Goal: Task Accomplishment & Management: Complete application form

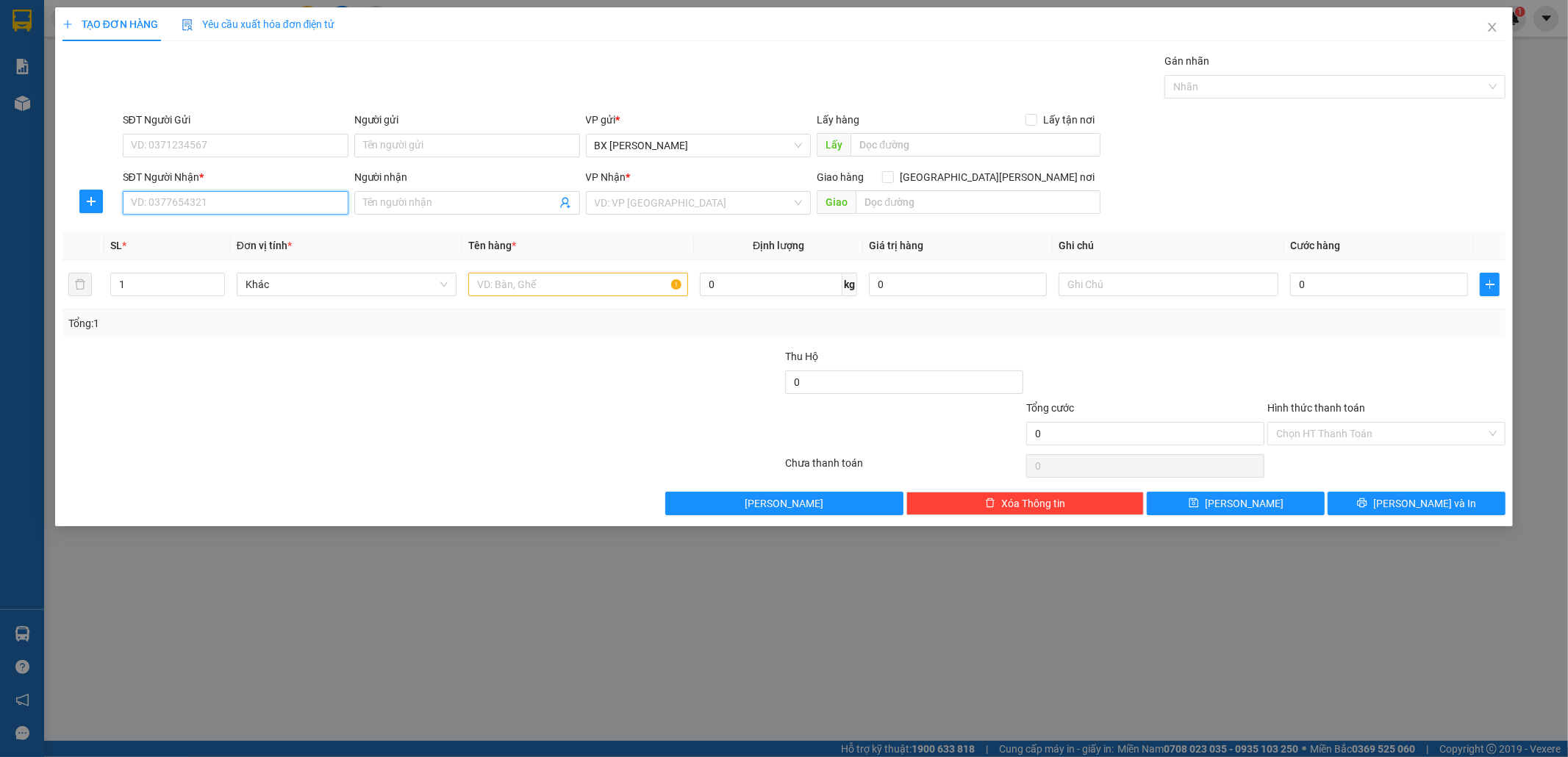
click at [310, 203] on input "SĐT Người Nhận *" at bounding box center [235, 203] width 226 height 24
click at [665, 207] on input "search" at bounding box center [694, 203] width 198 height 22
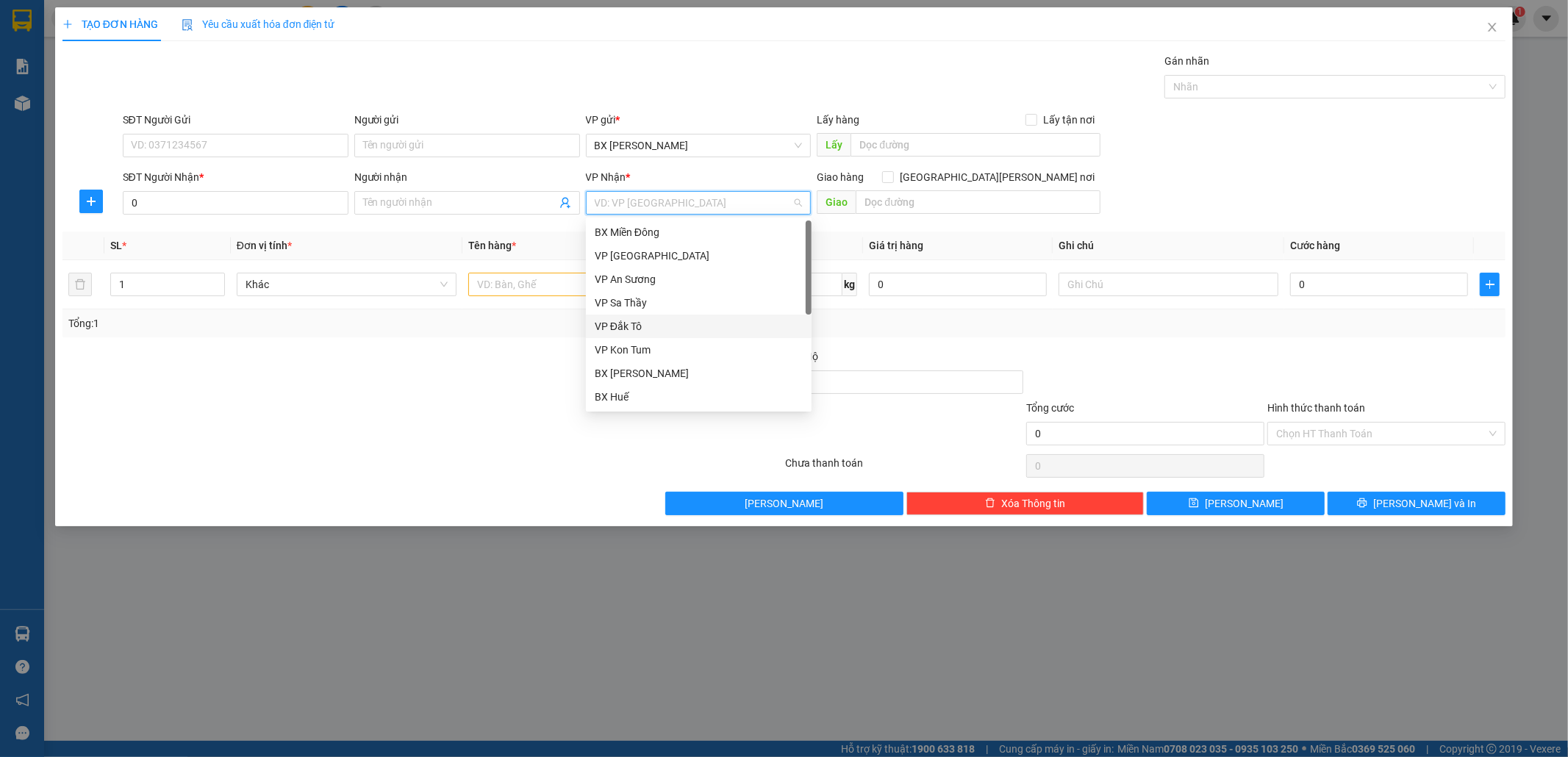
scroll to position [165, 0]
drag, startPoint x: 648, startPoint y: 305, endPoint x: 494, endPoint y: 268, distance: 158.4
click at [645, 303] on div "VP Thành Thái" at bounding box center [699, 303] width 208 height 16
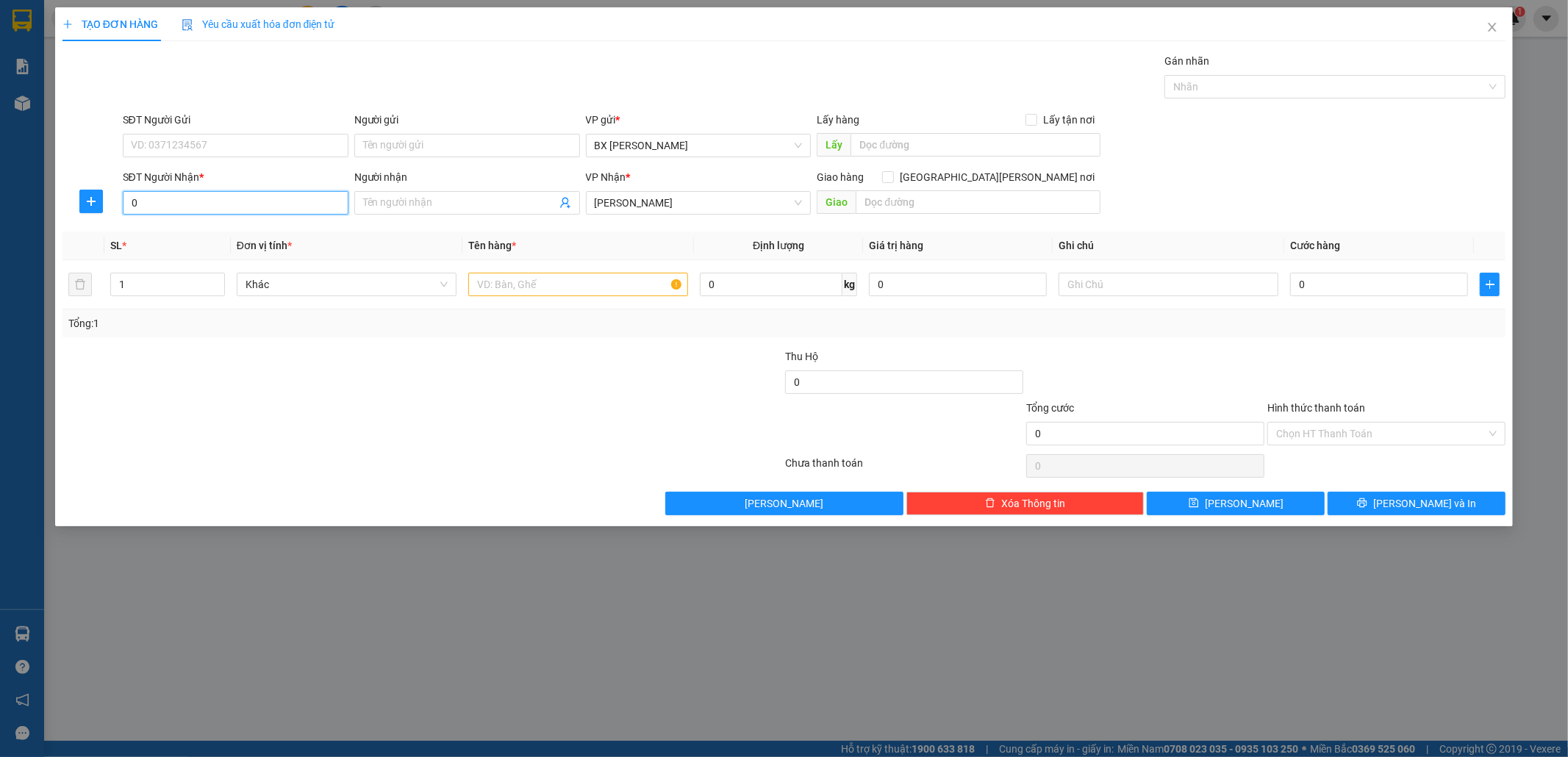
drag, startPoint x: 224, startPoint y: 194, endPoint x: 240, endPoint y: 189, distance: 16.8
click at [226, 194] on input "0" at bounding box center [235, 203] width 226 height 24
type input "0907368279"
click at [243, 236] on div "0907368279" at bounding box center [235, 232] width 208 height 16
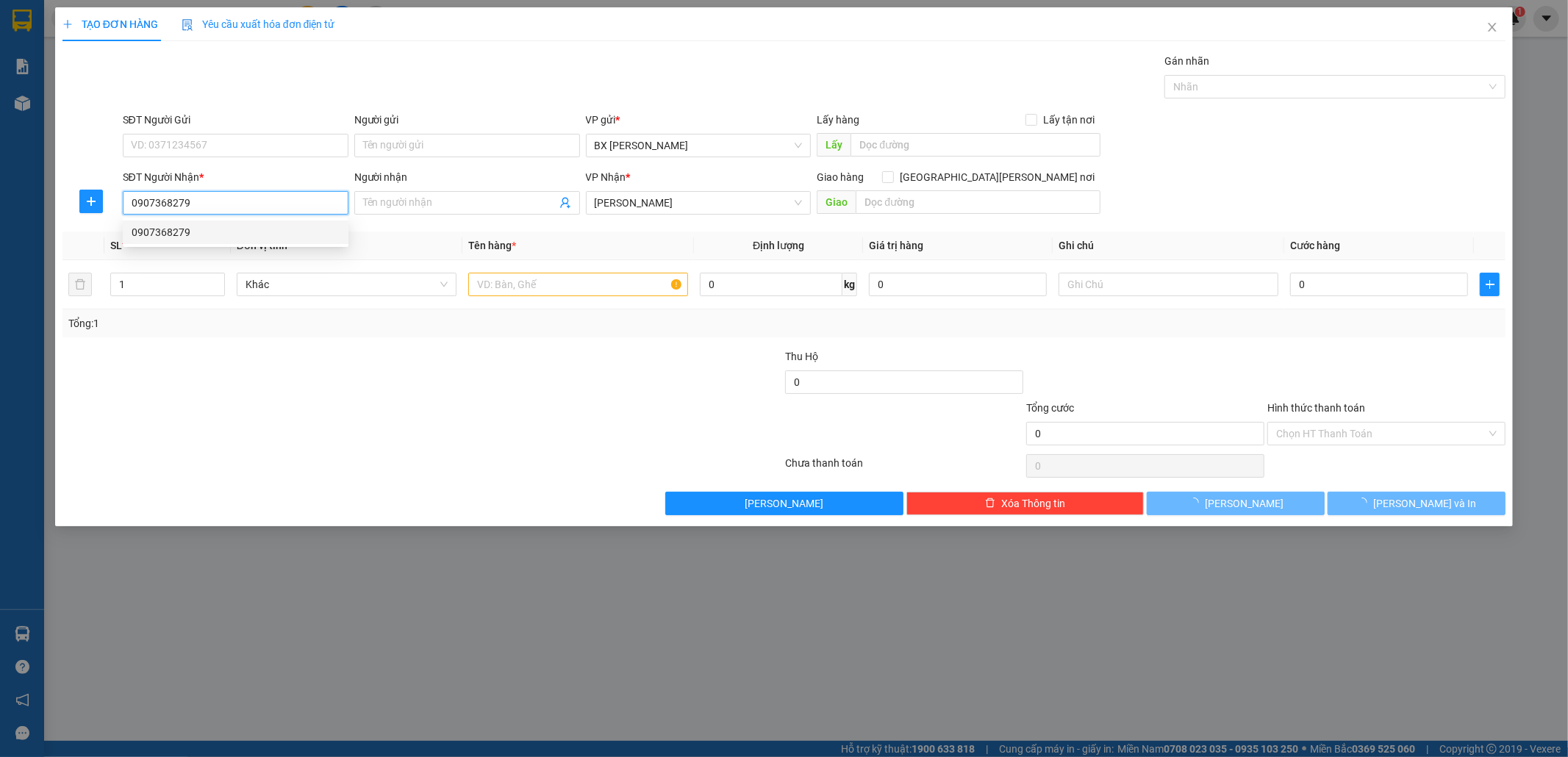
type input "40.000"
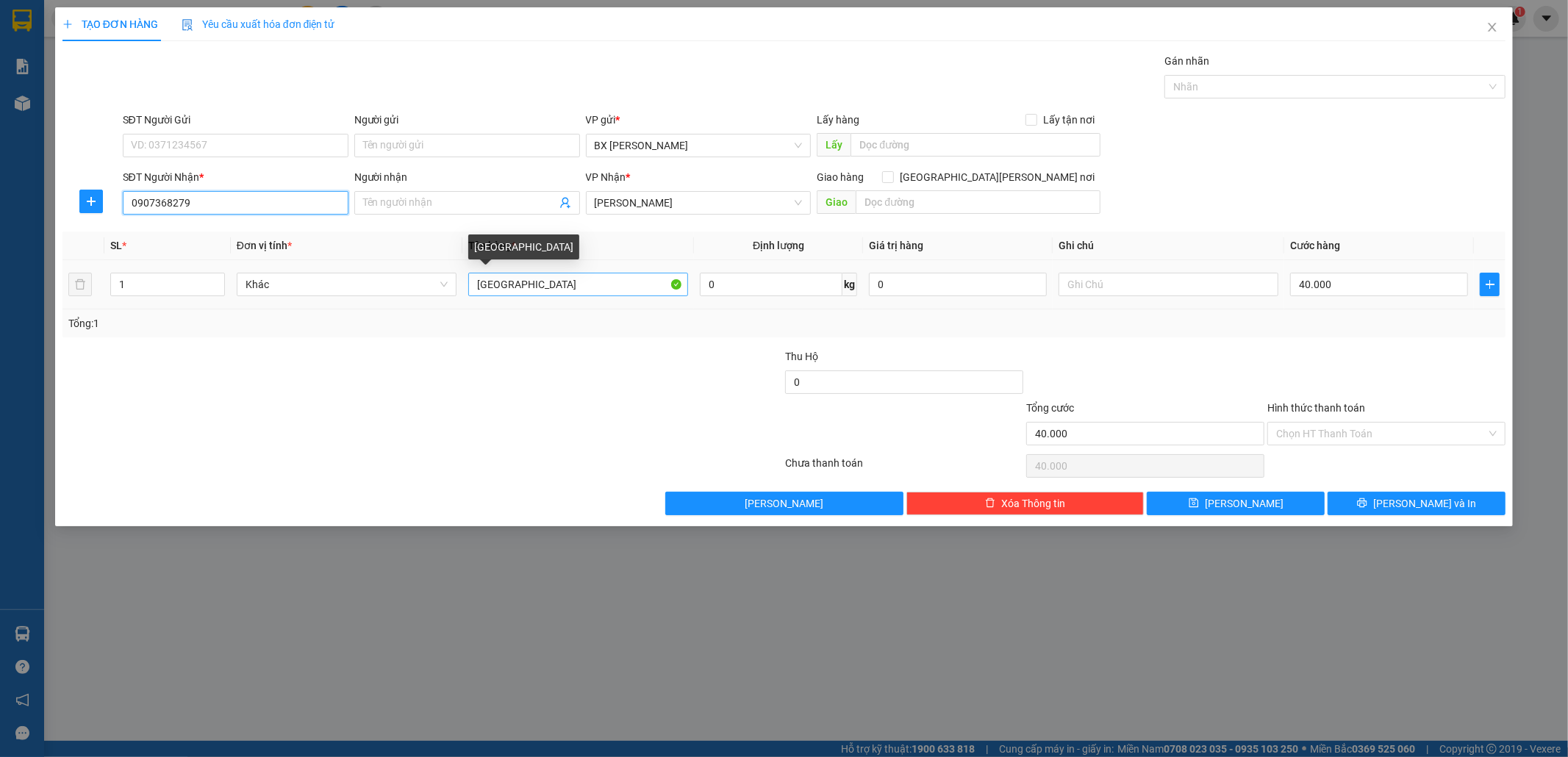
type input "0907368279"
click at [585, 287] on input "TX" at bounding box center [578, 284] width 220 height 24
click at [1384, 289] on input "40.000" at bounding box center [1379, 284] width 178 height 24
click at [1358, 361] on div at bounding box center [1387, 374] width 241 height 51
click at [1355, 430] on input "Hình thức thanh toán" at bounding box center [1381, 433] width 210 height 22
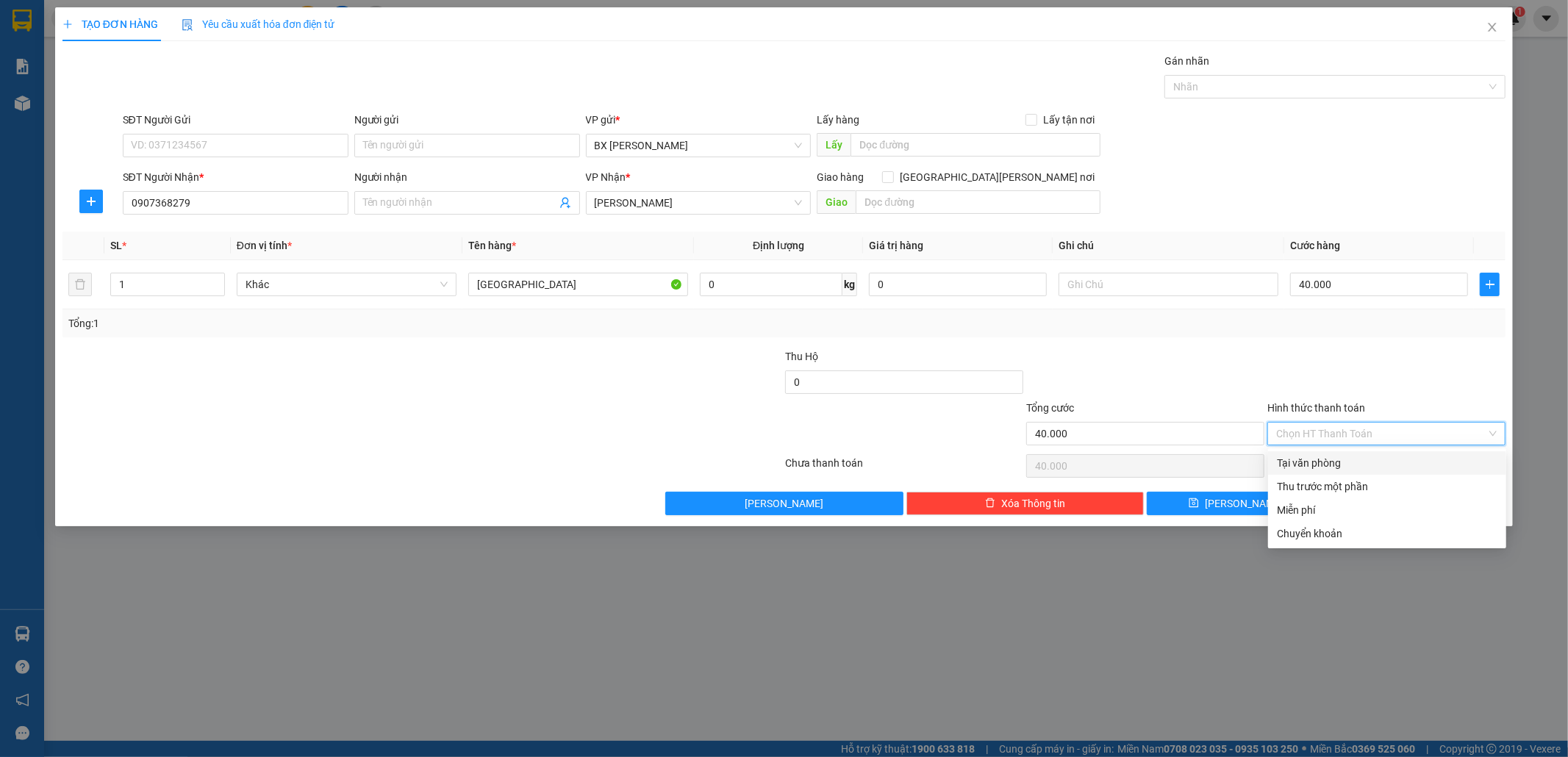
click at [1333, 458] on div "Tại văn phòng" at bounding box center [1387, 463] width 221 height 16
type input "0"
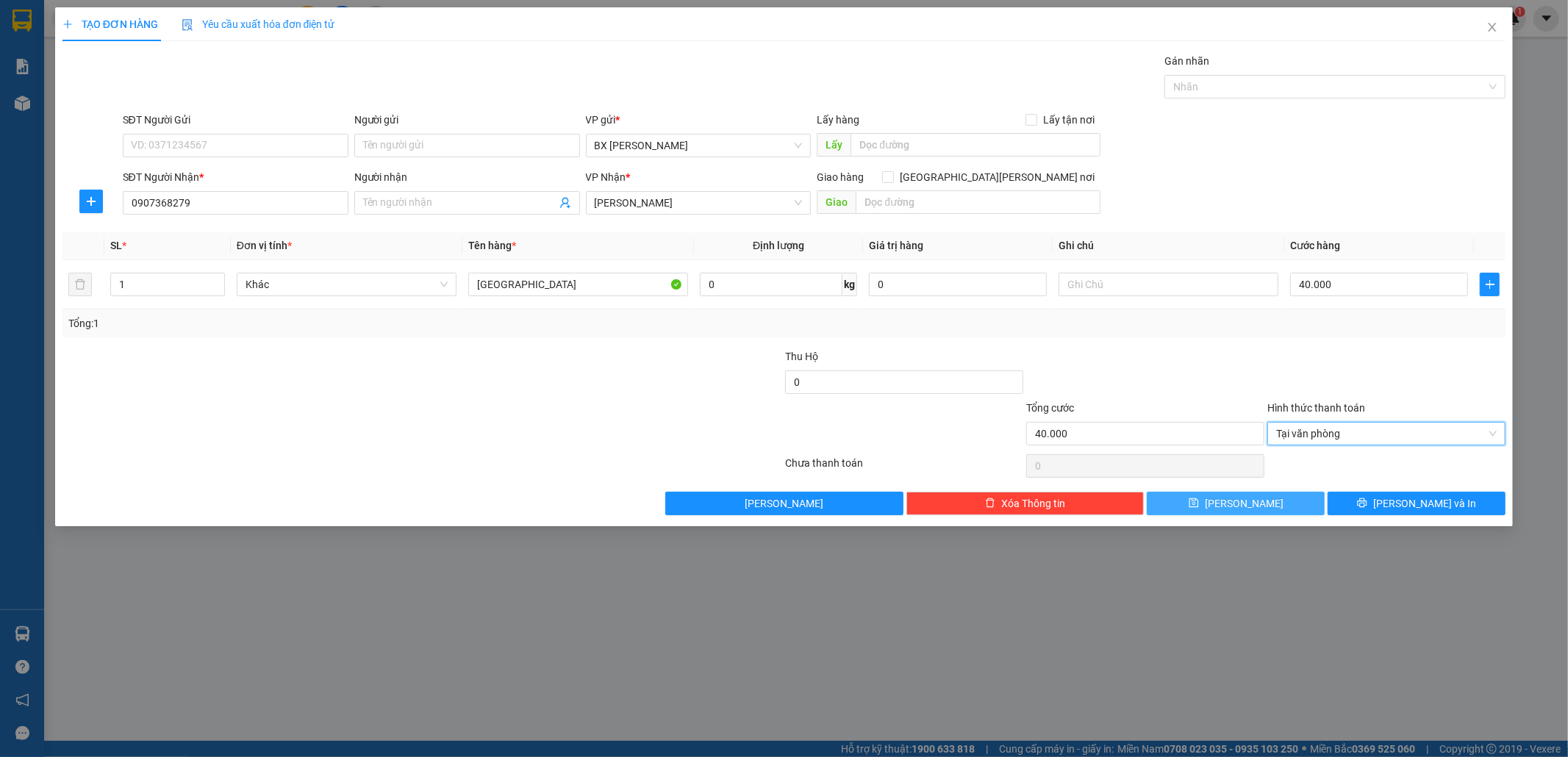
click at [1289, 505] on button "[PERSON_NAME]" at bounding box center [1236, 503] width 178 height 24
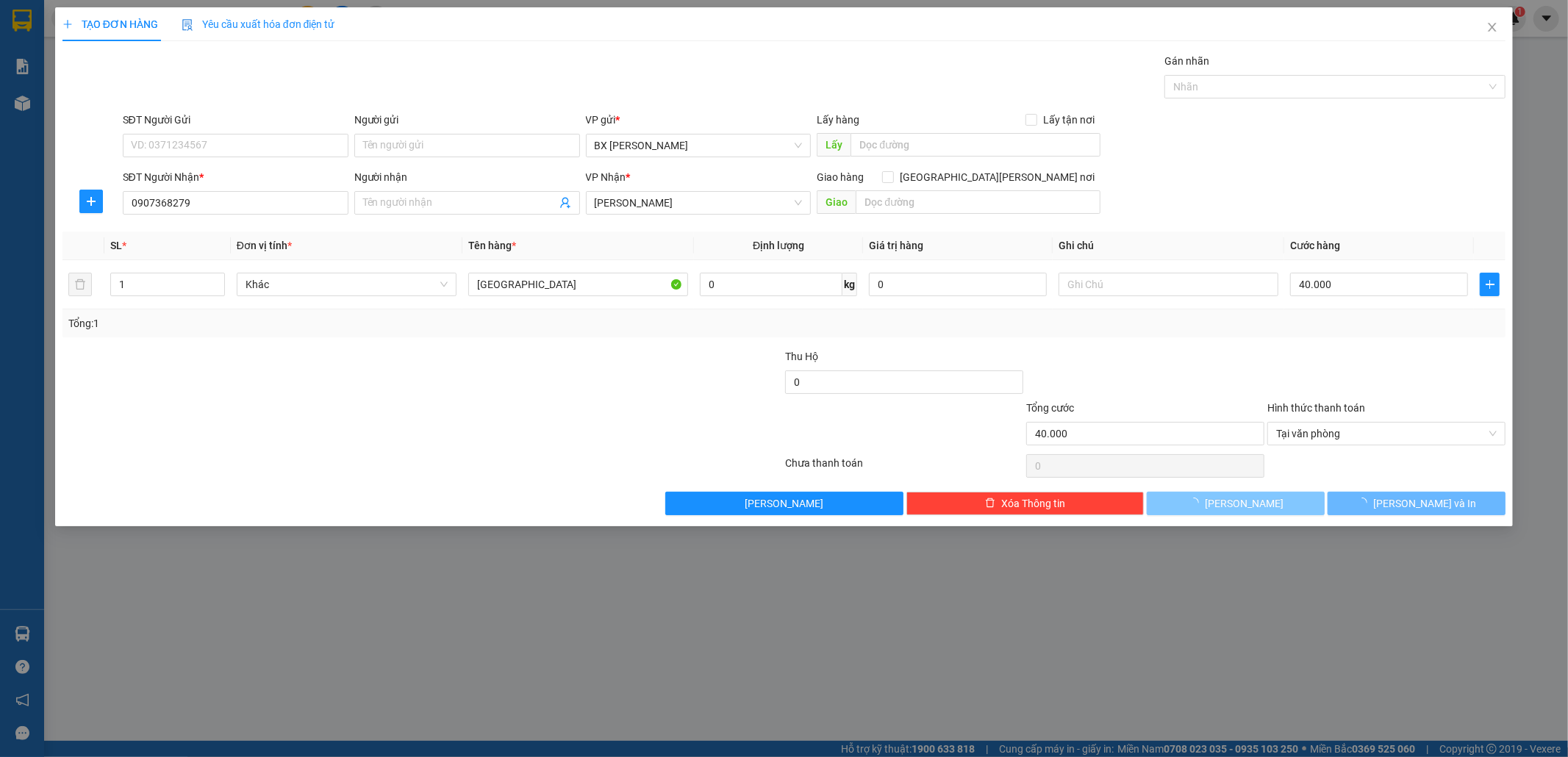
type input "0"
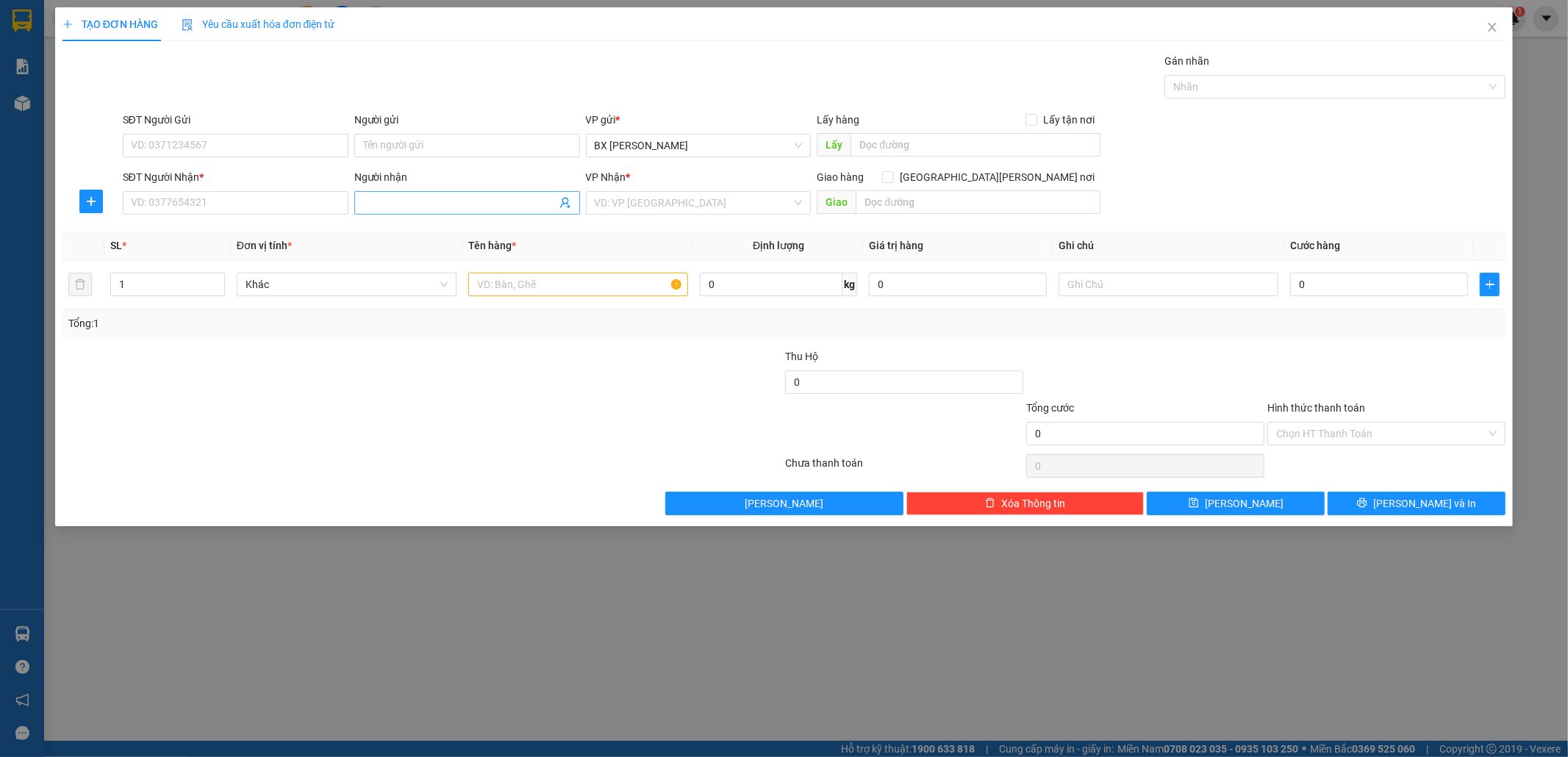
drag, startPoint x: 399, startPoint y: 203, endPoint x: 408, endPoint y: 198, distance: 10.3
click at [400, 201] on input "Người nhận" at bounding box center [460, 203] width 194 height 16
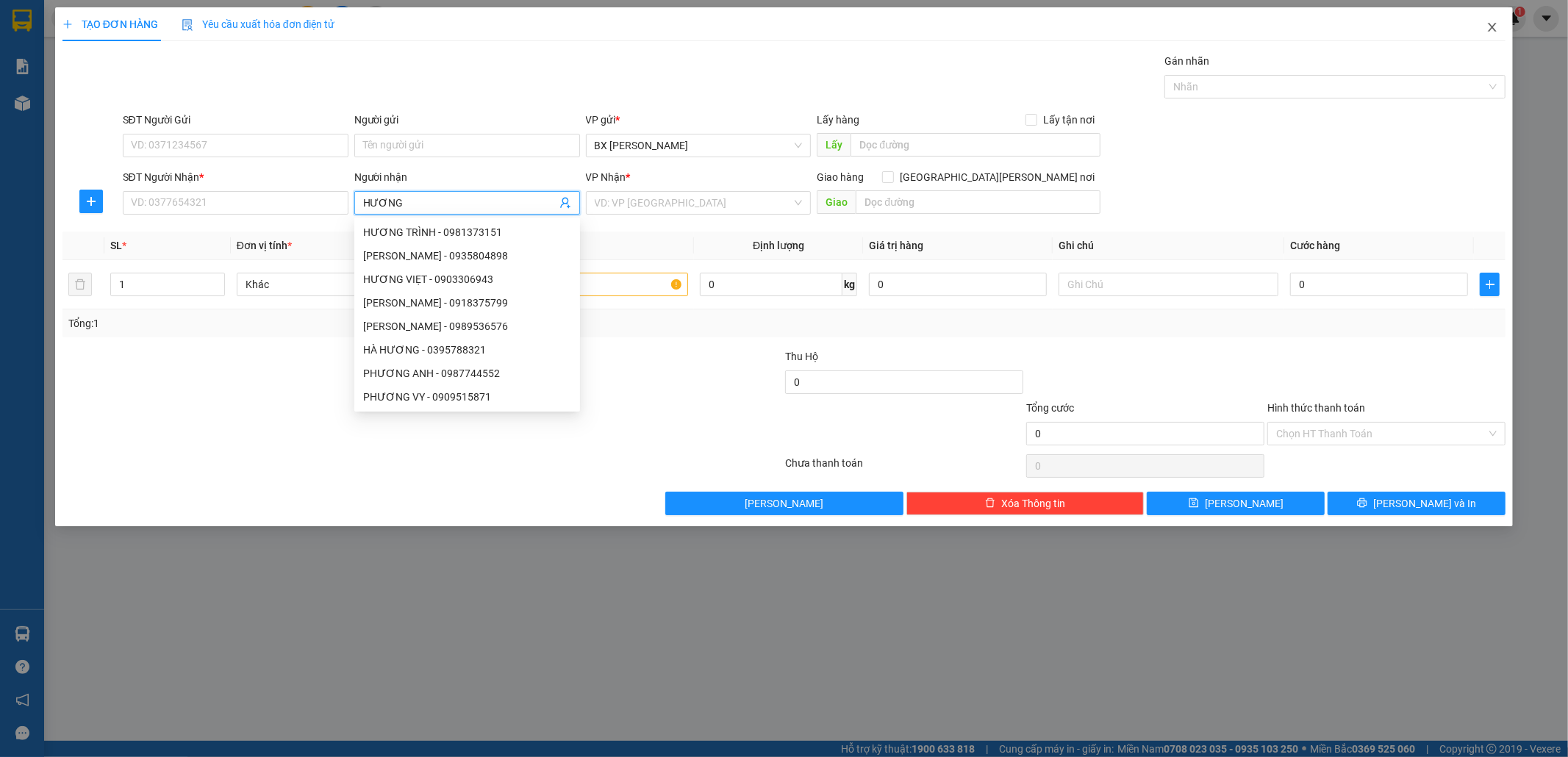
type input "HƯƠNG"
click at [1493, 20] on span "Close" at bounding box center [1492, 28] width 41 height 41
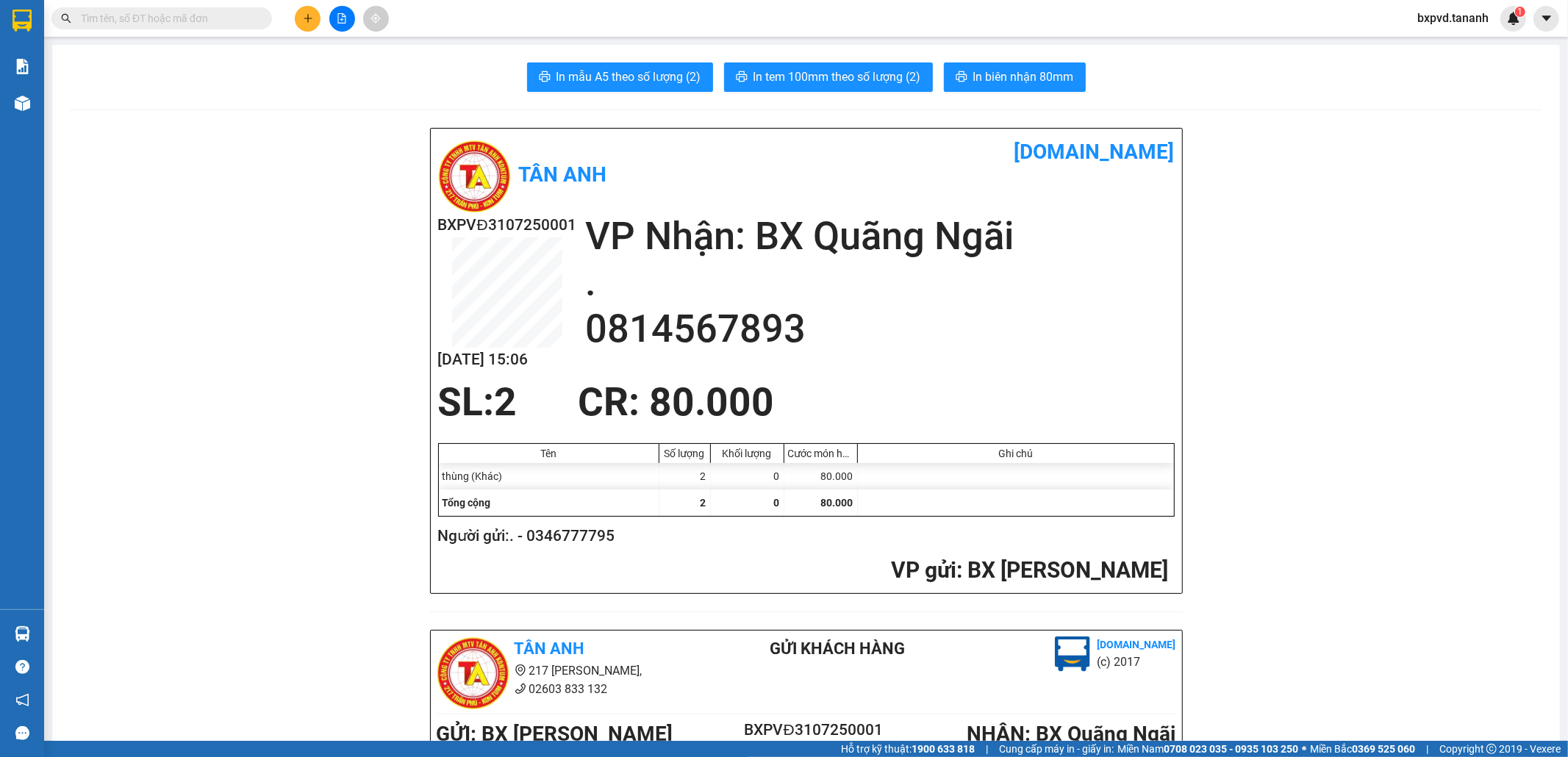
click at [181, 25] on input "text" at bounding box center [168, 19] width 173 height 16
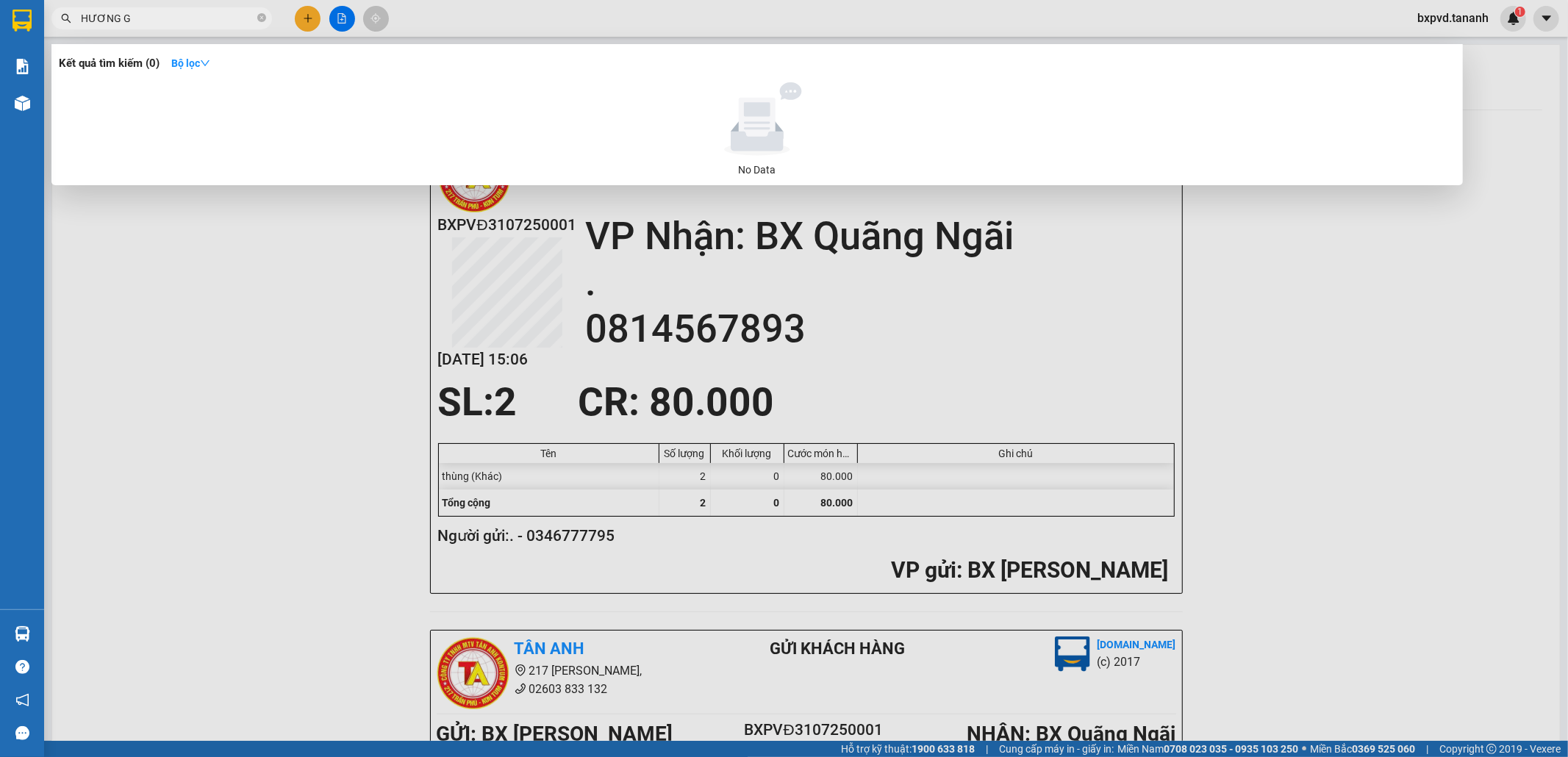
type input "HƯƠNG GÀ"
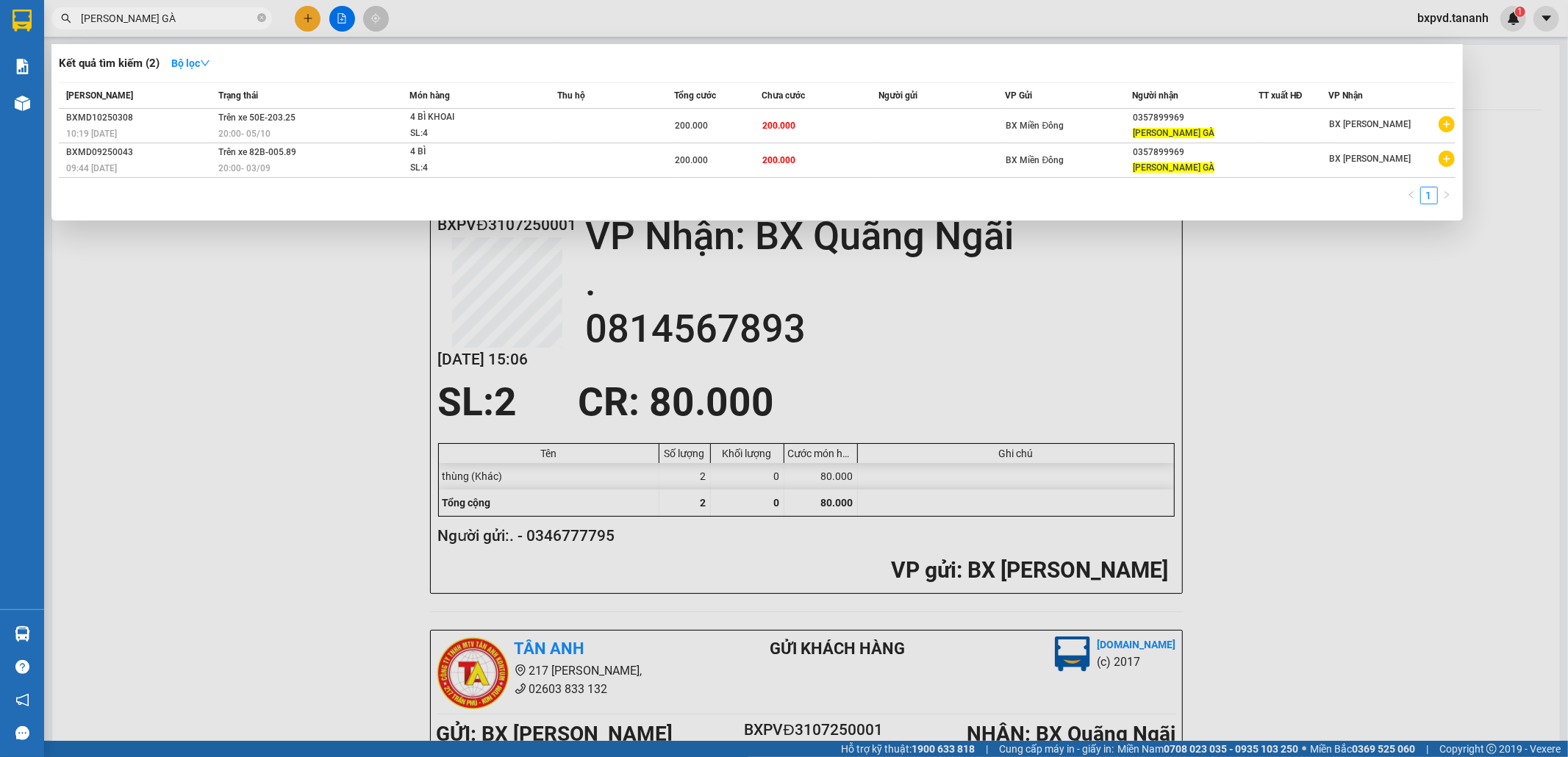
click at [261, 22] on icon "close-circle" at bounding box center [261, 17] width 9 height 9
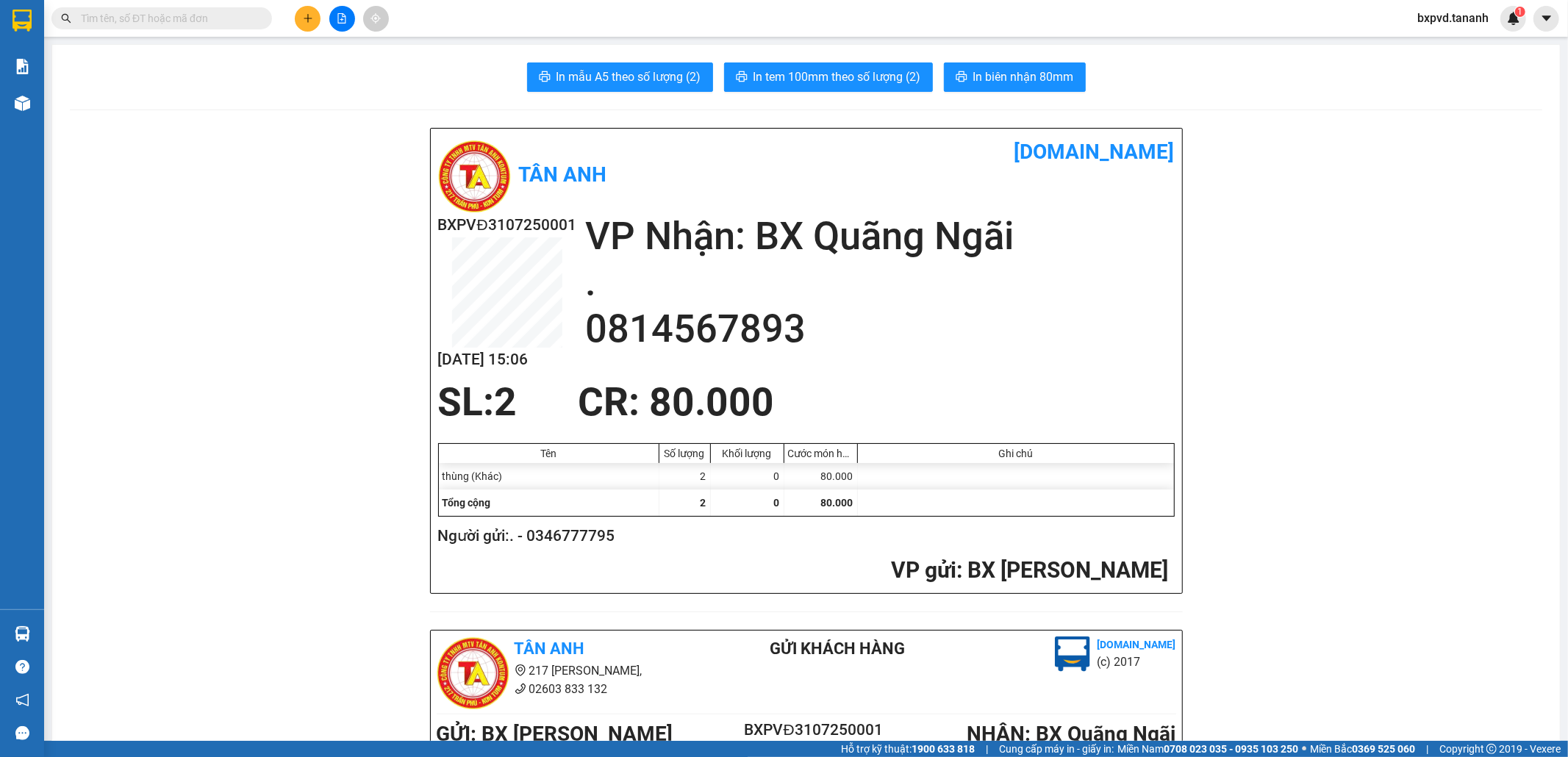
click at [230, 22] on input "text" at bounding box center [168, 19] width 173 height 16
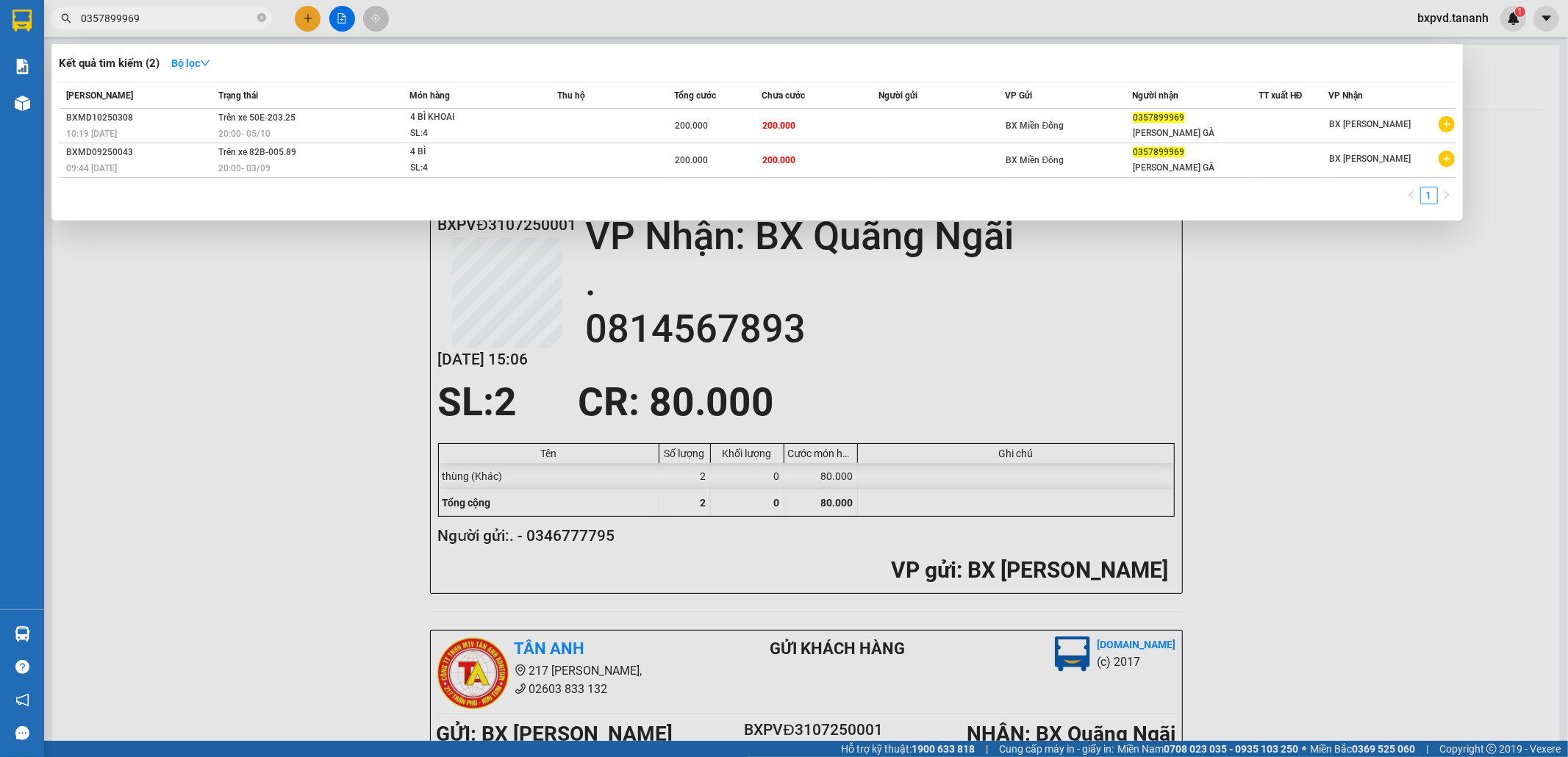
click at [1288, 375] on div at bounding box center [784, 378] width 1568 height 757
drag, startPoint x: 180, startPoint y: 16, endPoint x: 44, endPoint y: 33, distance: 137.1
click at [44, 32] on div "Kết quả tìm kiếm ( 2 ) Bộ lọc Mã ĐH Trạng thái Món hàng Thu hộ Tổng cước Chưa c…" at bounding box center [143, 18] width 287 height 25
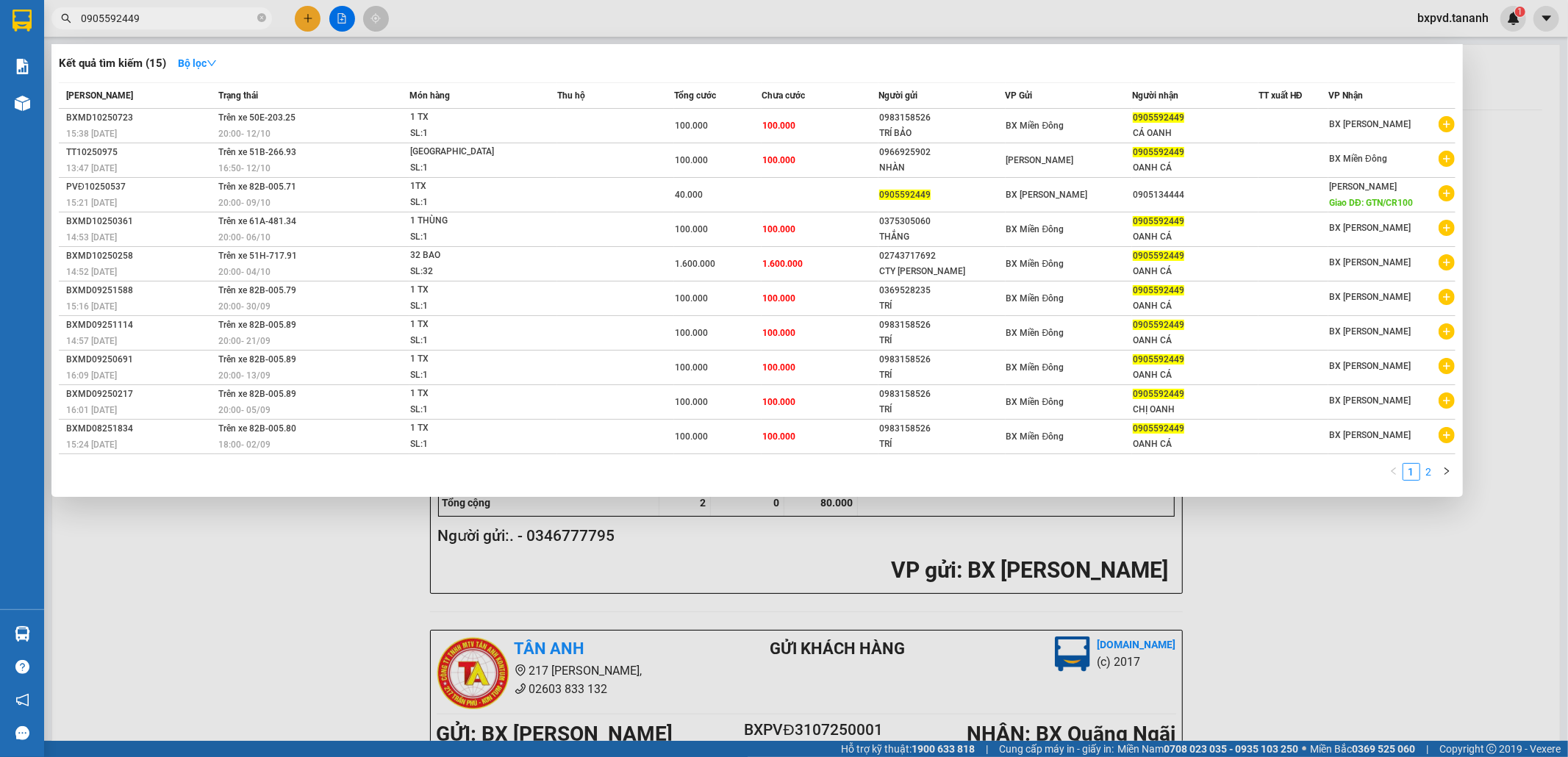
click at [1432, 473] on link "2" at bounding box center [1429, 472] width 16 height 16
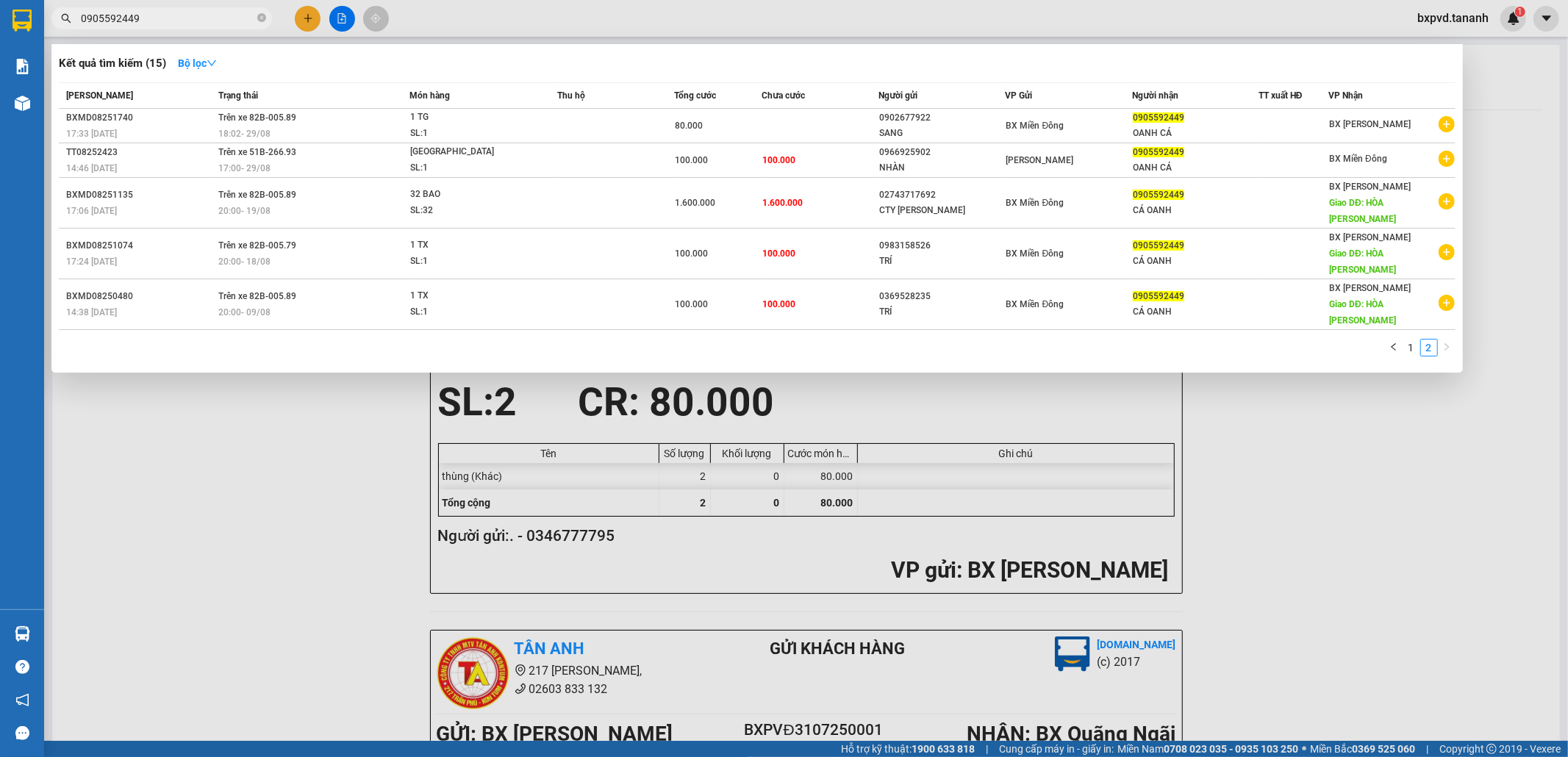
click at [1322, 486] on div at bounding box center [784, 378] width 1568 height 757
click at [207, 16] on input "0905592449" at bounding box center [168, 19] width 173 height 16
type input "0"
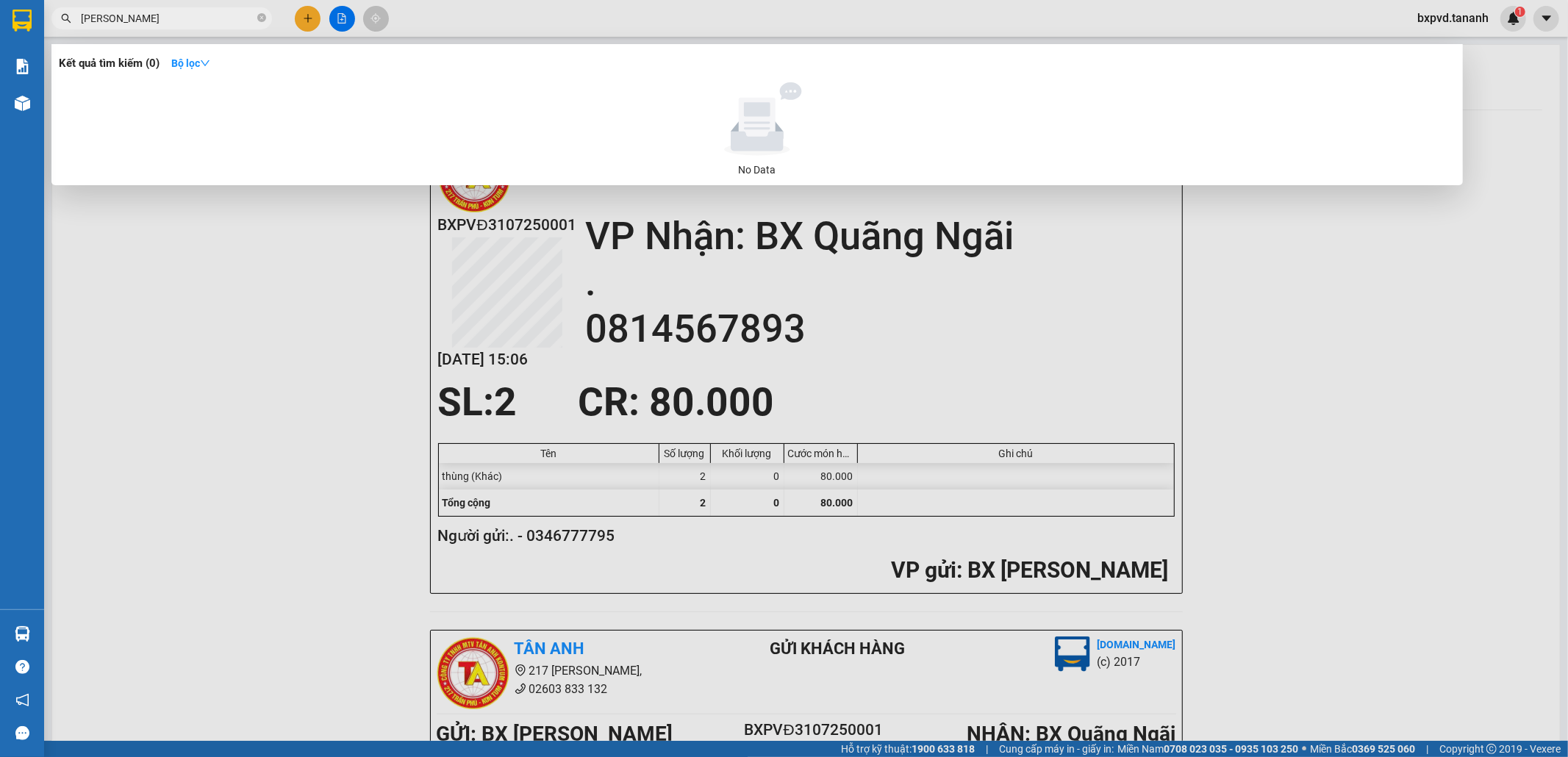
click at [193, 25] on input "THUẬN THOÀ" at bounding box center [168, 19] width 173 height 16
type input "THUẬN HOÀ"
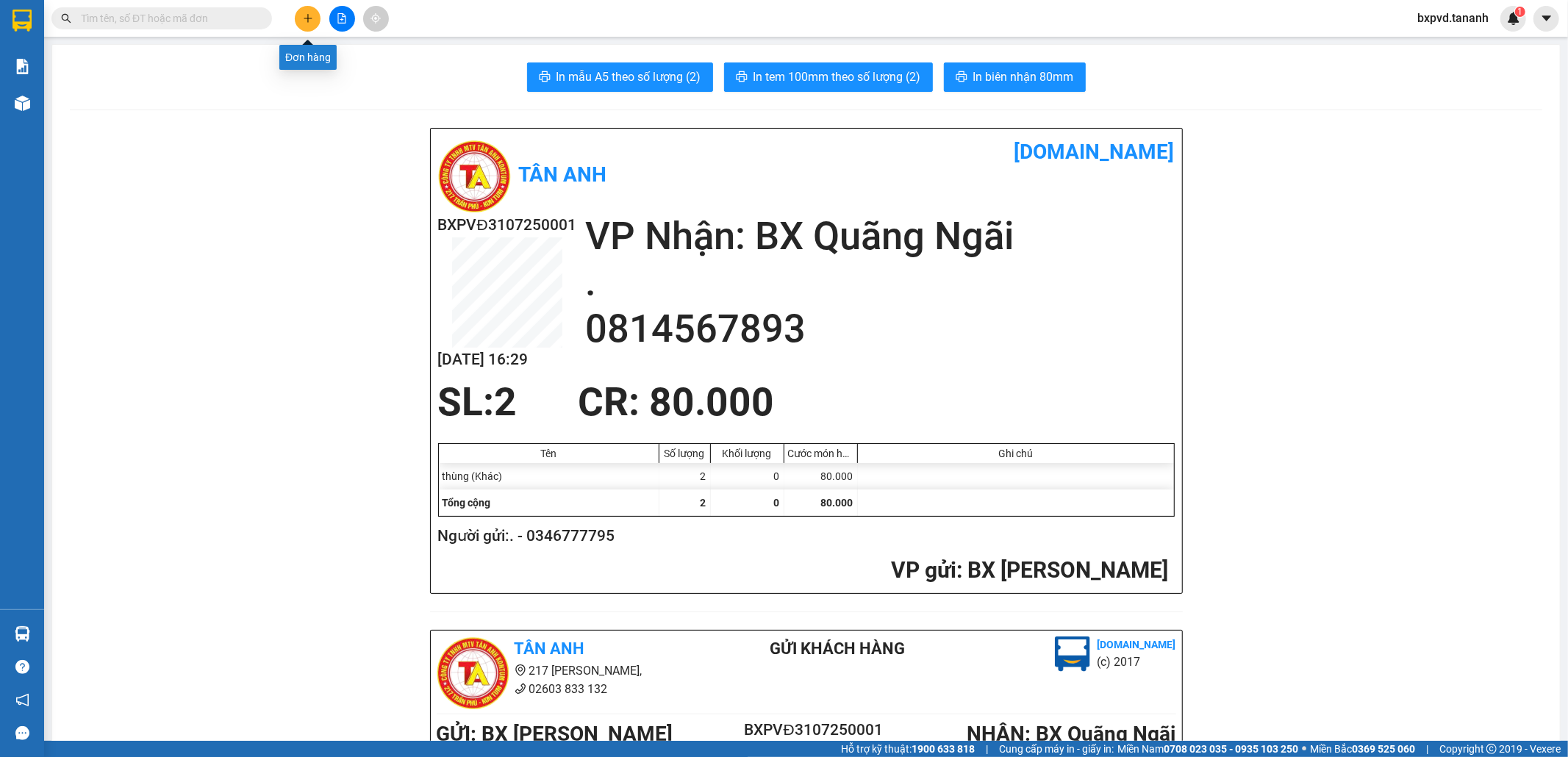
click at [310, 15] on icon "plus" at bounding box center [308, 18] width 11 height 11
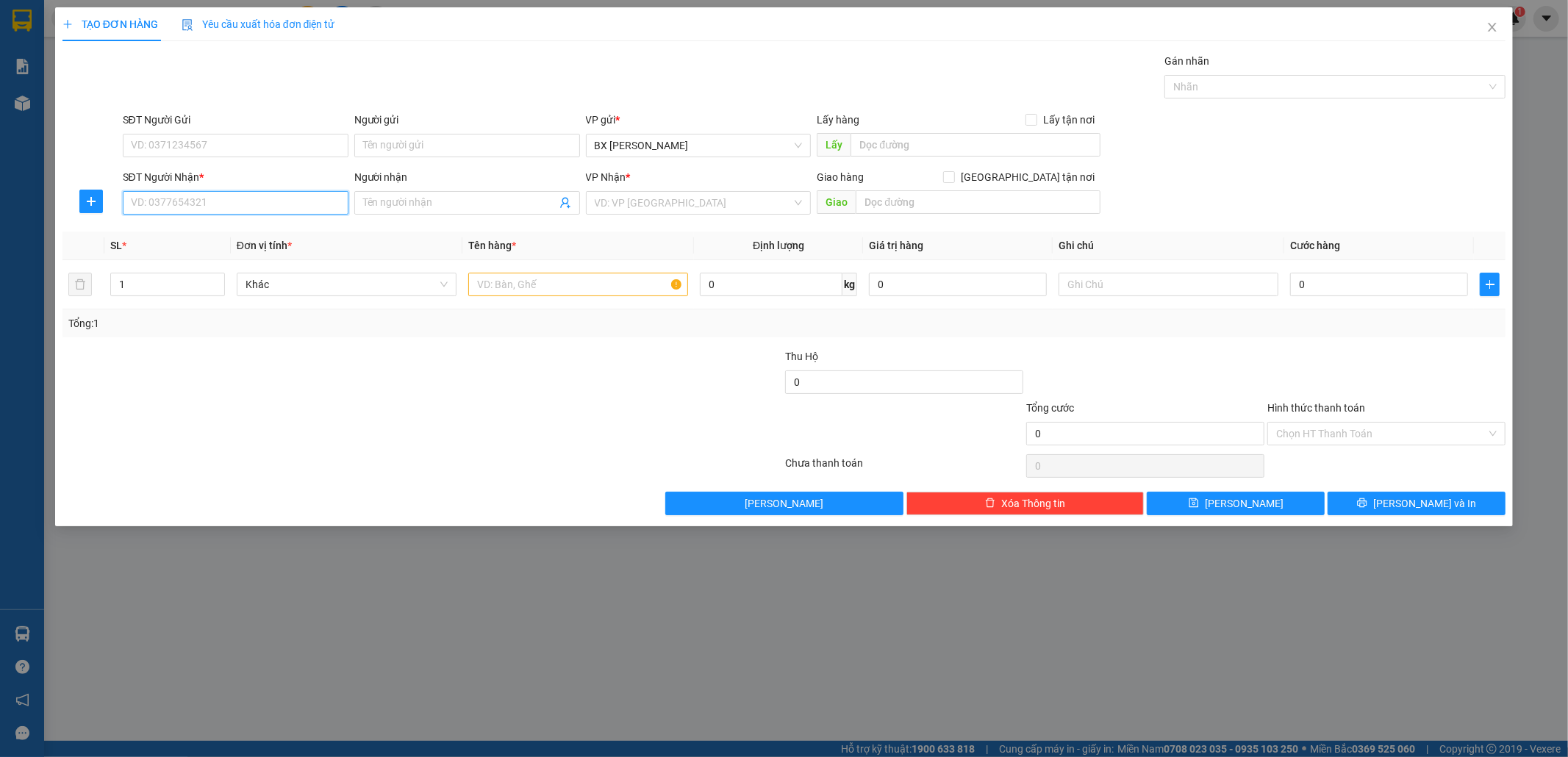
click at [331, 203] on input "SĐT Người Nhận *" at bounding box center [235, 203] width 226 height 24
type input "0937299994"
click at [658, 203] on input "search" at bounding box center [694, 203] width 198 height 22
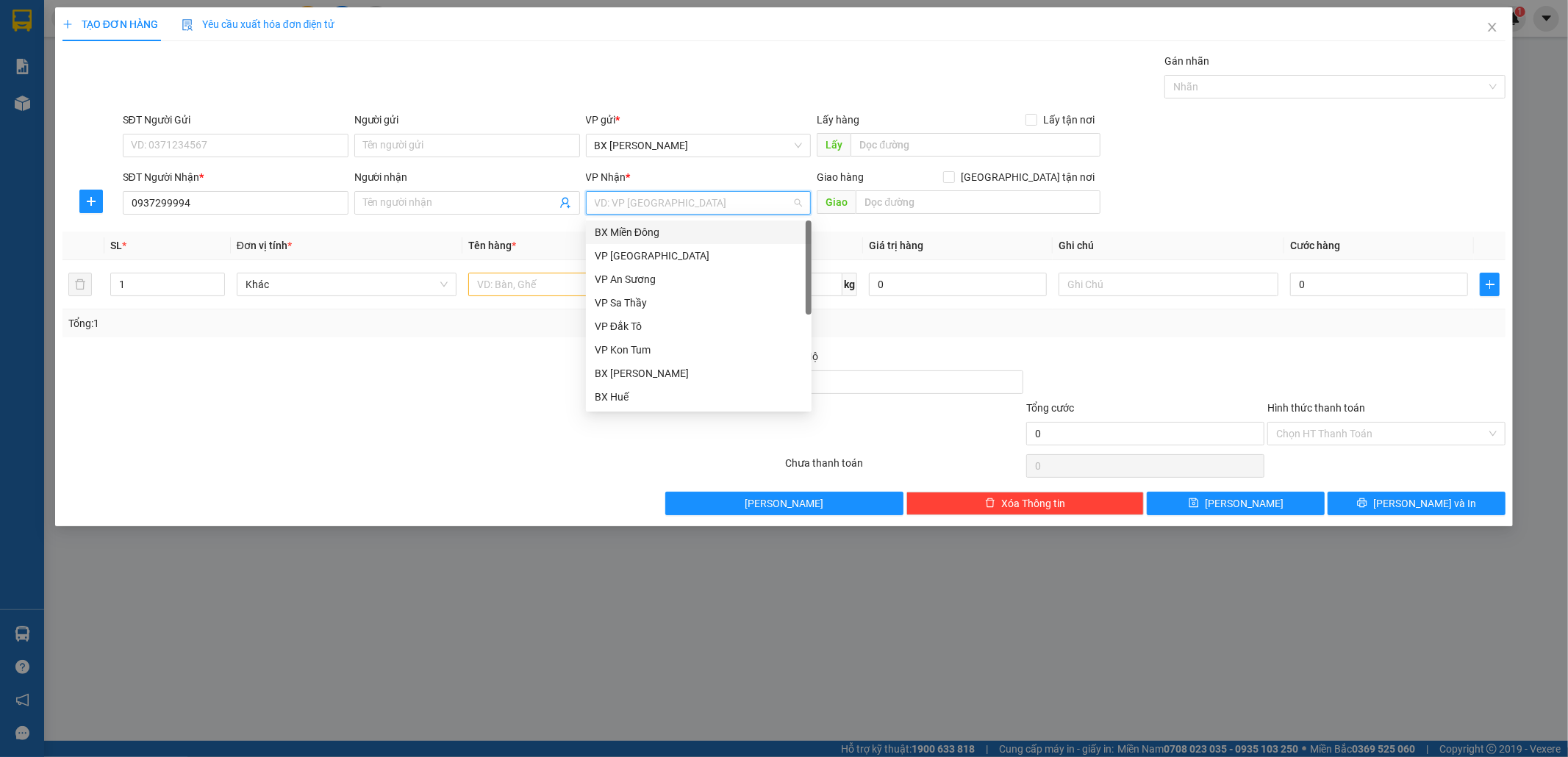
click at [672, 229] on div "BX Miền Đông" at bounding box center [699, 232] width 208 height 16
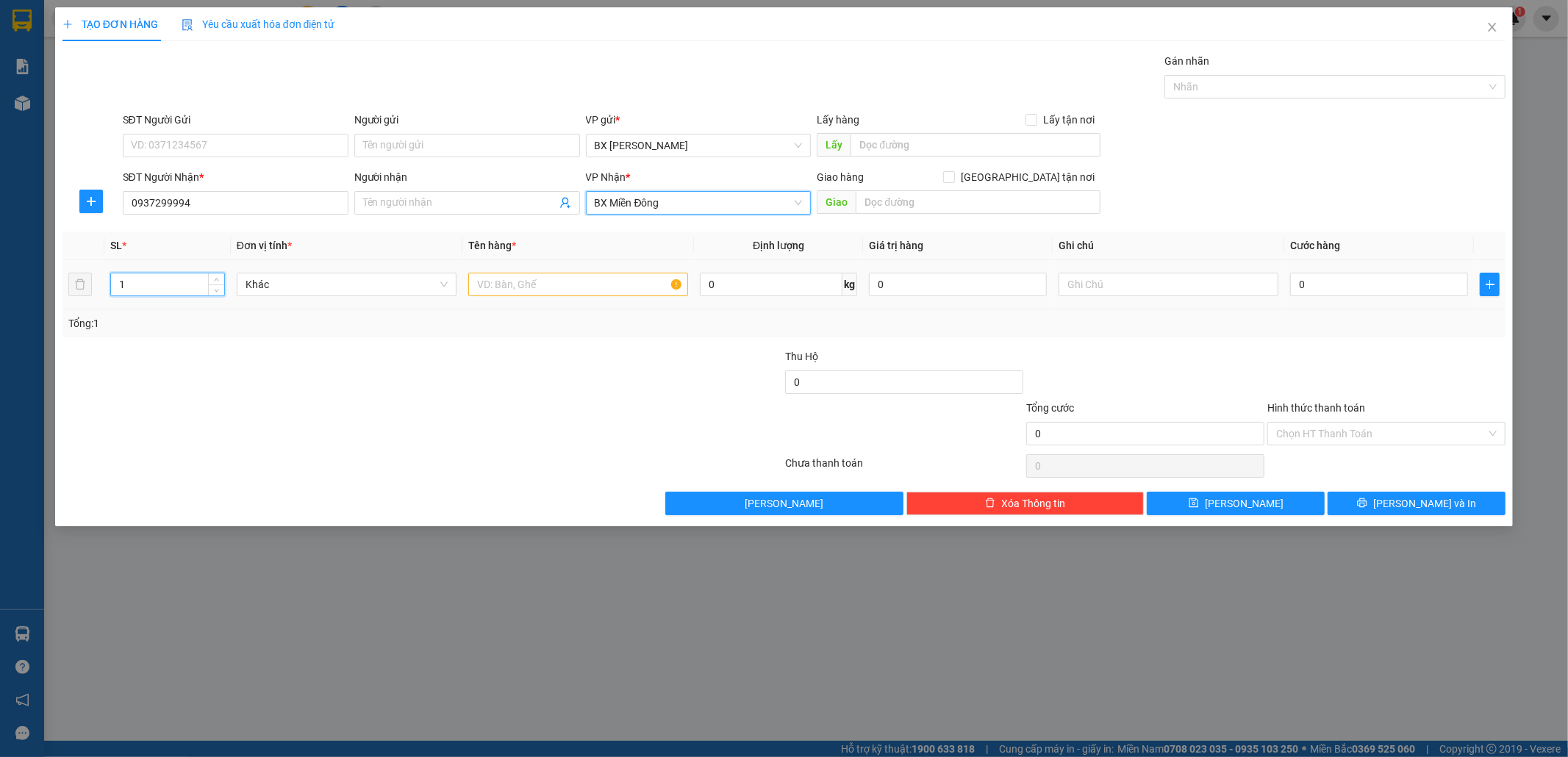
click at [180, 291] on input "1" at bounding box center [168, 284] width 114 height 22
type input "5"
click at [510, 288] on input "text" at bounding box center [578, 284] width 220 height 24
type input "5 BOM"
click at [1312, 282] on input "0" at bounding box center [1379, 284] width 178 height 24
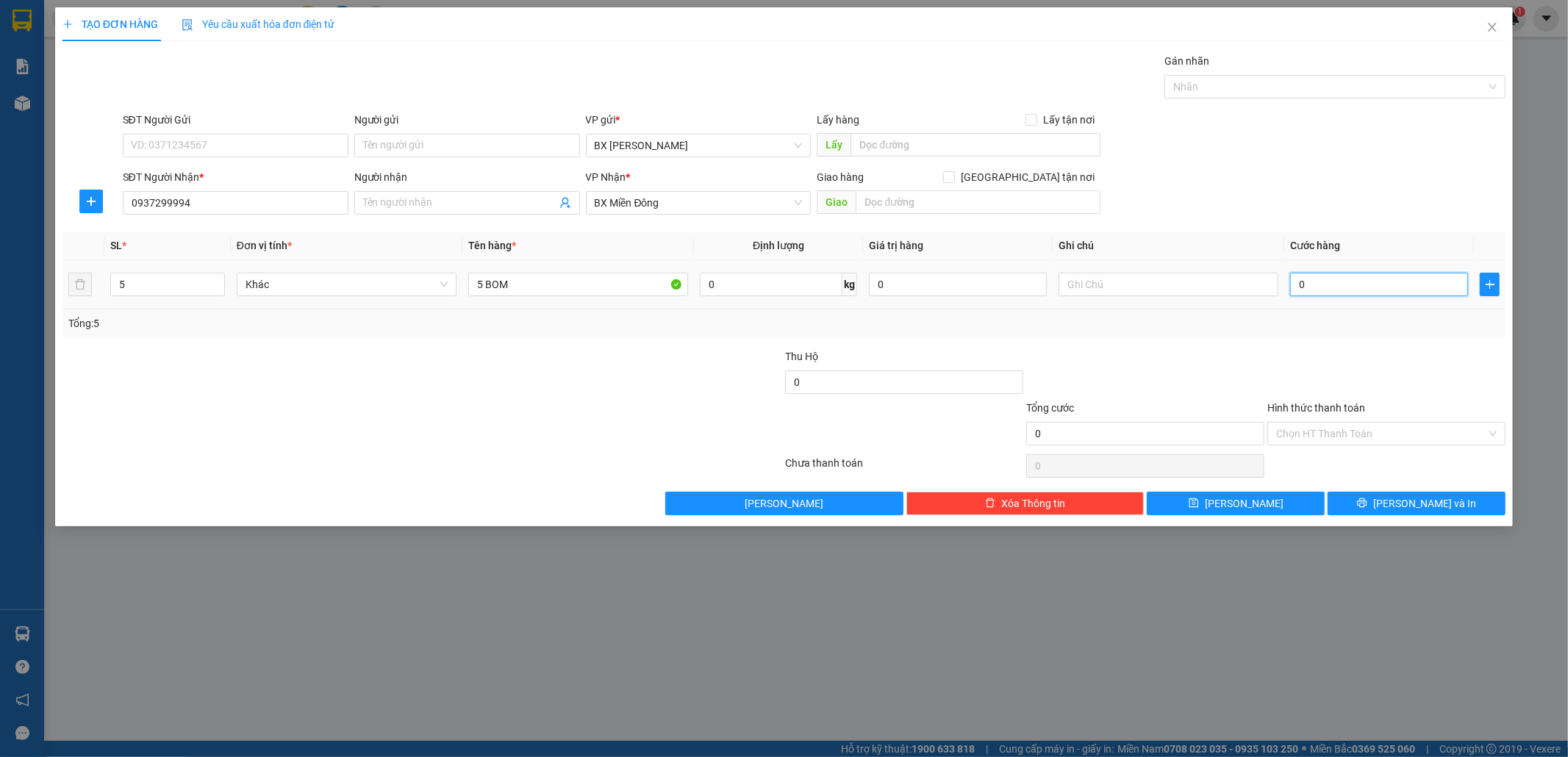
type input "1"
type input "15"
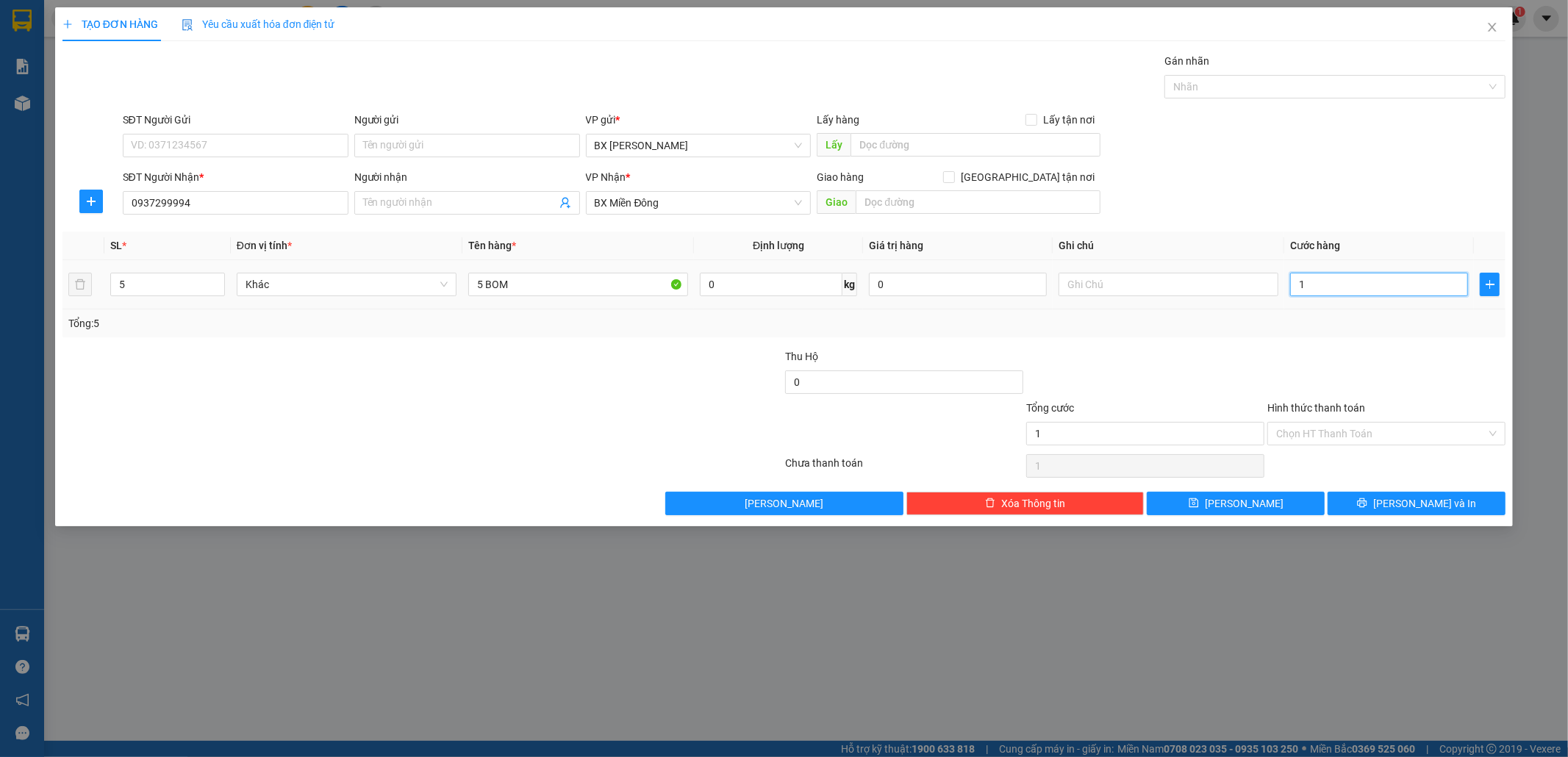
type input "15"
type input "150"
type input "150.000"
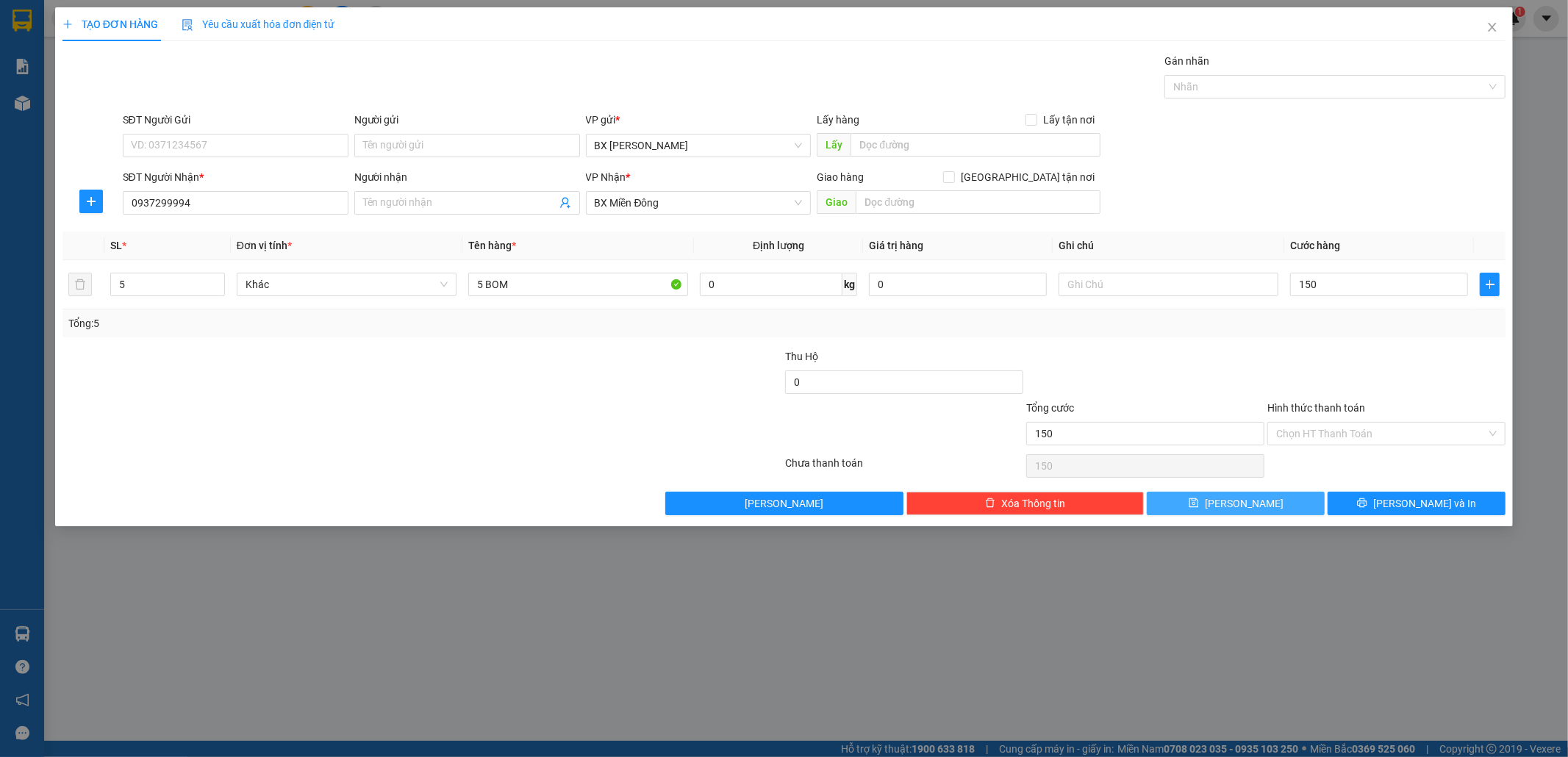
type input "150.000"
click at [1281, 504] on button "[PERSON_NAME]" at bounding box center [1236, 503] width 178 height 24
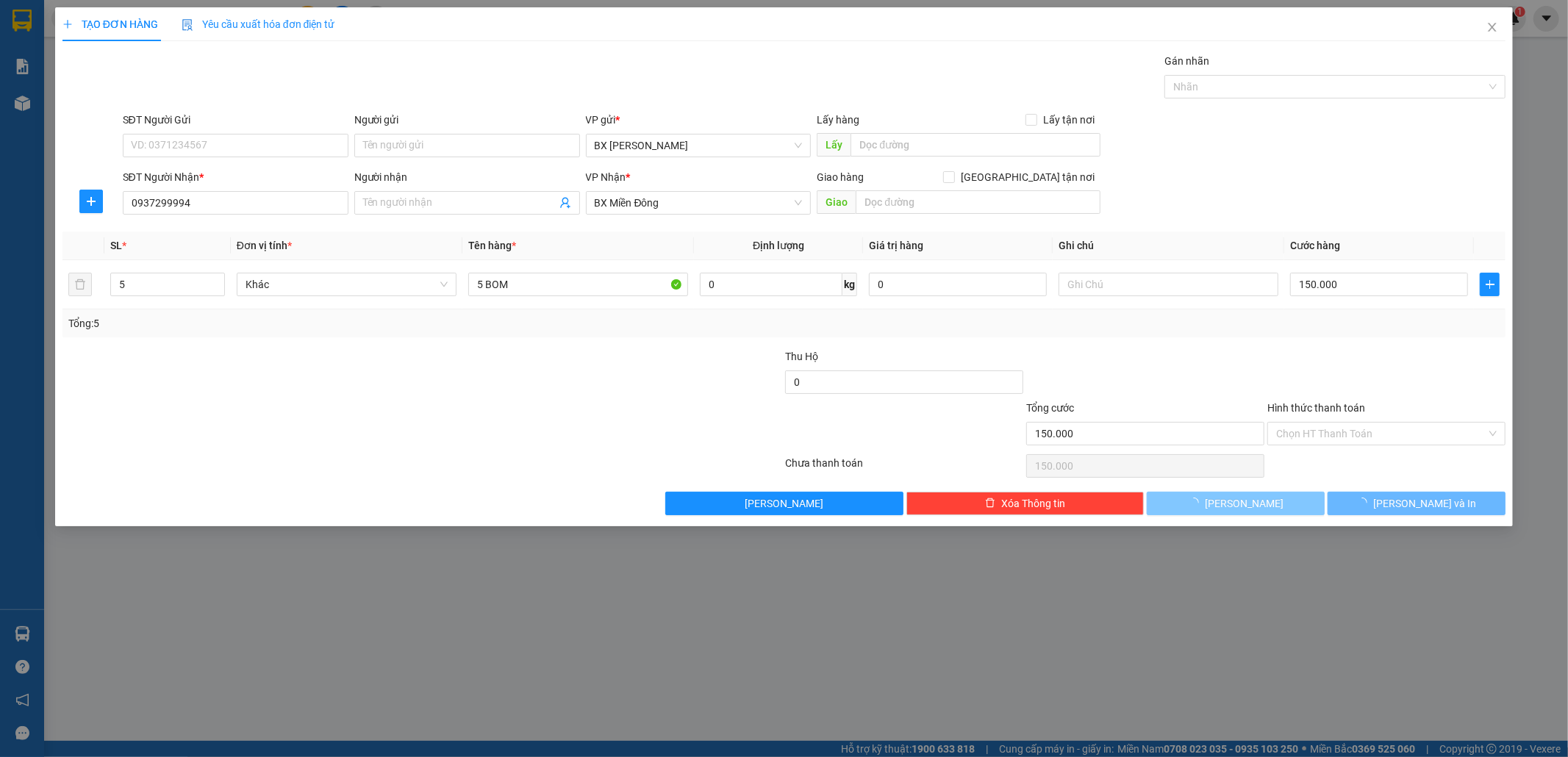
type input "1"
type input "0"
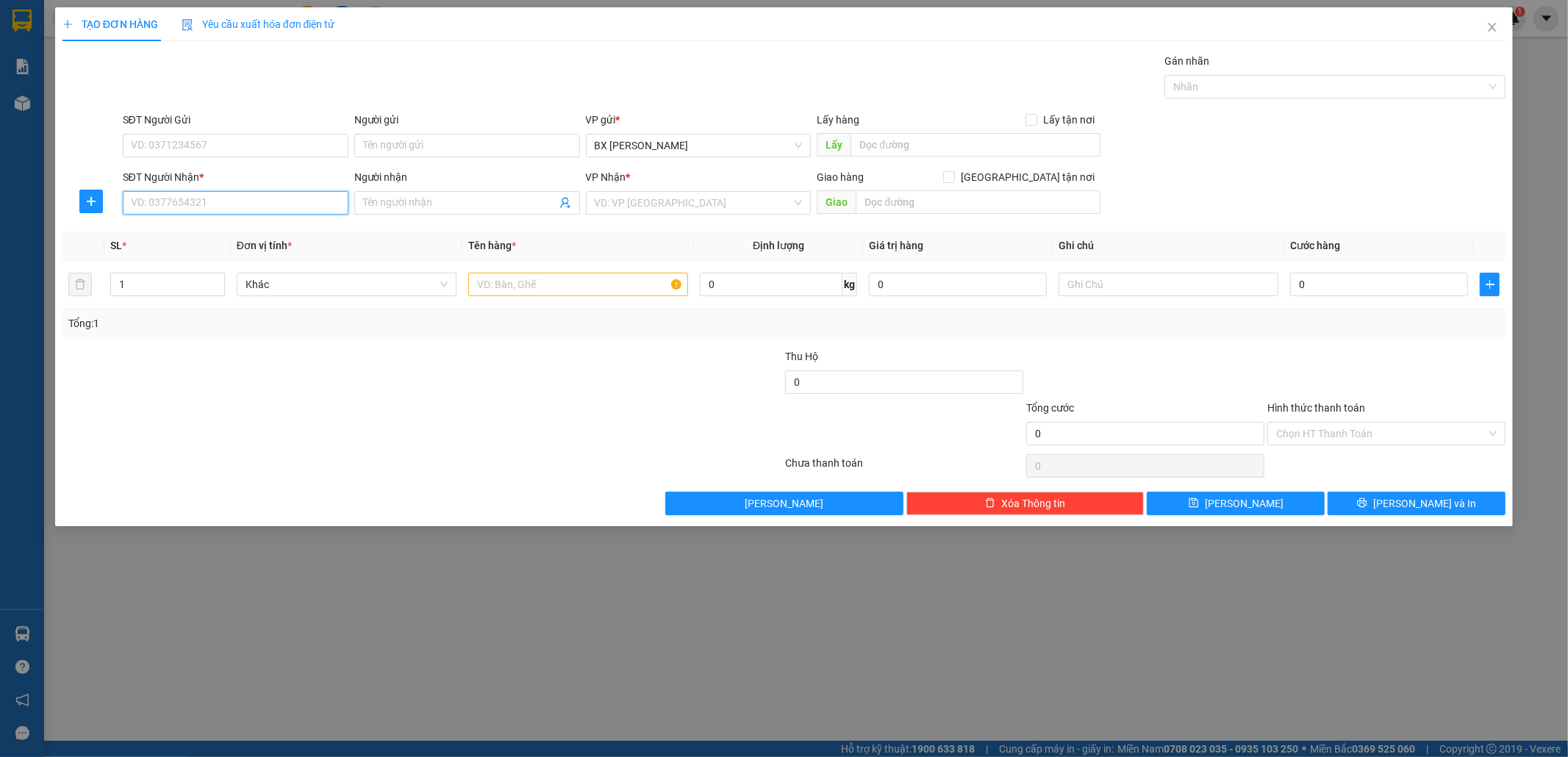
click at [273, 206] on input "SĐT Người Nhận *" at bounding box center [235, 203] width 226 height 24
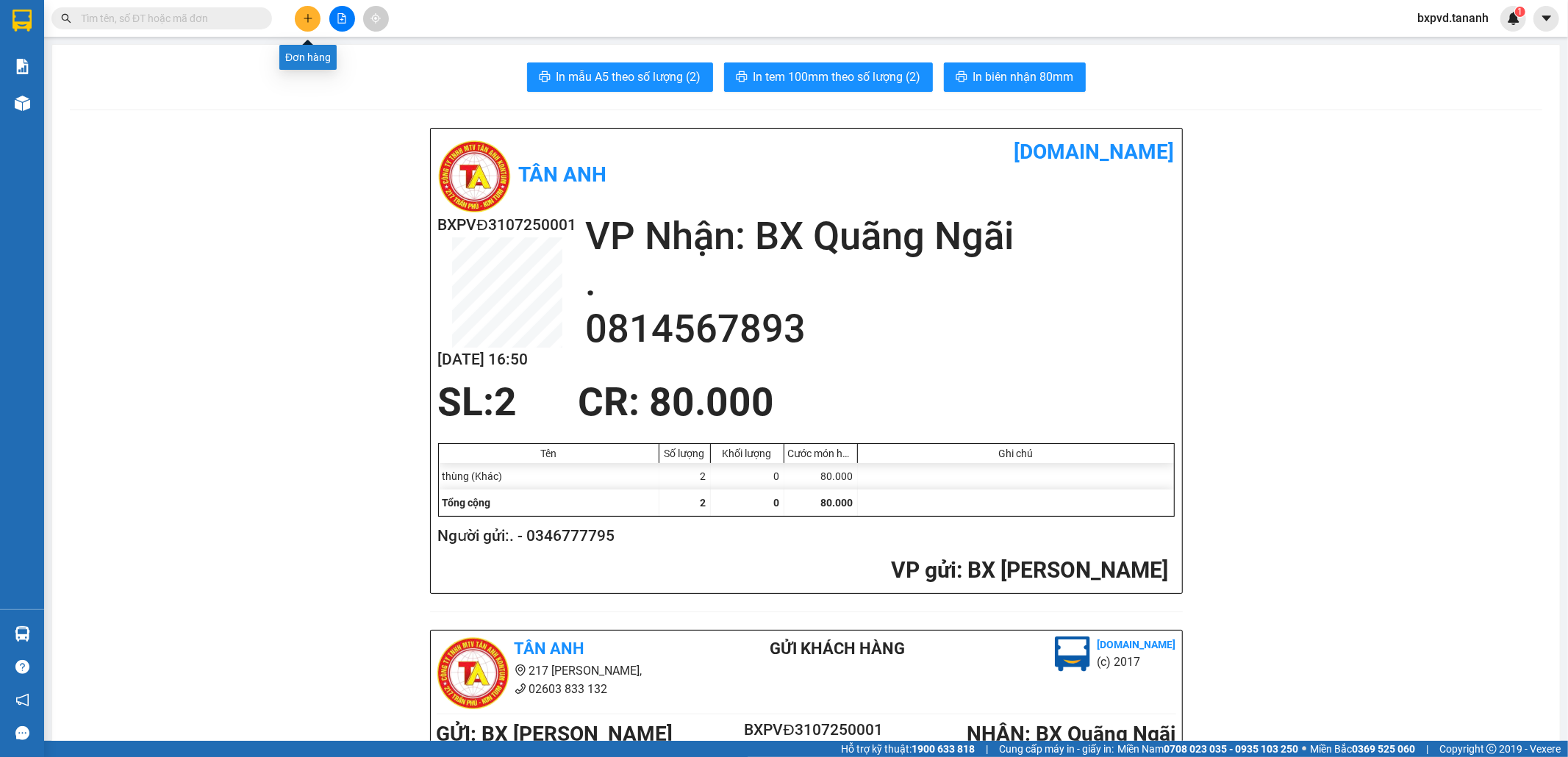
click at [304, 20] on icon "plus" at bounding box center [308, 18] width 11 height 11
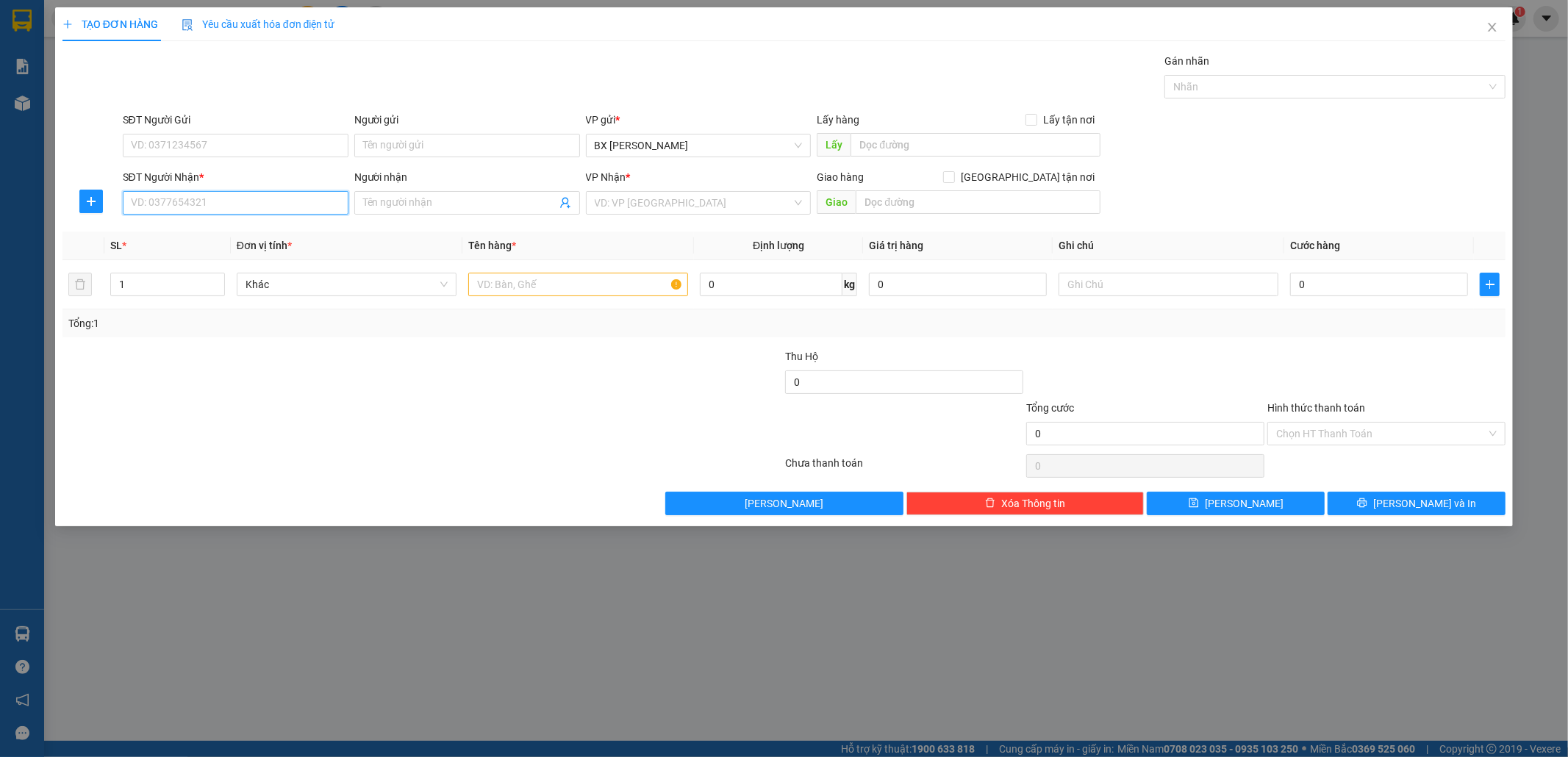
click at [310, 201] on input "SĐT Người Nhận *" at bounding box center [235, 203] width 226 height 24
click at [217, 201] on input "SĐT Người Nhận *" at bounding box center [235, 203] width 226 height 24
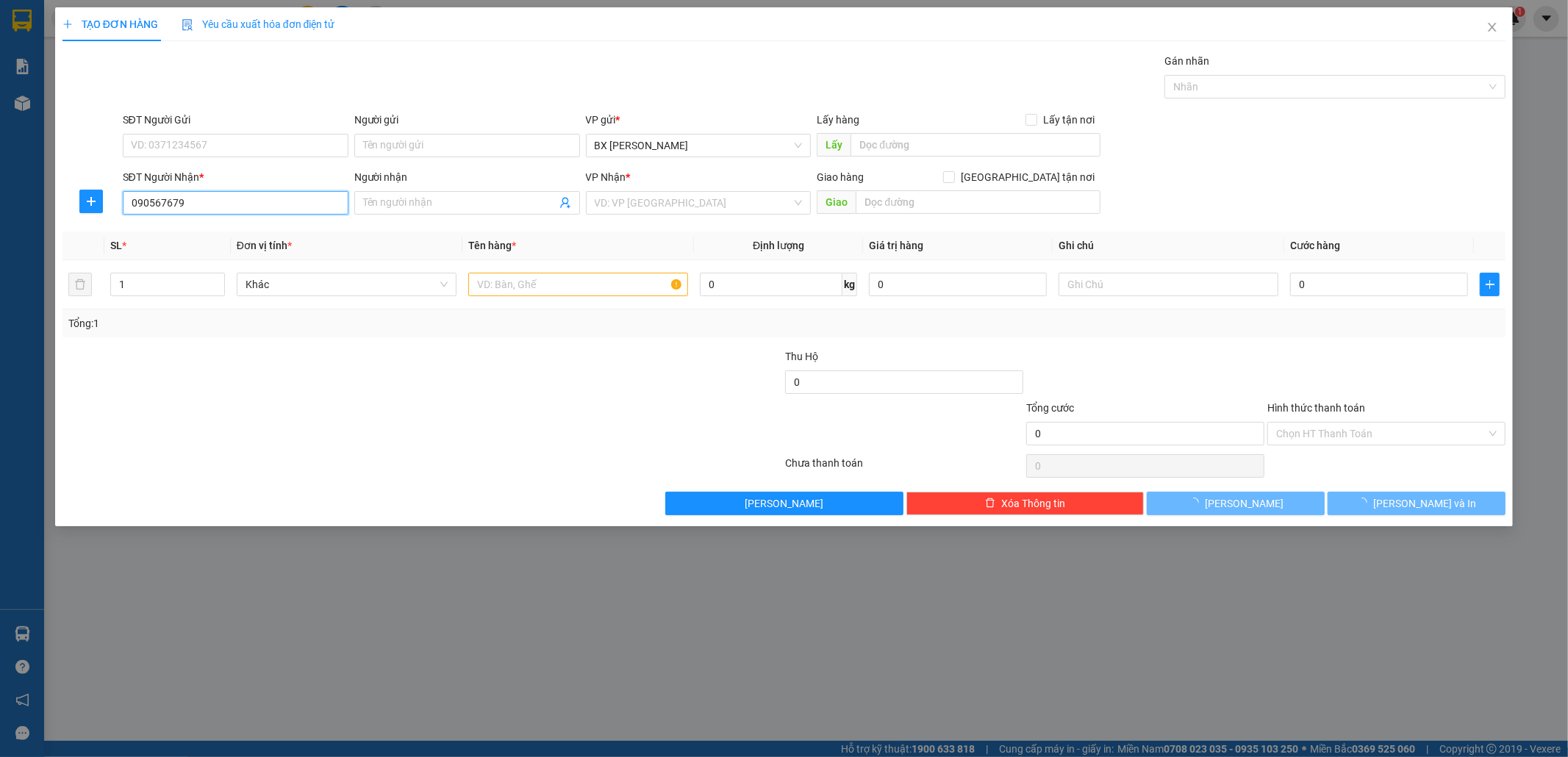
type input "0905676790"
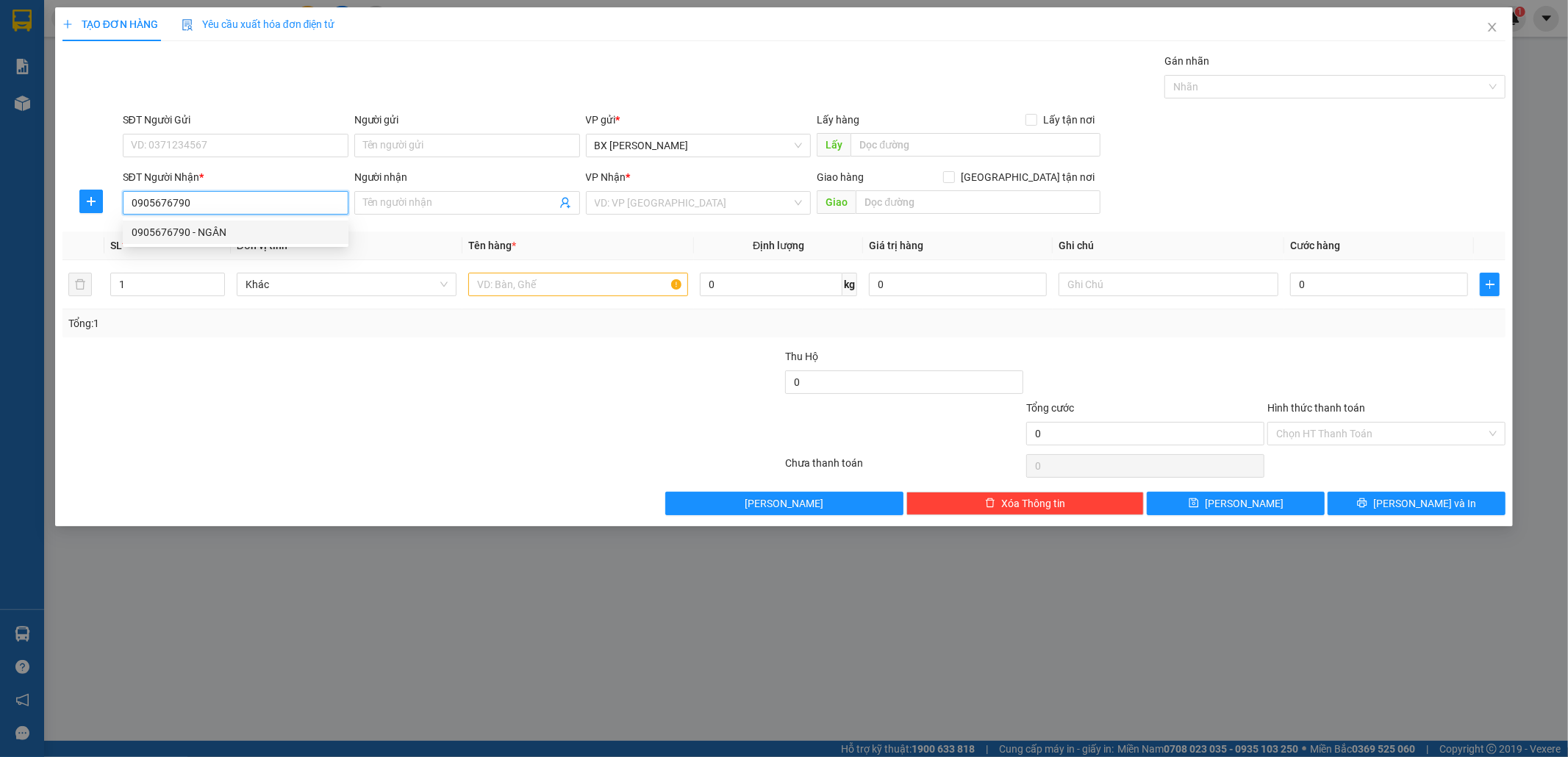
click at [331, 230] on div "0905676790 - NGÂN" at bounding box center [235, 232] width 208 height 16
type input "NGÂN"
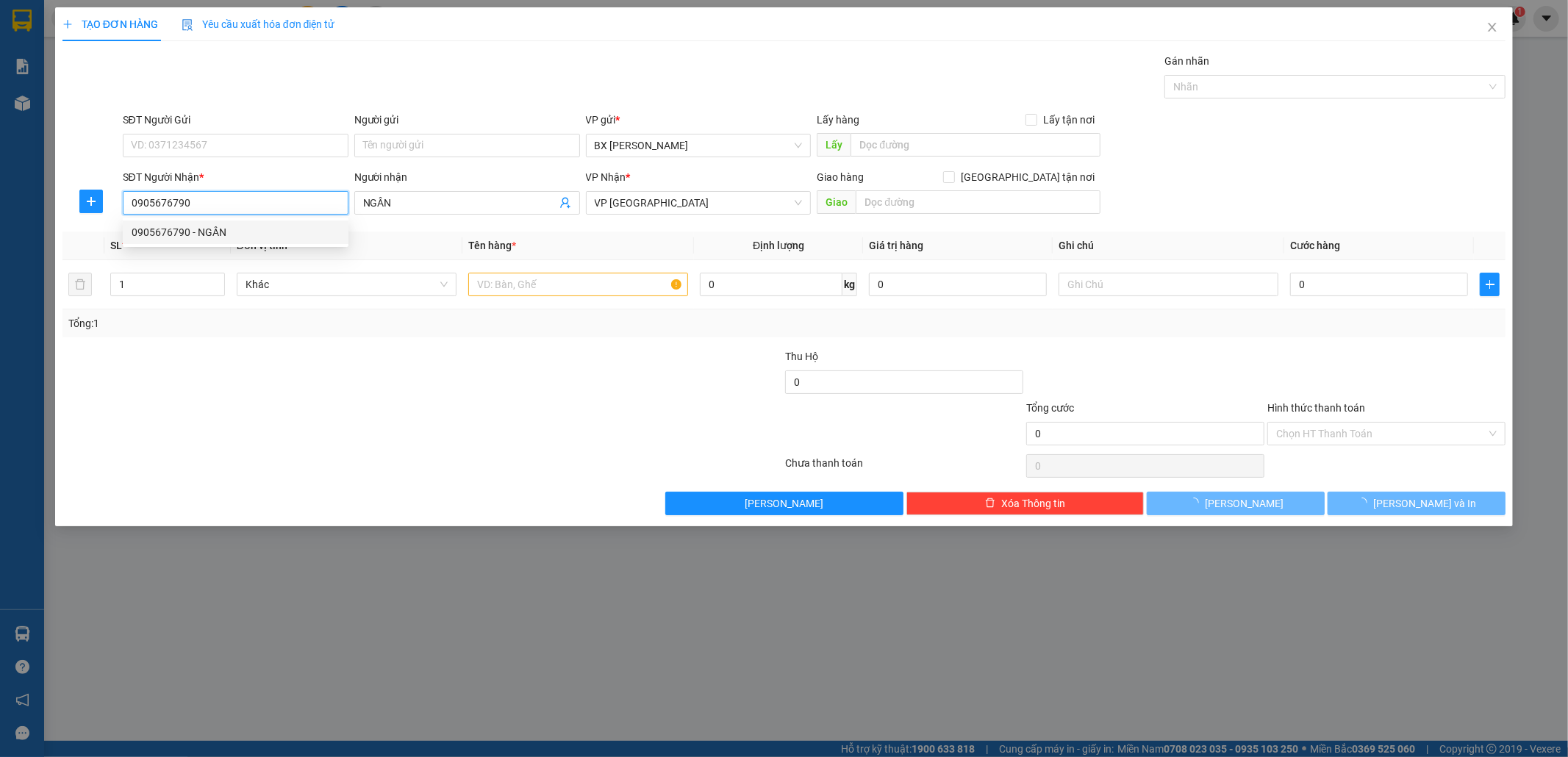
type input "40.000"
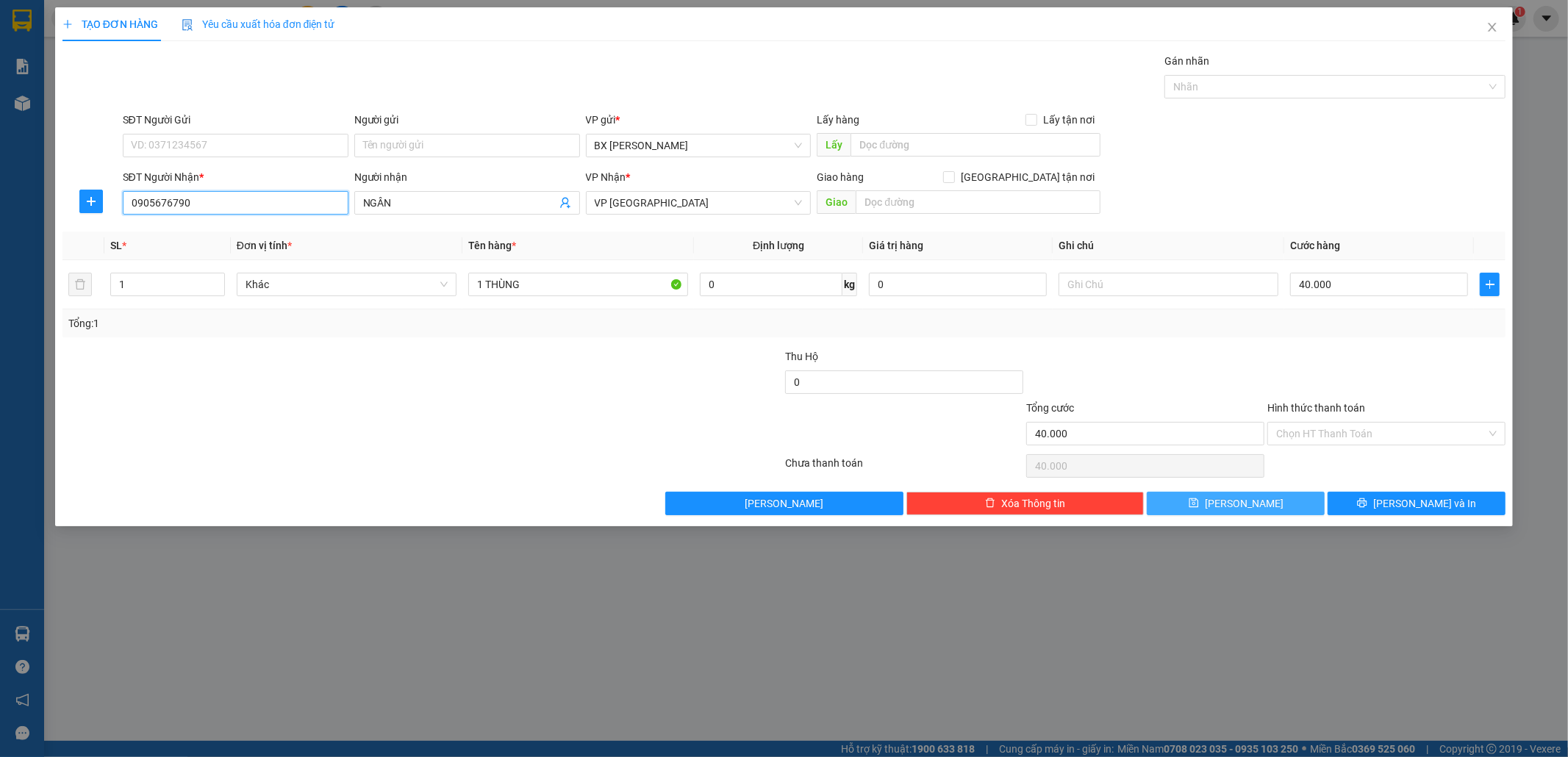
type input "0905676790"
click at [1267, 498] on button "[PERSON_NAME]" at bounding box center [1236, 503] width 178 height 24
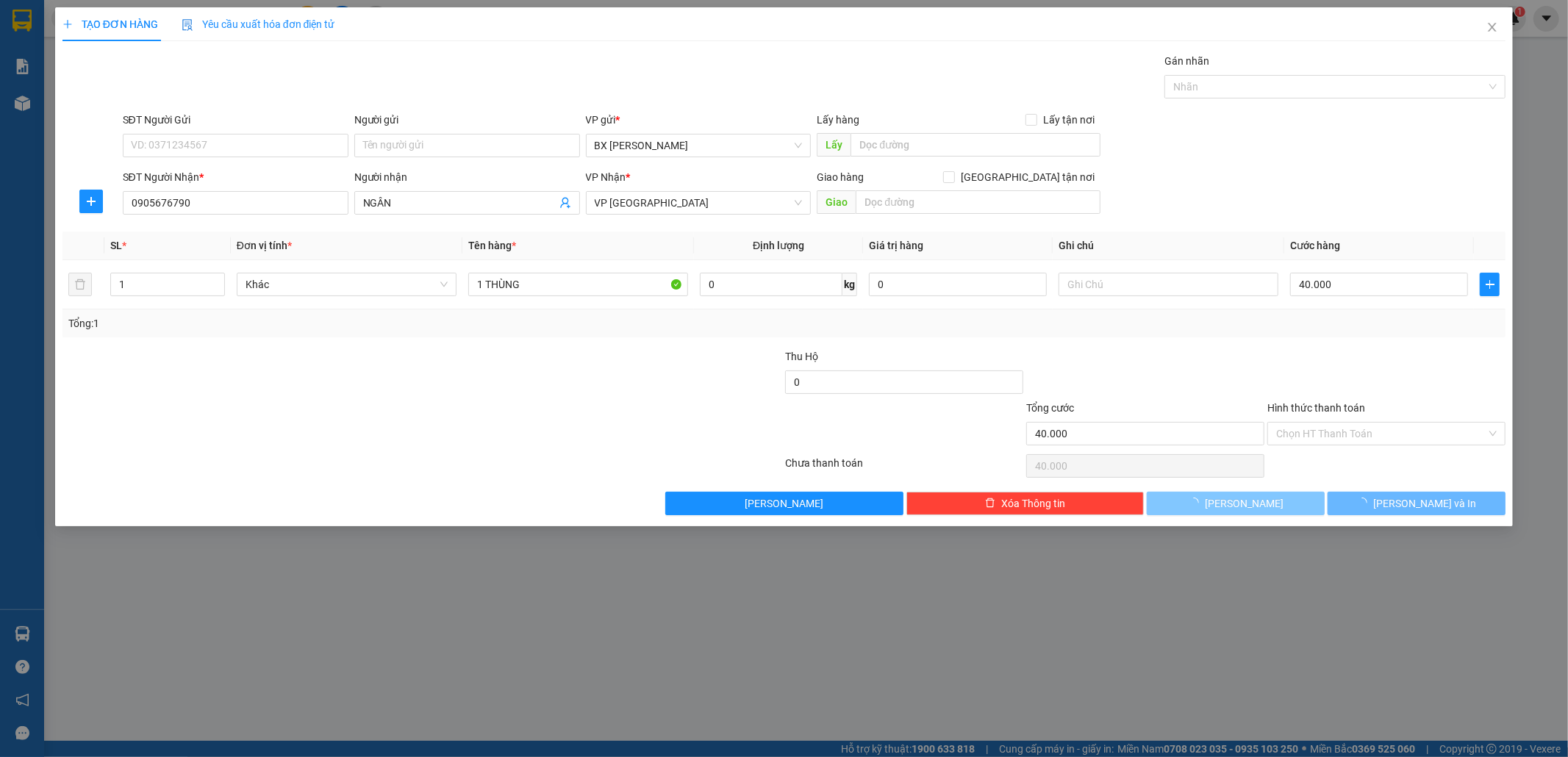
type input "0"
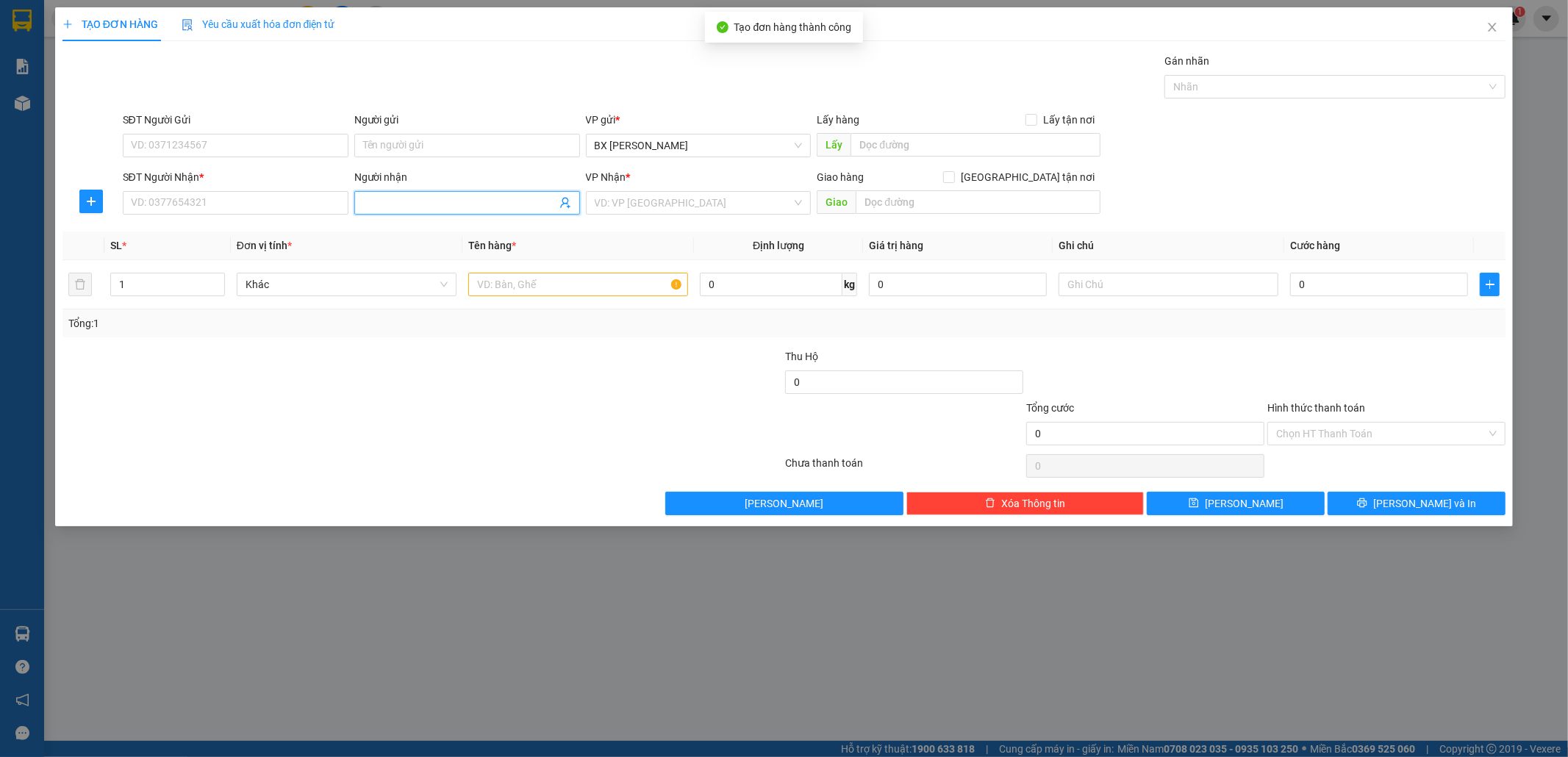
click at [461, 208] on input "Người nhận" at bounding box center [460, 203] width 194 height 16
type input "LY NA"
click at [425, 234] on div "LY NA - 0365595228" at bounding box center [467, 232] width 208 height 16
type input "0365595228"
type input "LY NA"
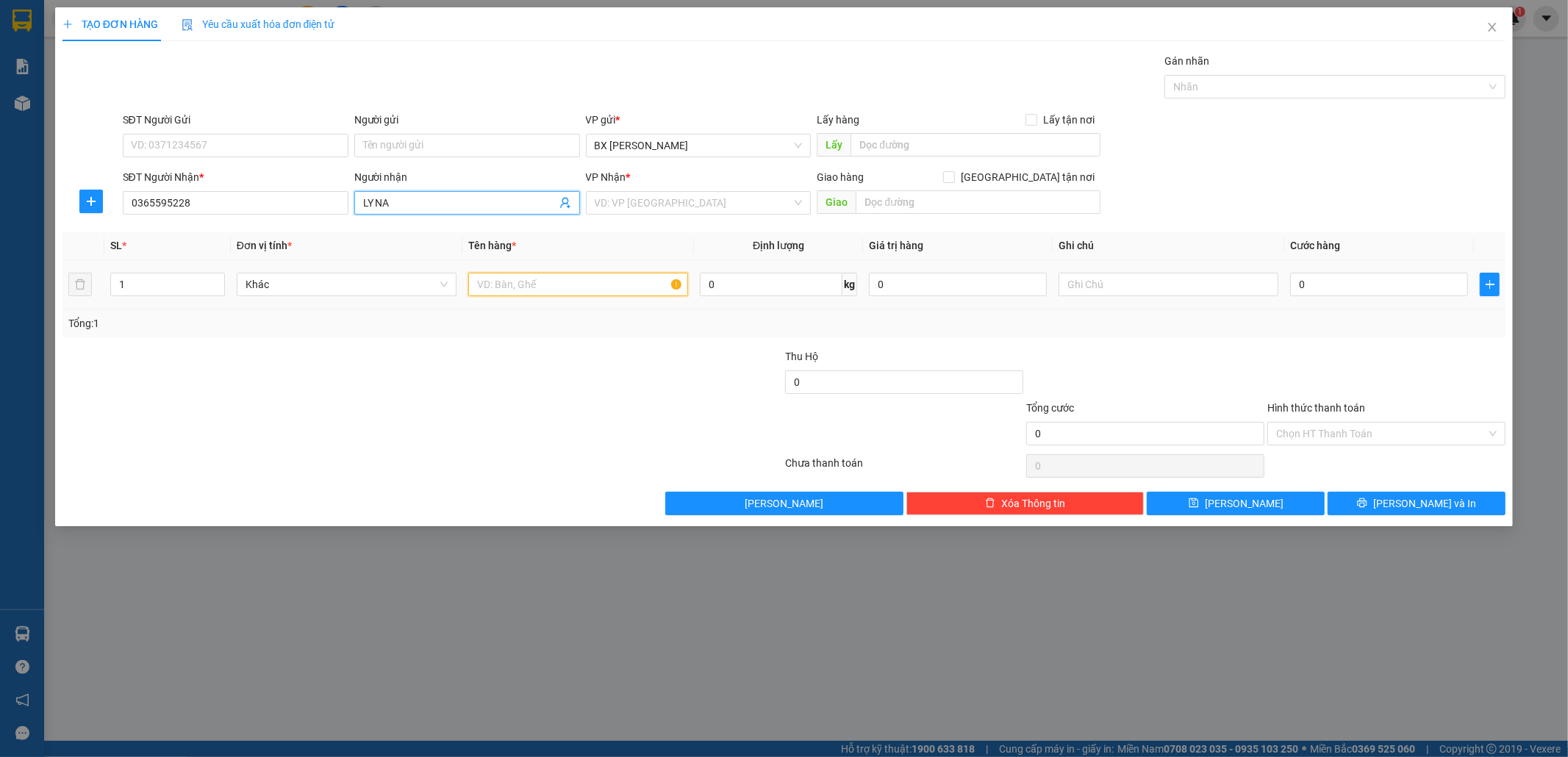
click at [570, 288] on input "text" at bounding box center [578, 284] width 220 height 24
type input "THÙNG"
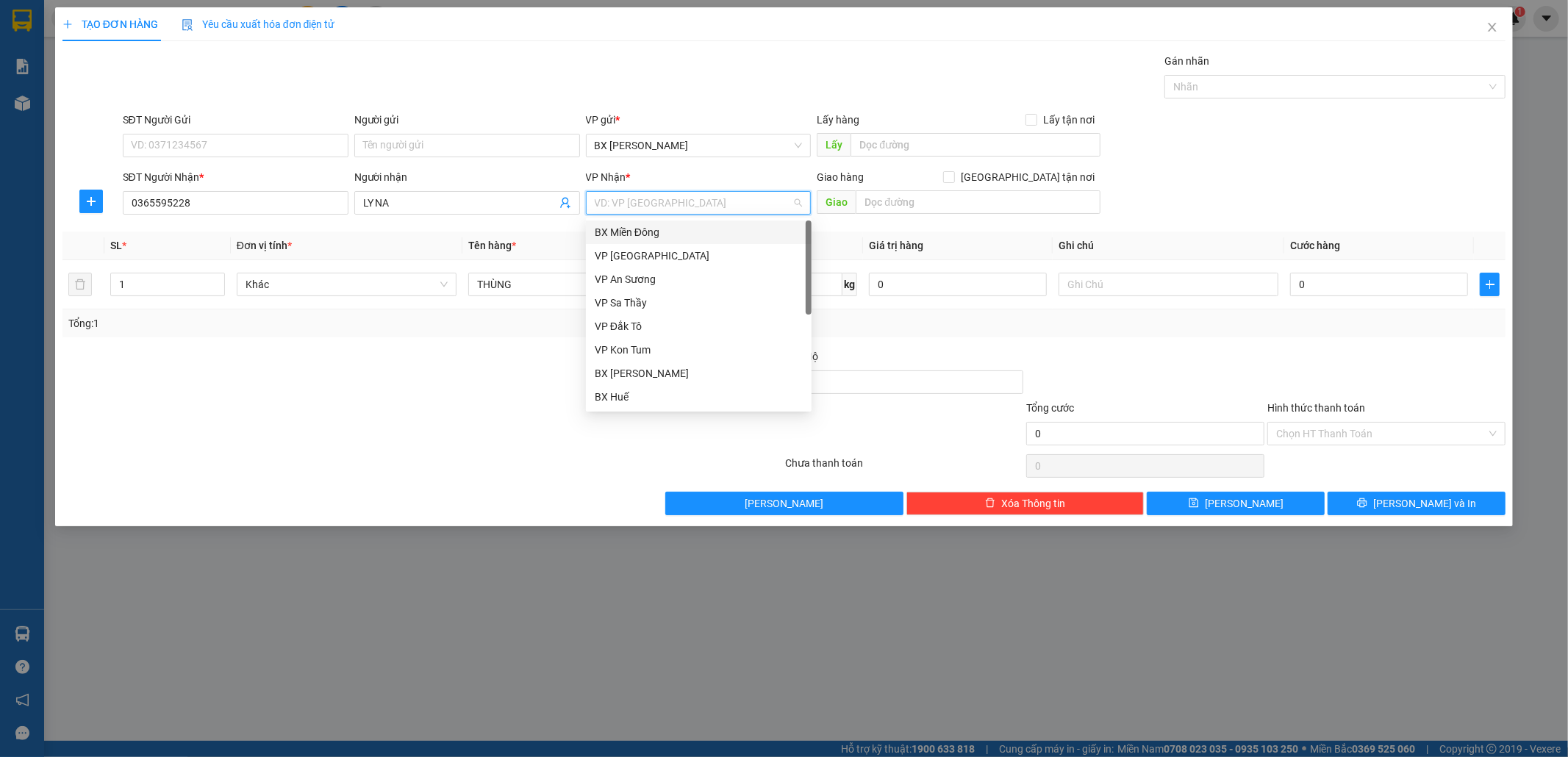
click at [663, 207] on input "search" at bounding box center [694, 203] width 198 height 22
click at [675, 253] on div "VP [GEOGRAPHIC_DATA]" at bounding box center [699, 256] width 208 height 16
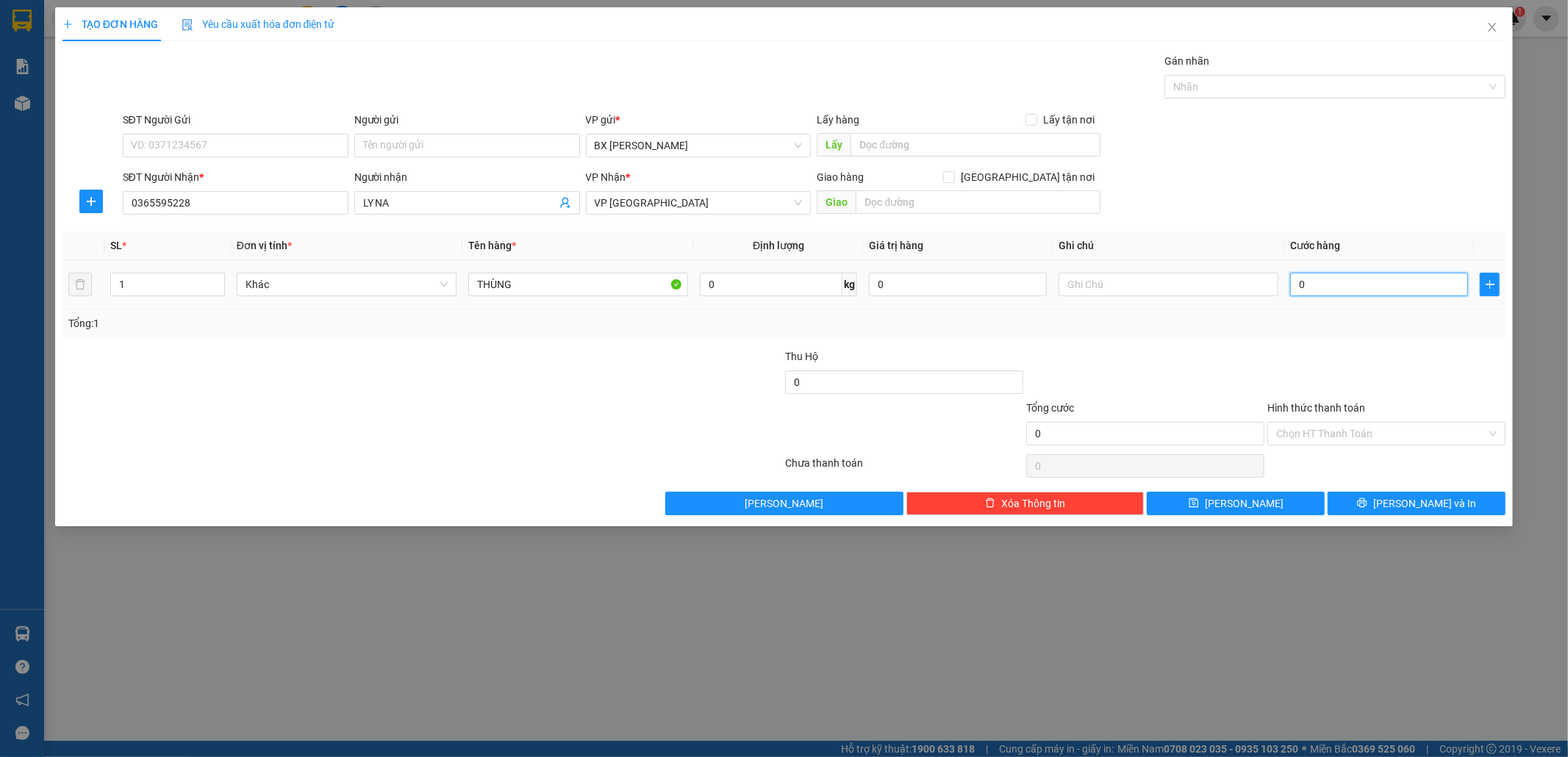
click at [1353, 279] on input "0" at bounding box center [1379, 284] width 178 height 24
type input "4"
type input "40"
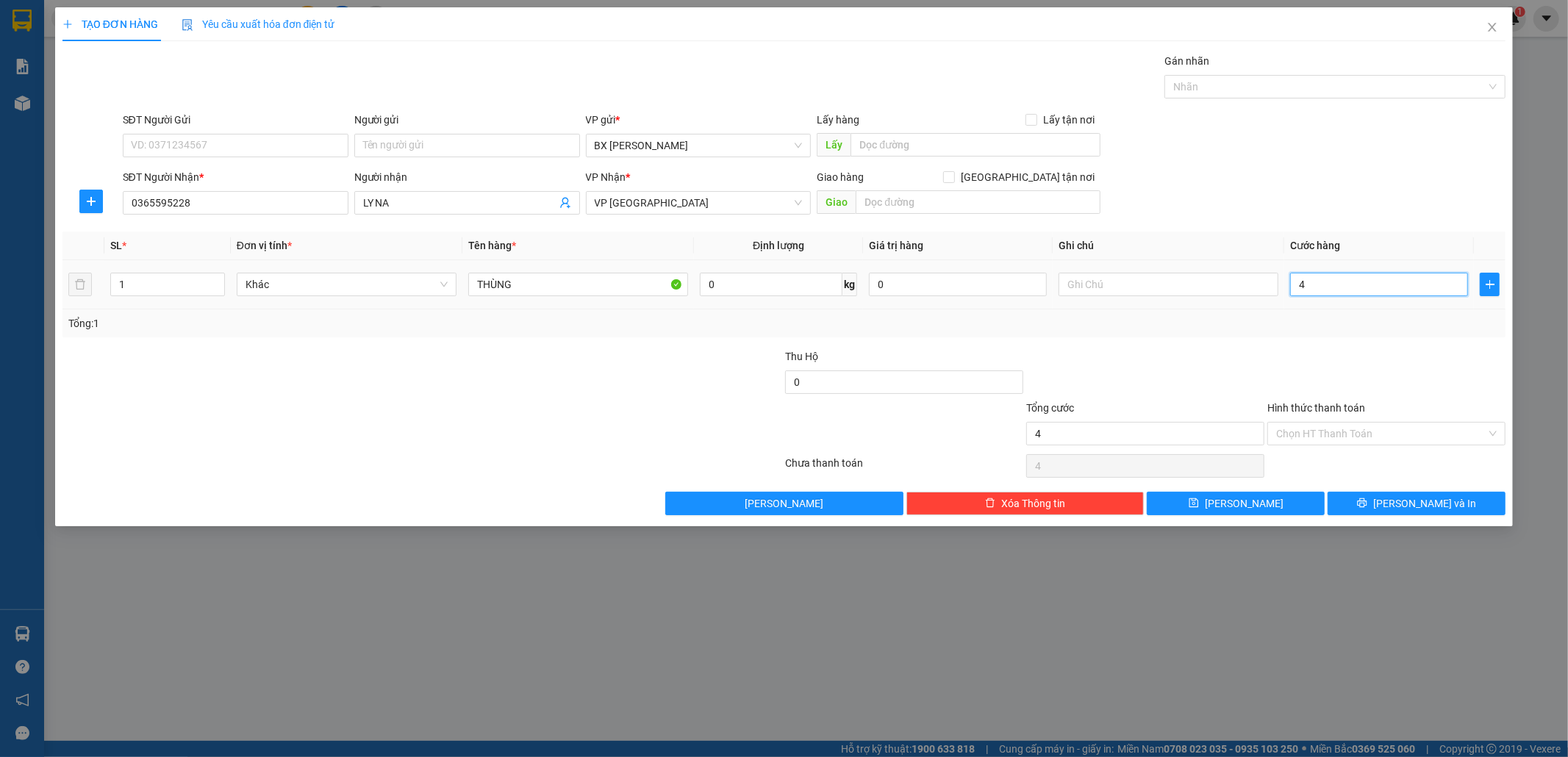
type input "40"
type input "40.000"
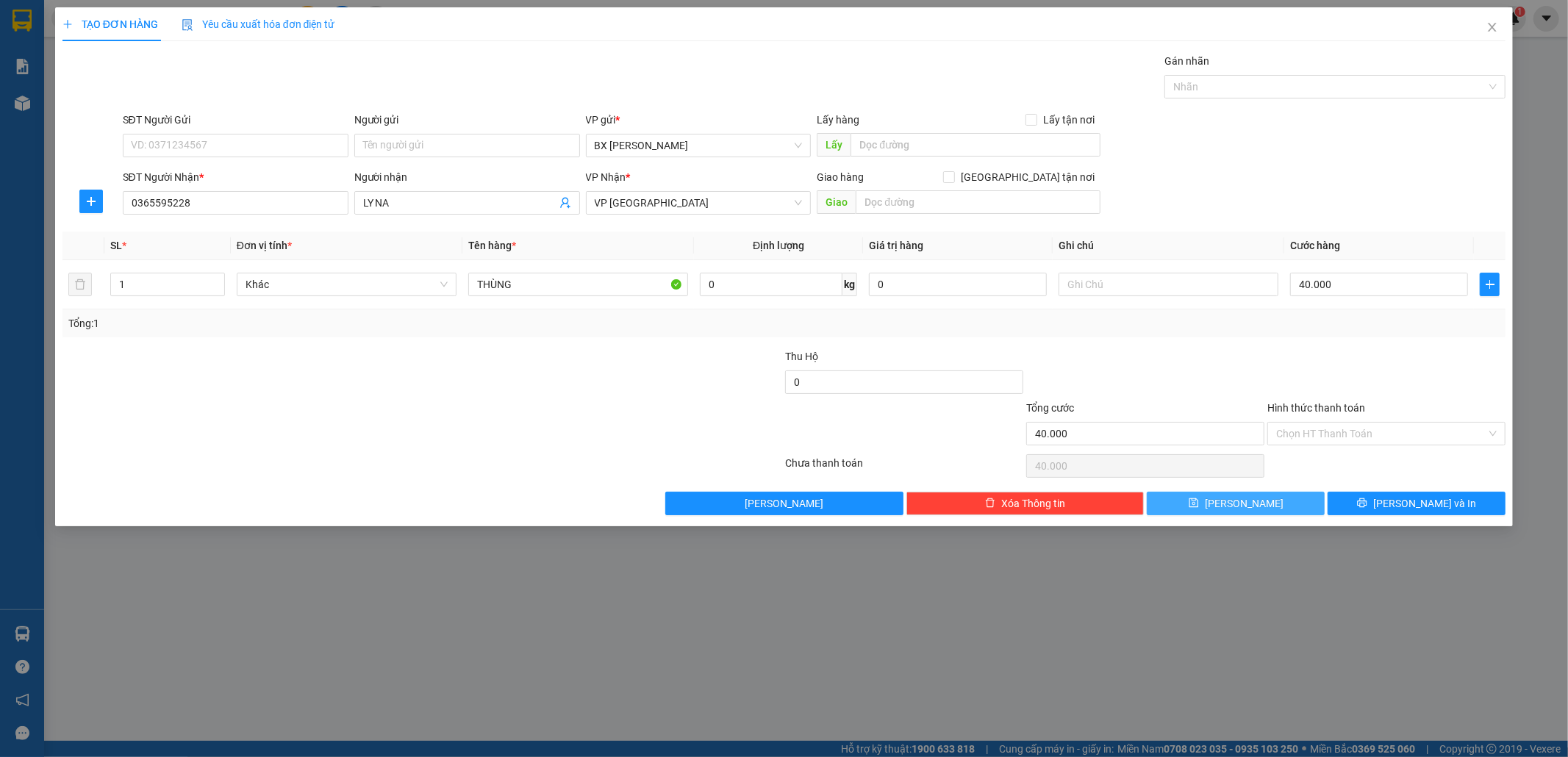
click at [1269, 498] on button "[PERSON_NAME]" at bounding box center [1236, 503] width 178 height 24
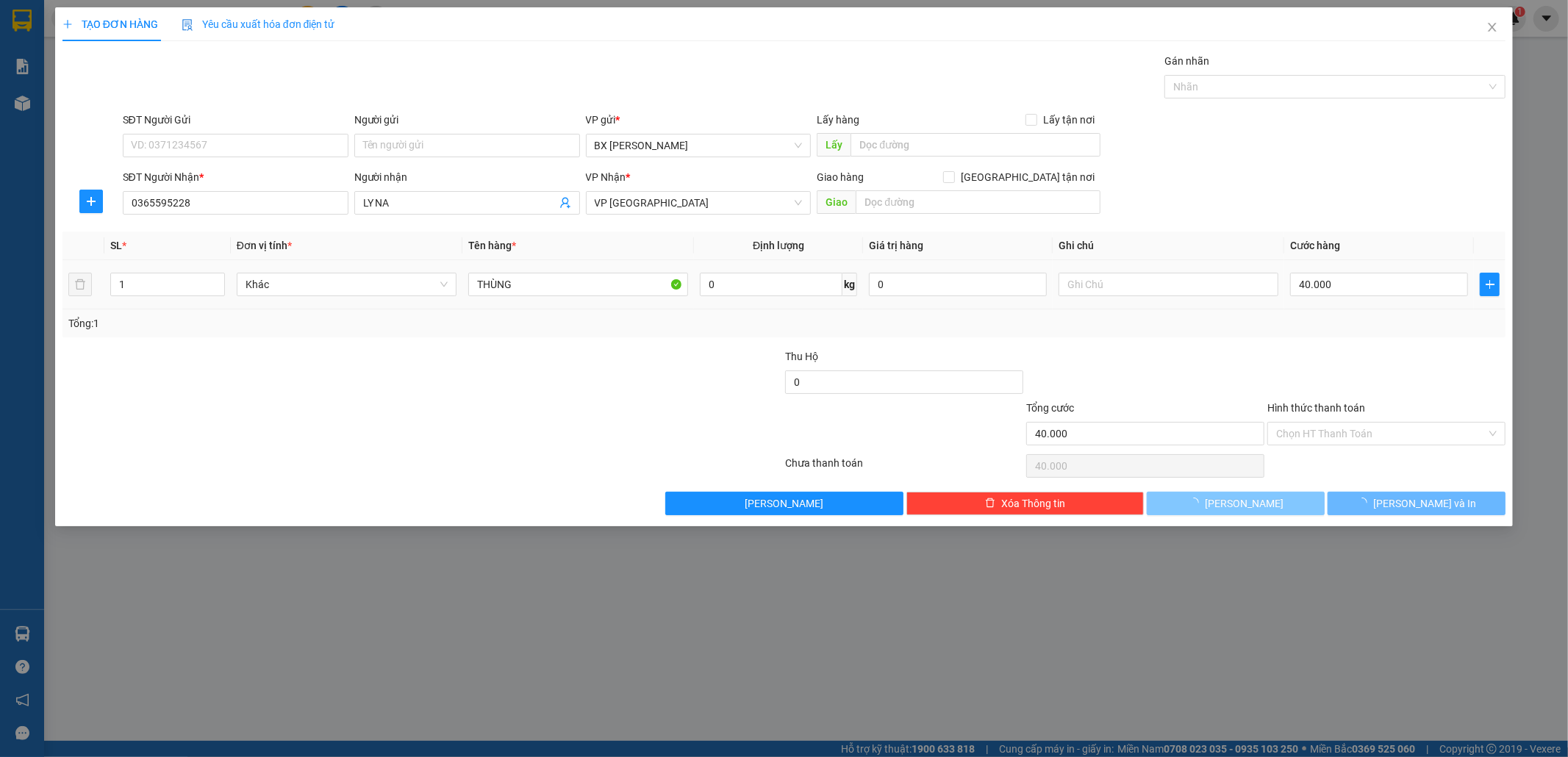
type input "0"
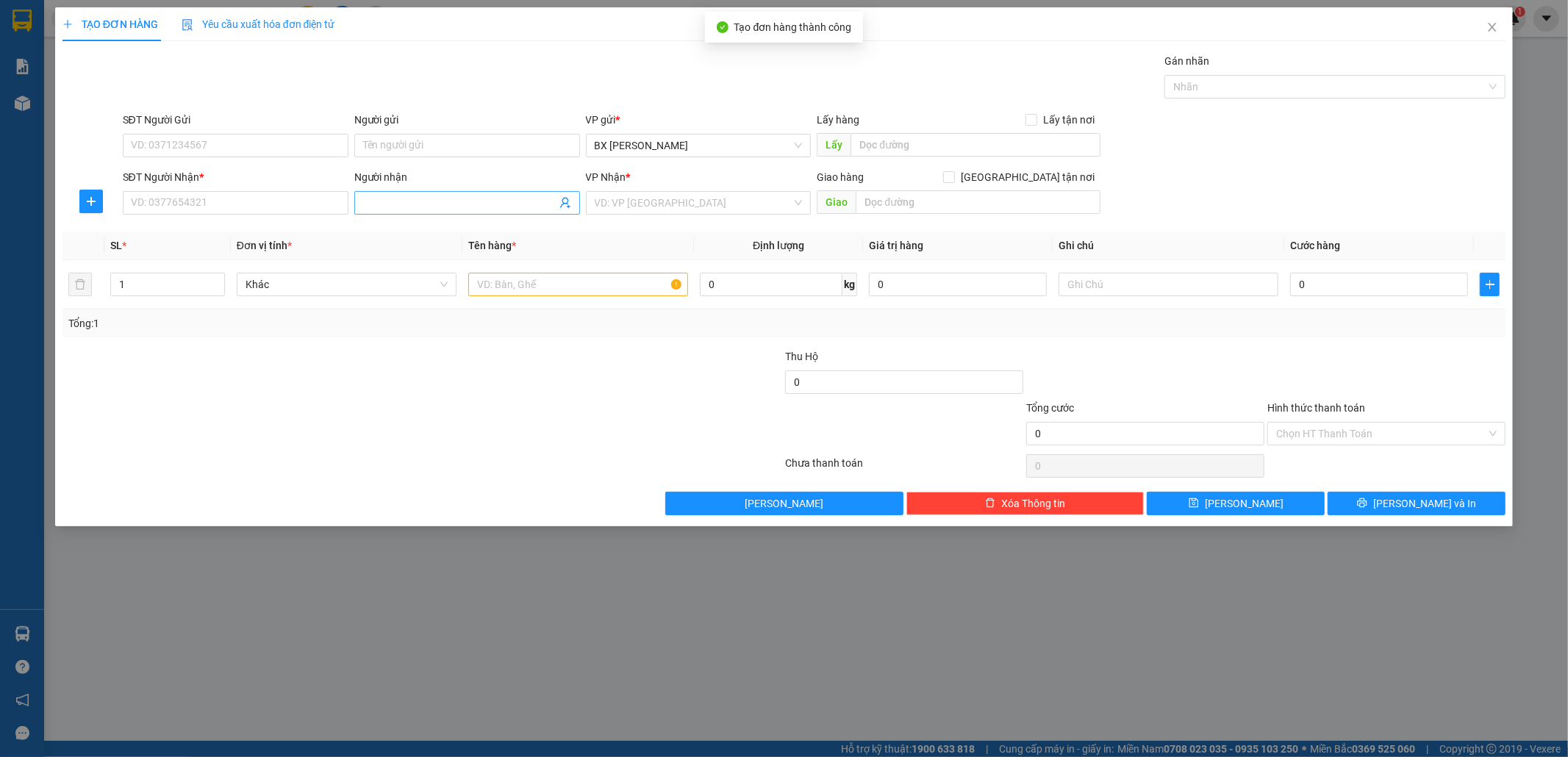
click at [471, 197] on input "Người nhận" at bounding box center [460, 203] width 194 height 16
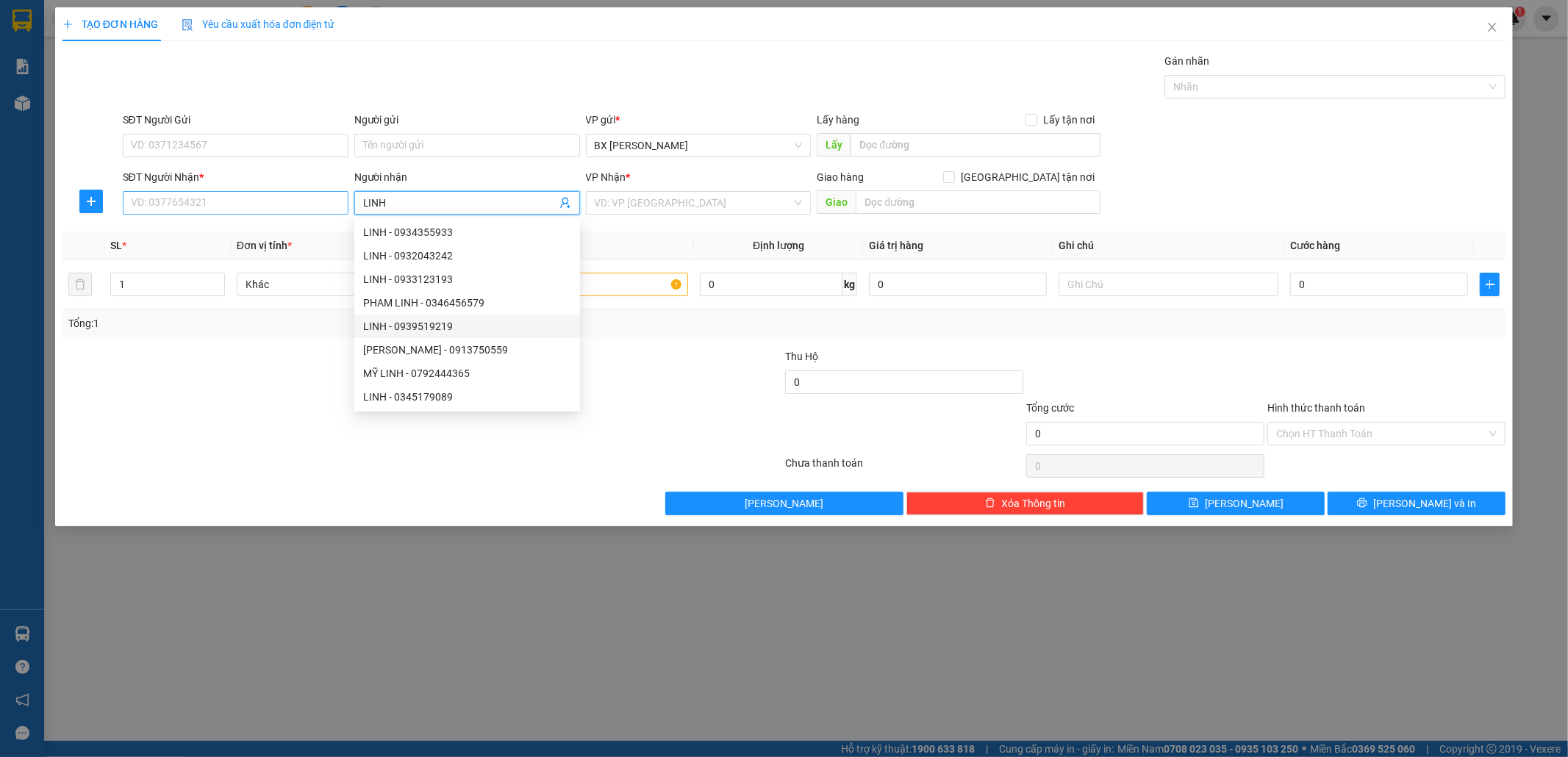
type input "LINH"
click at [293, 201] on input "SĐT Người Nhận *" at bounding box center [235, 203] width 226 height 24
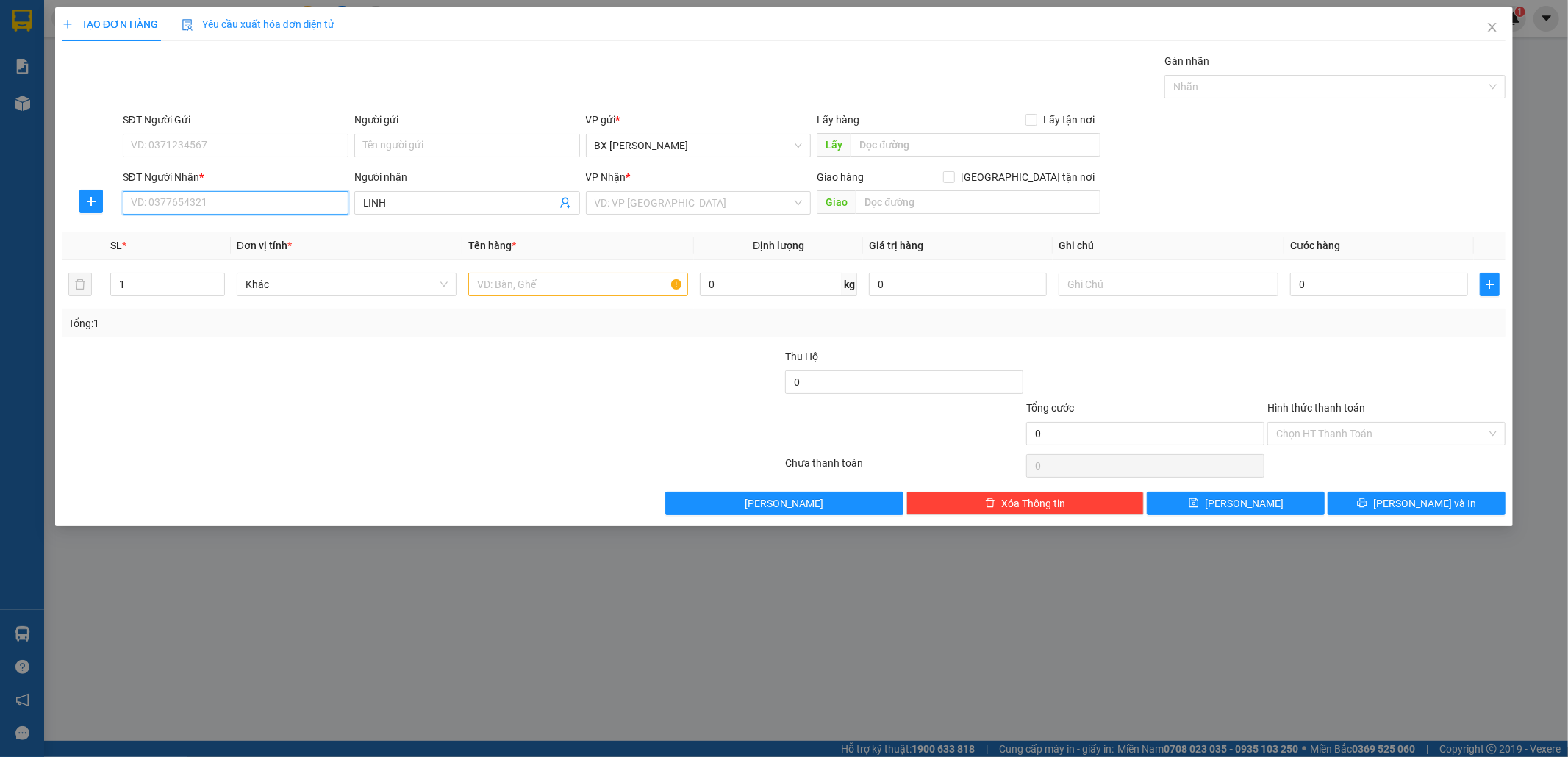
click at [223, 208] on input "SĐT Người Nhận *" at bounding box center [235, 203] width 226 height 24
type input "0906706002"
click at [496, 292] on input "text" at bounding box center [578, 284] width 220 height 24
type input "THÙNG"
click at [635, 194] on input "search" at bounding box center [694, 203] width 198 height 22
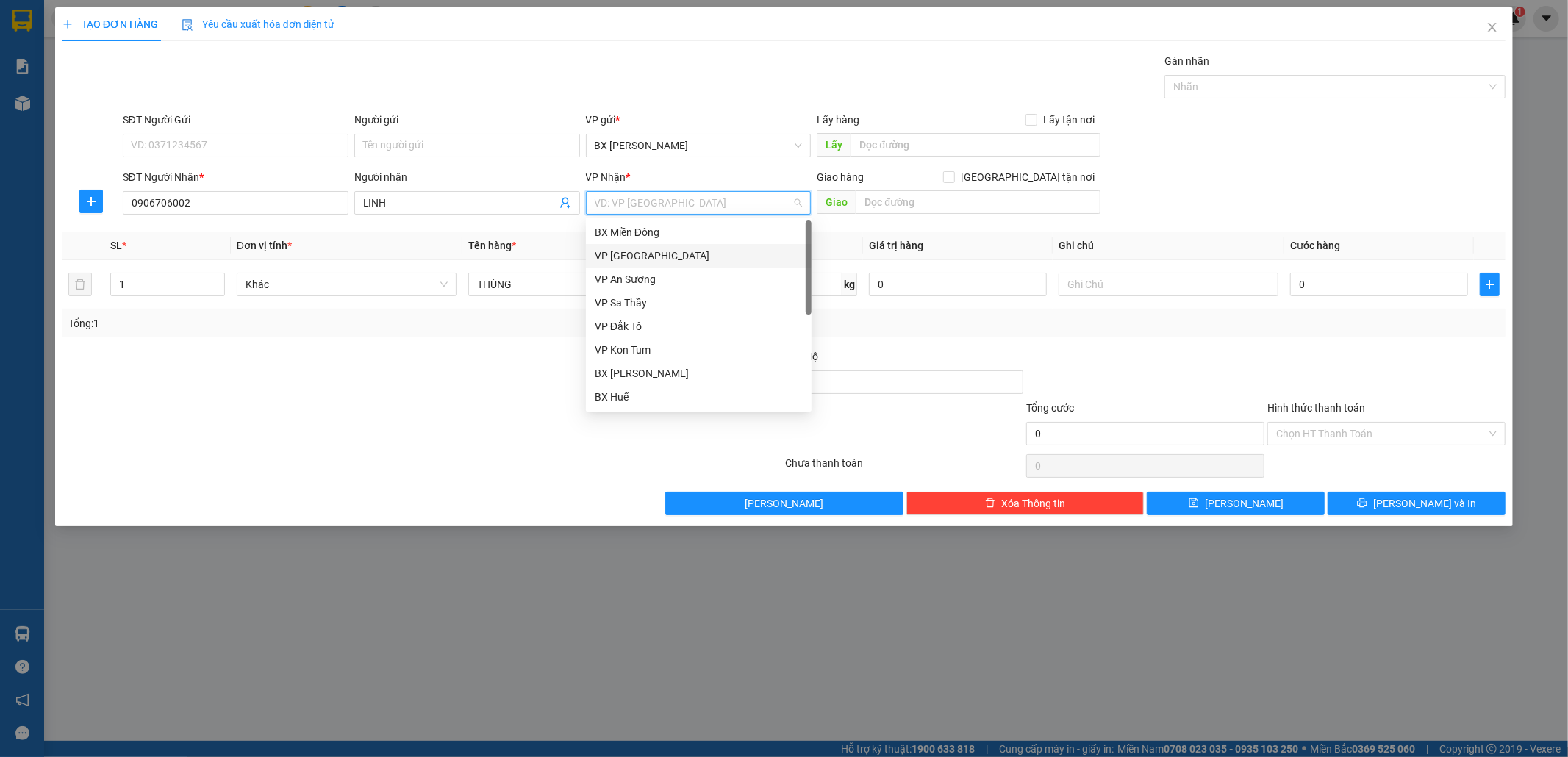
click at [662, 252] on div "VP [GEOGRAPHIC_DATA]" at bounding box center [699, 256] width 208 height 16
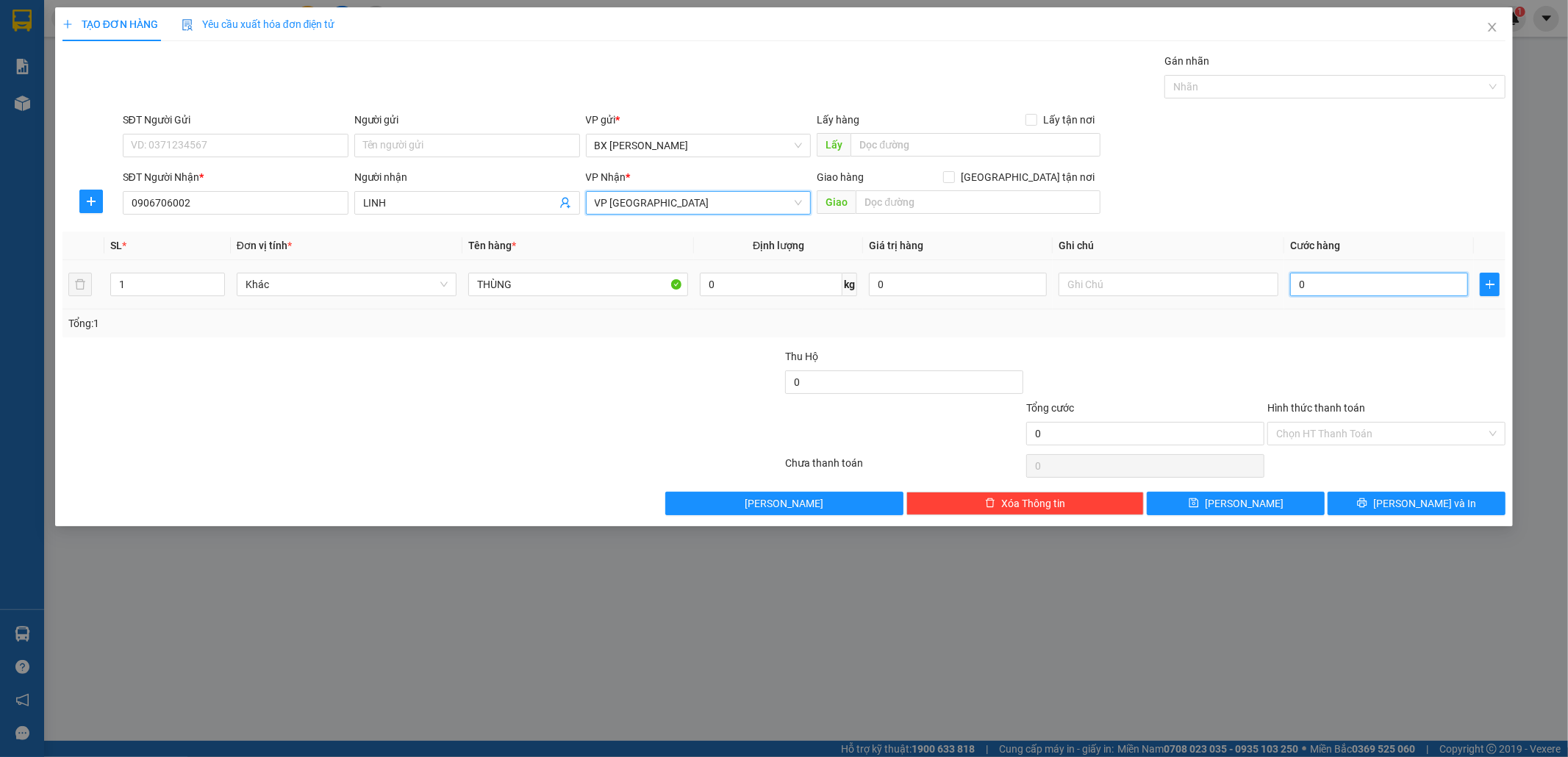
click at [1320, 287] on input "0" at bounding box center [1379, 284] width 178 height 24
type input "8"
type input "80"
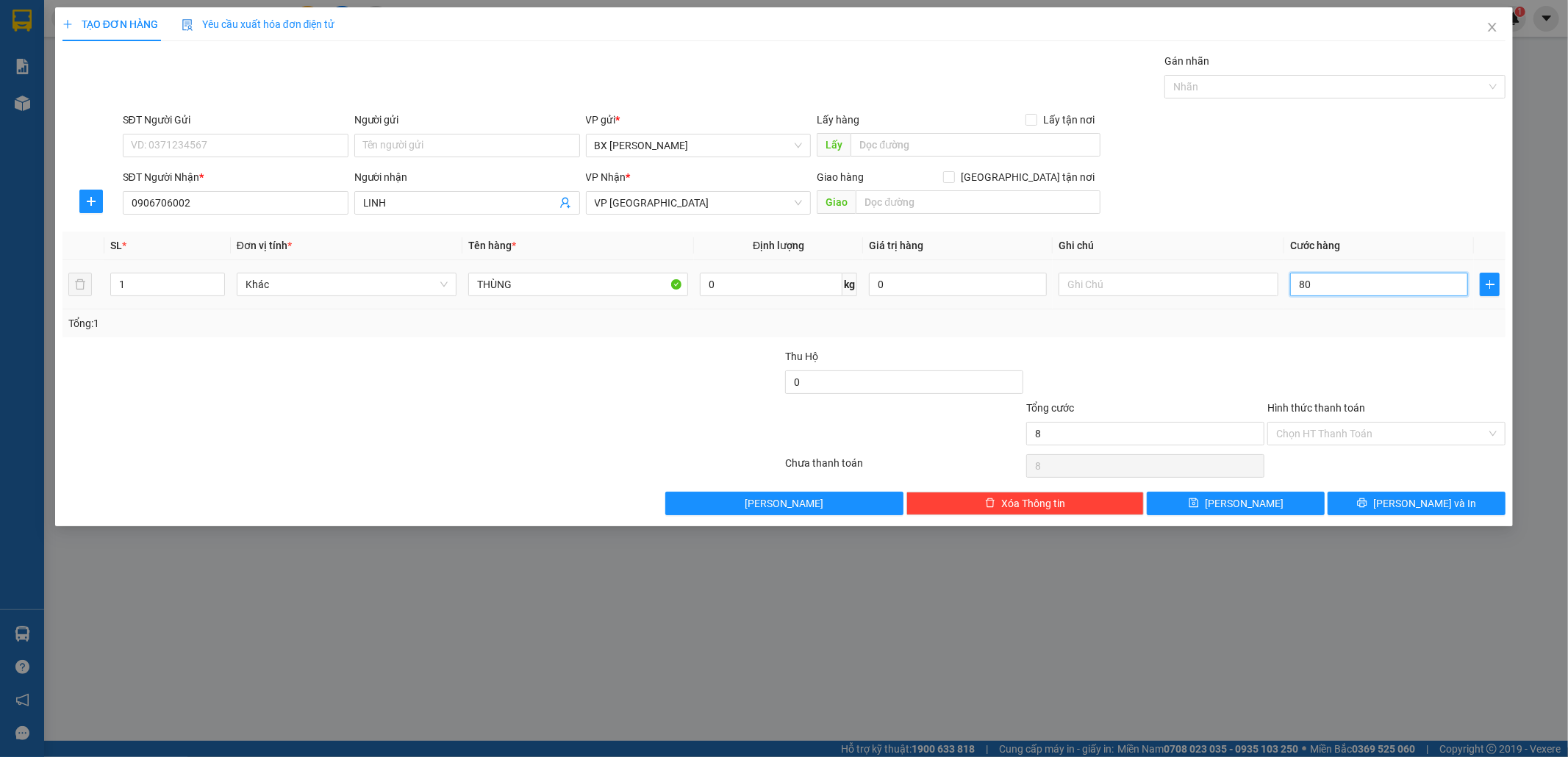
type input "80"
click at [217, 287] on icon "down" at bounding box center [217, 289] width 5 height 5
click at [217, 283] on span "Decrease Value" at bounding box center [217, 289] width 16 height 13
type input "80"
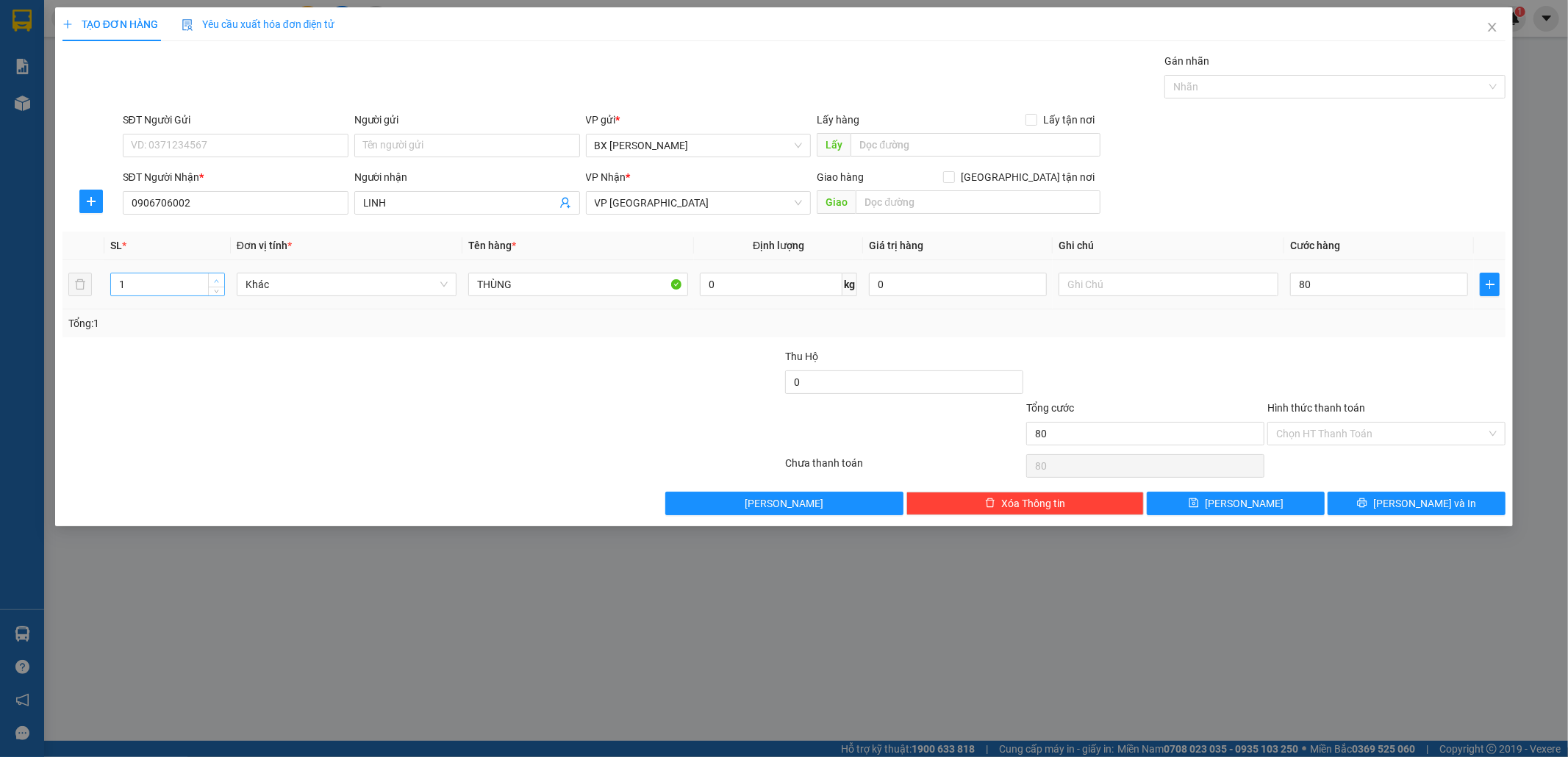
type input "80.000"
click at [218, 276] on span "up" at bounding box center [217, 280] width 9 height 9
type input "2"
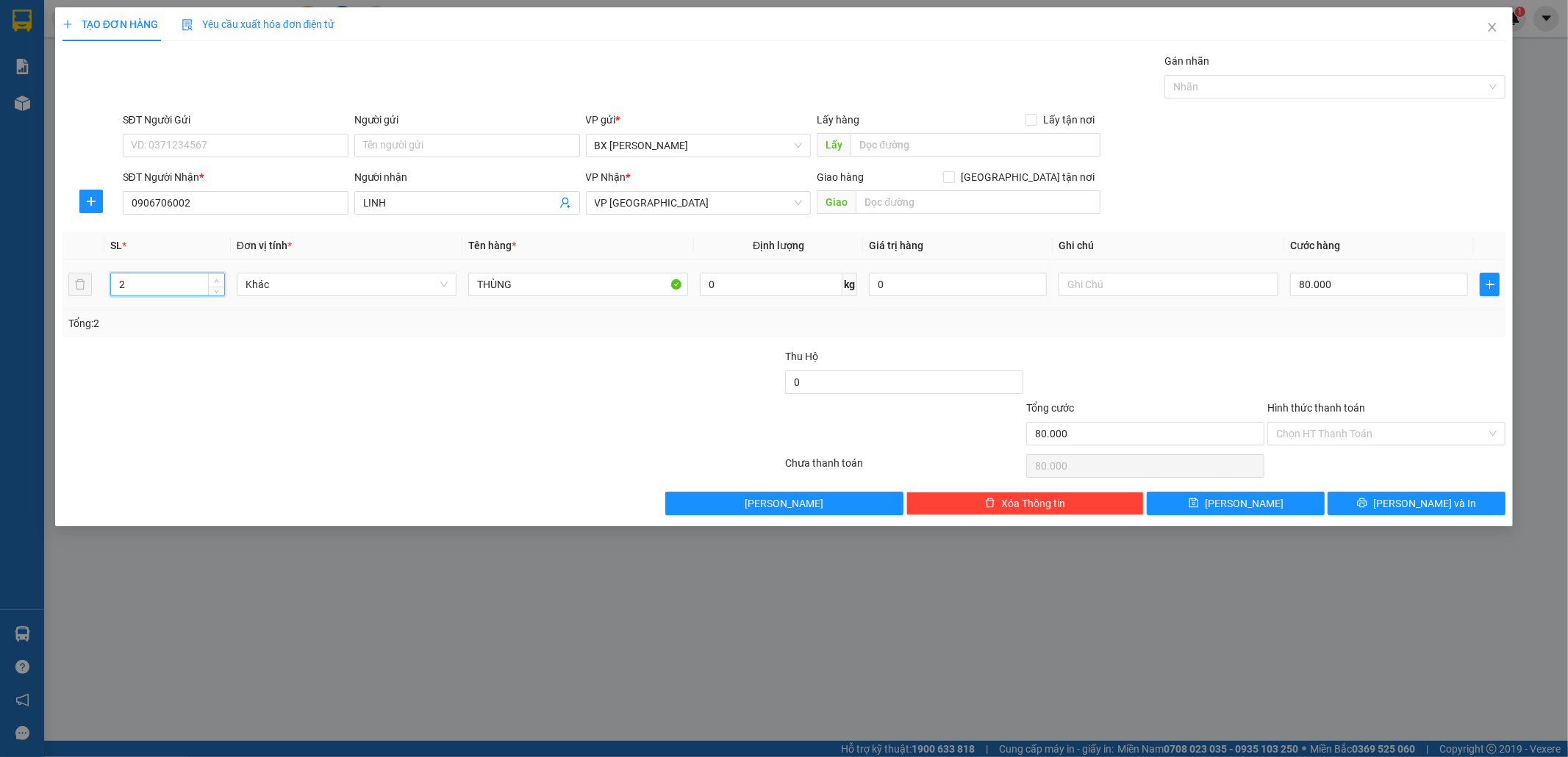
click at [217, 280] on icon "up" at bounding box center [217, 281] width 4 height 3
drag, startPoint x: 1173, startPoint y: 500, endPoint x: 1114, endPoint y: 488, distance: 60.2
click at [1173, 501] on button "[PERSON_NAME]" at bounding box center [1236, 503] width 178 height 24
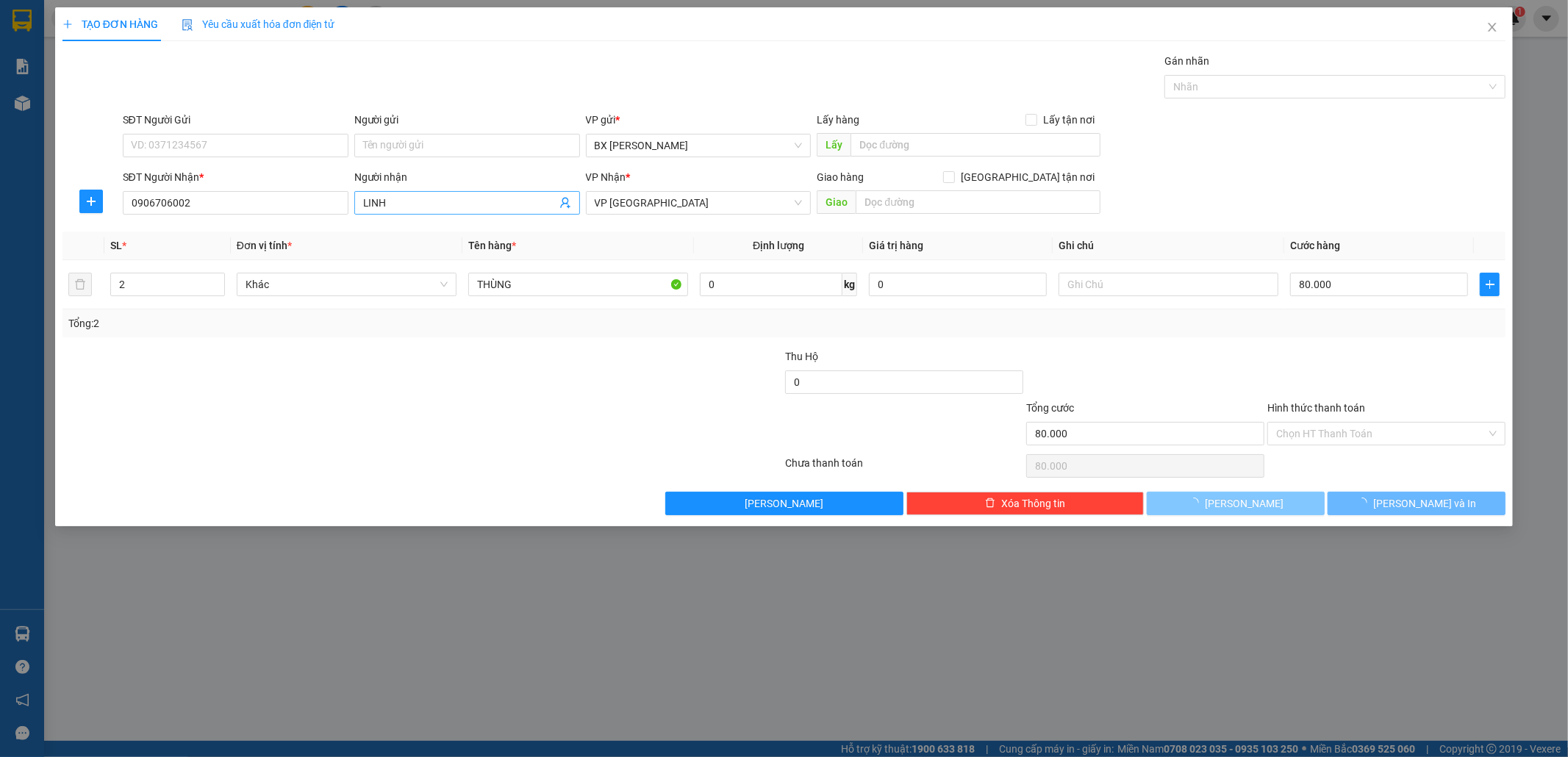
type input "0"
type input "1"
type input "0"
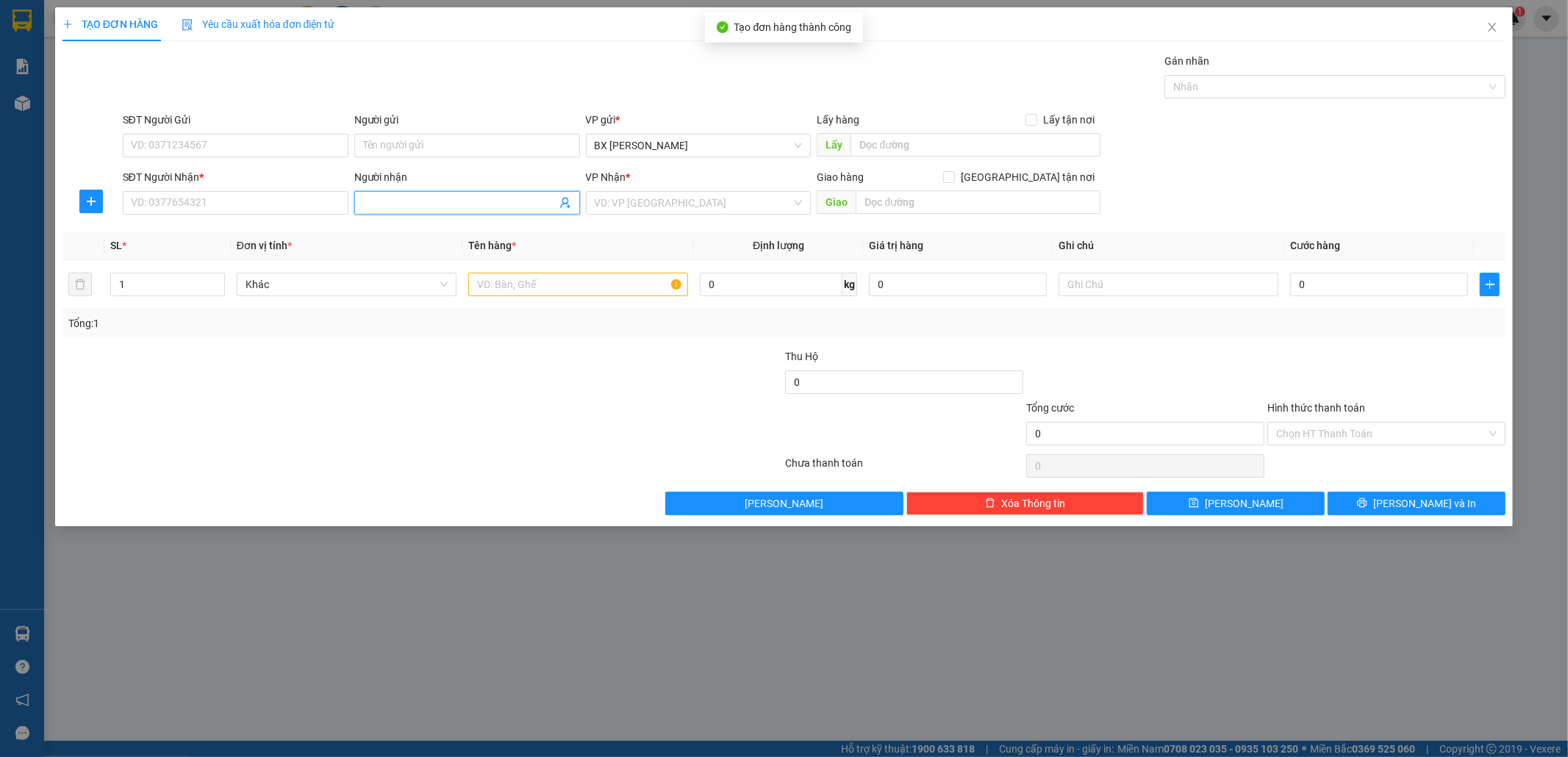
click at [408, 196] on input "Người nhận" at bounding box center [460, 203] width 194 height 16
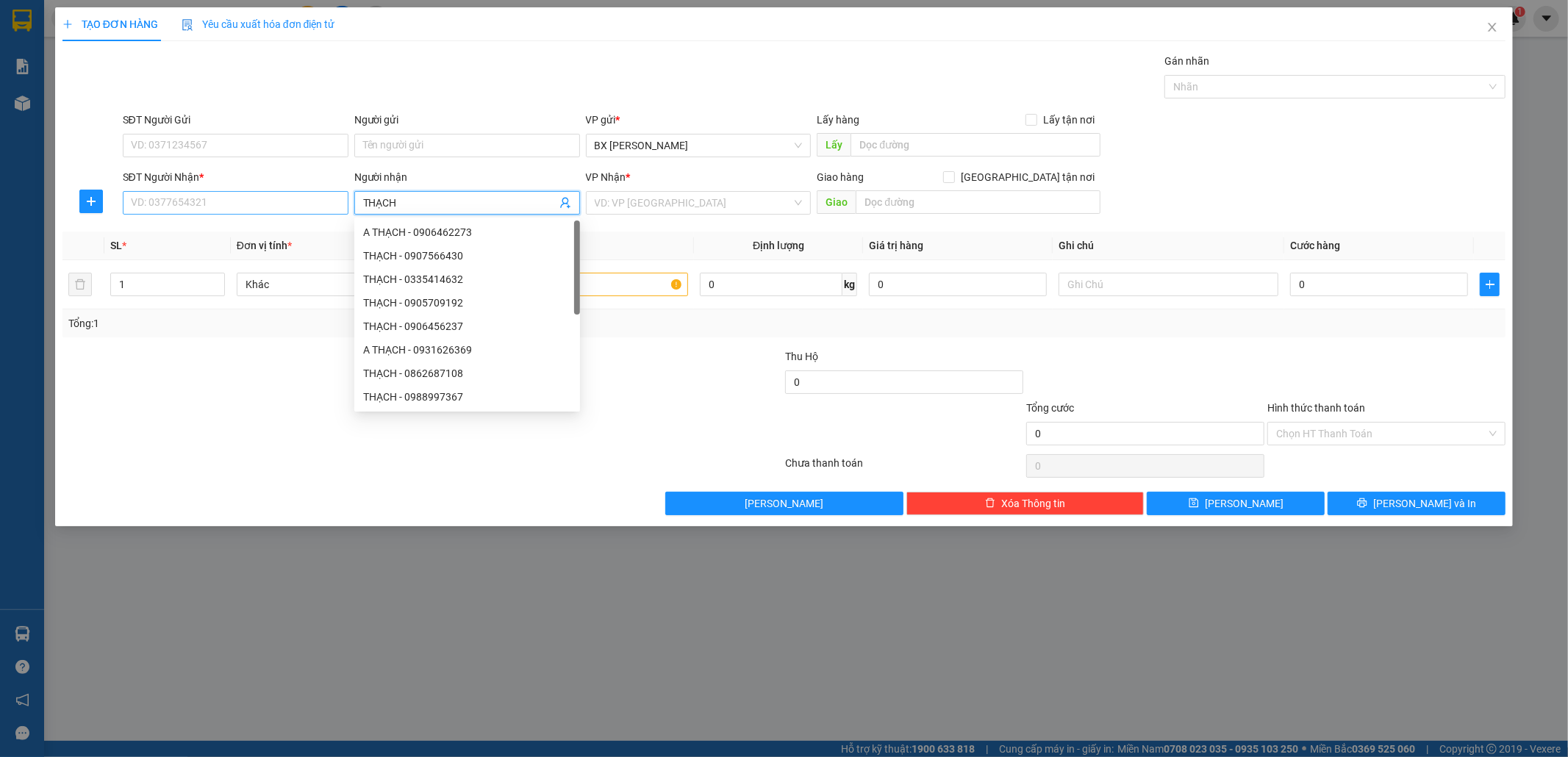
type input "THẠCH"
click at [270, 210] on input "SĐT Người Nhận *" at bounding box center [235, 203] width 226 height 24
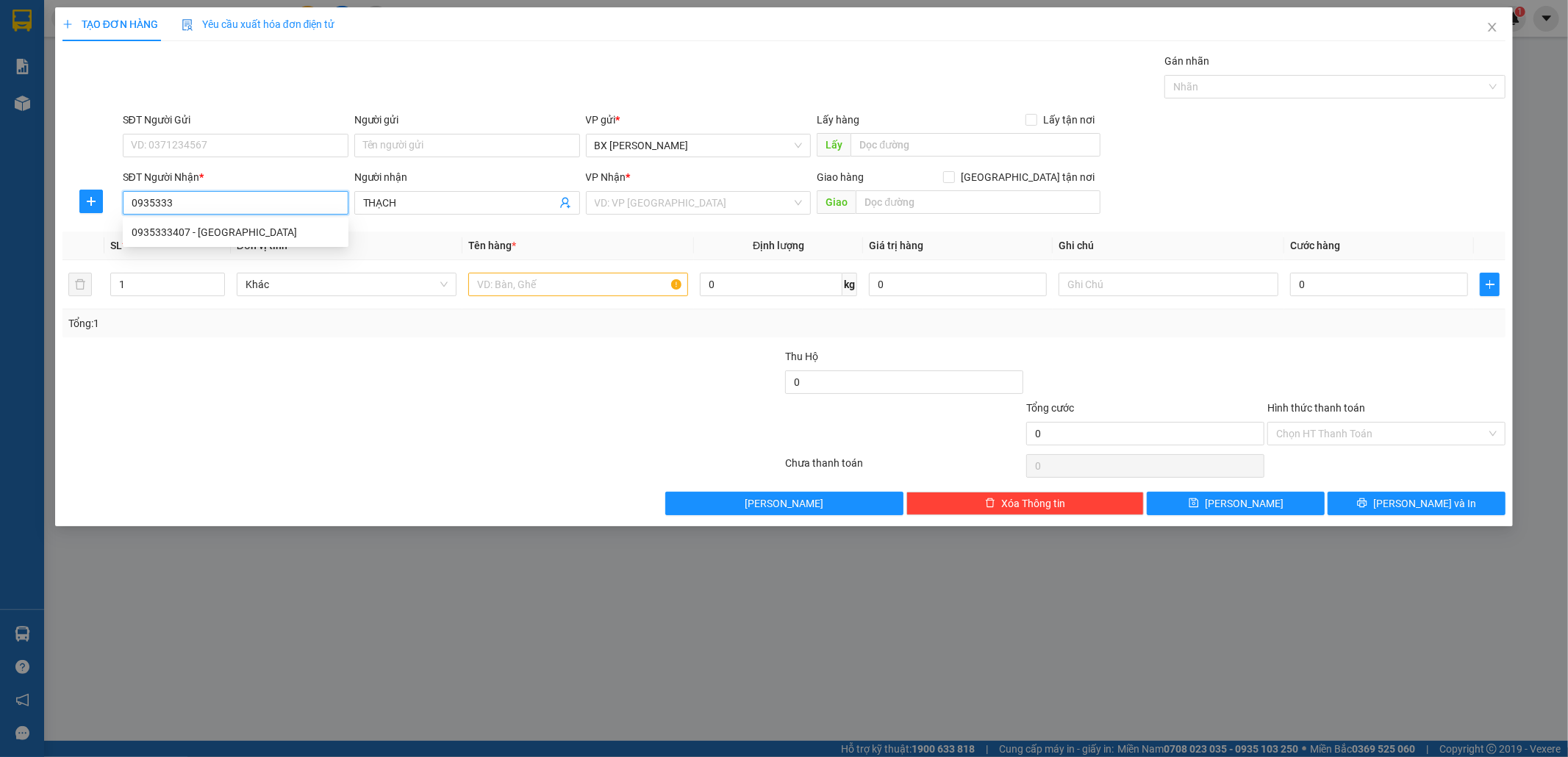
click at [261, 225] on div "0935333407 - CẨM THẠCH" at bounding box center [235, 232] width 208 height 16
type input "0935333407"
type input "CẨM THẠCH"
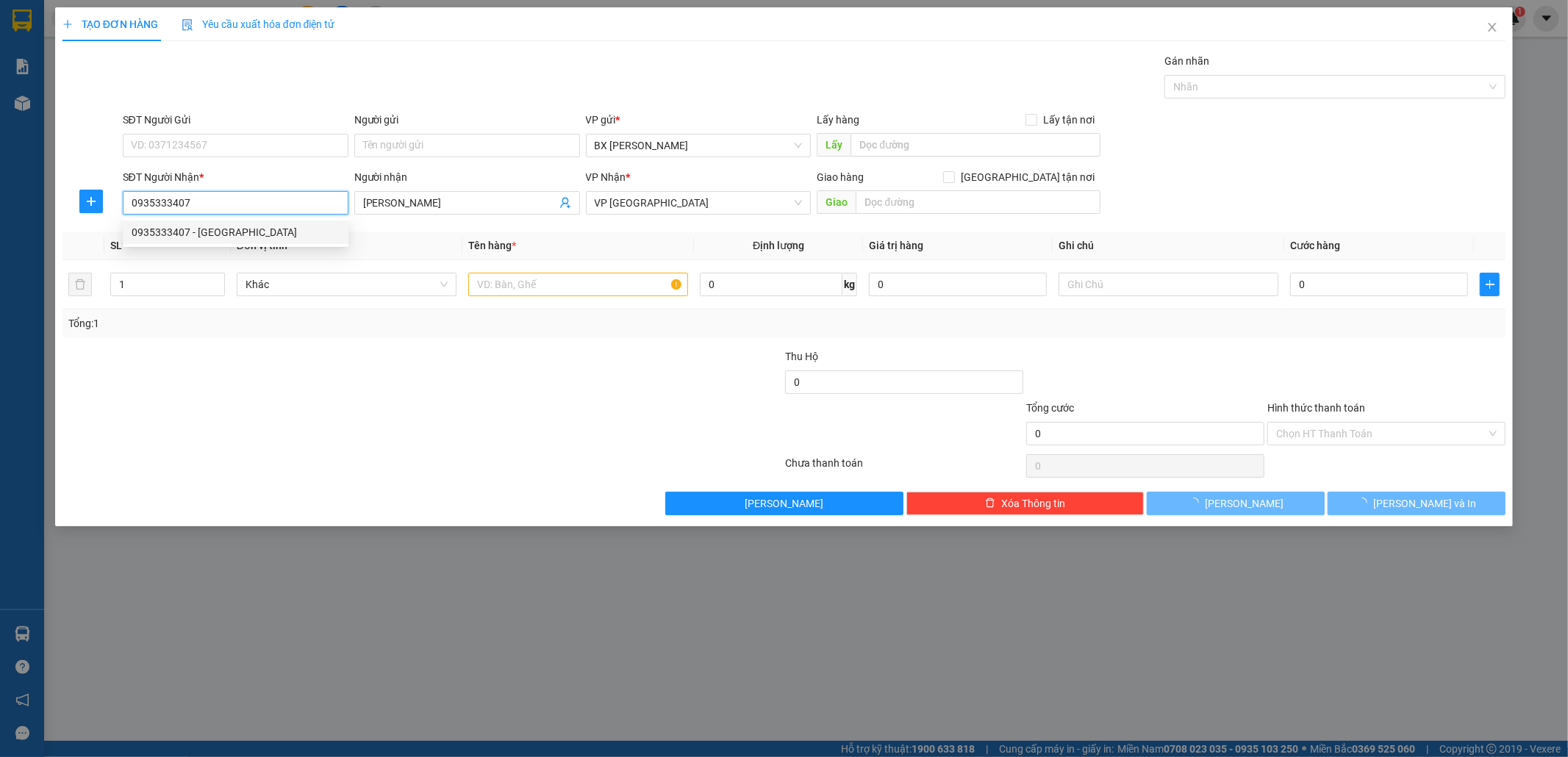
type input "100.000"
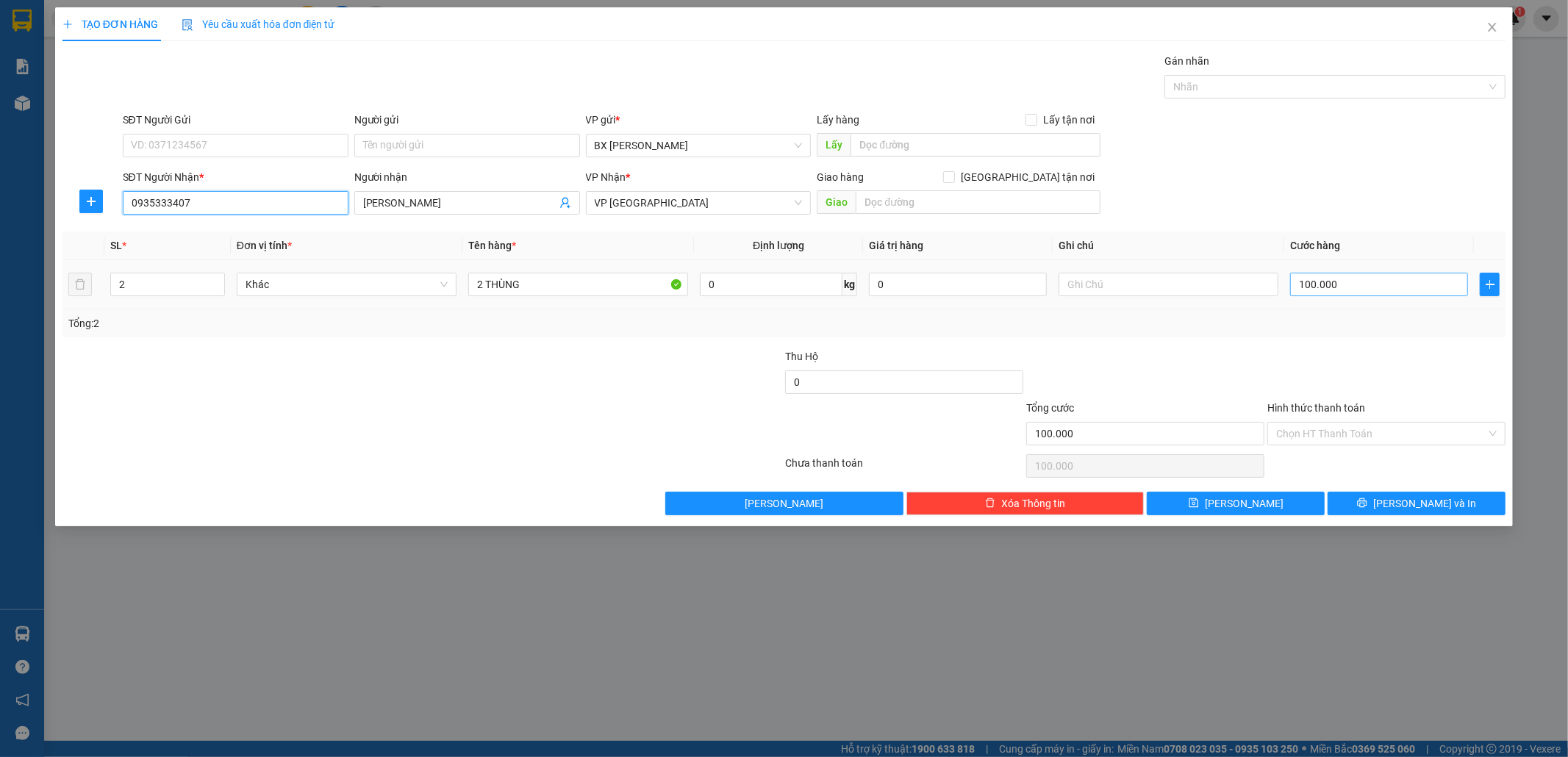
type input "0935333407"
click at [1310, 290] on input "100.000" at bounding box center [1379, 284] width 178 height 24
type input "8"
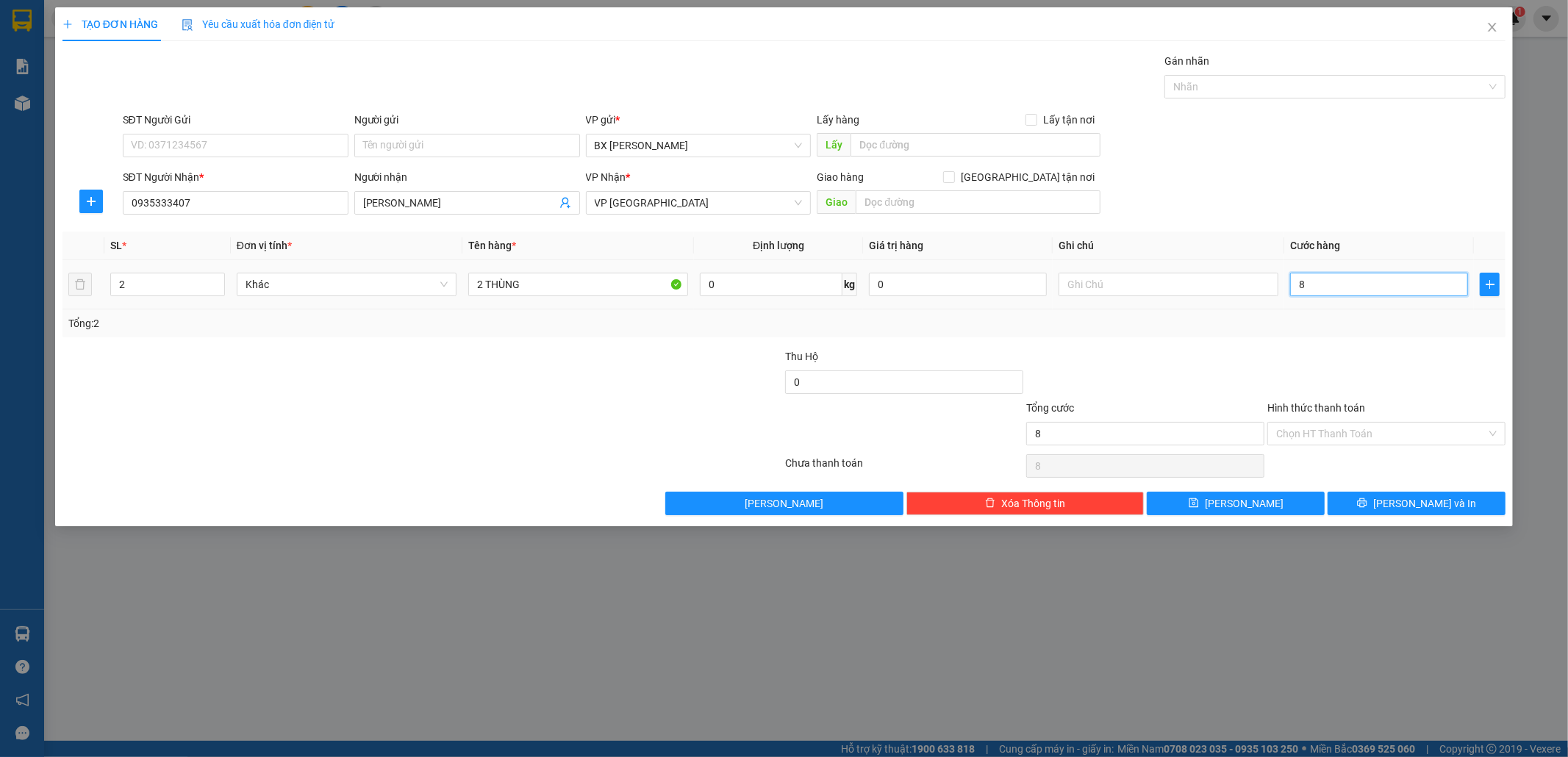
type input "80"
type input "80.000"
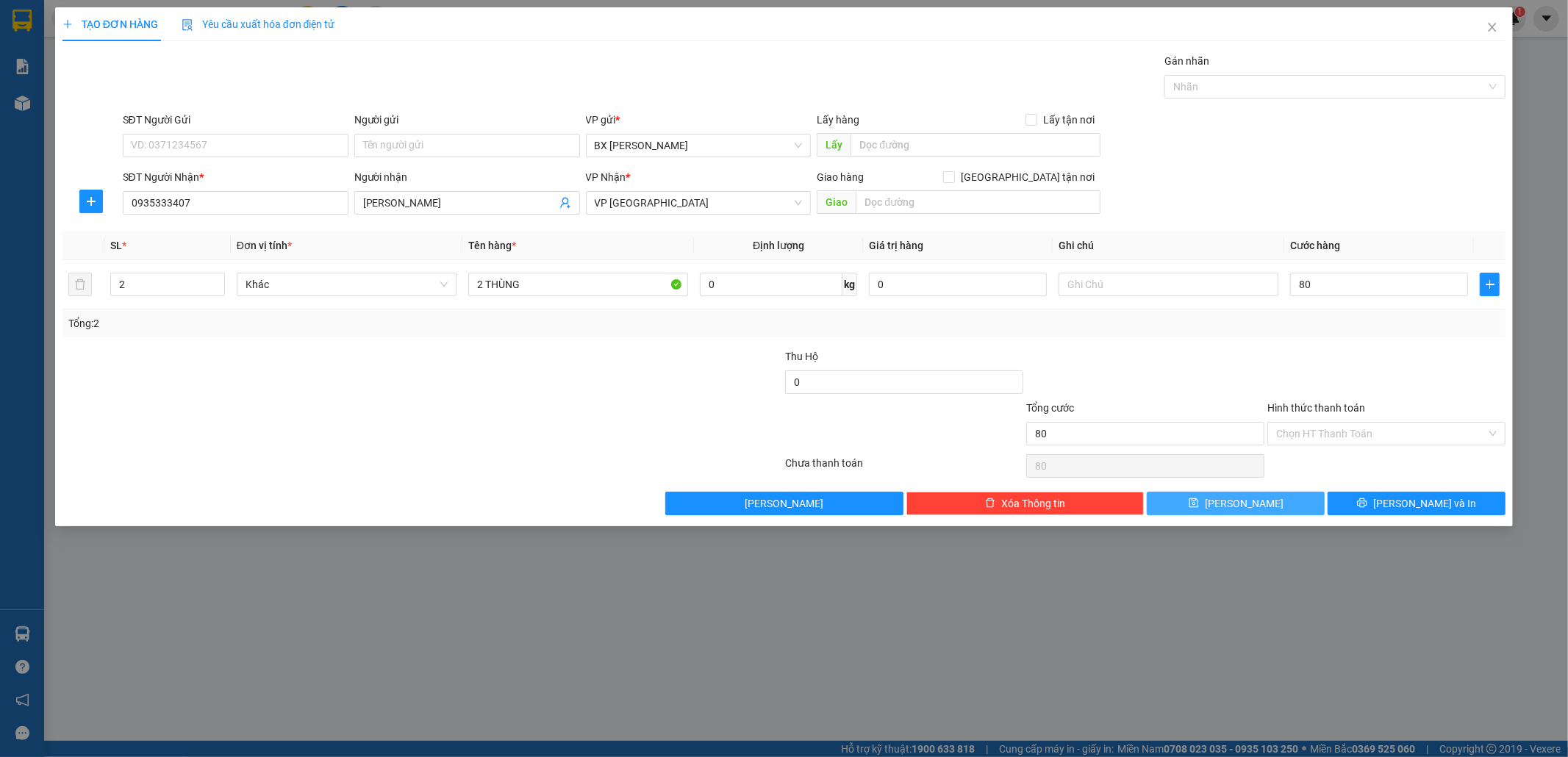
type input "80.000"
click at [1207, 498] on button "[PERSON_NAME]" at bounding box center [1236, 503] width 178 height 24
type input "0"
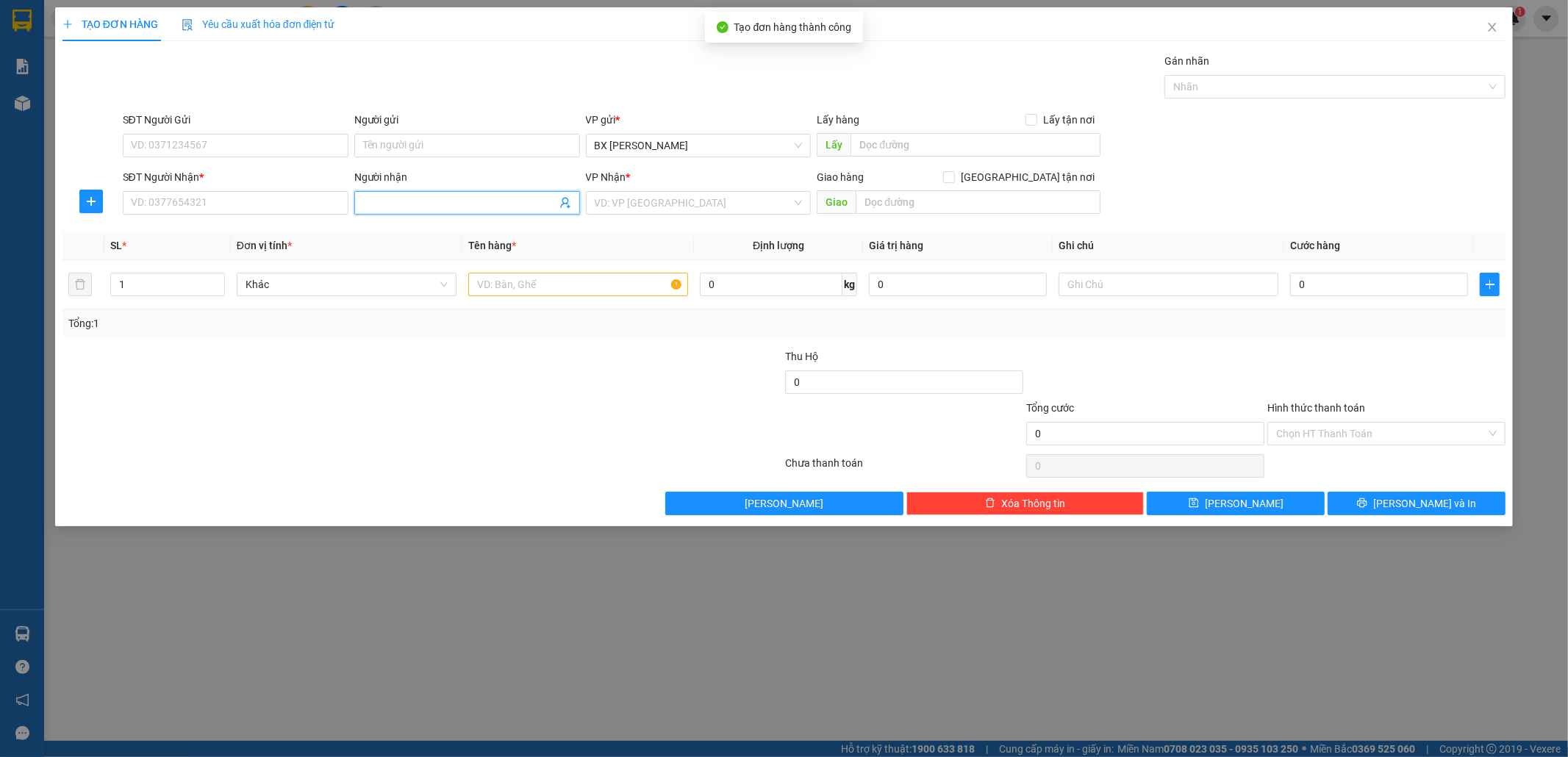
click at [459, 202] on input "Người nhận" at bounding box center [460, 203] width 194 height 16
type input "THANH LÂM"
click at [327, 202] on input "SĐT Người Nhận *" at bounding box center [235, 203] width 226 height 24
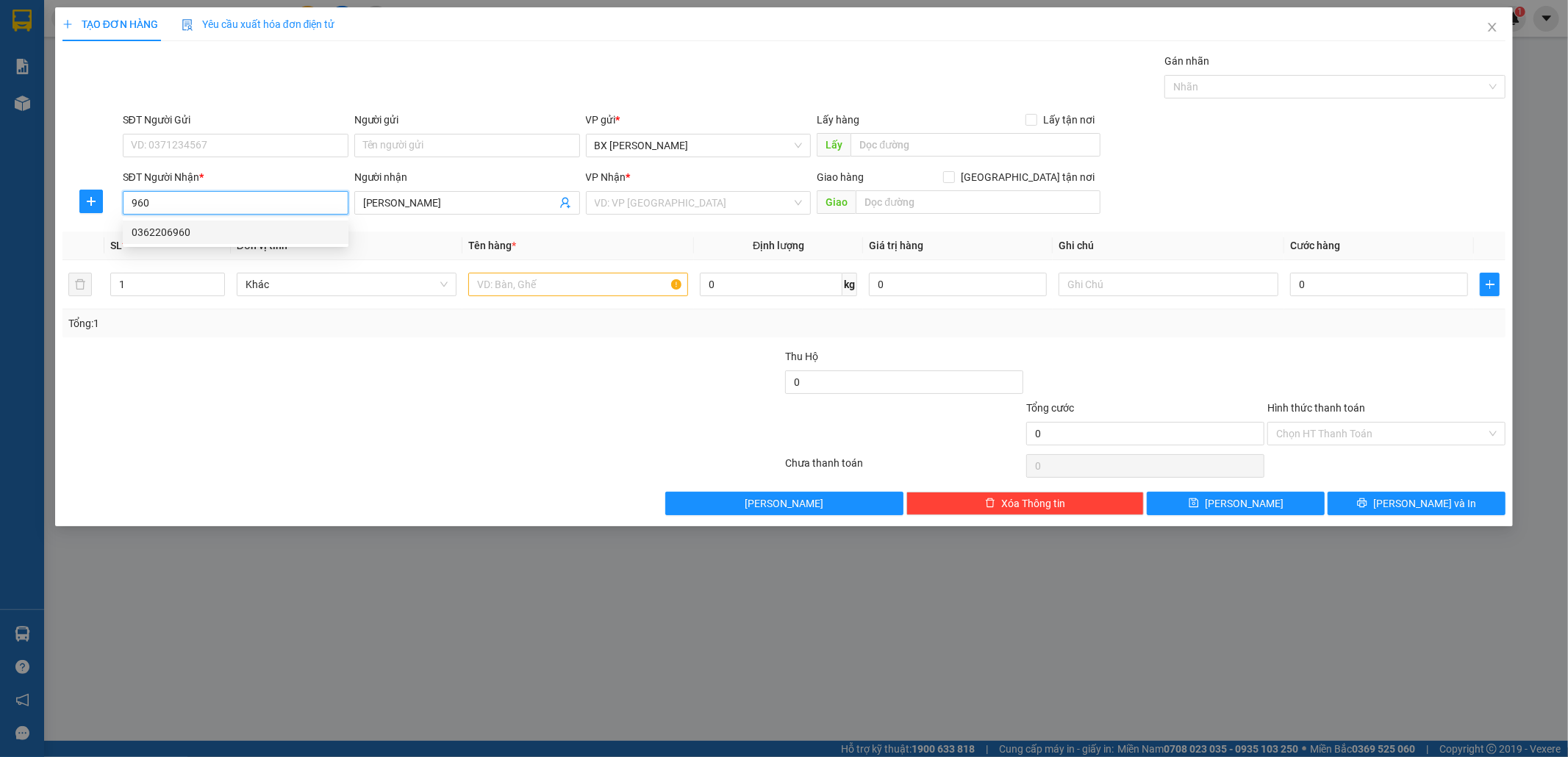
click at [287, 229] on div "0362206960" at bounding box center [235, 232] width 208 height 16
type input "0362206960"
type input "GTN.CC"
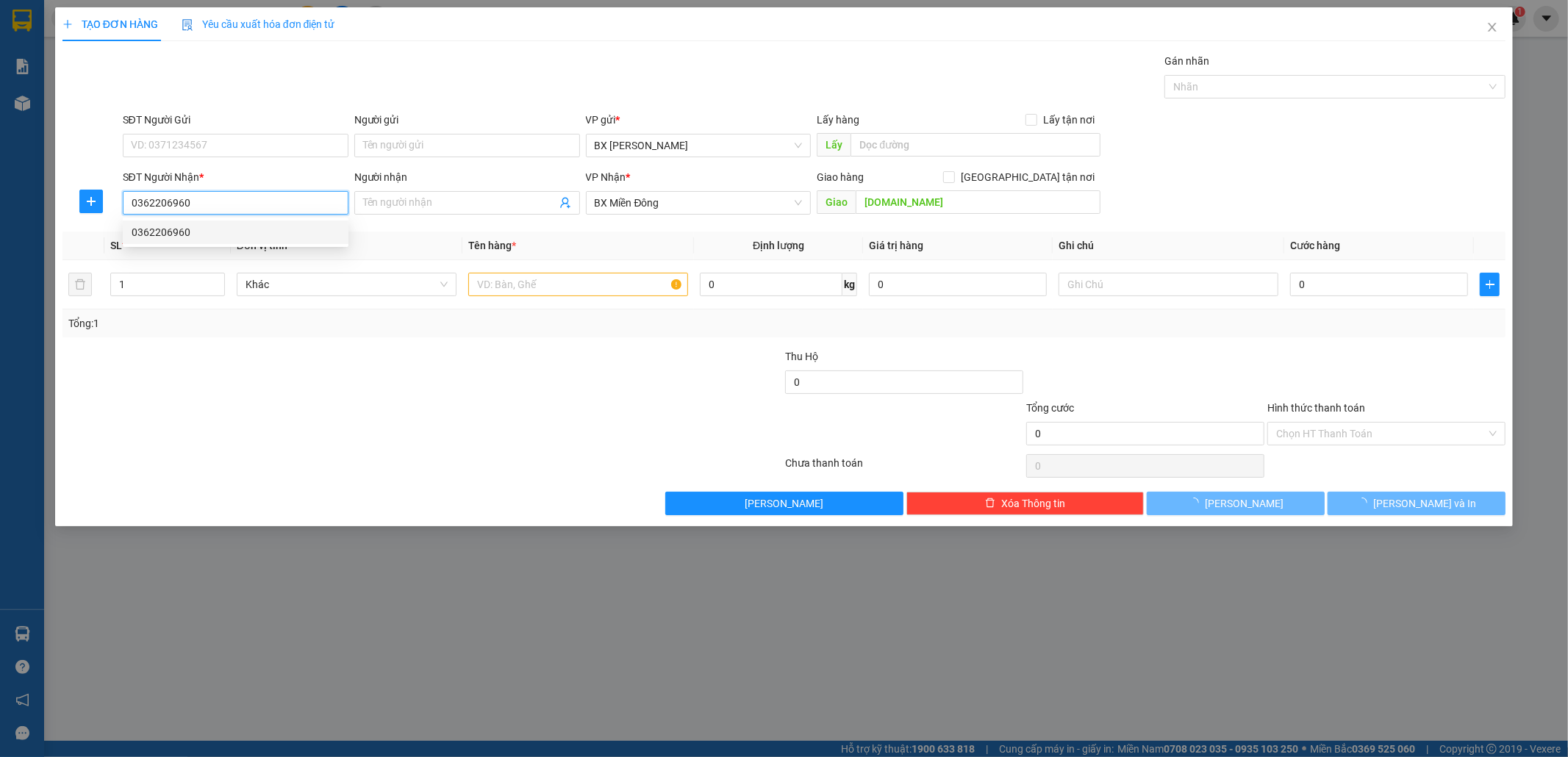
type input "60.000"
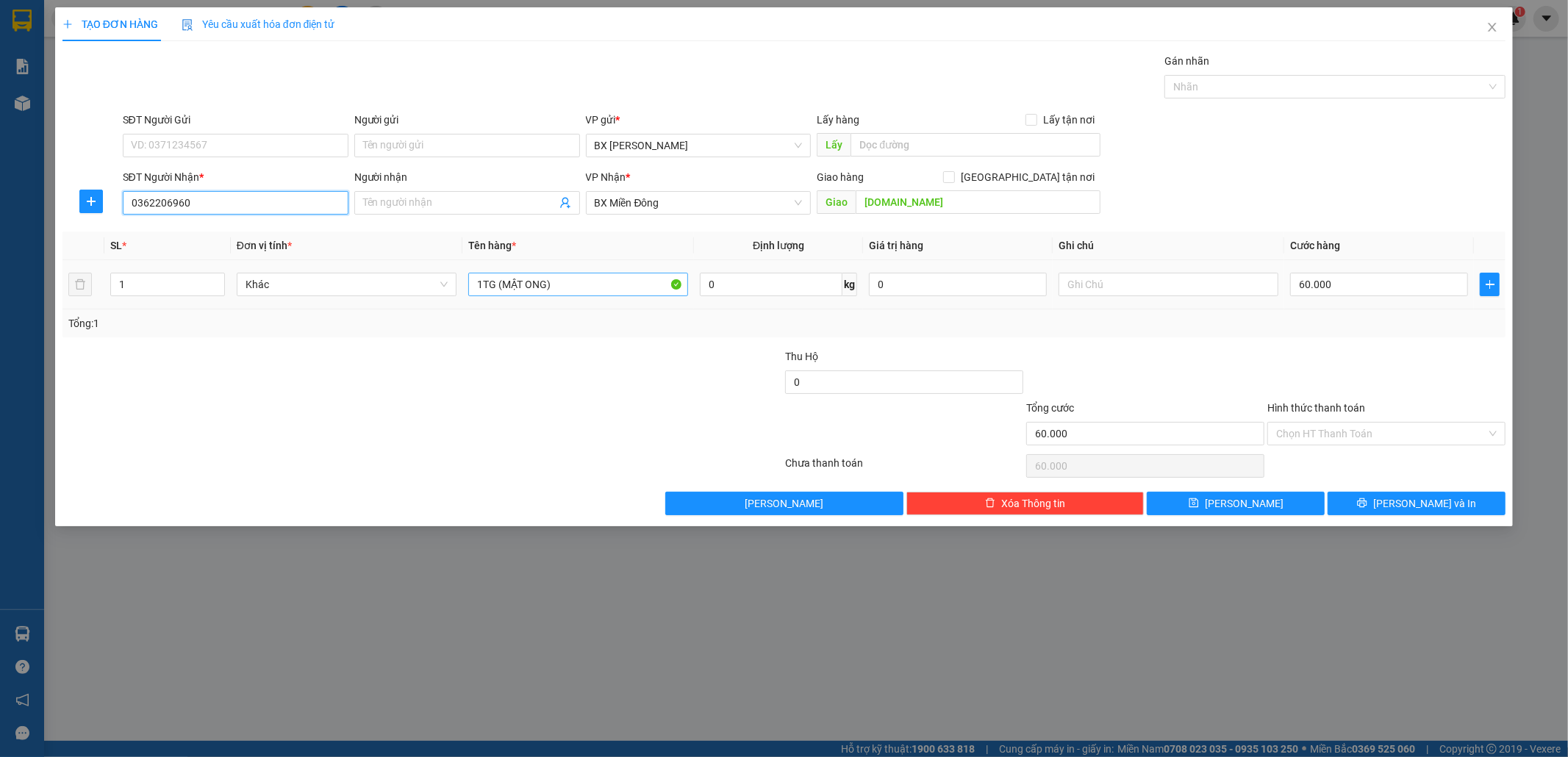
type input "0362206960"
click at [619, 282] on input "1TG (MẬT ONG)" at bounding box center [578, 284] width 220 height 24
type input "1"
type input "6 THÙNG"
click at [1407, 290] on input "60.000" at bounding box center [1379, 284] width 178 height 24
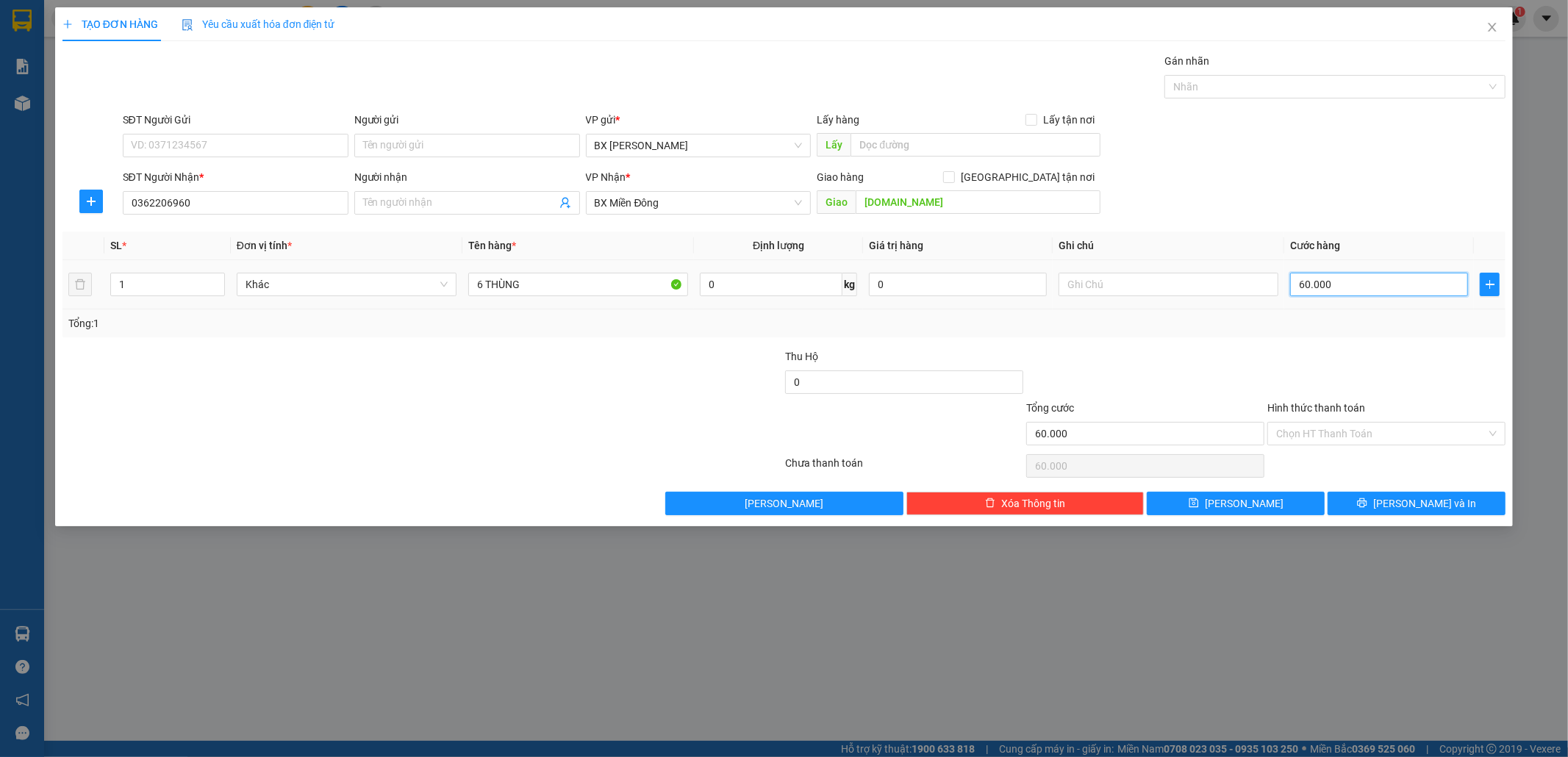
type input "3"
type input "30"
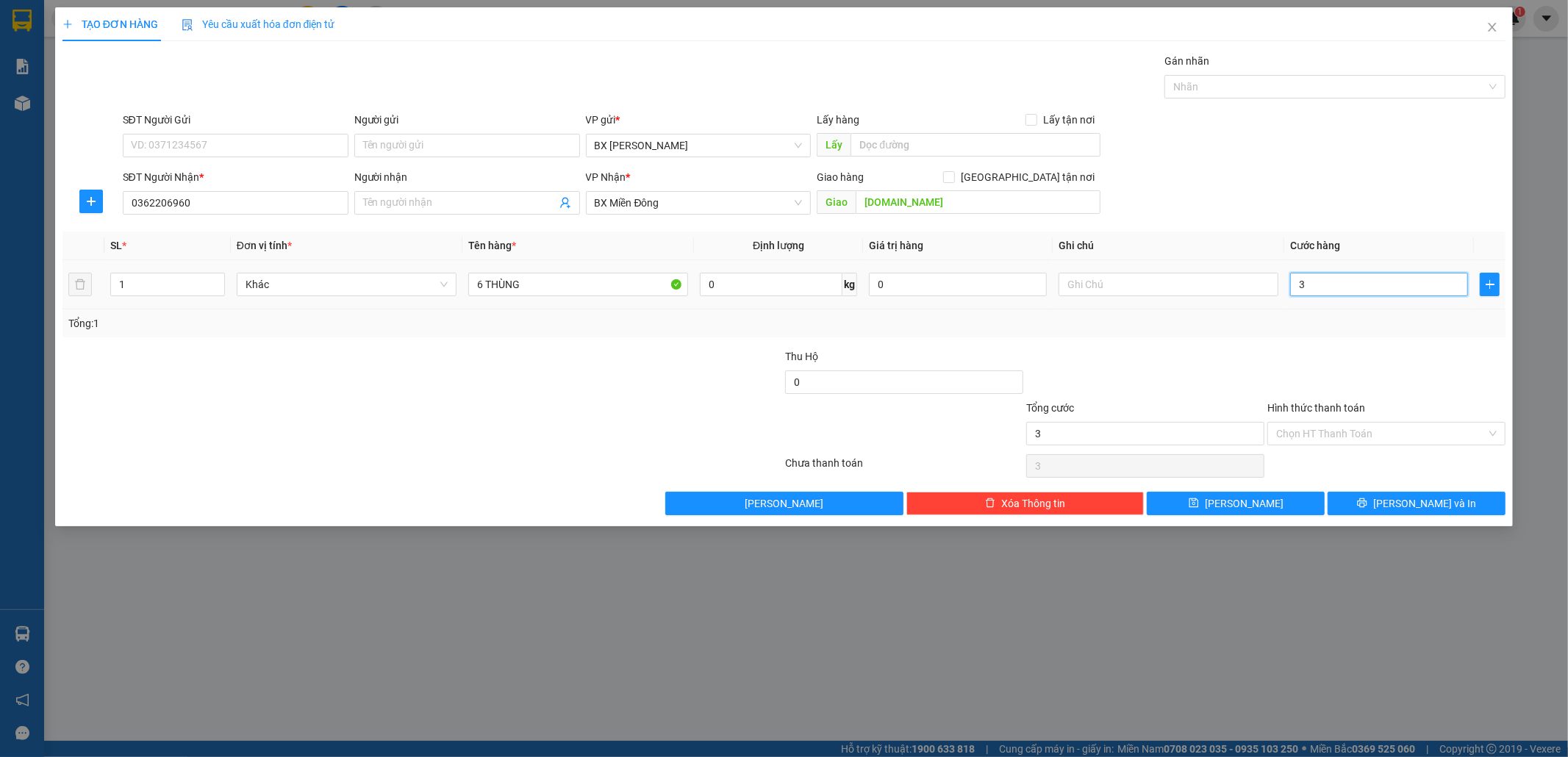
type input "30"
type input "300"
type input "300.000"
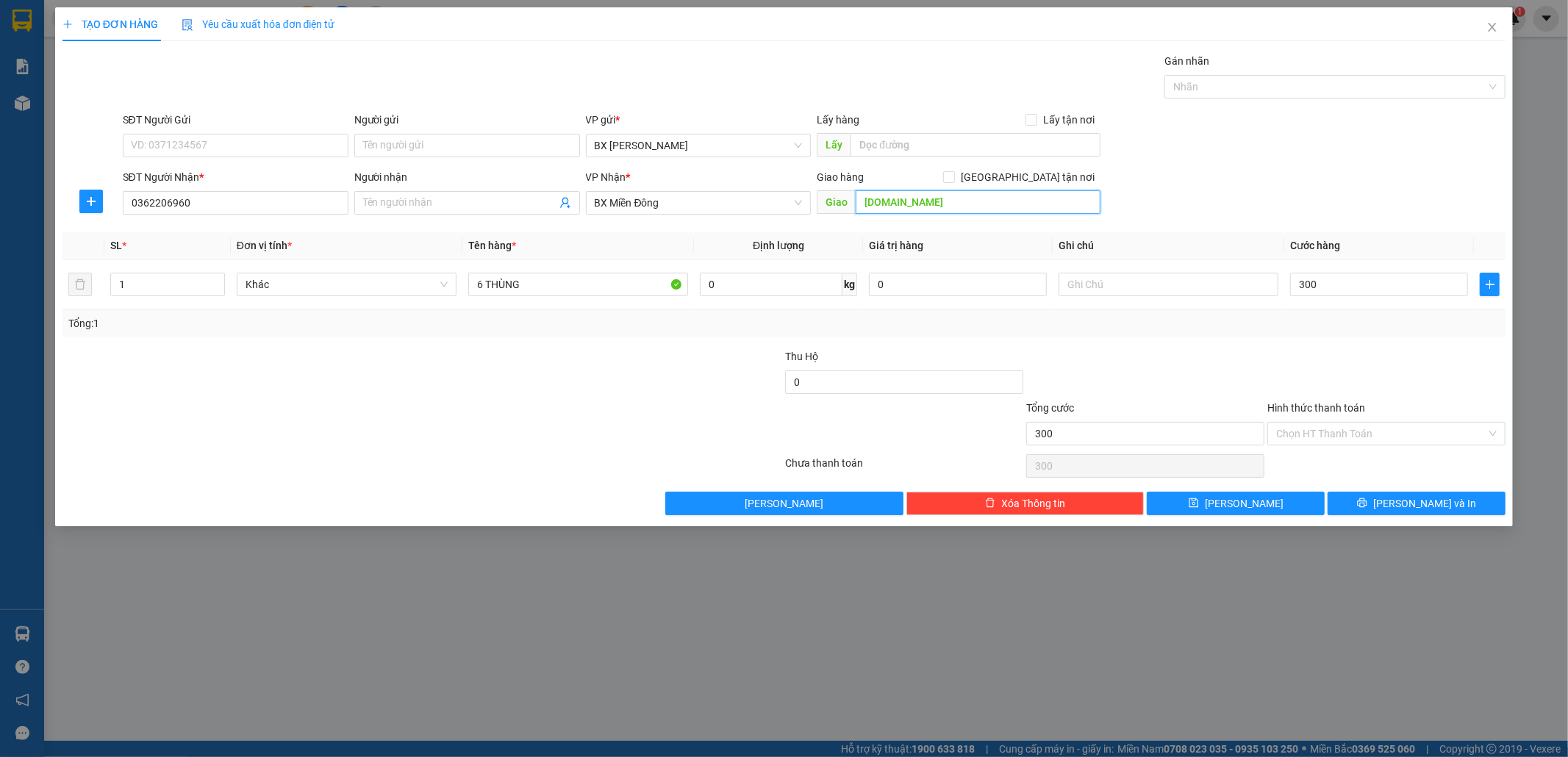
type input "300.000"
click at [1019, 206] on input "GTN.CC" at bounding box center [978, 202] width 245 height 24
click at [158, 203] on input "0362206960" at bounding box center [235, 203] width 226 height 24
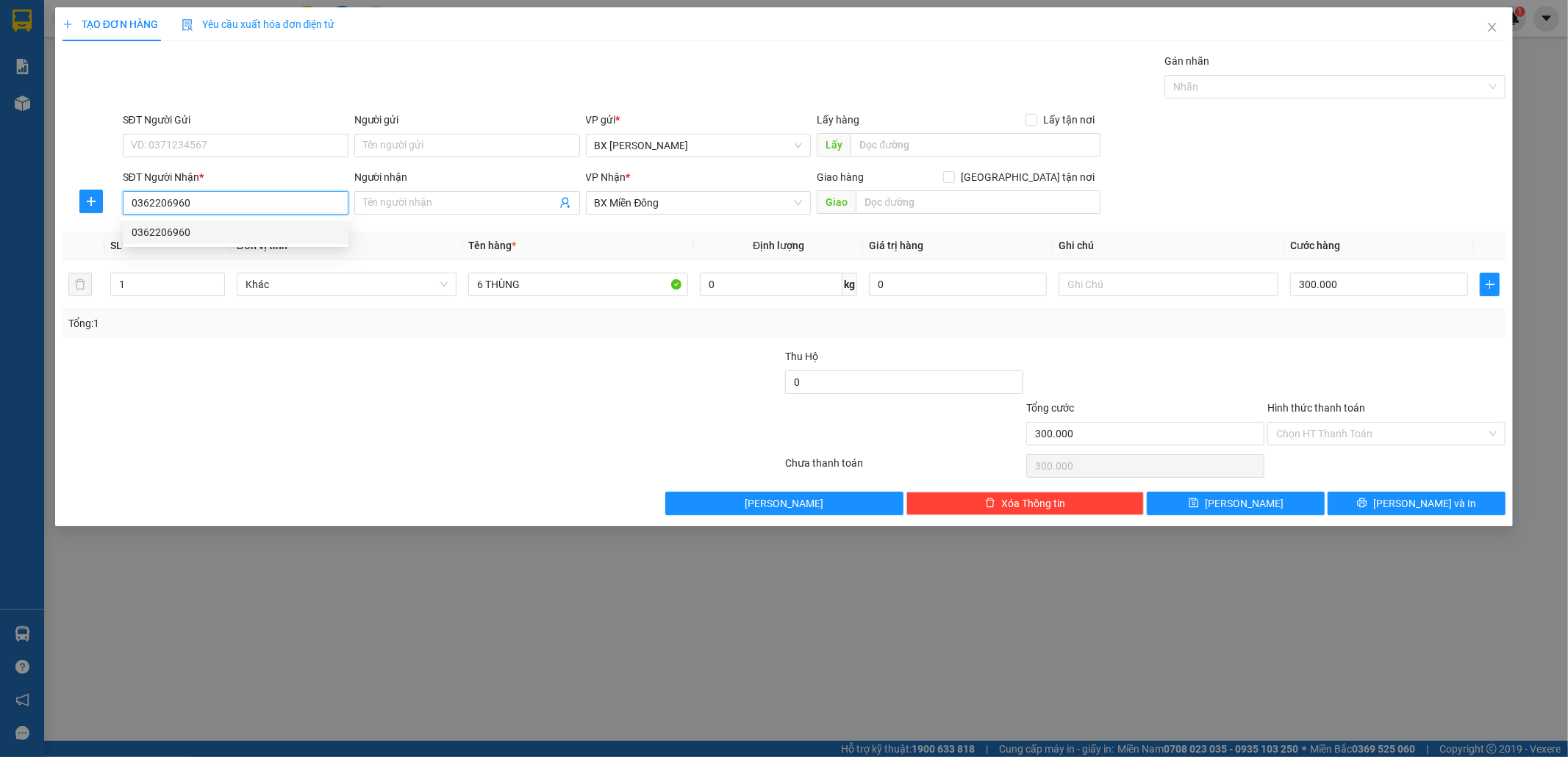
click at [212, 197] on input "0362206960" at bounding box center [235, 203] width 226 height 24
click at [366, 195] on input "Người nhận" at bounding box center [460, 203] width 194 height 16
type input "Y"
type input "T"
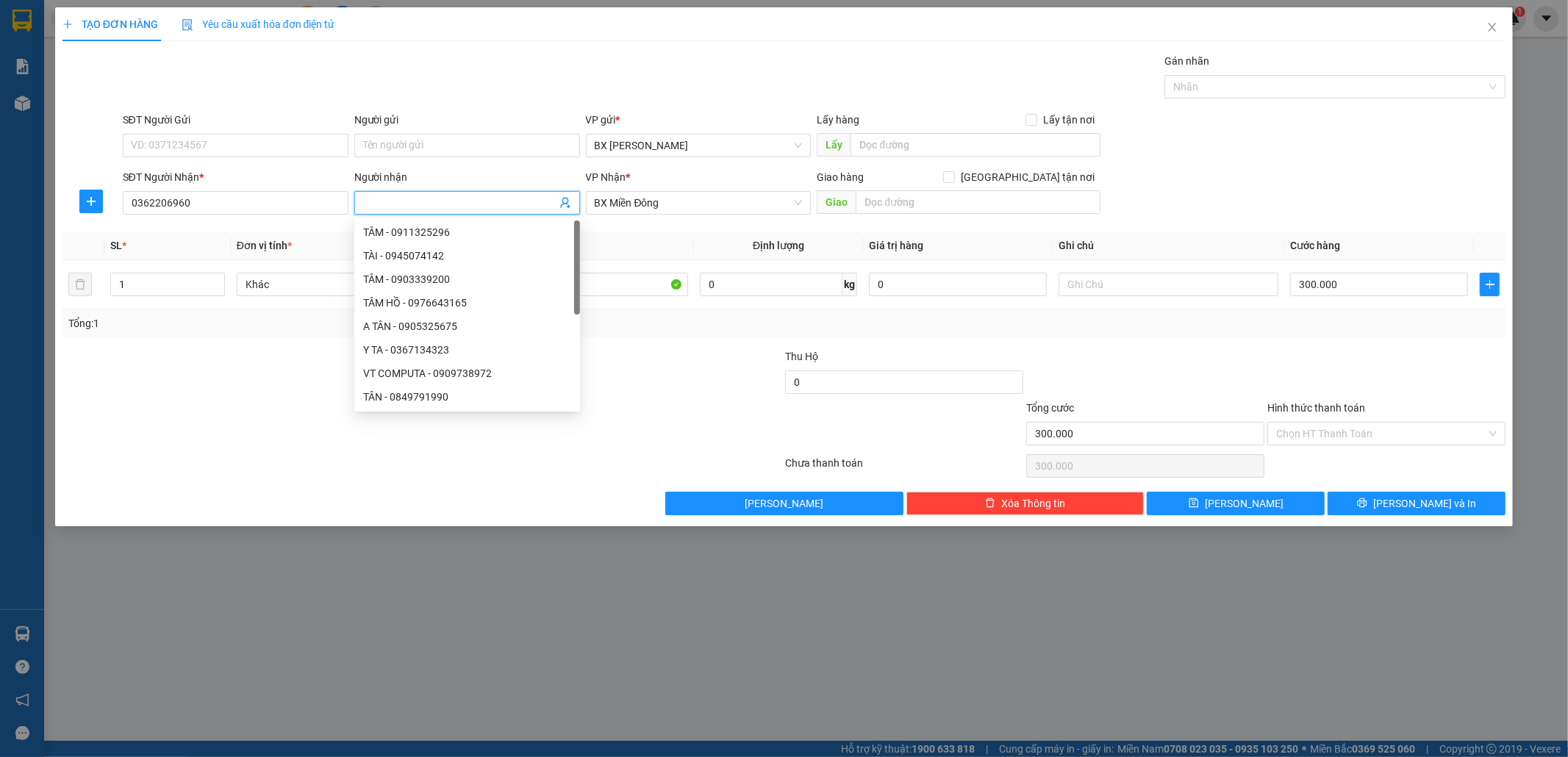
type input "Y"
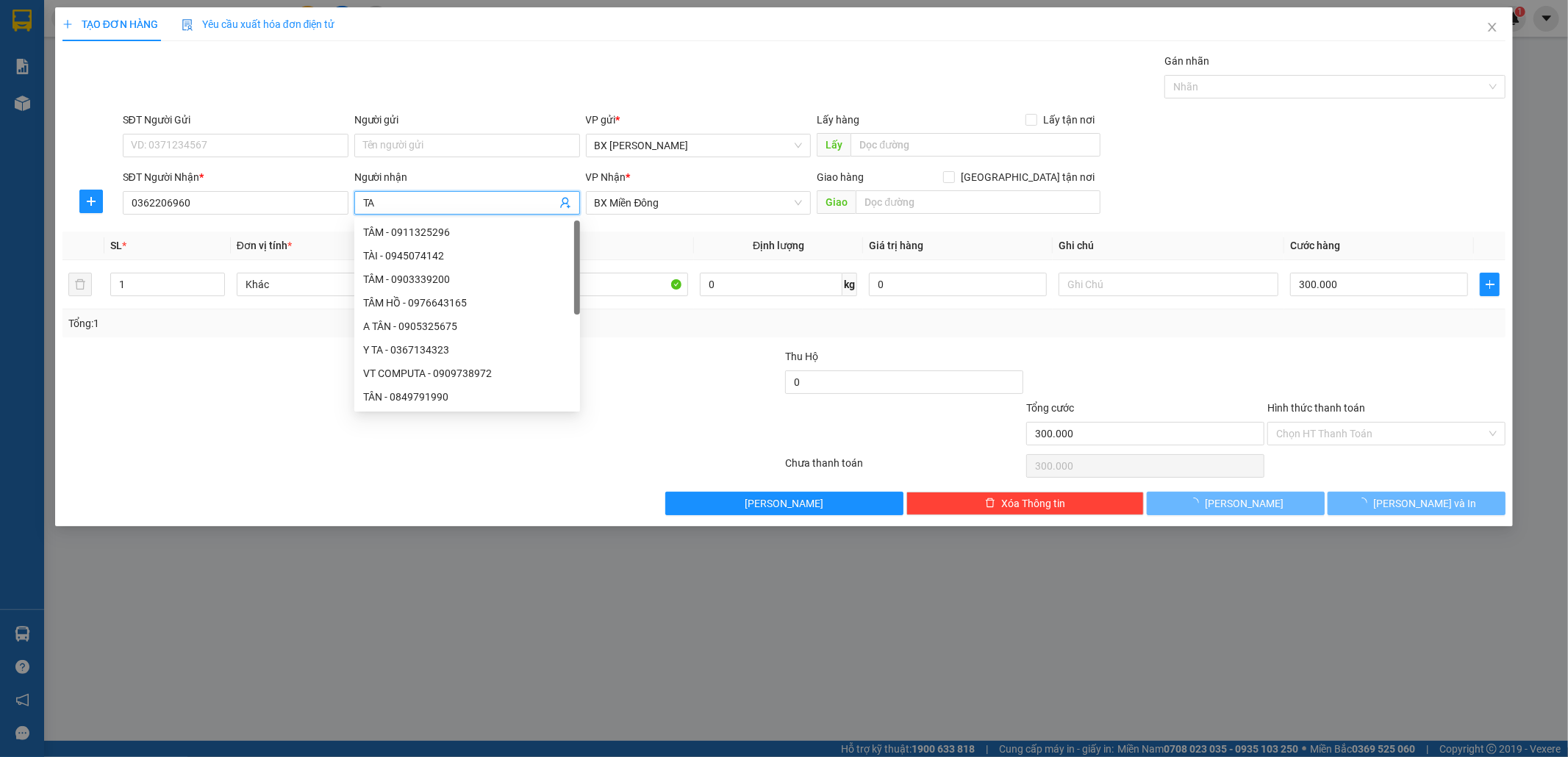
type input "T"
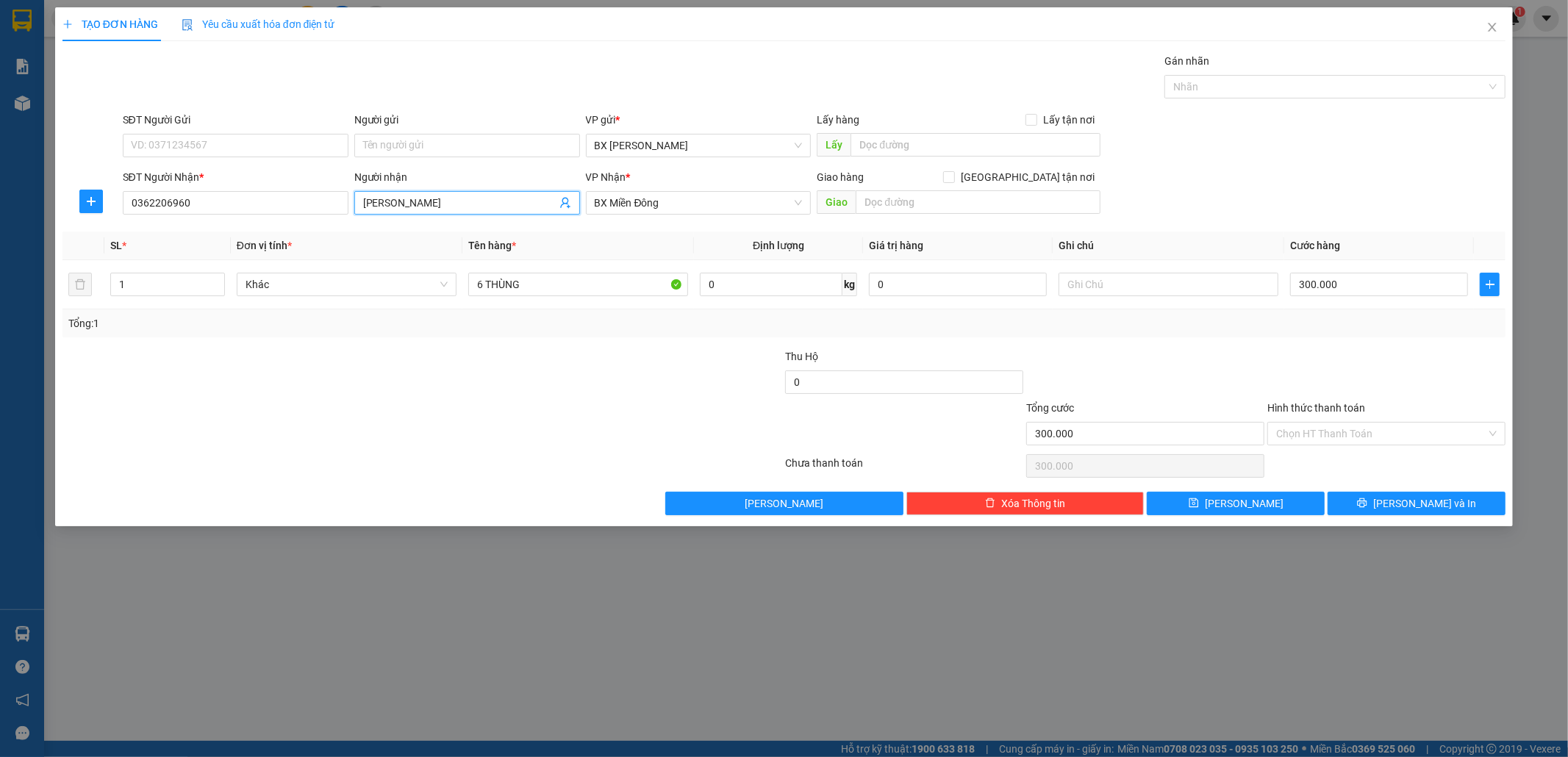
click at [453, 202] on input "THANH LÂM" at bounding box center [460, 203] width 194 height 16
click at [657, 201] on span "BX Miền Đông" at bounding box center [699, 203] width 208 height 22
type input "THANH LÂM"
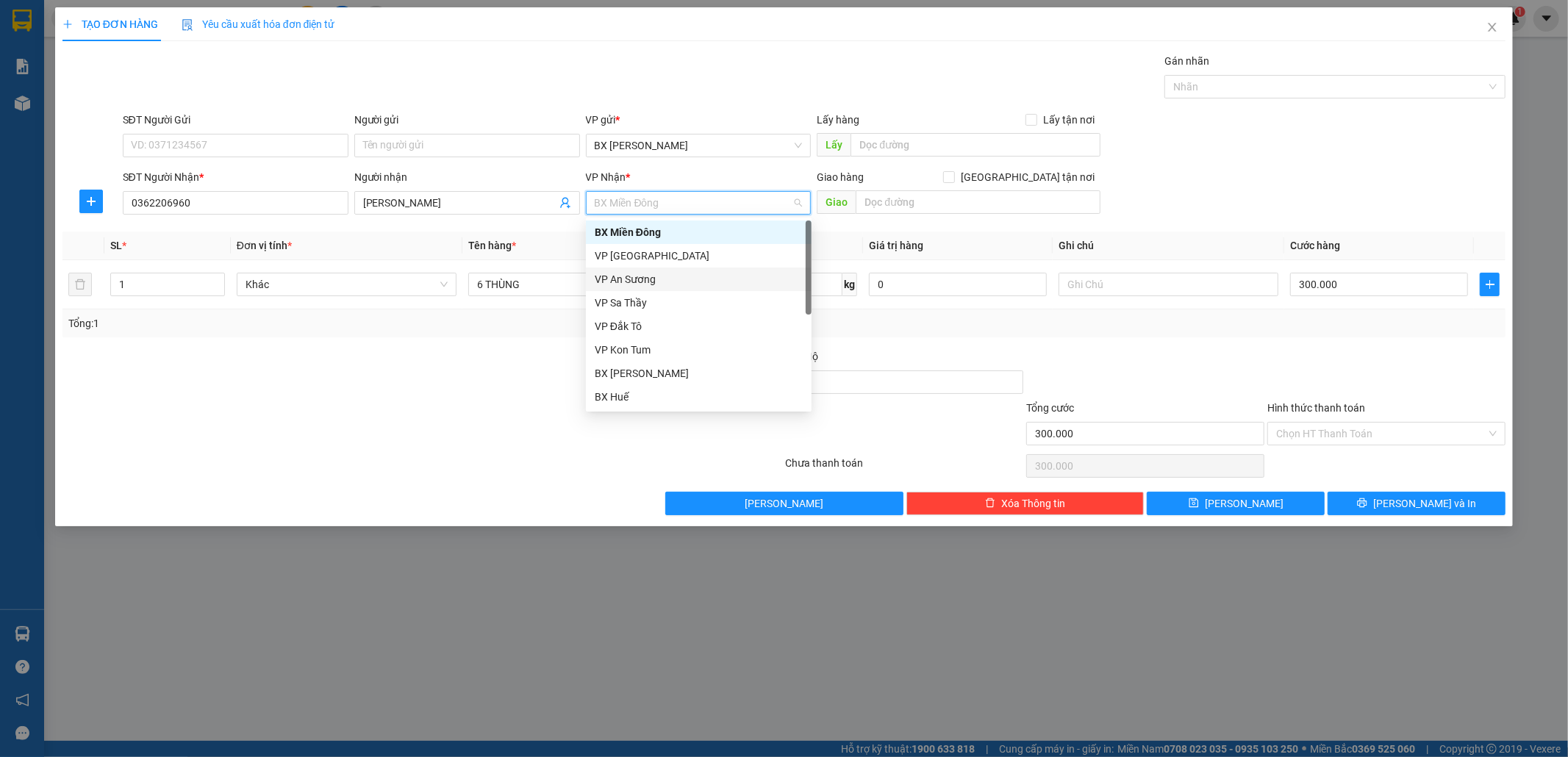
click at [660, 276] on div "VP An Sương" at bounding box center [699, 279] width 208 height 16
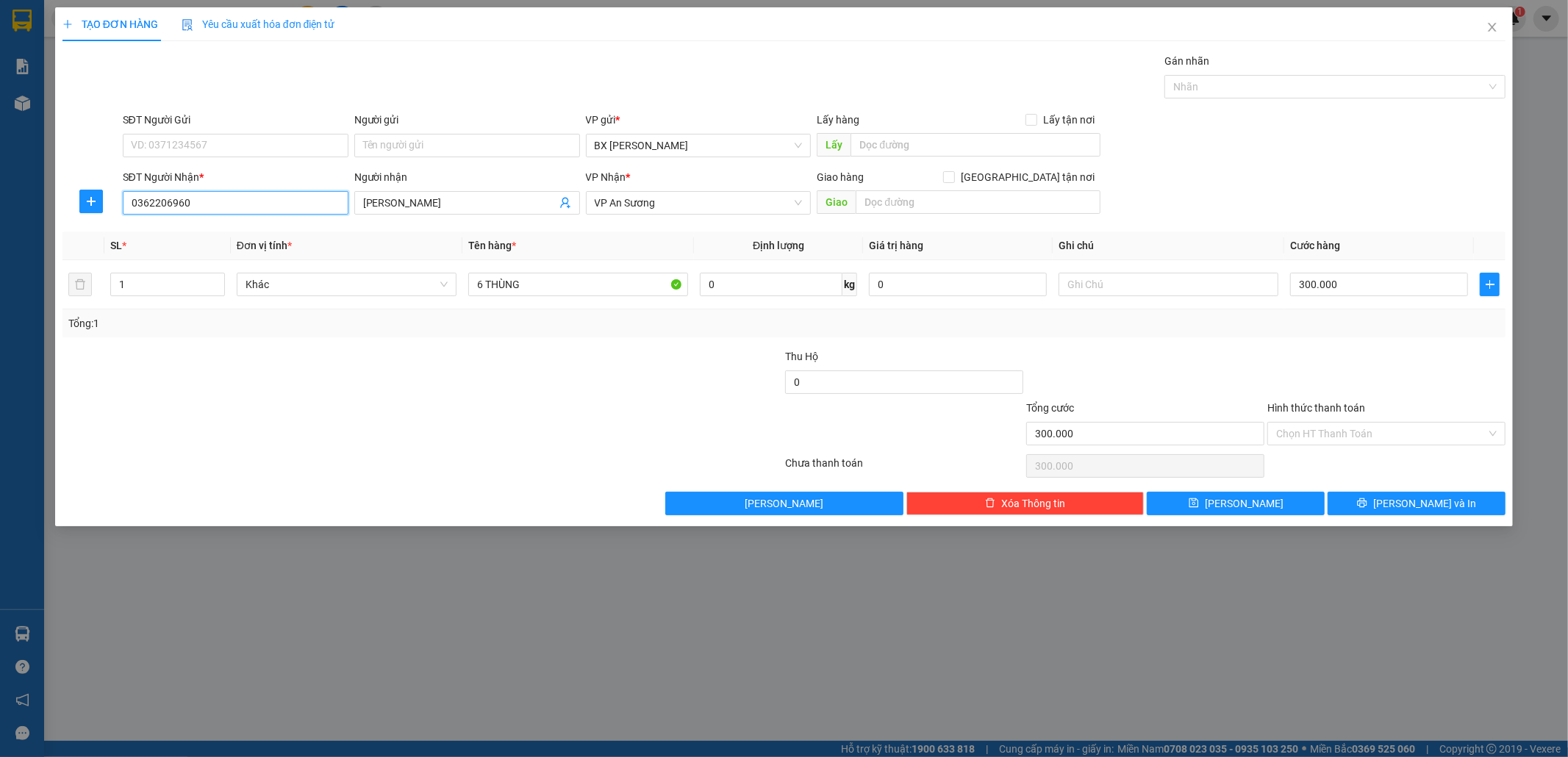
click at [275, 209] on input "0362206960" at bounding box center [235, 203] width 226 height 24
click at [163, 202] on input "0362206960" at bounding box center [235, 203] width 226 height 24
click at [167, 202] on input "0362206960" at bounding box center [235, 203] width 226 height 24
click at [202, 228] on div "0362206960" at bounding box center [235, 232] width 208 height 16
type input "0362206960"
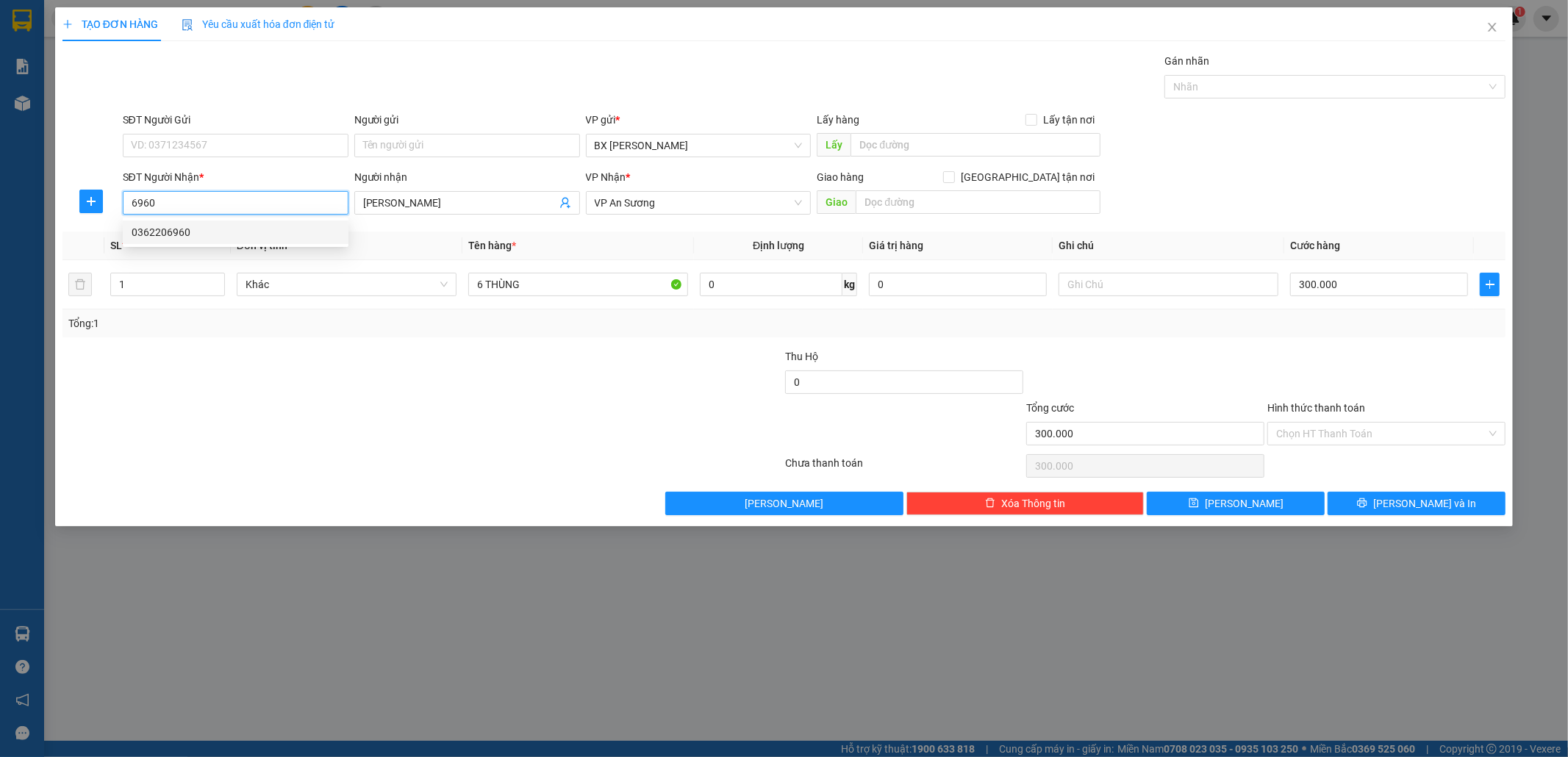
type input "GTN.CC"
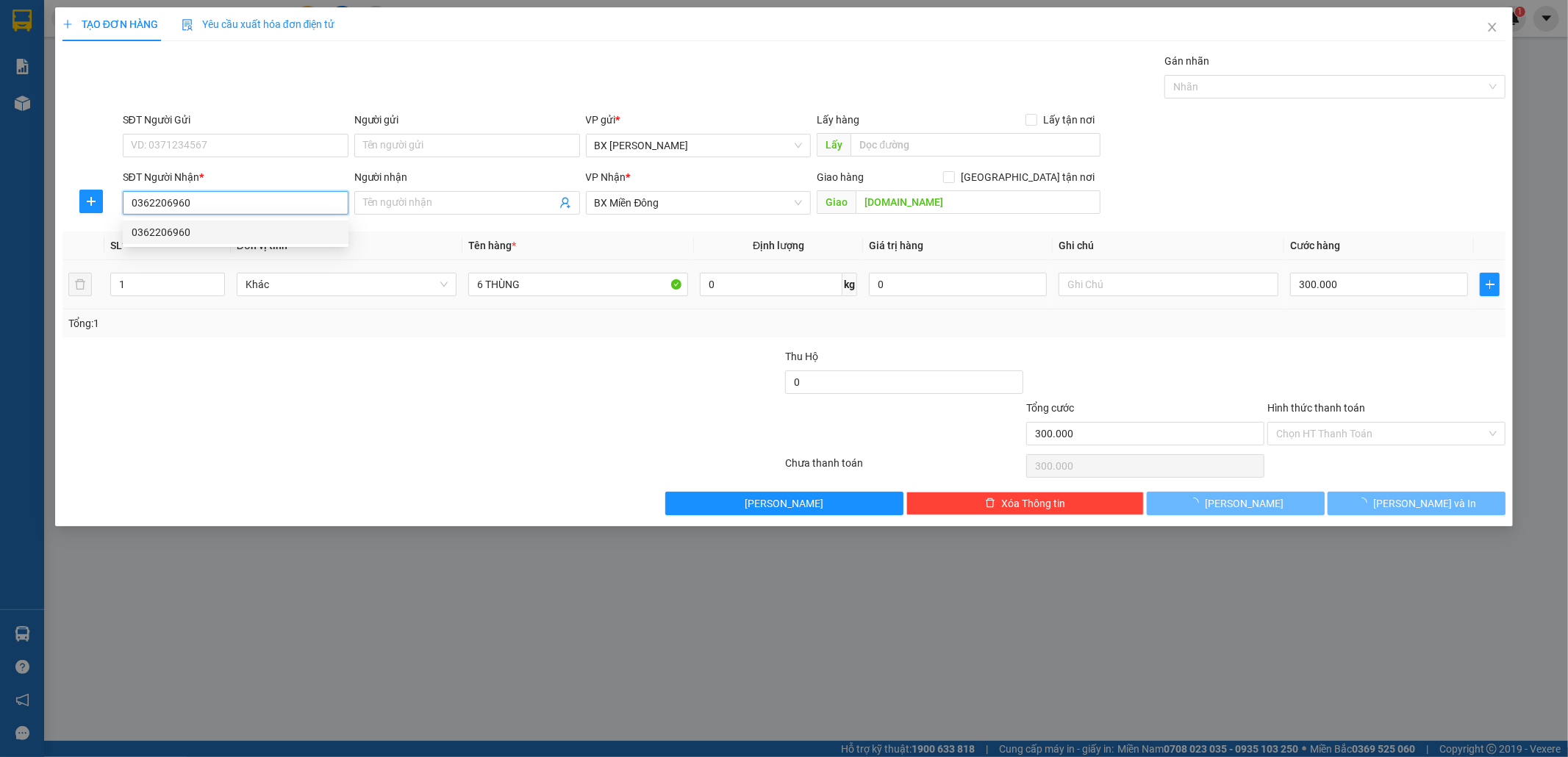
type input "60.000"
type input "1TG (MẬT ONG)"
type input "60.000"
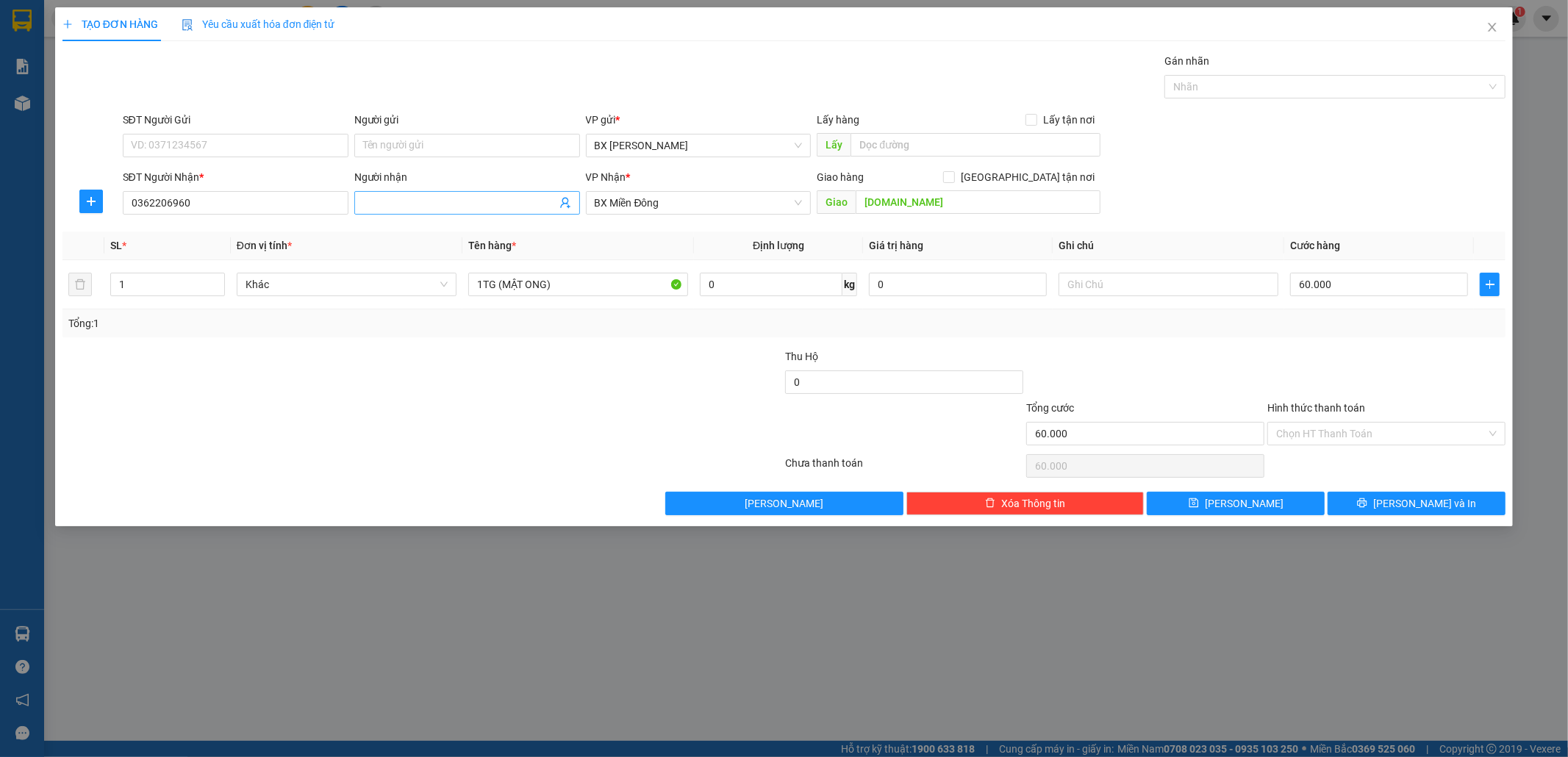
click at [526, 200] on input "Người nhận" at bounding box center [460, 203] width 194 height 16
type input "THANH LÂM"
click at [275, 204] on input "0362206960" at bounding box center [235, 203] width 226 height 24
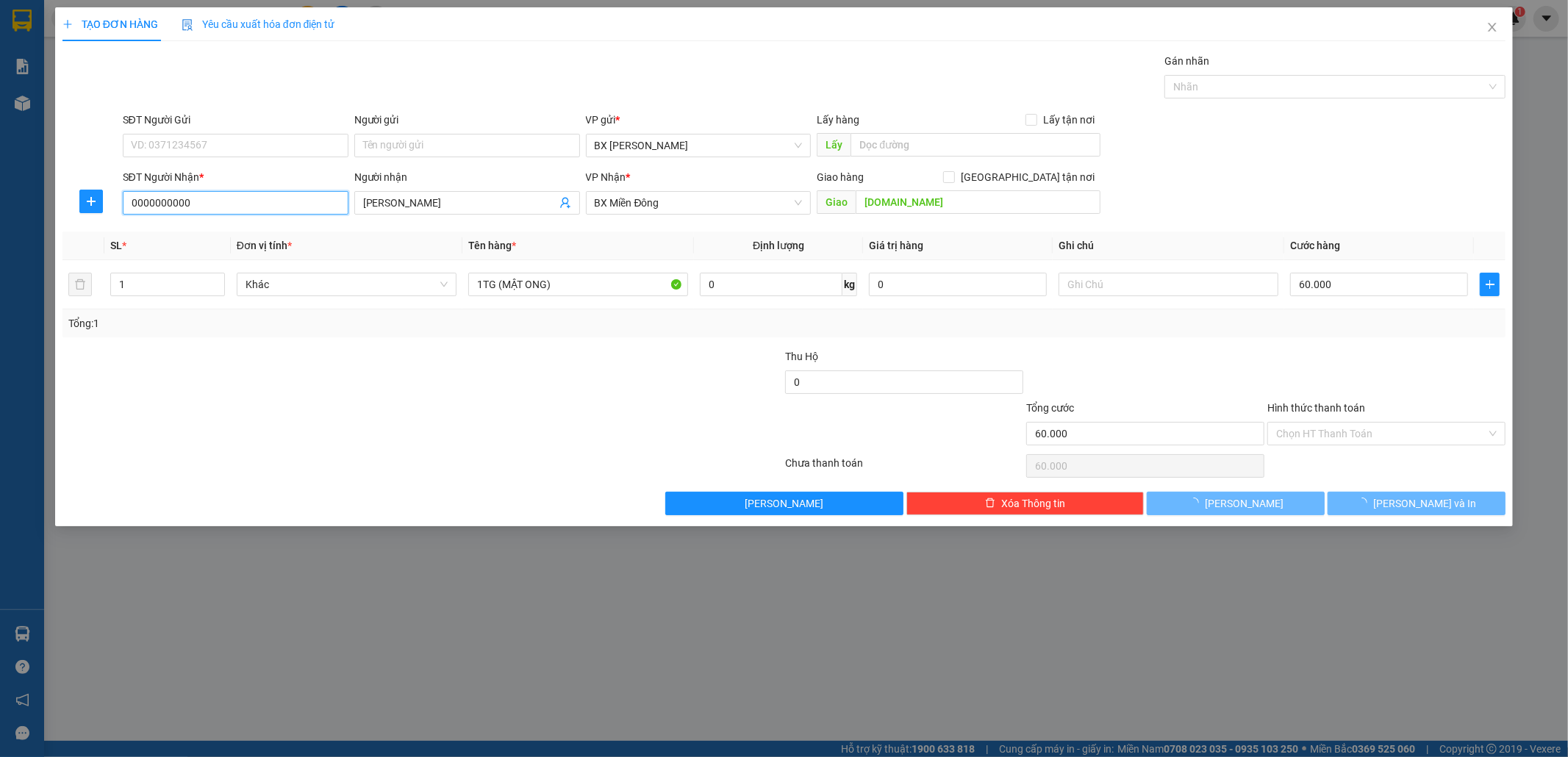
type input "0000000000"
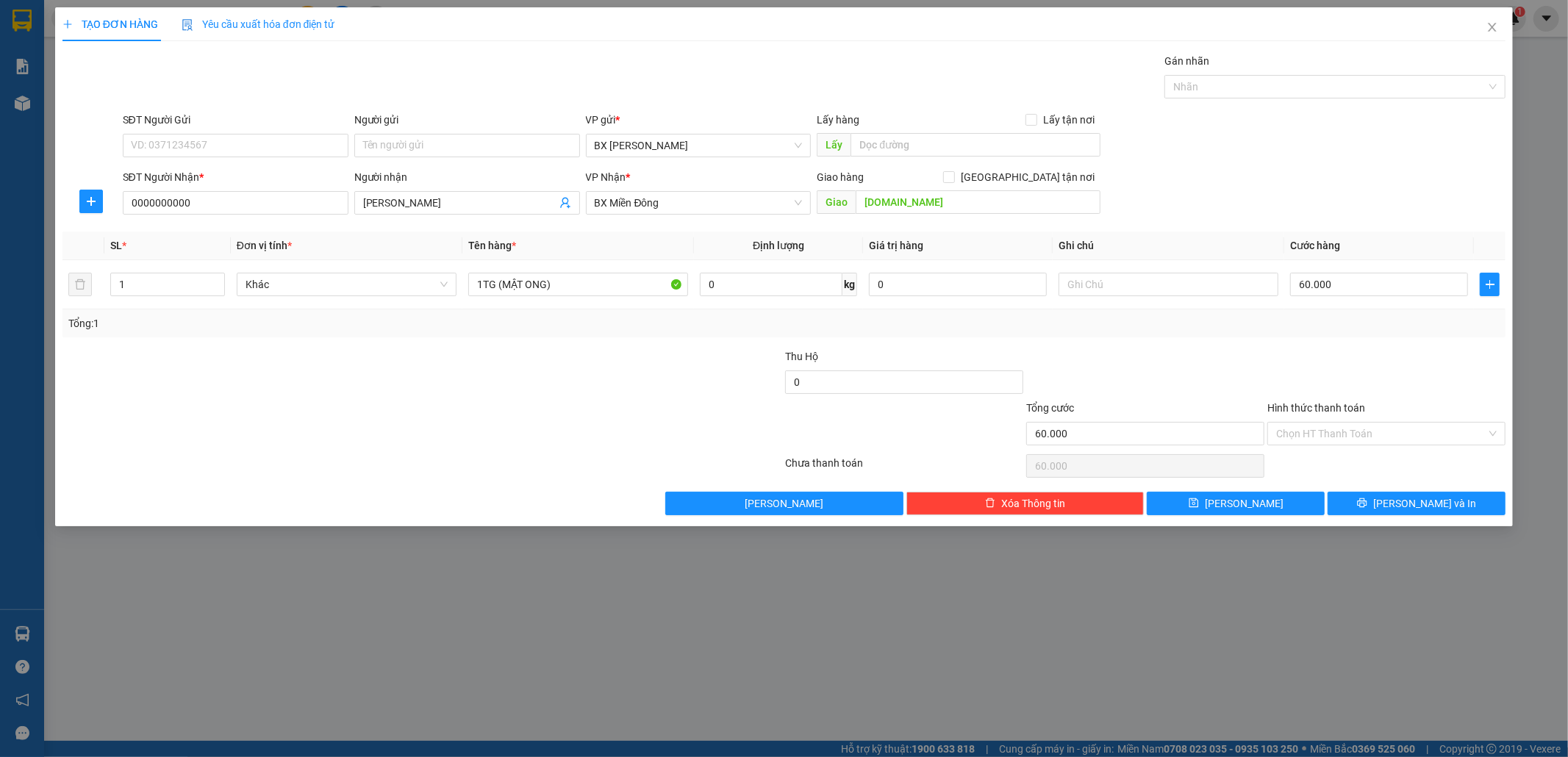
click at [641, 187] on div "VP Nhận *" at bounding box center [699, 180] width 226 height 22
click at [642, 193] on span "BX Miền Đông" at bounding box center [699, 203] width 208 height 22
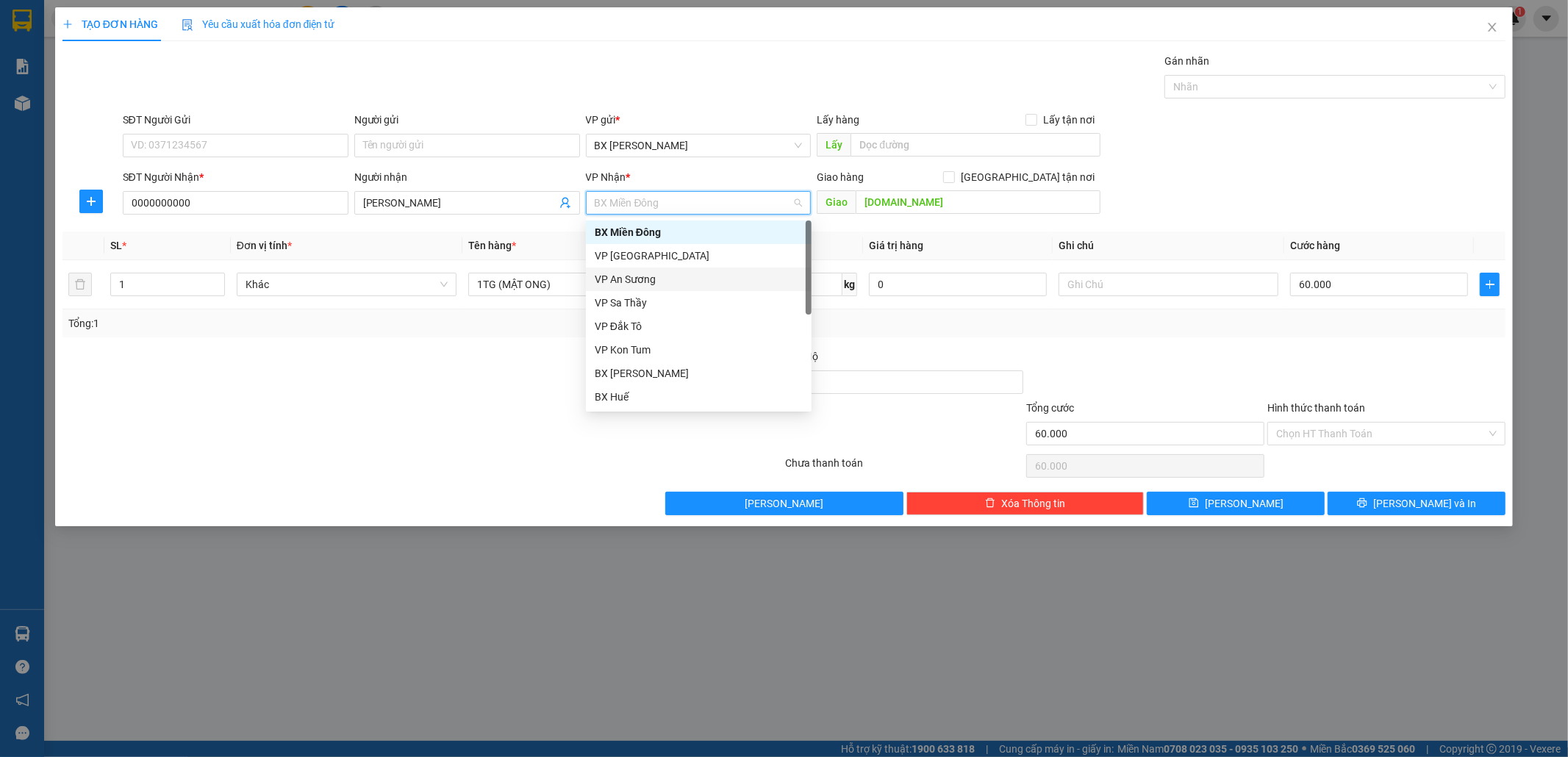
drag, startPoint x: 647, startPoint y: 276, endPoint x: 635, endPoint y: 279, distance: 12.4
click at [646, 276] on div "VP An Sương" at bounding box center [699, 279] width 208 height 16
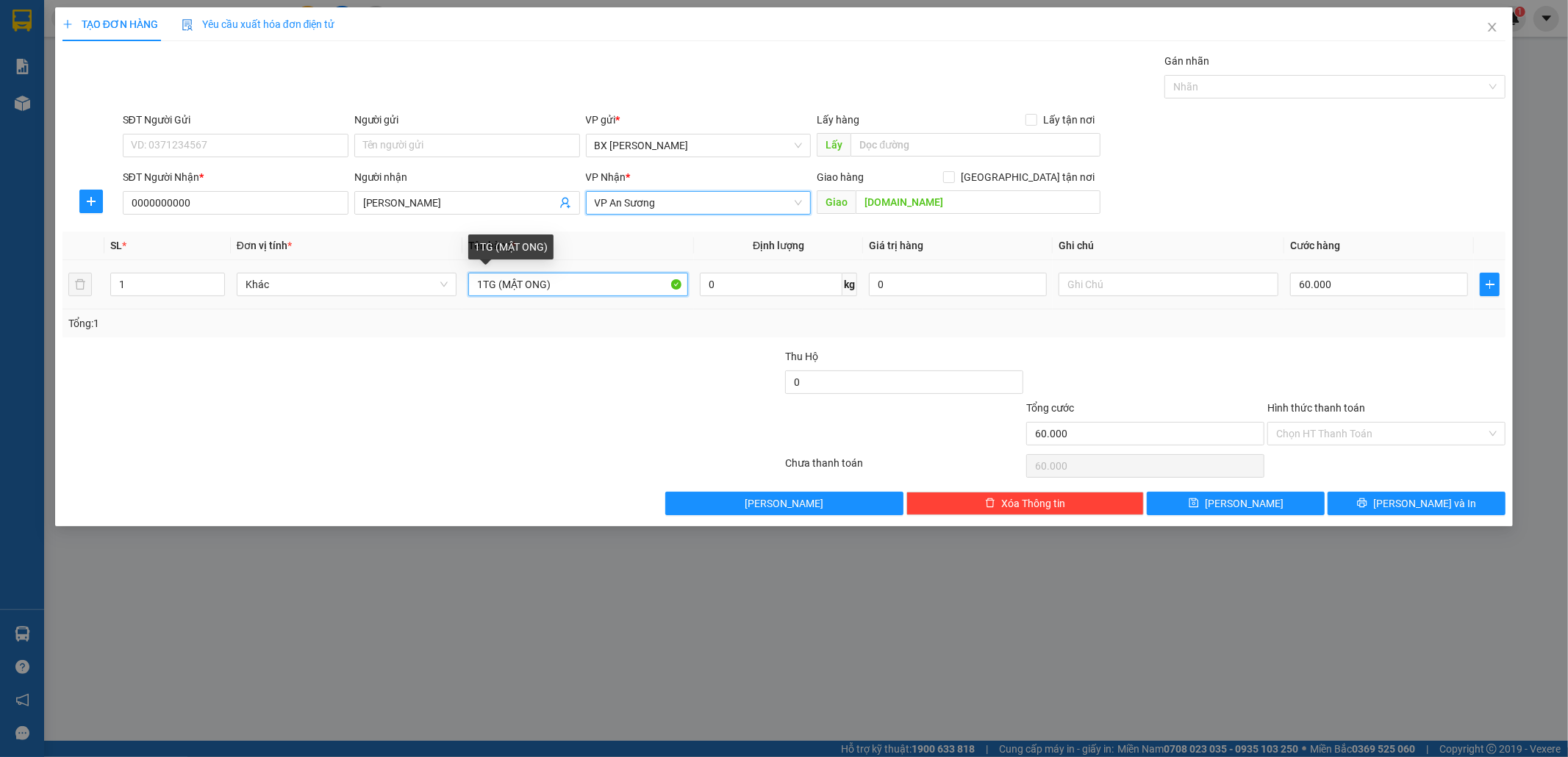
click at [572, 291] on input "1TG (MẬT ONG)" at bounding box center [578, 284] width 220 height 24
type input "1"
type input "6 THÙNG"
click at [1339, 284] on input "60.000" at bounding box center [1379, 284] width 178 height 24
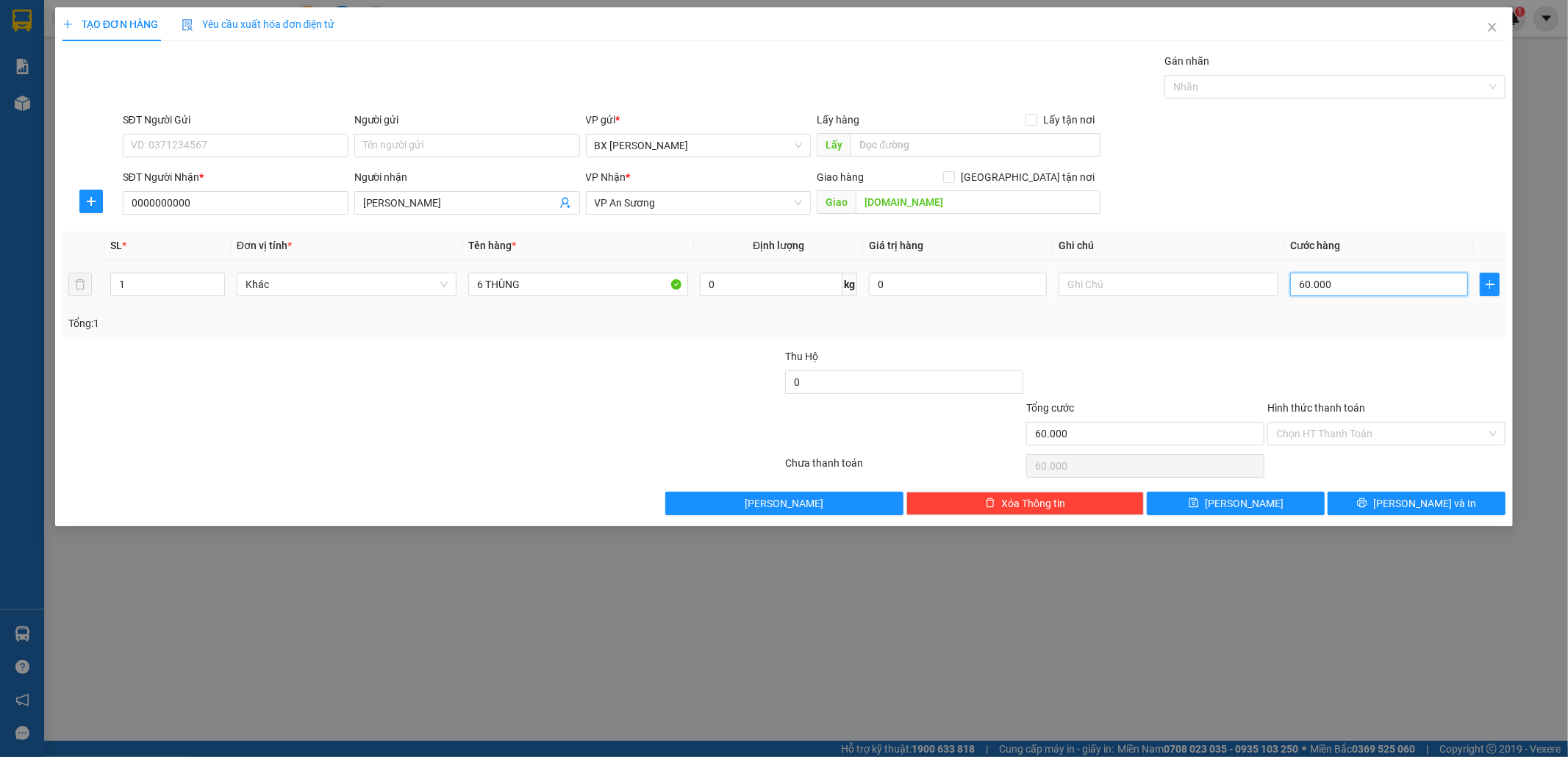
type input "3"
type input "30"
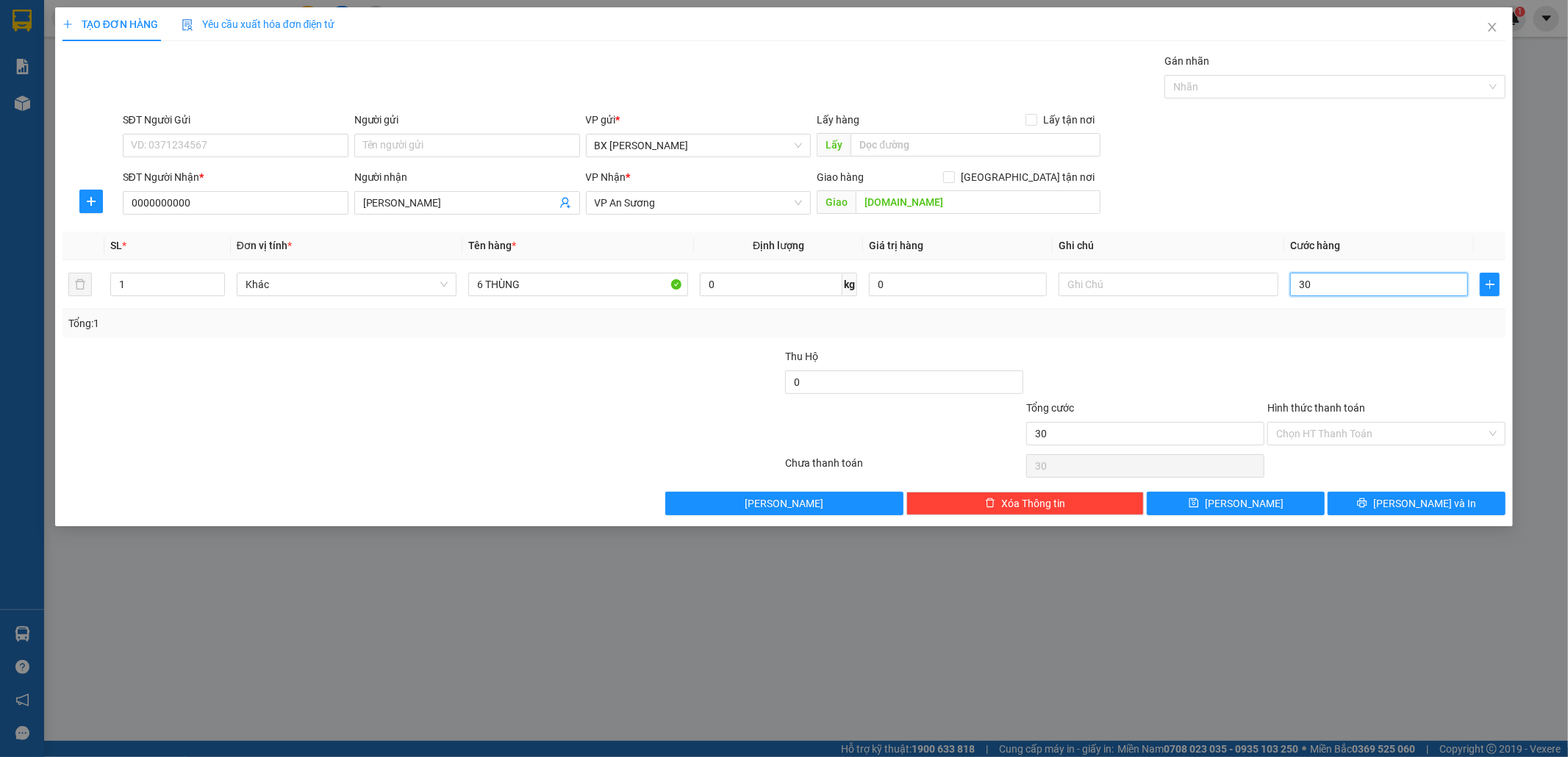
type input "300"
type input "300.000"
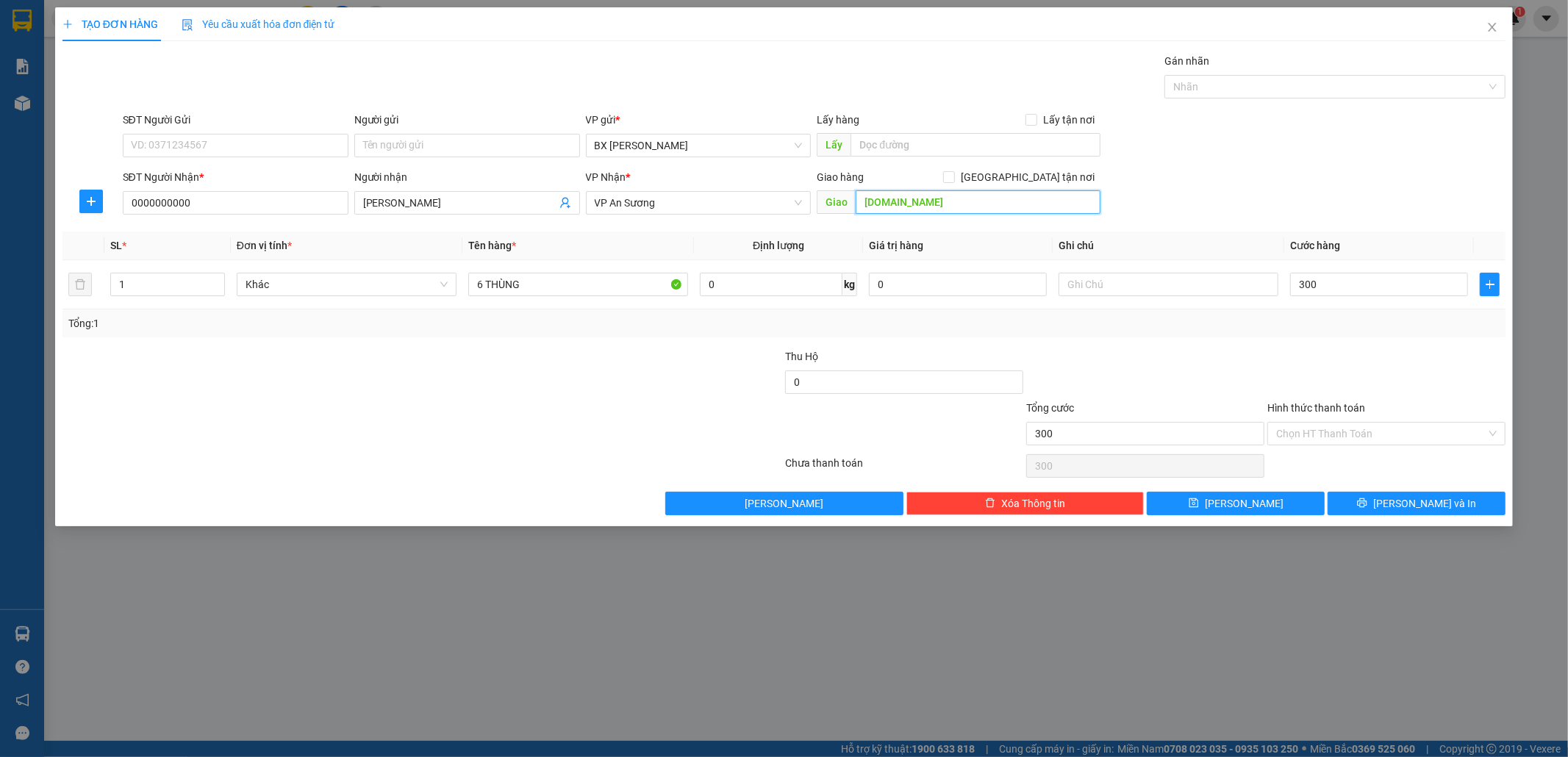
type input "300.000"
click at [954, 206] on input "GTN.CC" at bounding box center [978, 202] width 245 height 24
type input "KHÁNH RAU"
click at [1310, 500] on button "[PERSON_NAME]" at bounding box center [1236, 503] width 178 height 24
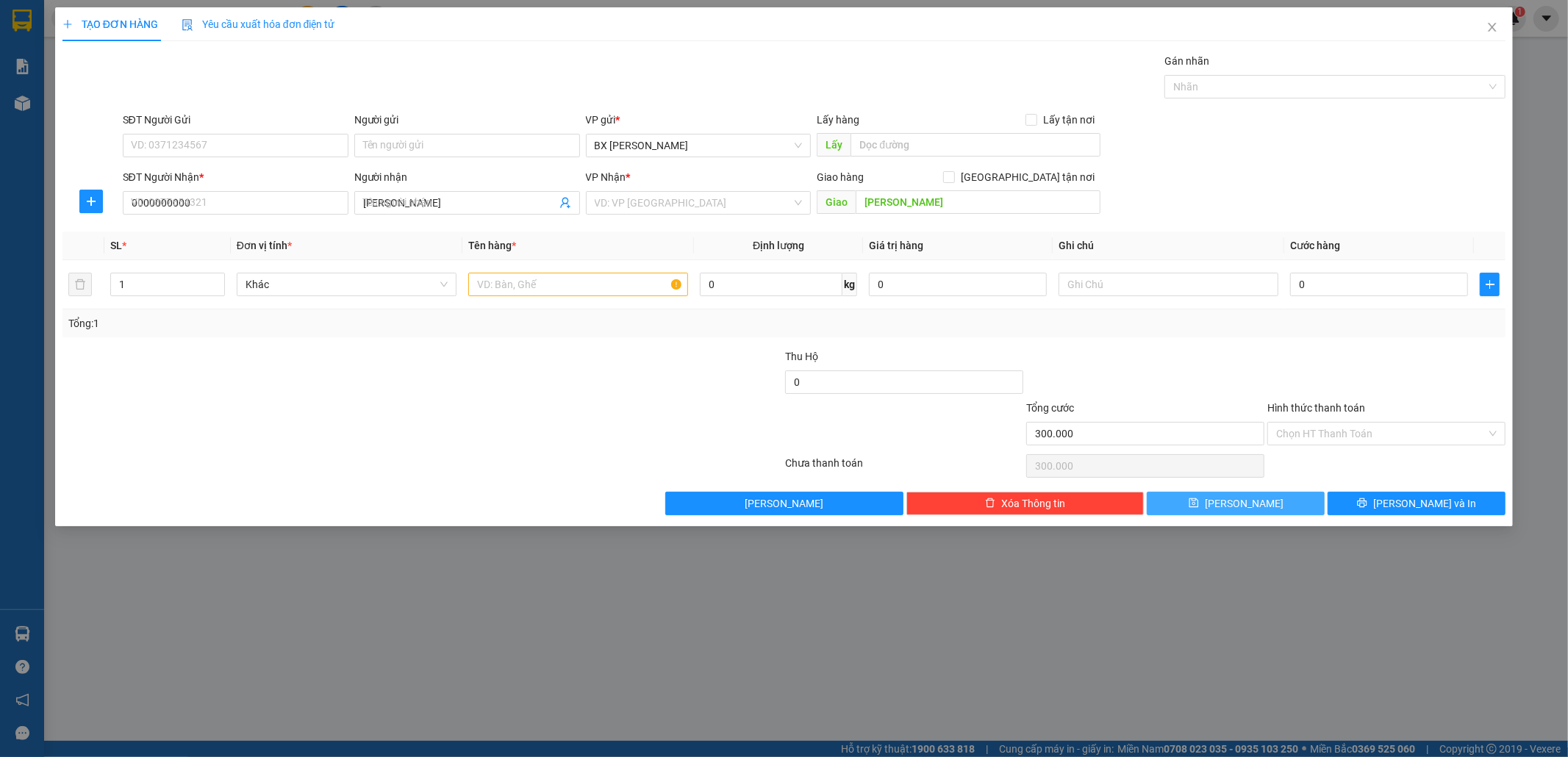
type input "0"
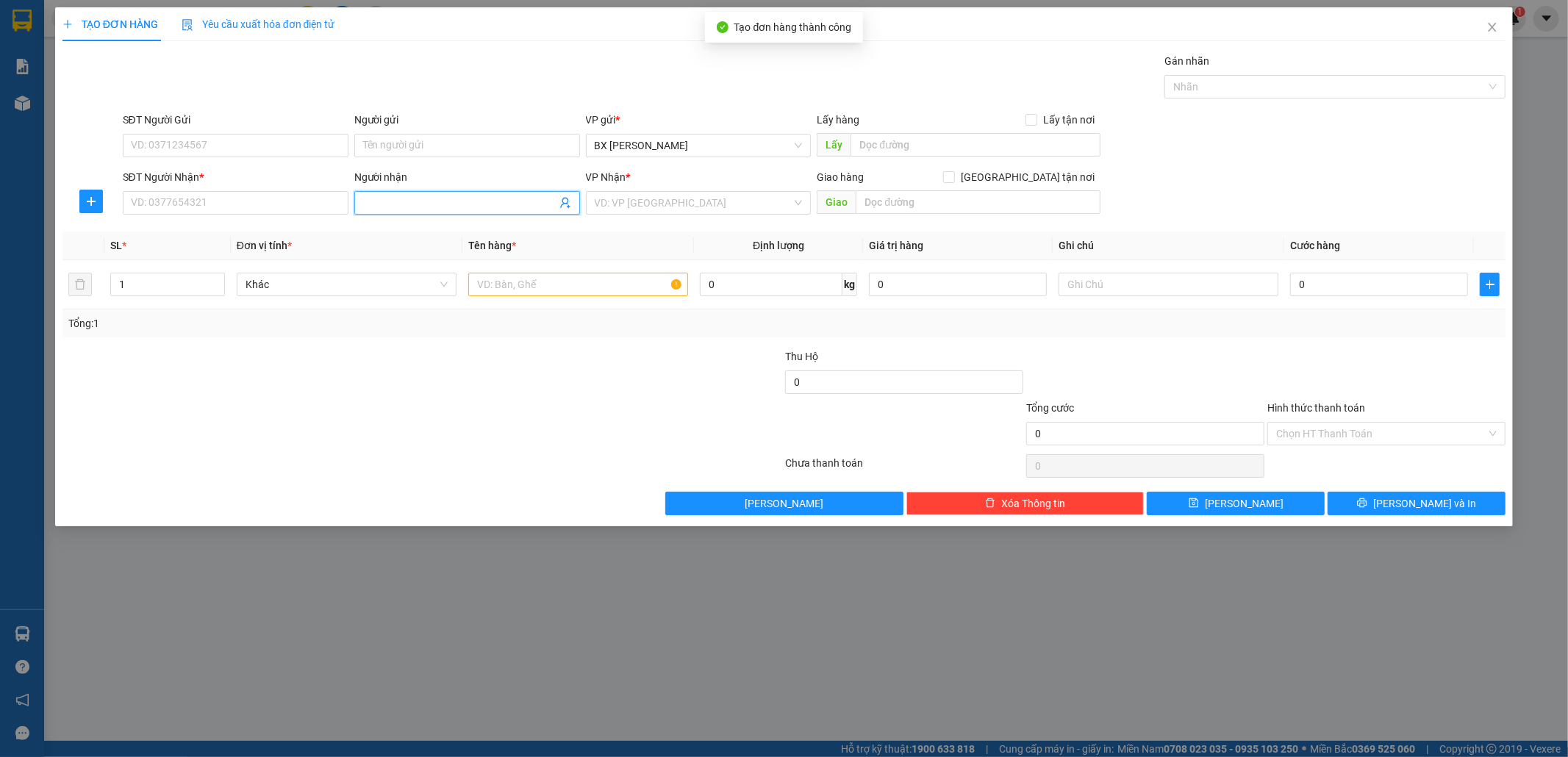
click at [436, 202] on input "Người nhận" at bounding box center [460, 203] width 194 height 16
type input "TOÁN"
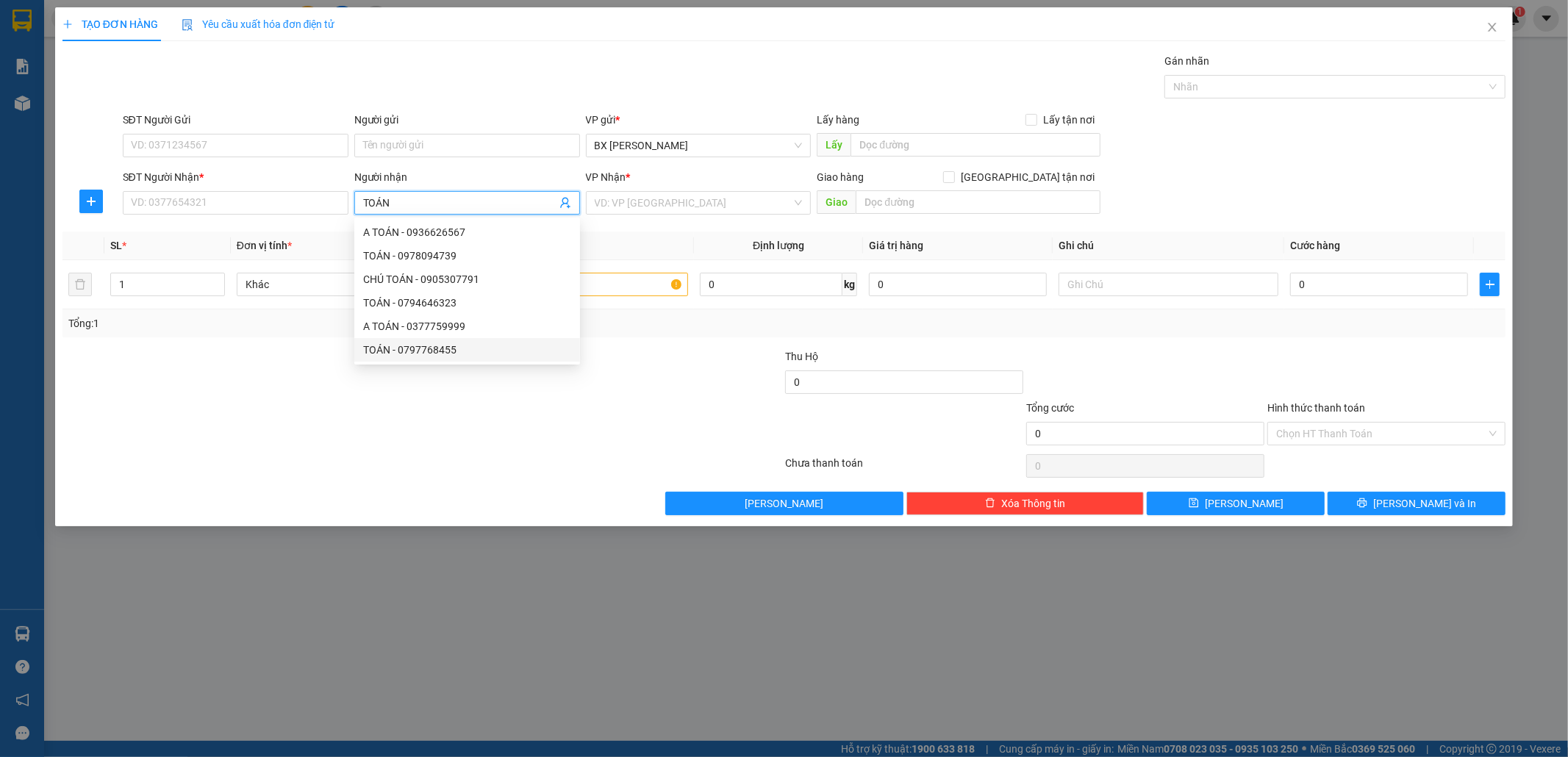
click at [463, 345] on div "TOÁN - 0797768455" at bounding box center [467, 350] width 208 height 16
type input "0797768455"
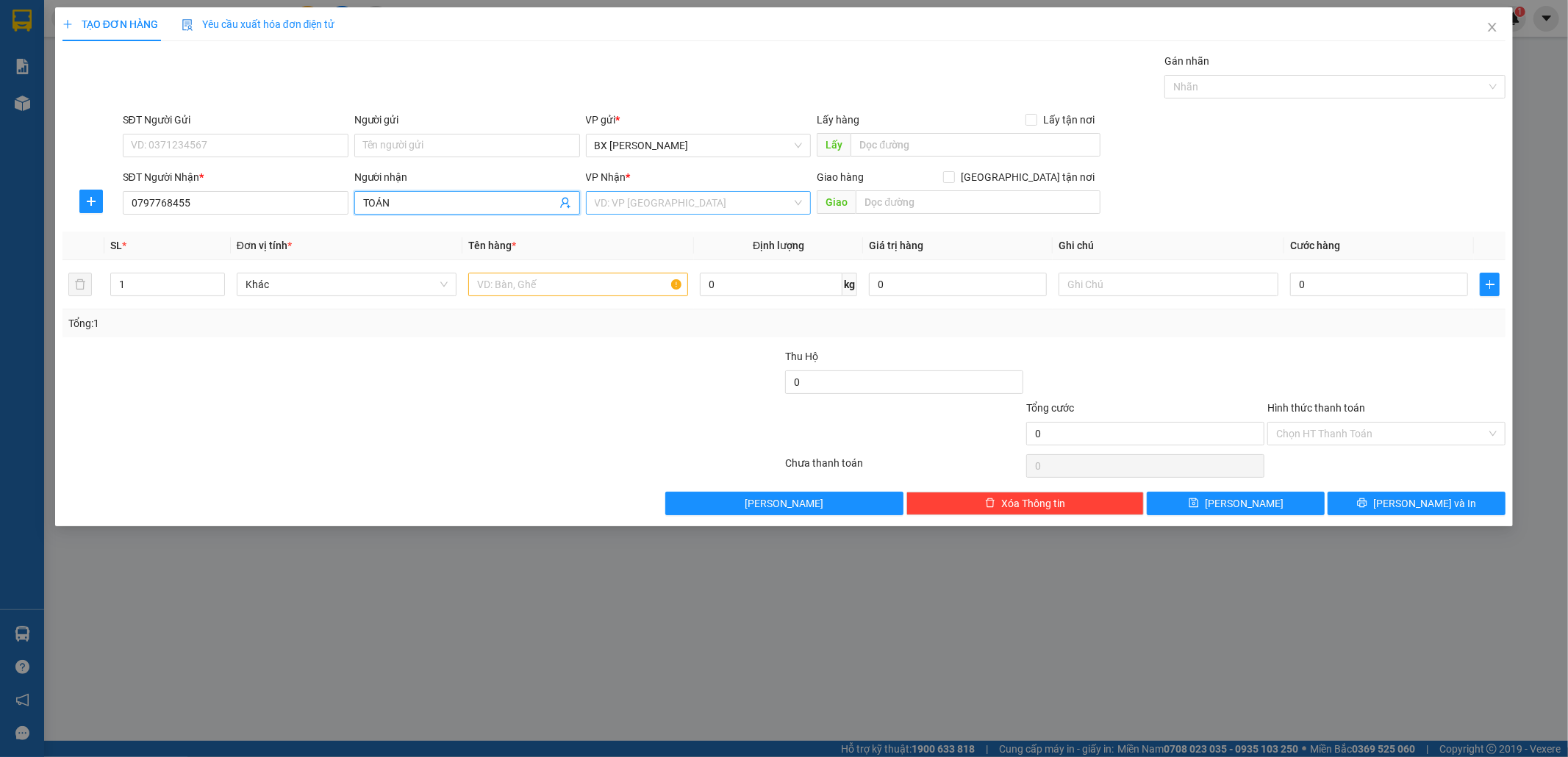
type input "TOÁN"
click at [681, 207] on input "search" at bounding box center [694, 203] width 198 height 22
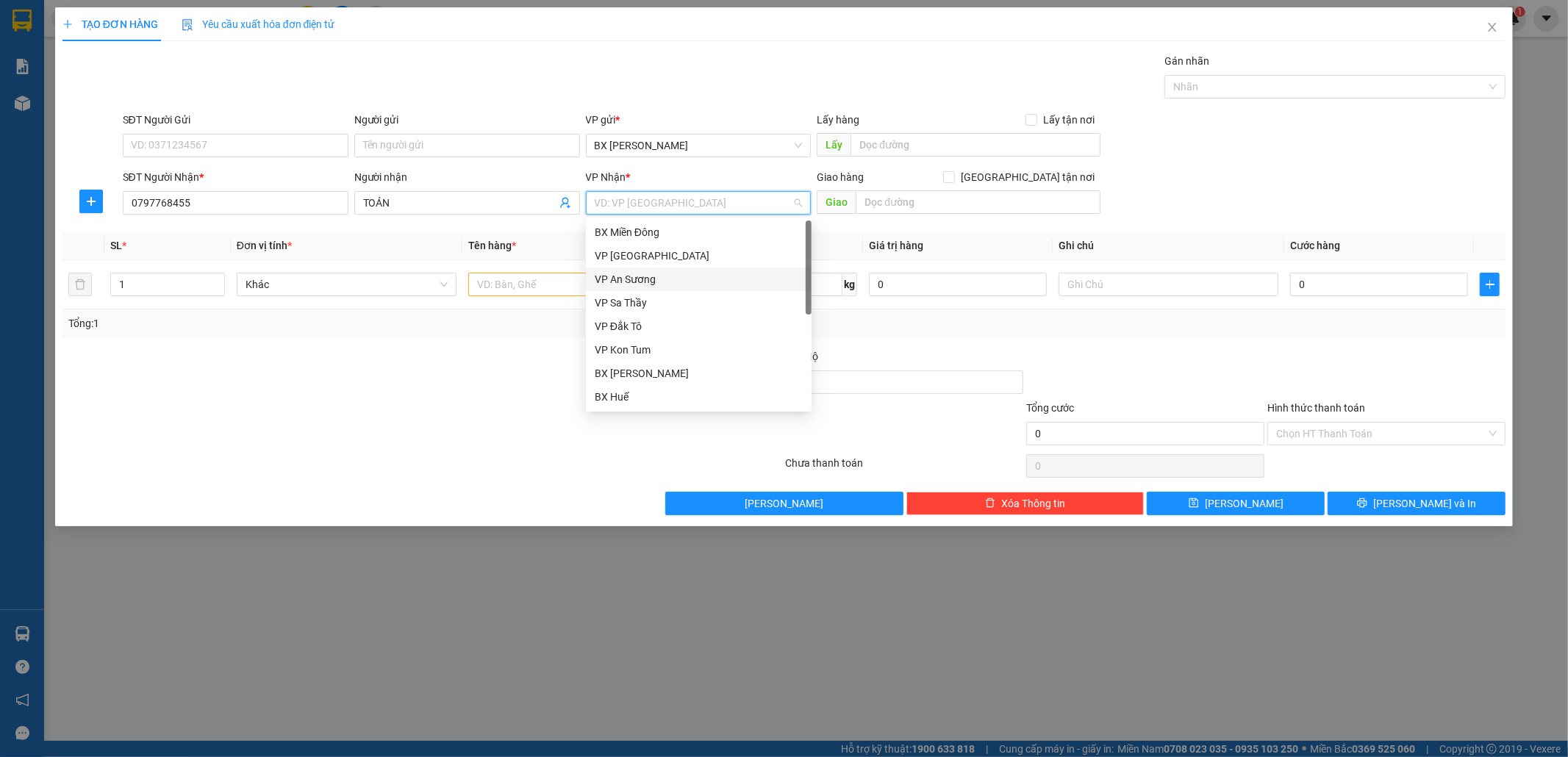
click at [663, 280] on div "VP An Sương" at bounding box center [699, 279] width 208 height 16
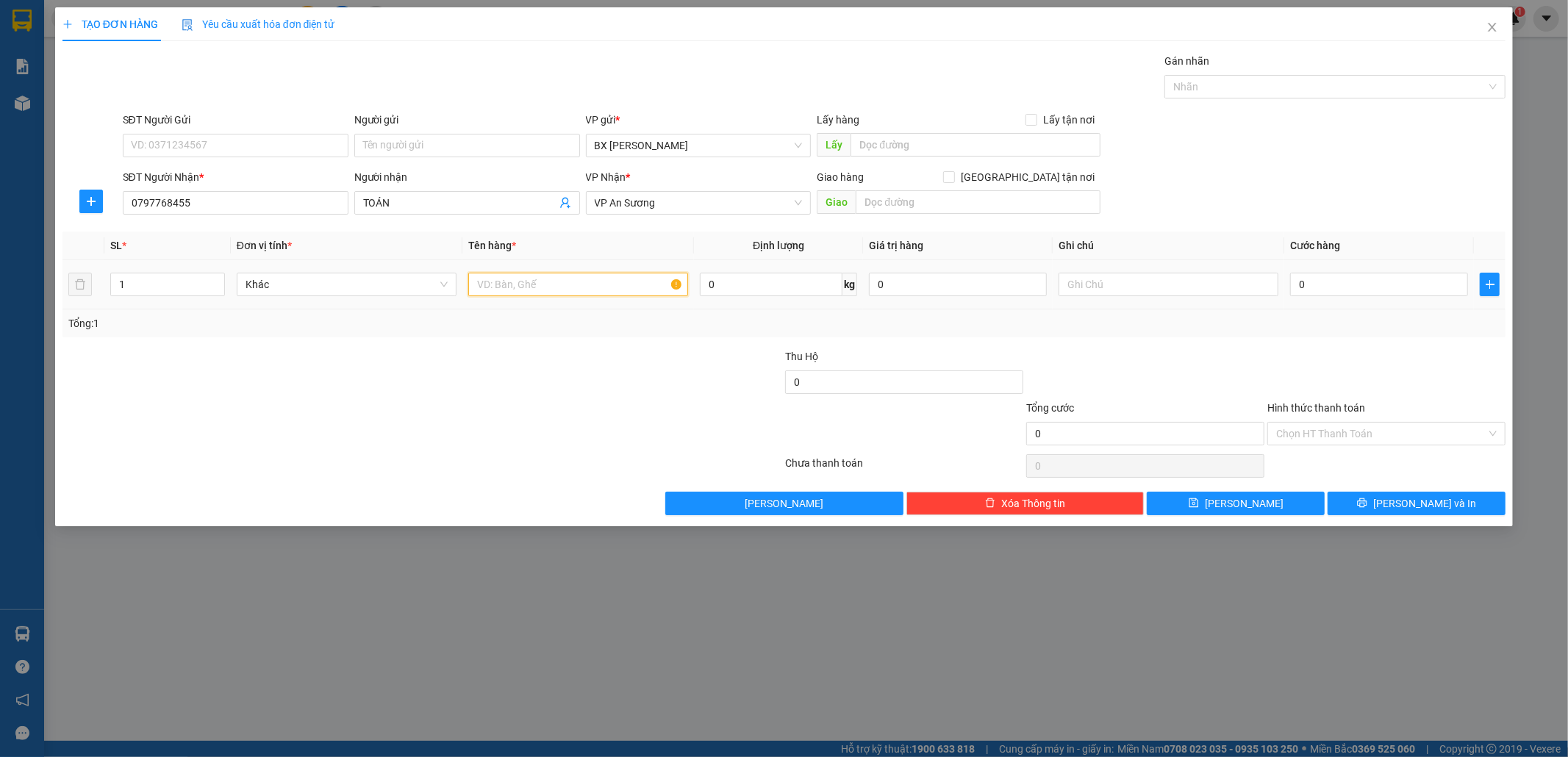
click at [576, 290] on input "text" at bounding box center [578, 284] width 220 height 24
type input "2 THÙNG"
click at [1354, 288] on input "0" at bounding box center [1379, 284] width 178 height 24
type input "1"
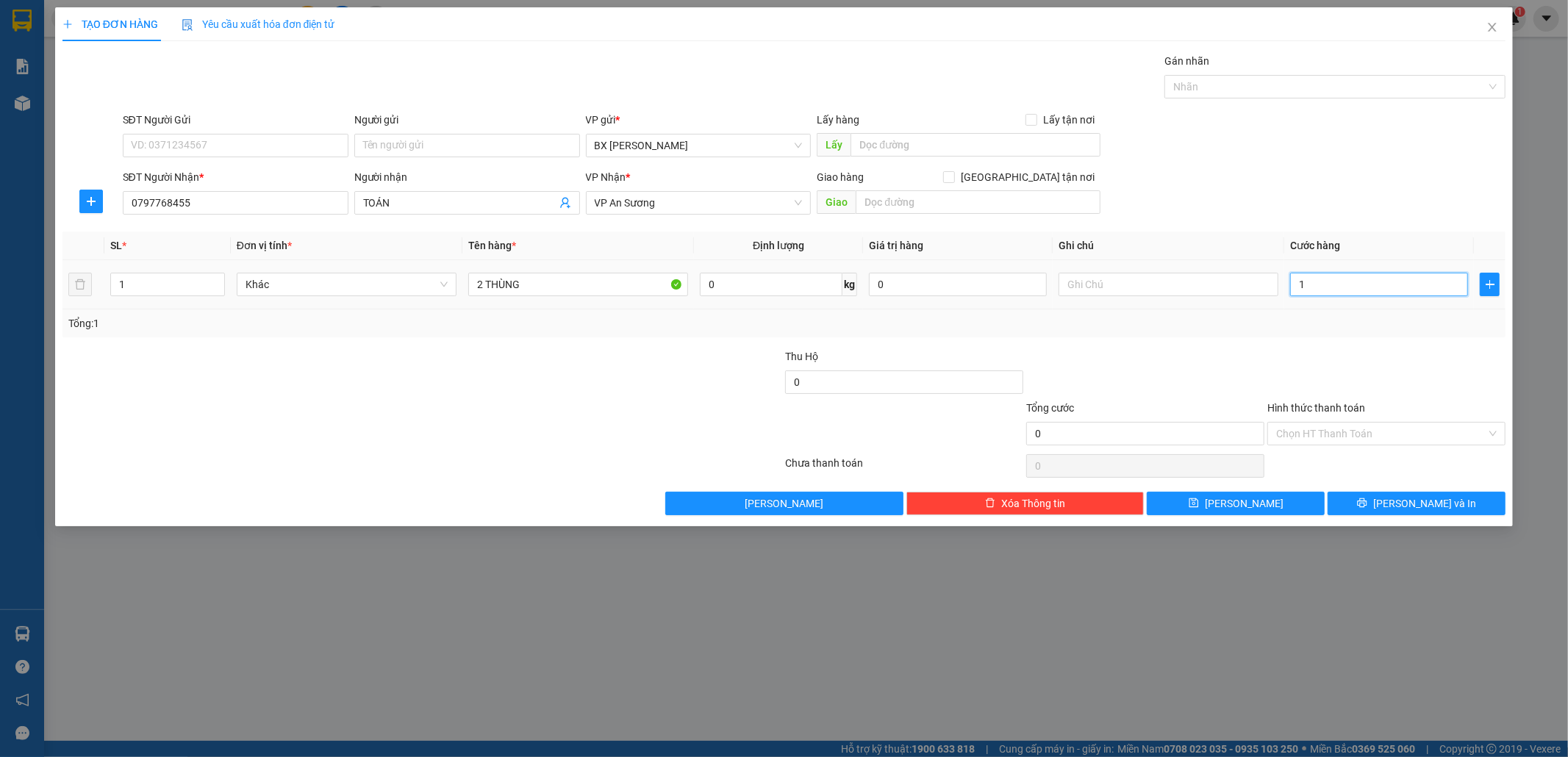
type input "1"
type input "10"
type input "100"
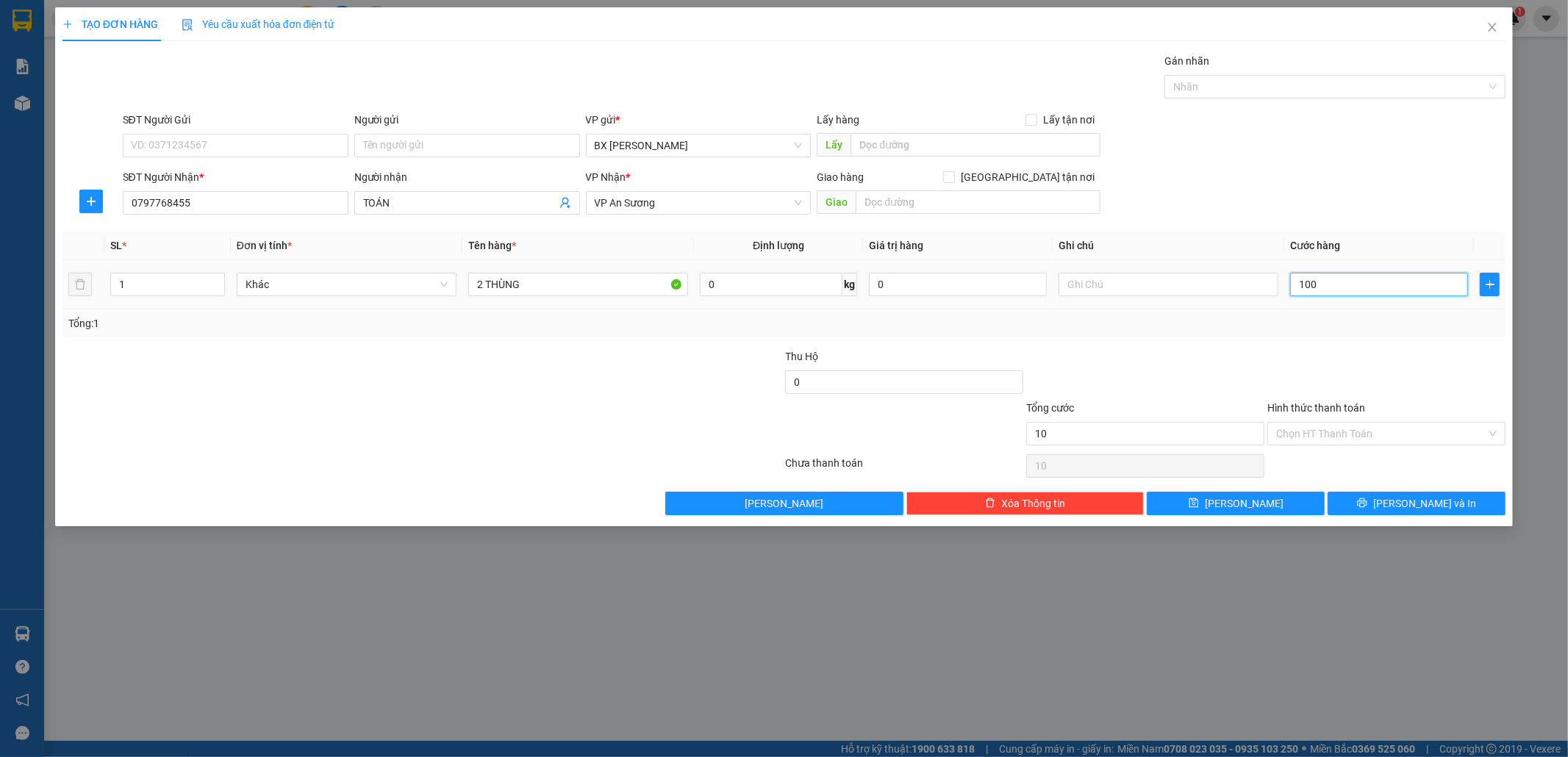
type input "100"
type input "100.000"
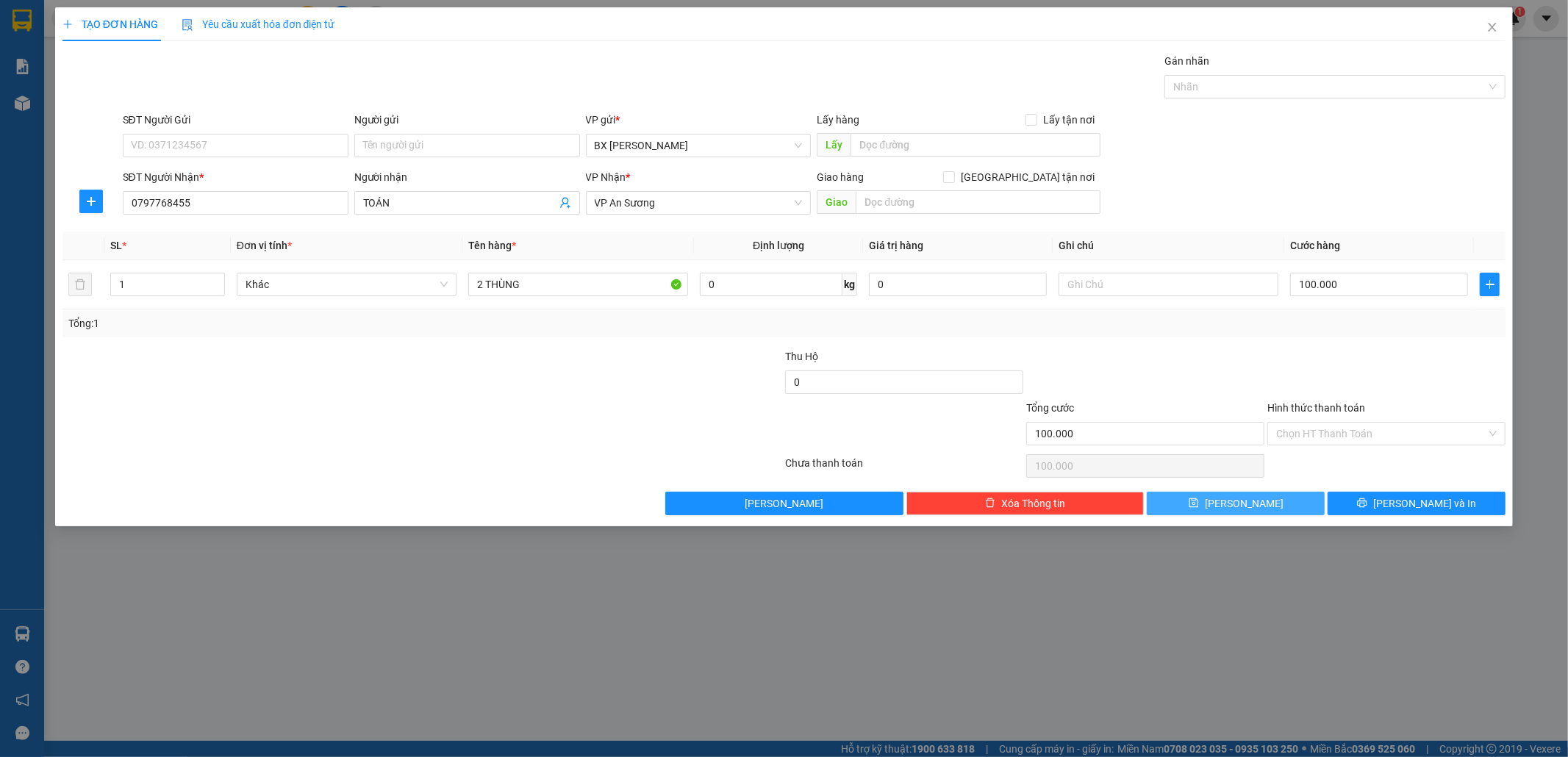
drag, startPoint x: 1258, startPoint y: 500, endPoint x: 923, endPoint y: 449, distance: 338.9
click at [1258, 498] on button "[PERSON_NAME]" at bounding box center [1236, 503] width 178 height 24
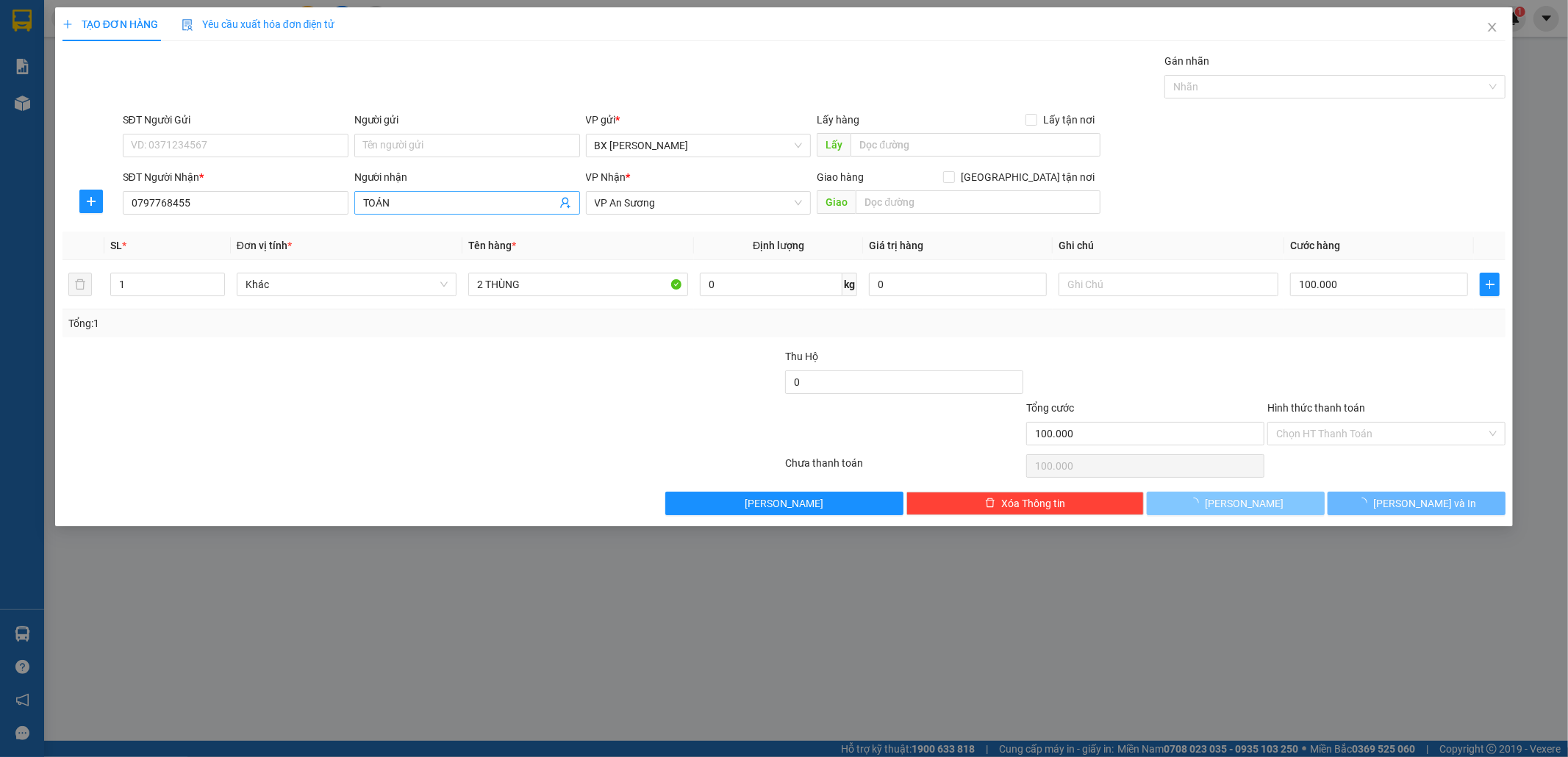
type input "0"
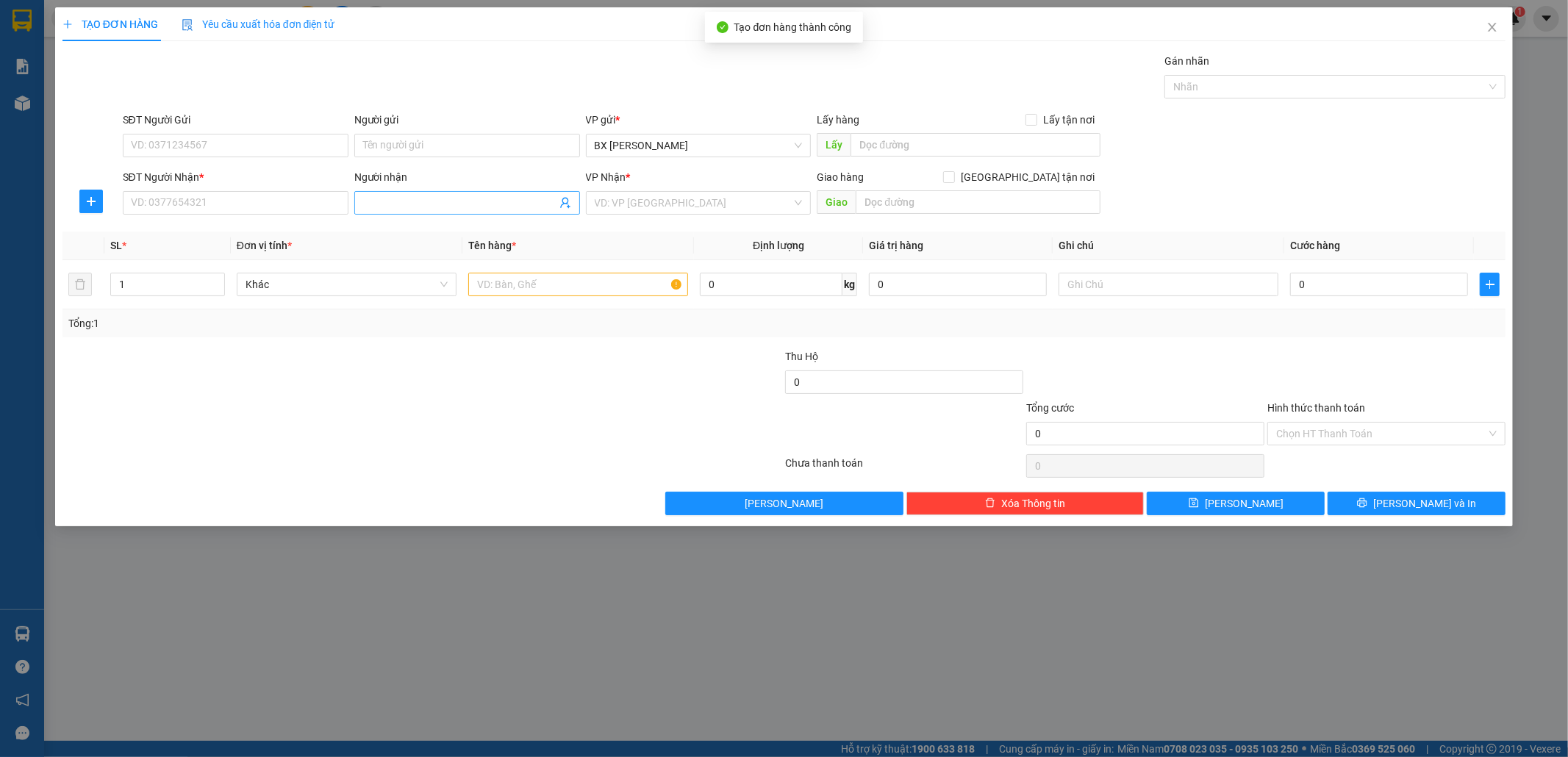
click at [422, 203] on input "Người nhận" at bounding box center [460, 203] width 194 height 16
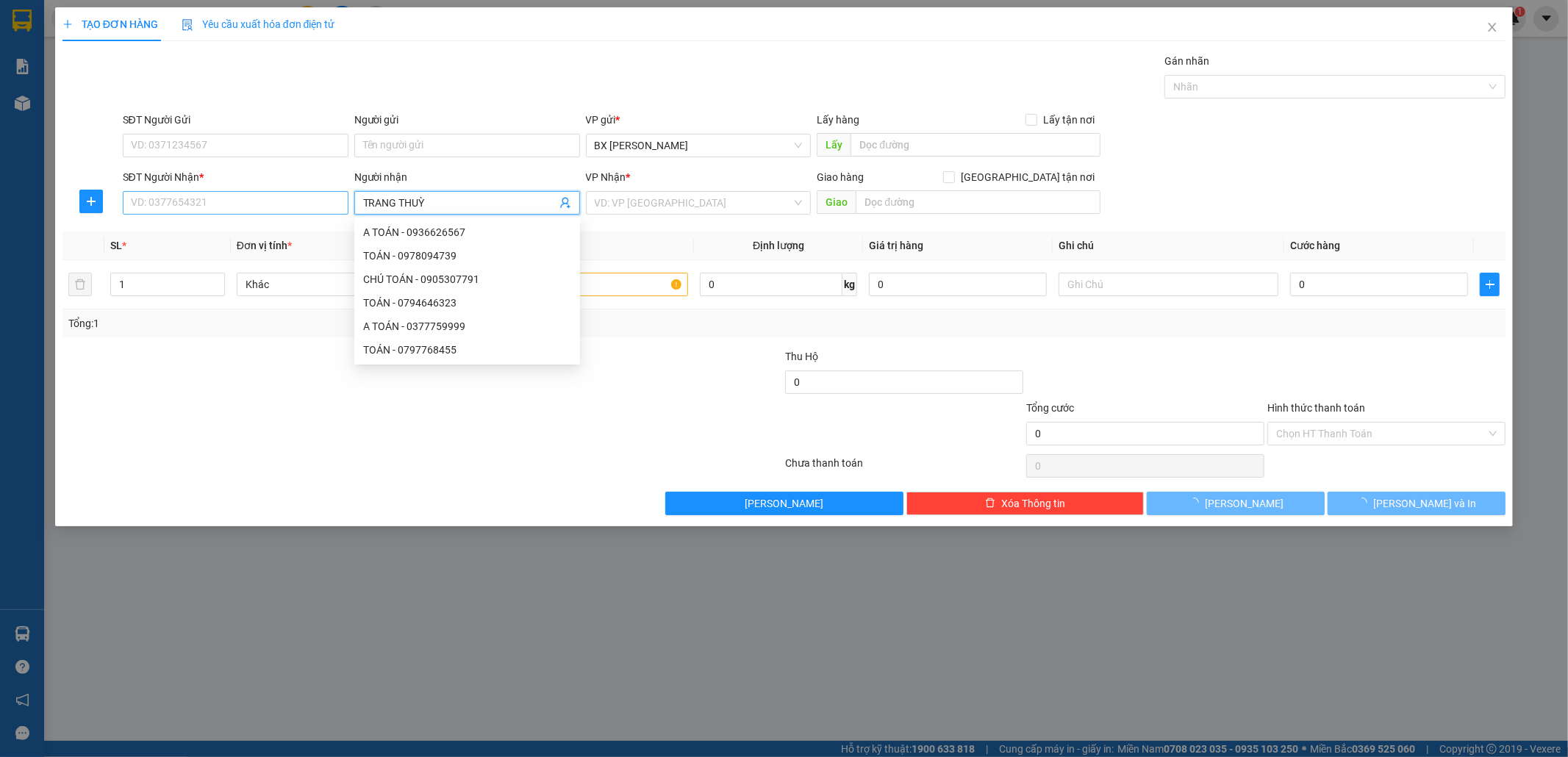
type input "TRANG THUỲ"
click at [305, 202] on input "SĐT Người Nhận *" at bounding box center [235, 203] width 226 height 24
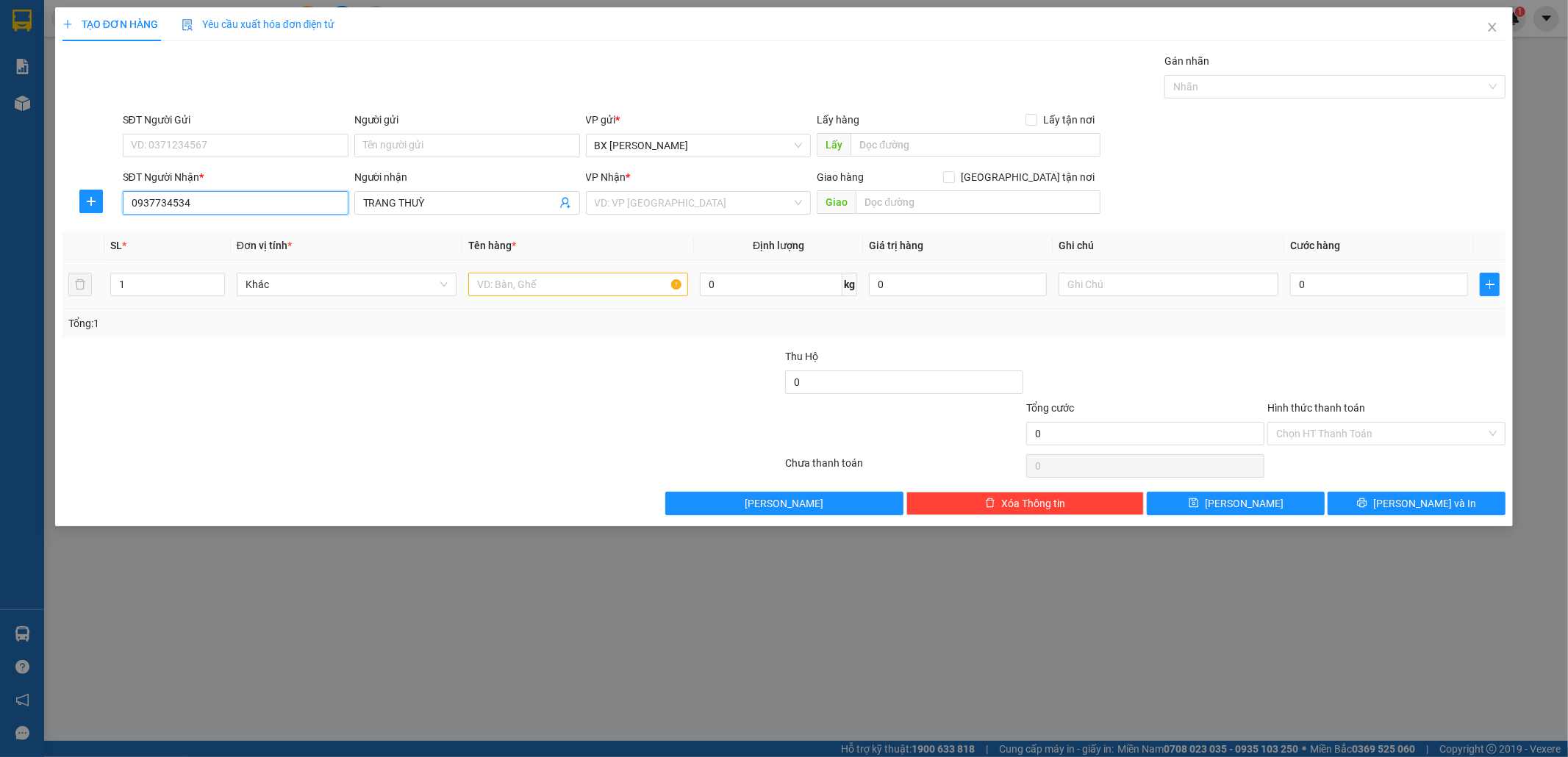
type input "0937734534"
click at [604, 277] on input "text" at bounding box center [578, 284] width 220 height 24
type input "THÙNG"
click at [712, 204] on input "search" at bounding box center [694, 203] width 198 height 22
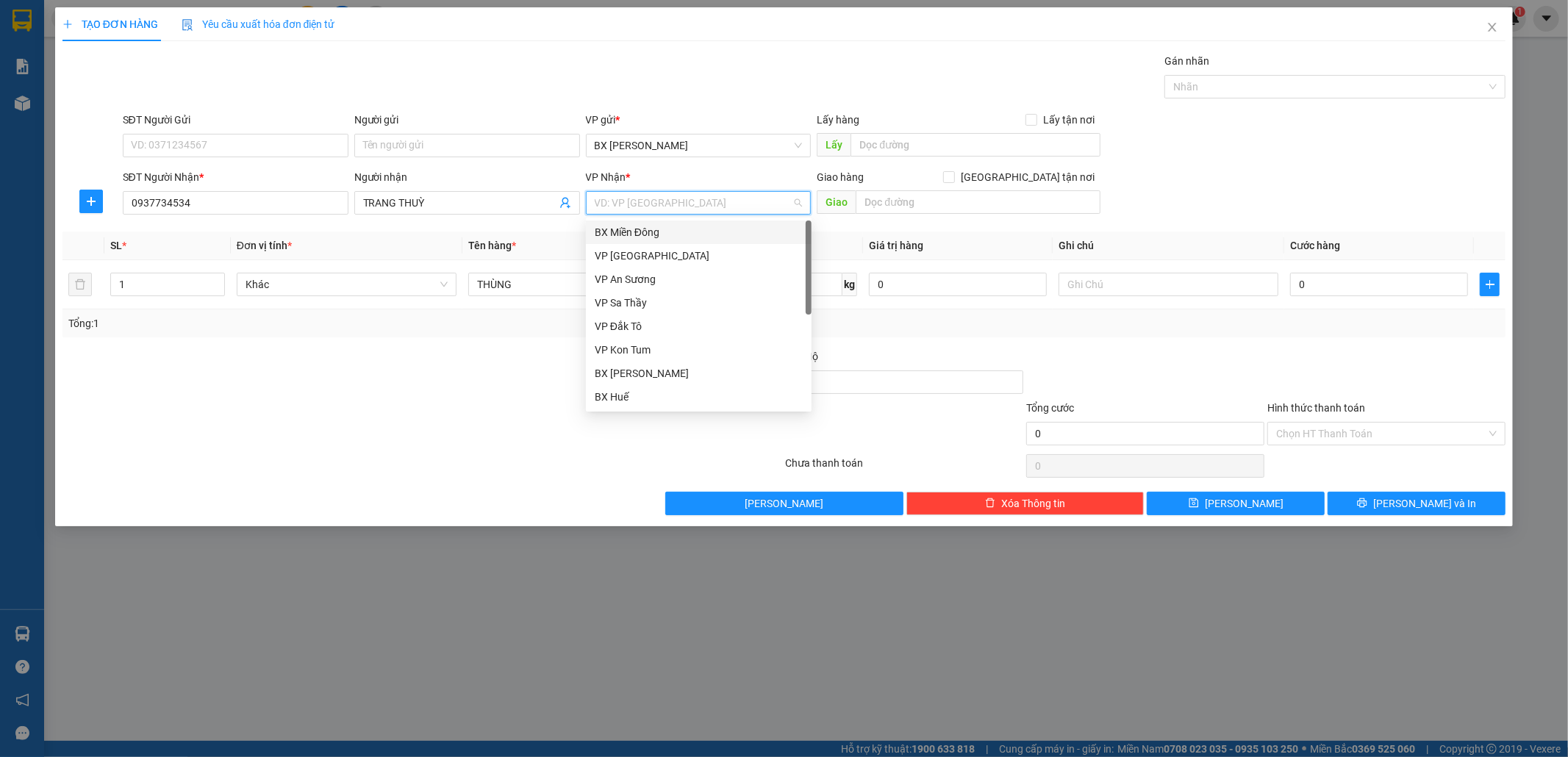
click at [708, 230] on div "BX Miền Đông" at bounding box center [699, 232] width 208 height 16
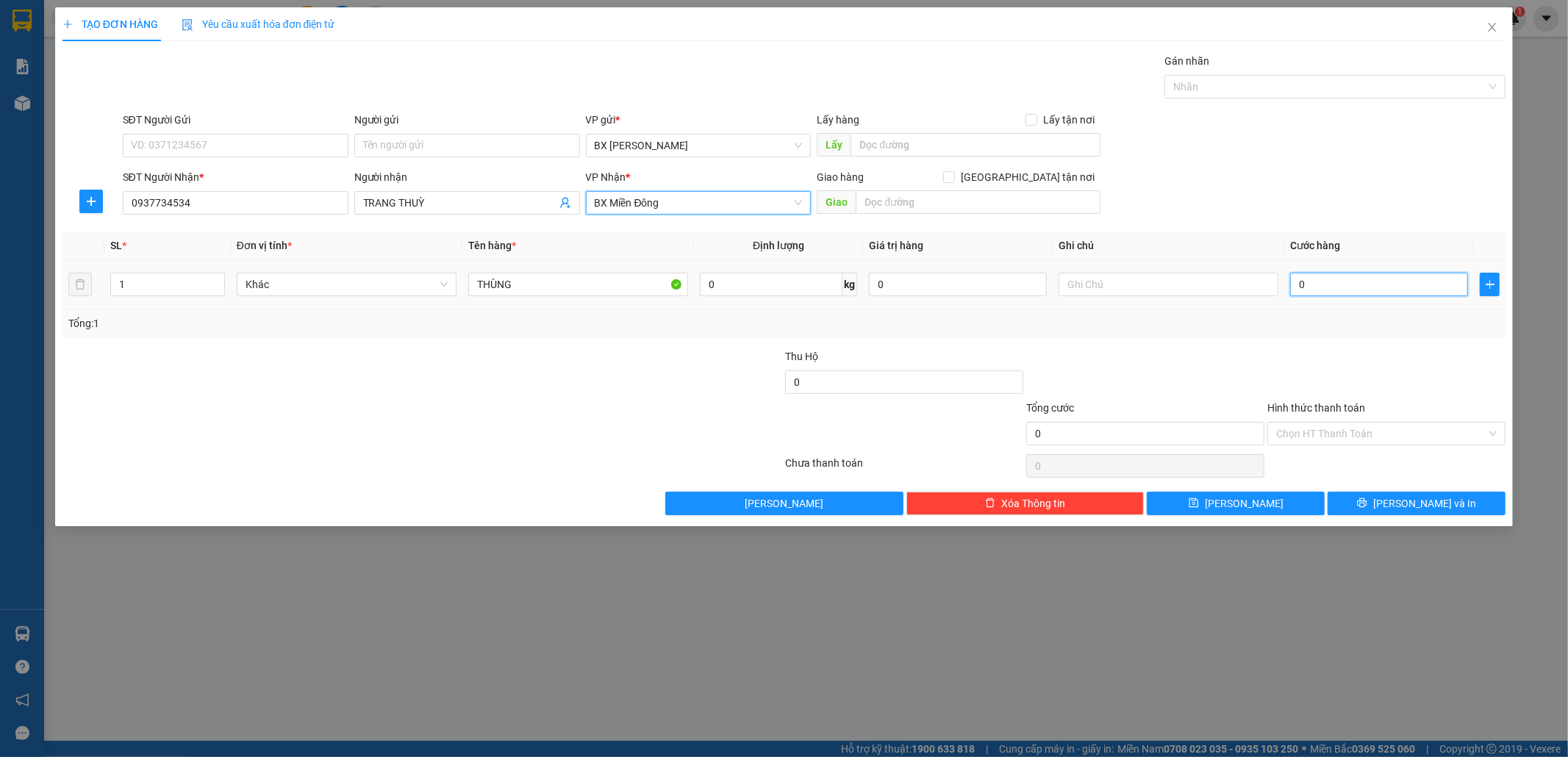
click at [1343, 289] on input "0" at bounding box center [1379, 284] width 178 height 24
type input "1"
type input "10"
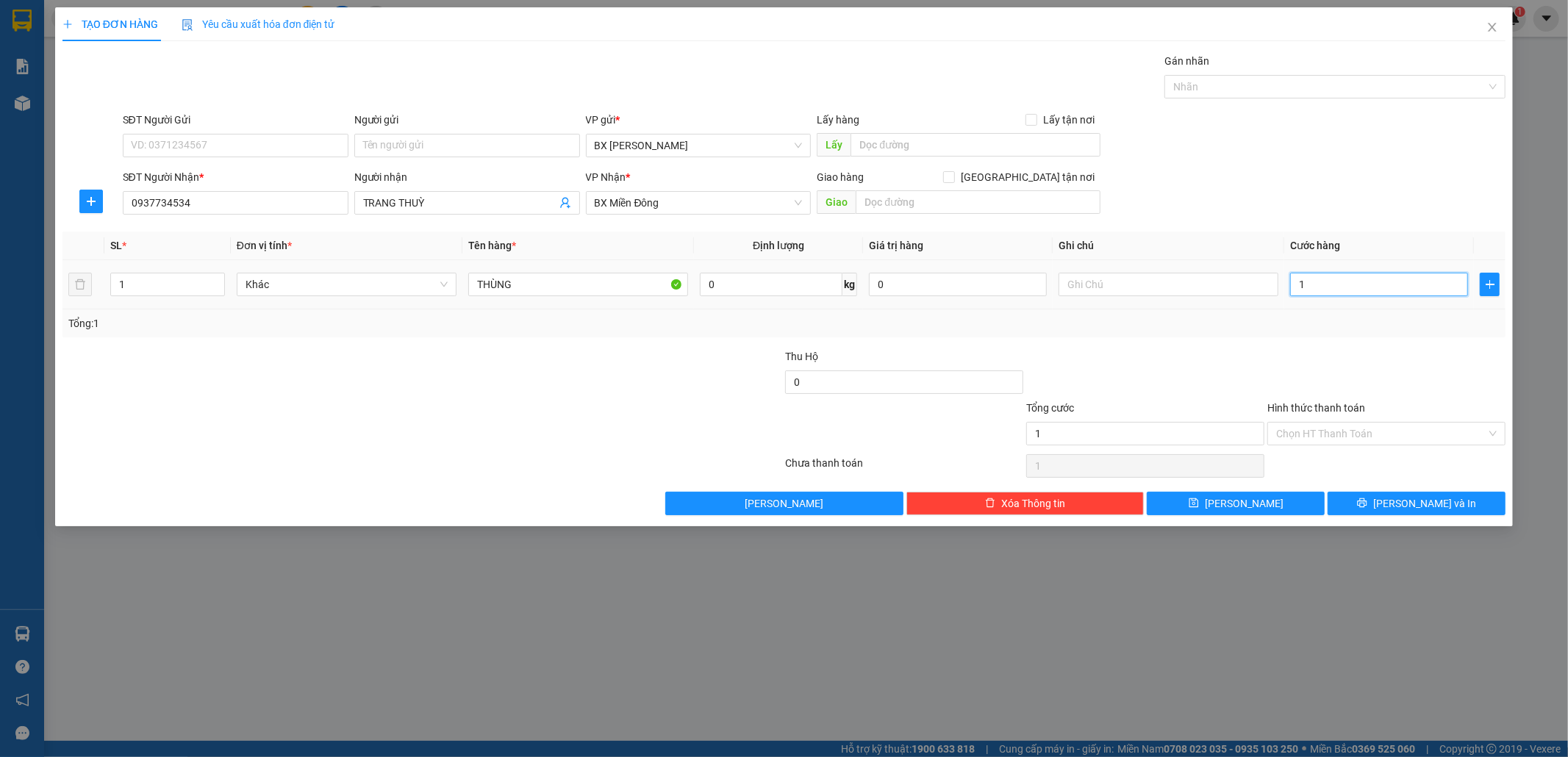
type input "10"
type input "100"
click at [221, 283] on span "Decrease Value" at bounding box center [217, 289] width 16 height 13
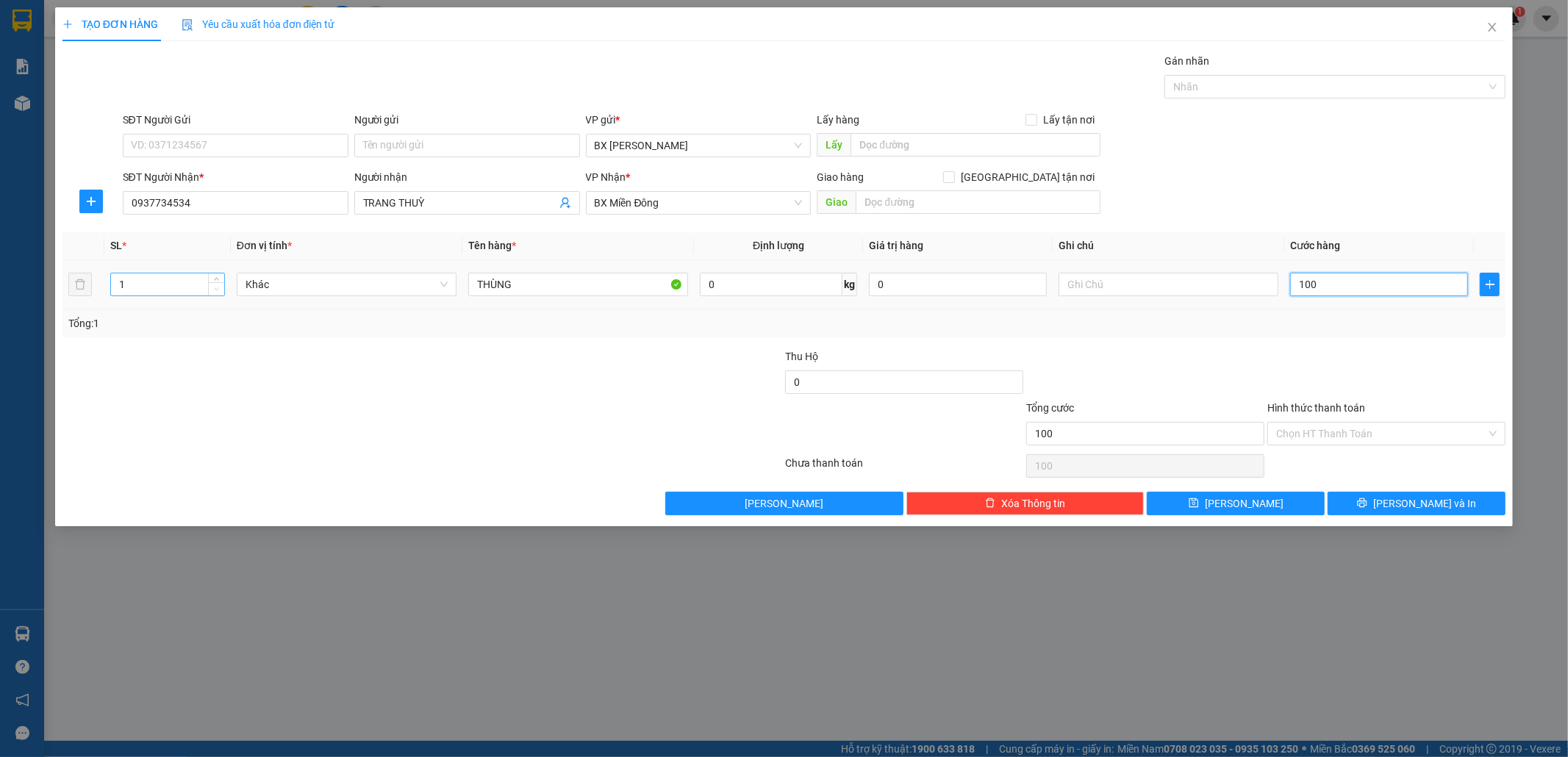
click at [217, 283] on span "Decrease Value" at bounding box center [217, 289] width 16 height 13
click at [217, 281] on div at bounding box center [217, 284] width 16 height 22
type input "100"
type input "100.000"
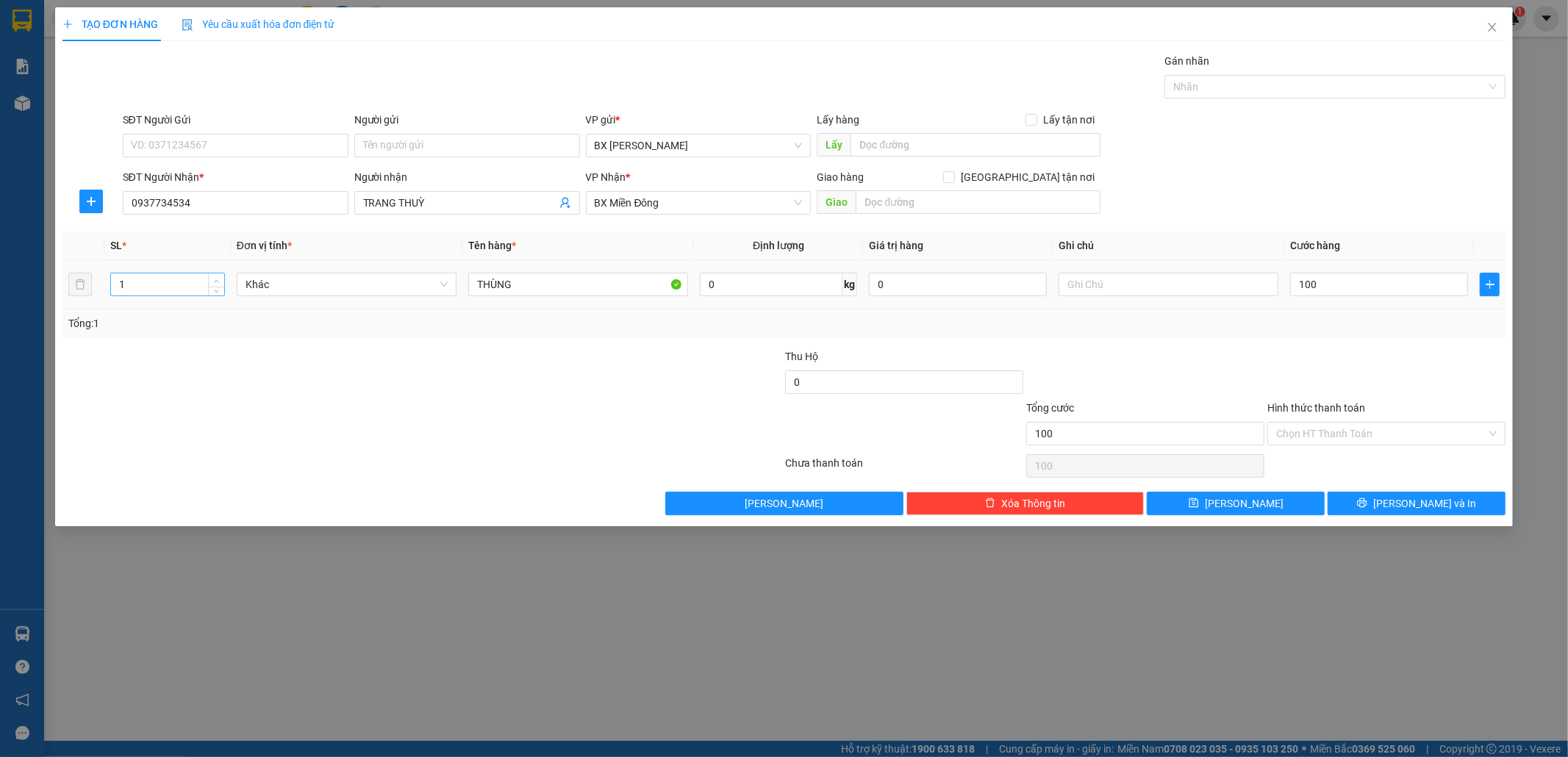
type input "100.000"
click at [217, 281] on icon "up" at bounding box center [217, 281] width 5 height 5
type input "2"
click at [216, 276] on span "up" at bounding box center [217, 280] width 9 height 9
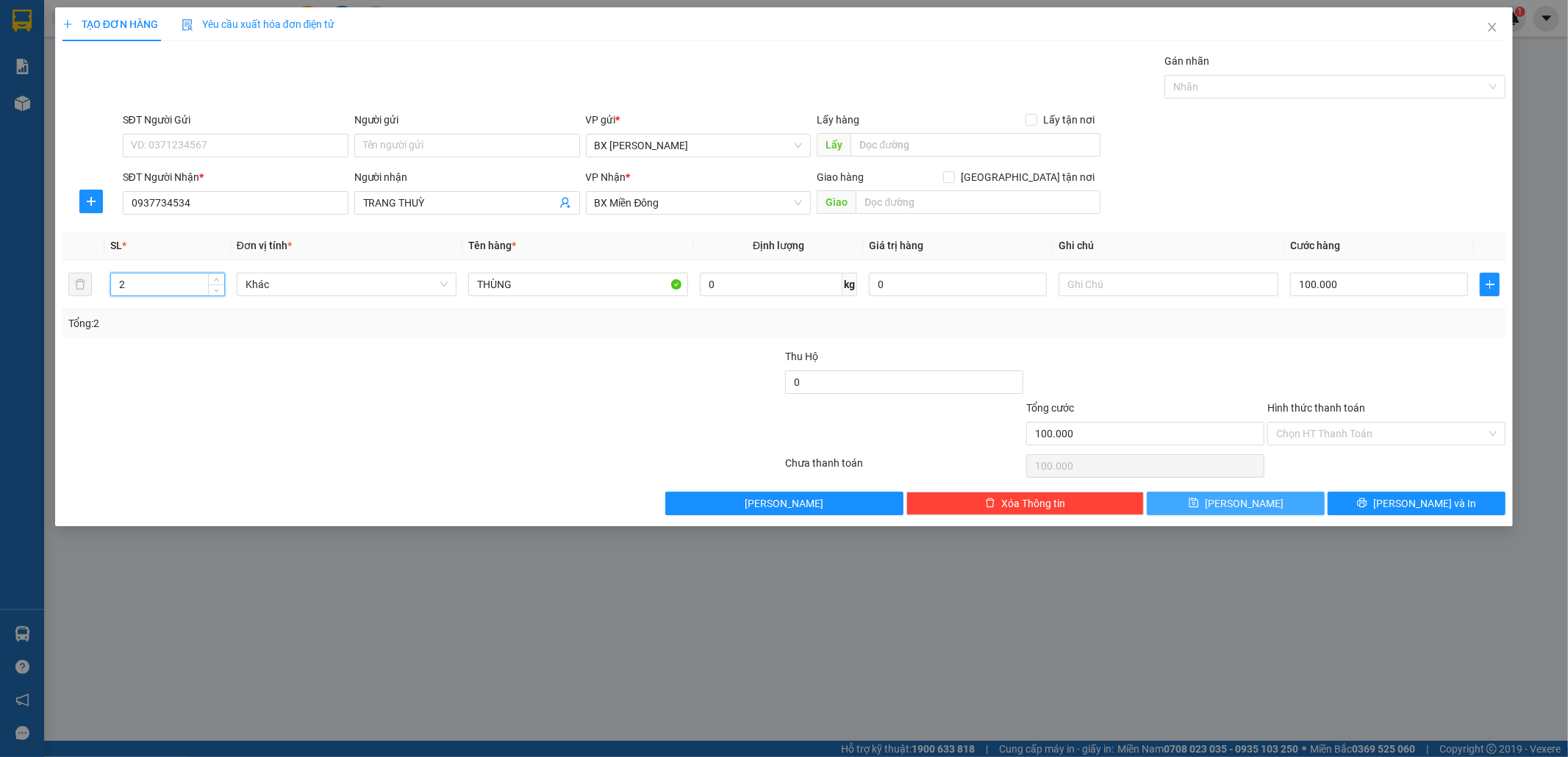
click at [1235, 509] on button "[PERSON_NAME]" at bounding box center [1236, 503] width 178 height 24
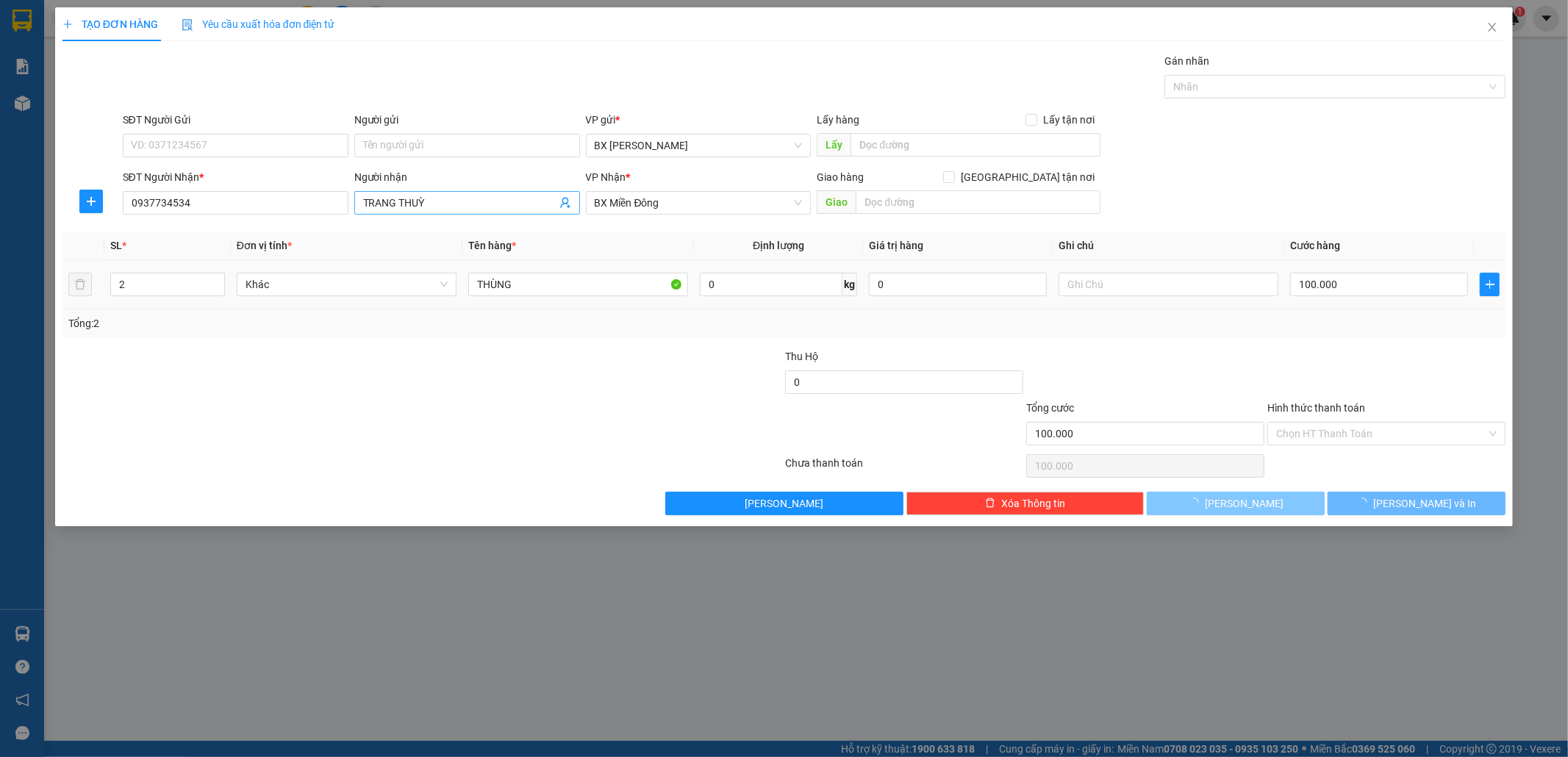
type input "0"
type input "1"
type input "0"
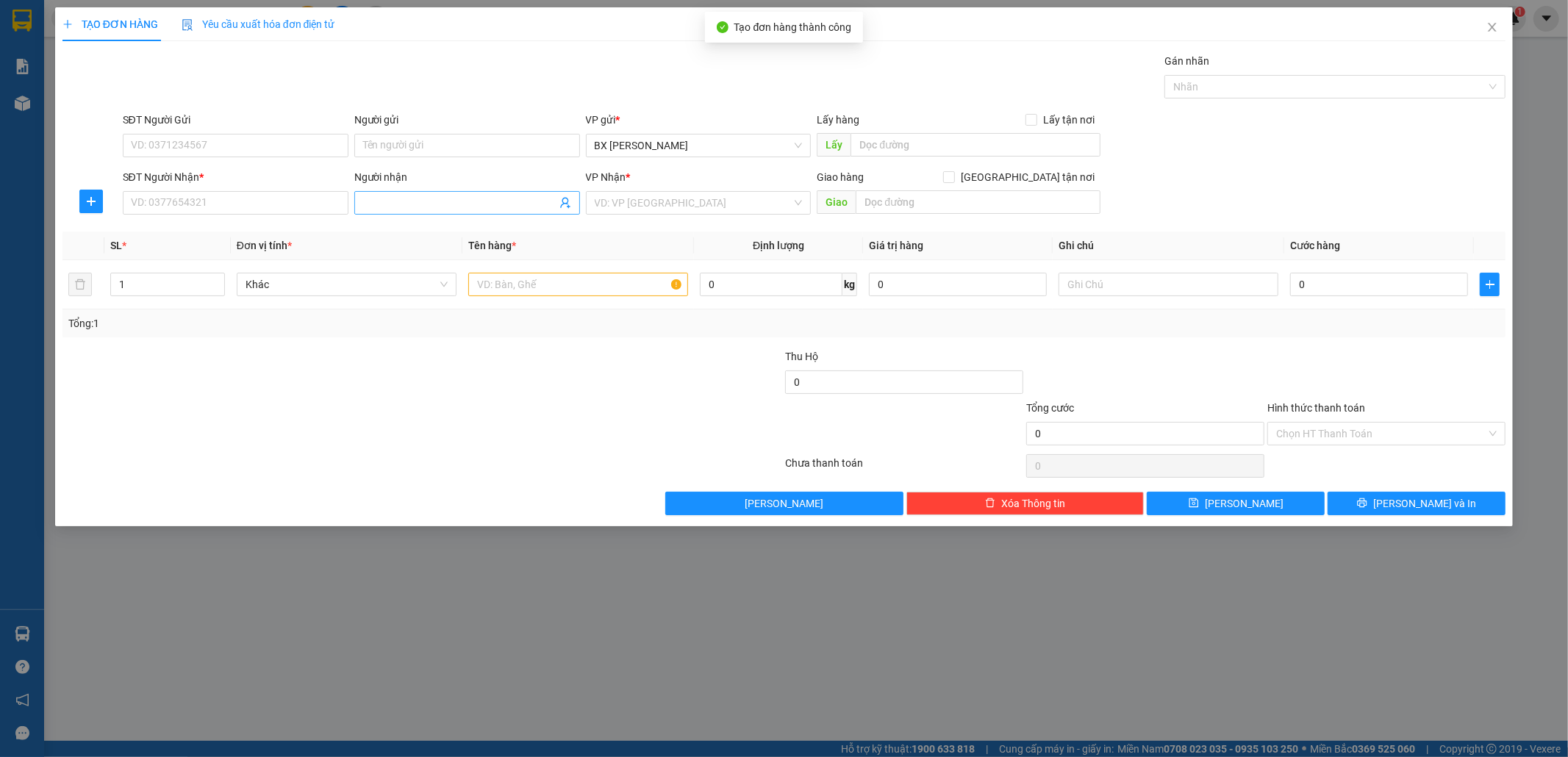
click at [474, 207] on input "Người nhận" at bounding box center [460, 203] width 194 height 16
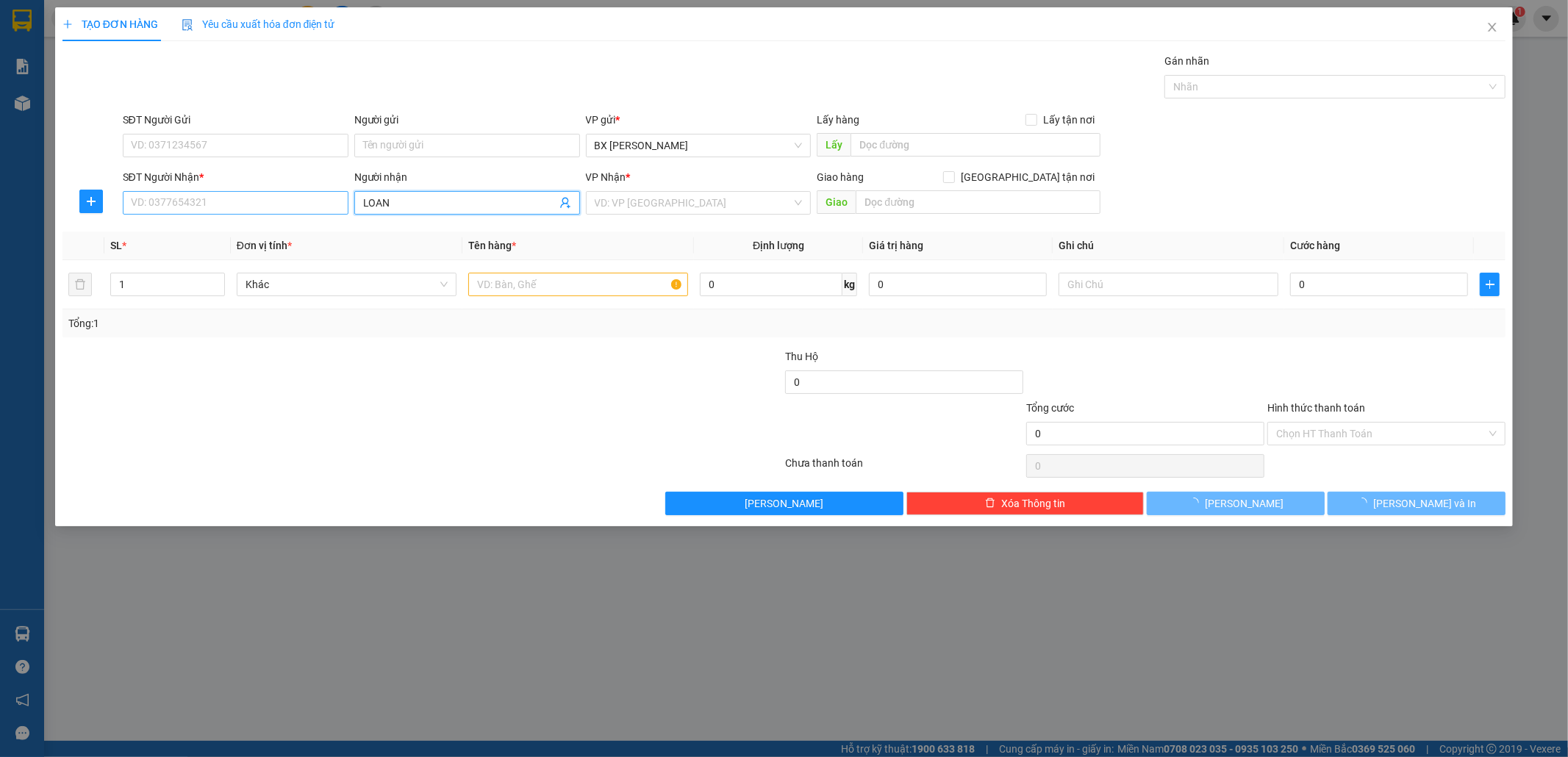
type input "LOAN"
click at [324, 202] on input "SĐT Người Nhận *" at bounding box center [235, 203] width 226 height 24
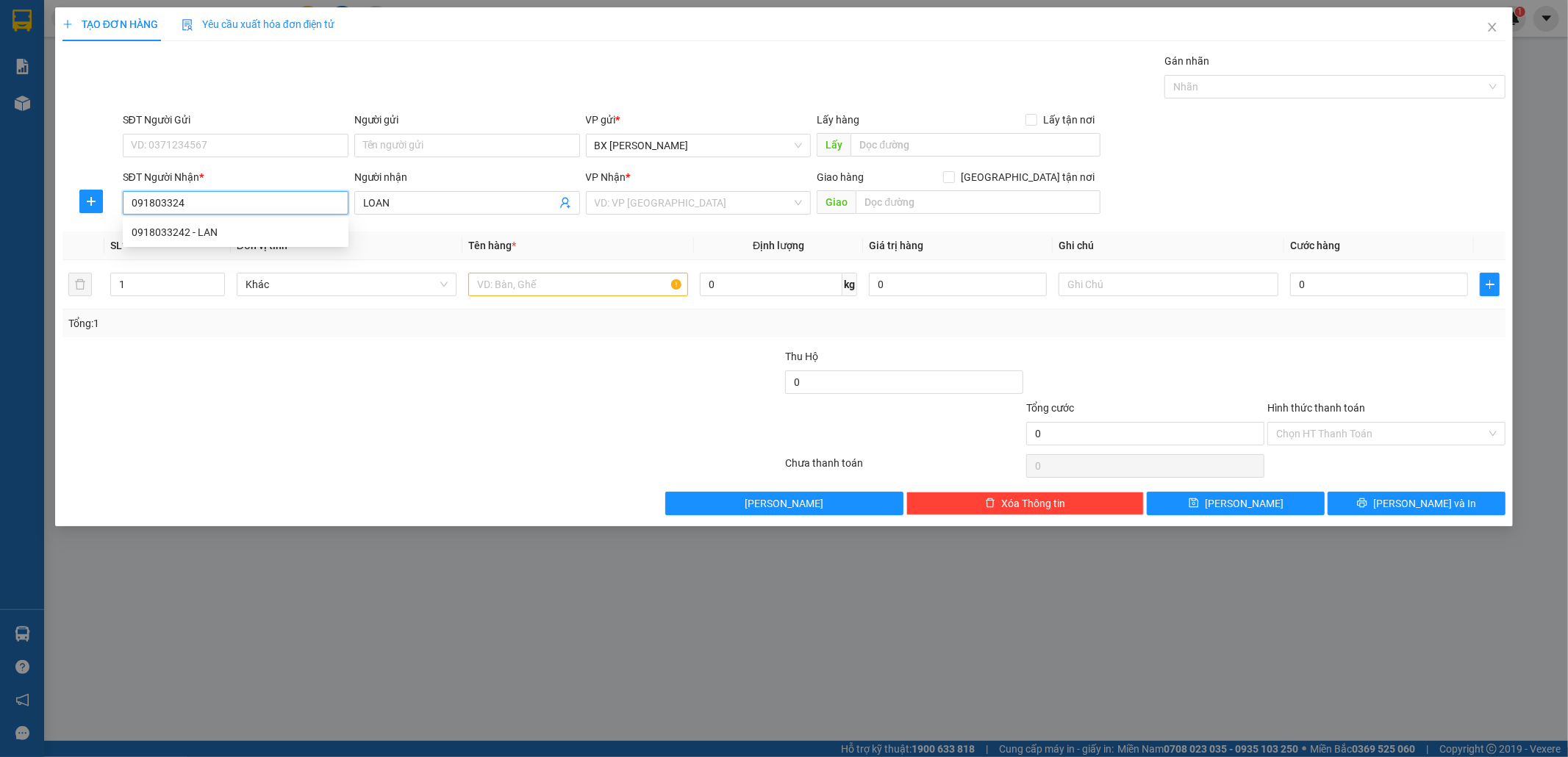
type input "0918033242"
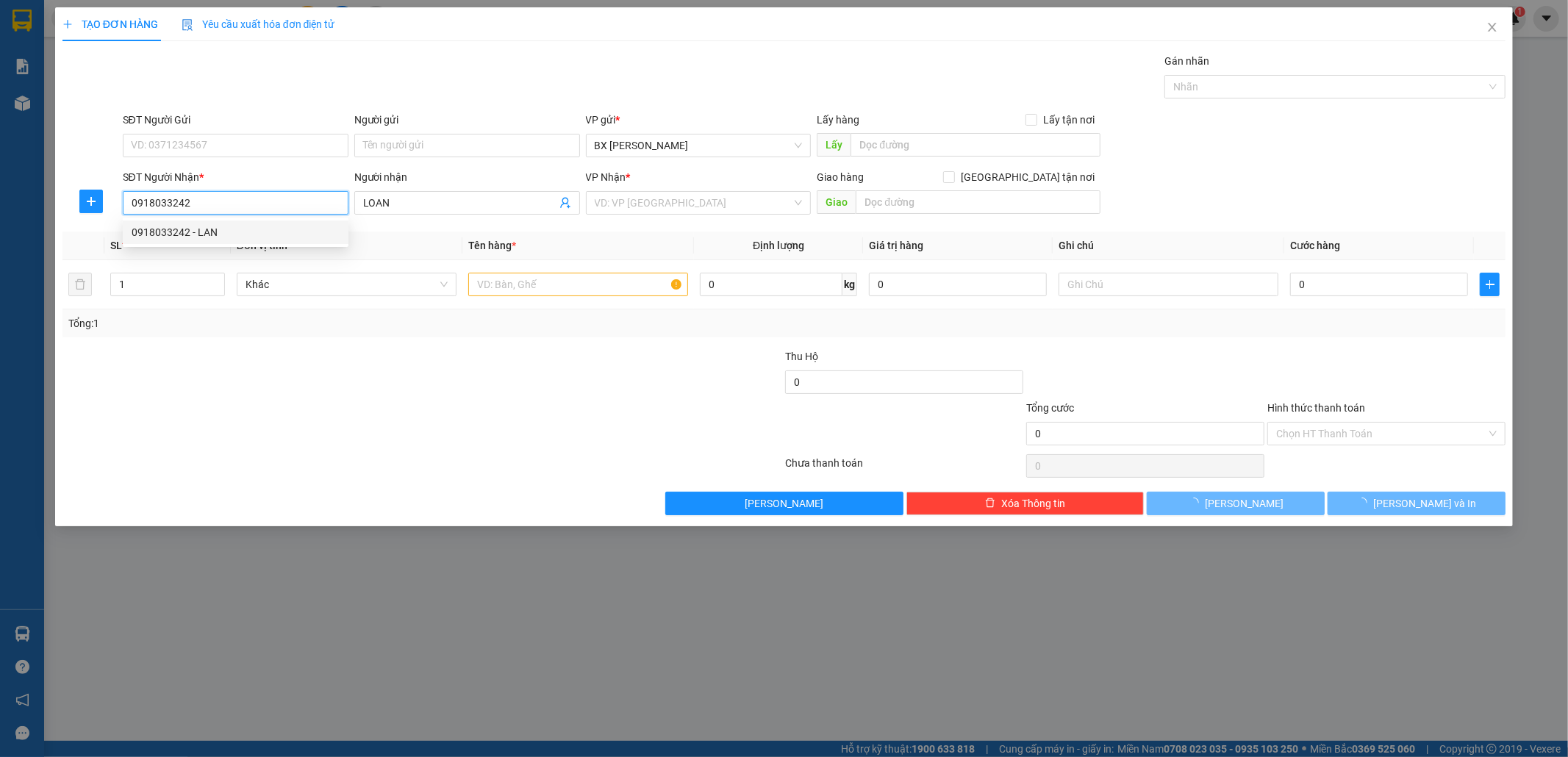
click at [334, 226] on div "0918033242 - LAN" at bounding box center [235, 232] width 208 height 16
type input "LAN"
type input "40.000"
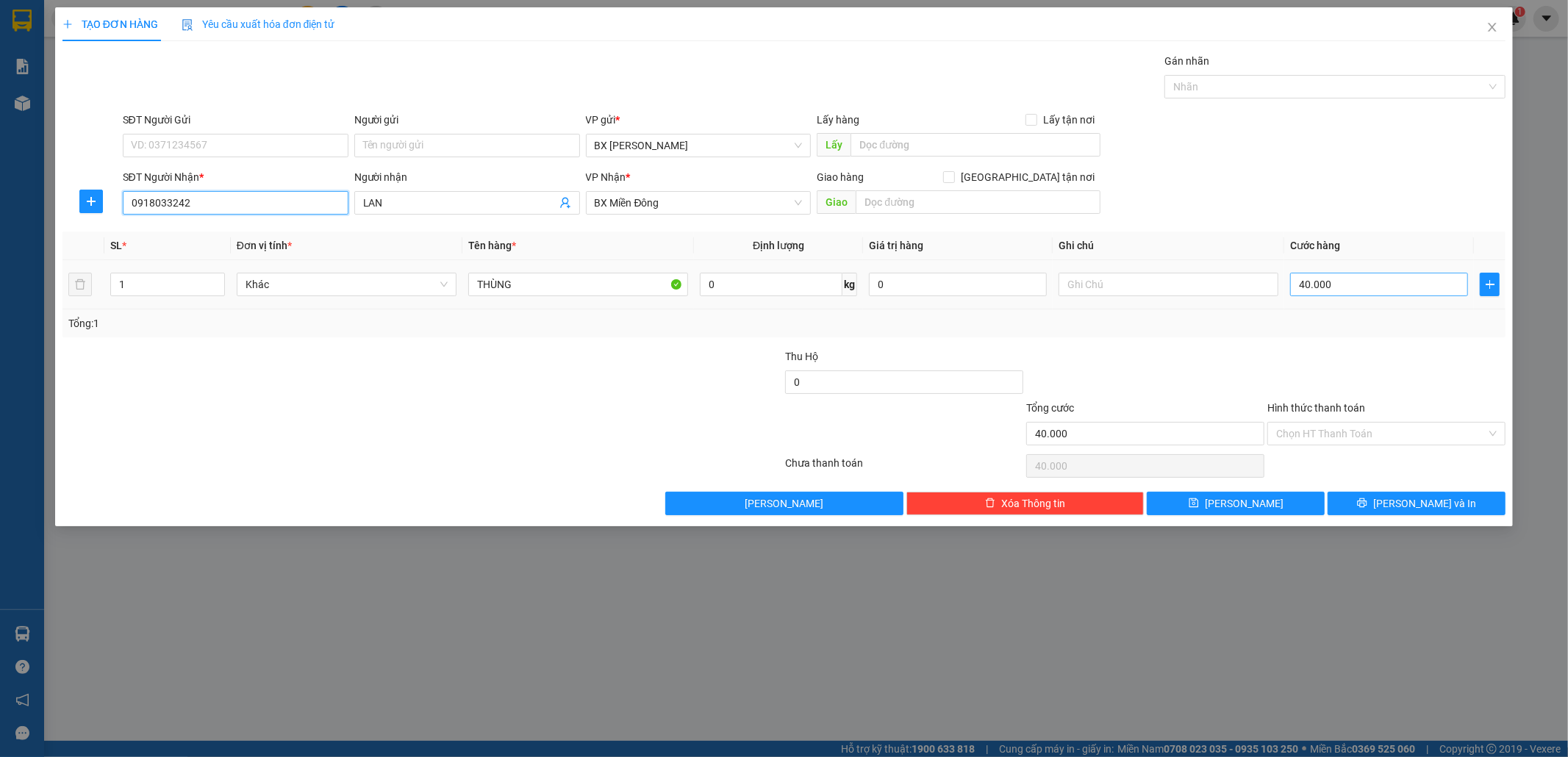
type input "0918033242"
click at [1299, 283] on input "40.000" at bounding box center [1379, 284] width 178 height 24
type input "5"
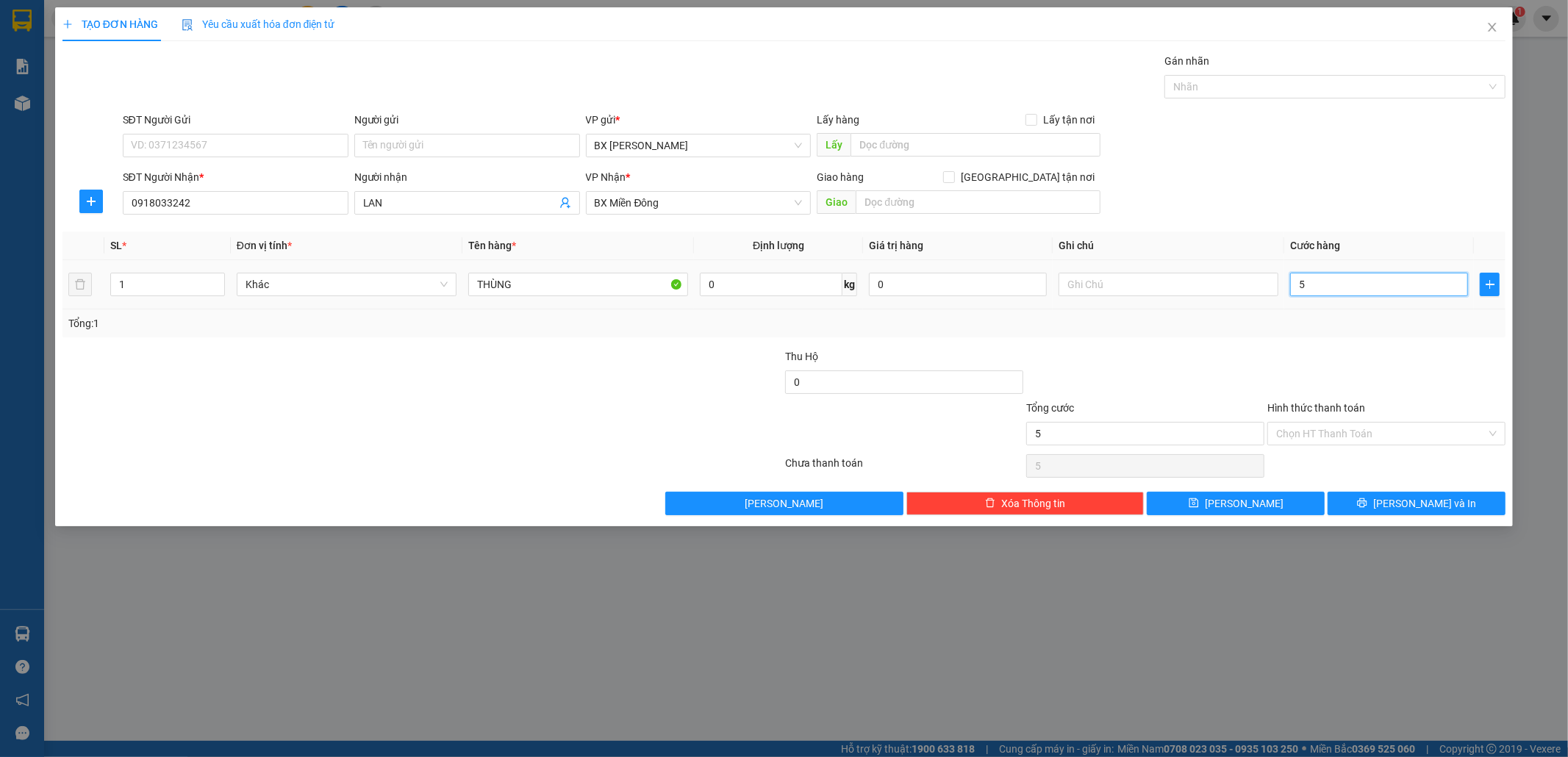
type input "50"
type input "50.000"
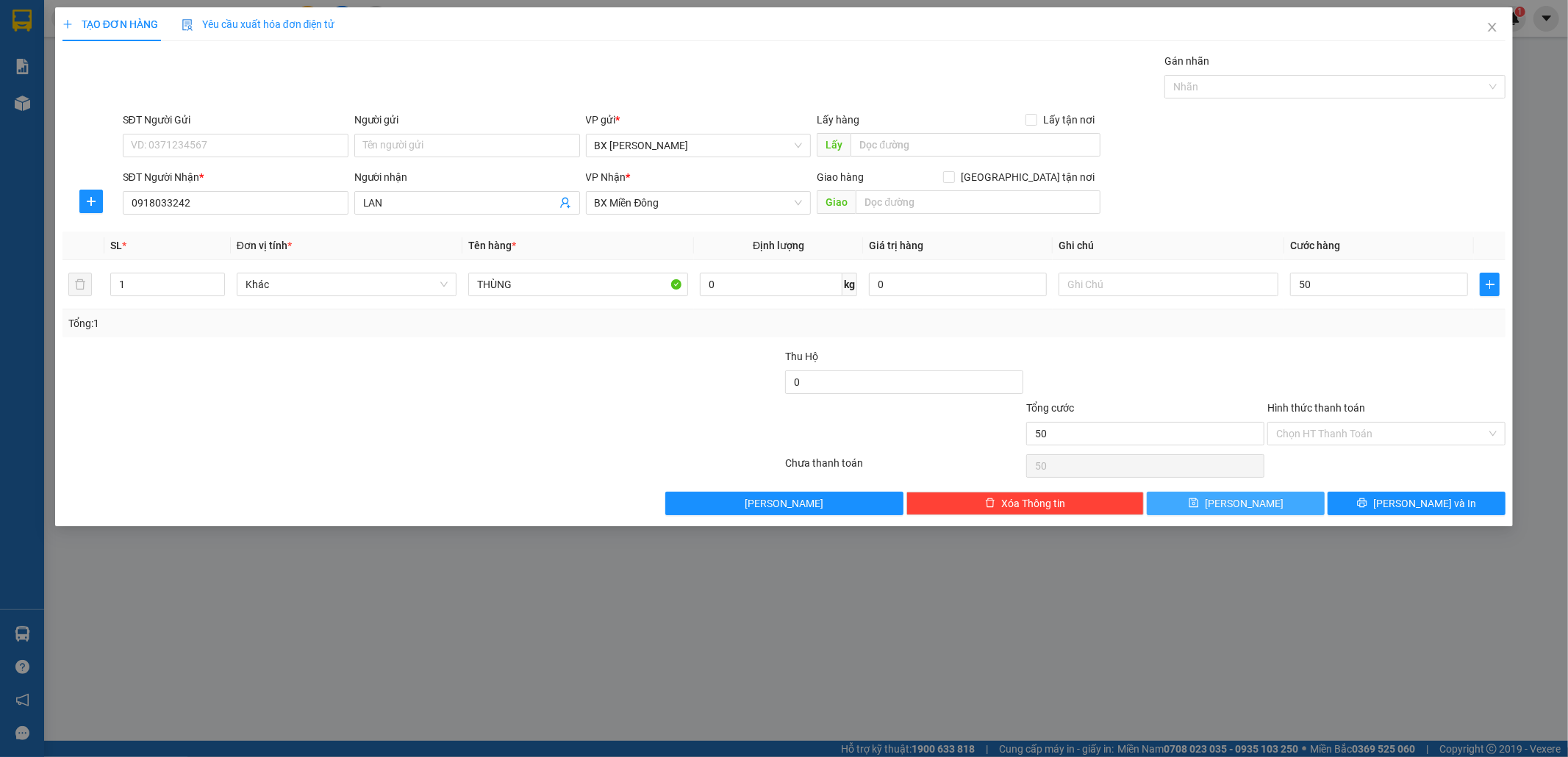
type input "50.000"
click at [1231, 504] on button "[PERSON_NAME]" at bounding box center [1236, 503] width 178 height 24
type input "0"
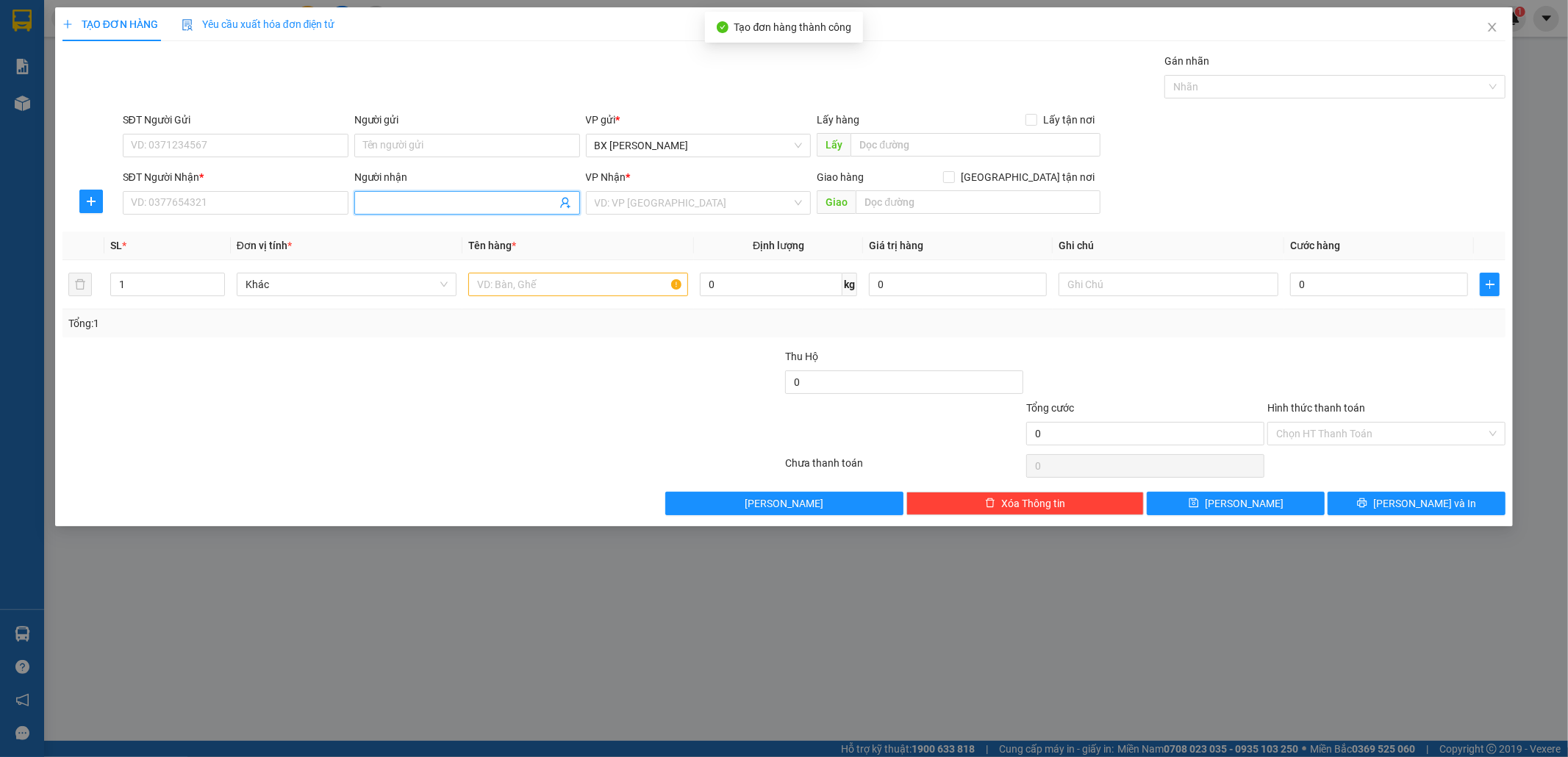
click at [369, 196] on input "Người nhận" at bounding box center [460, 203] width 194 height 16
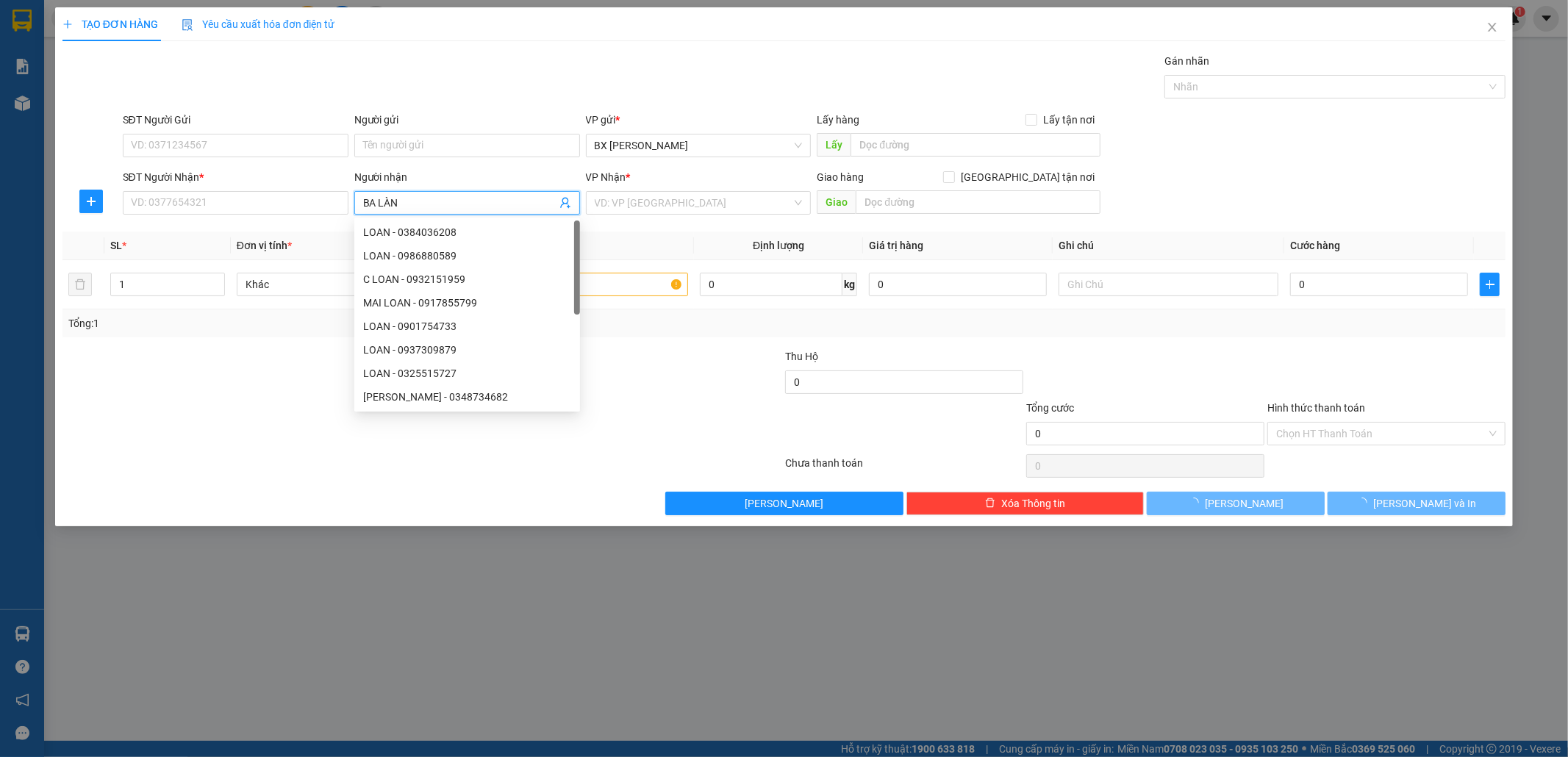
type input "BA LÀNH"
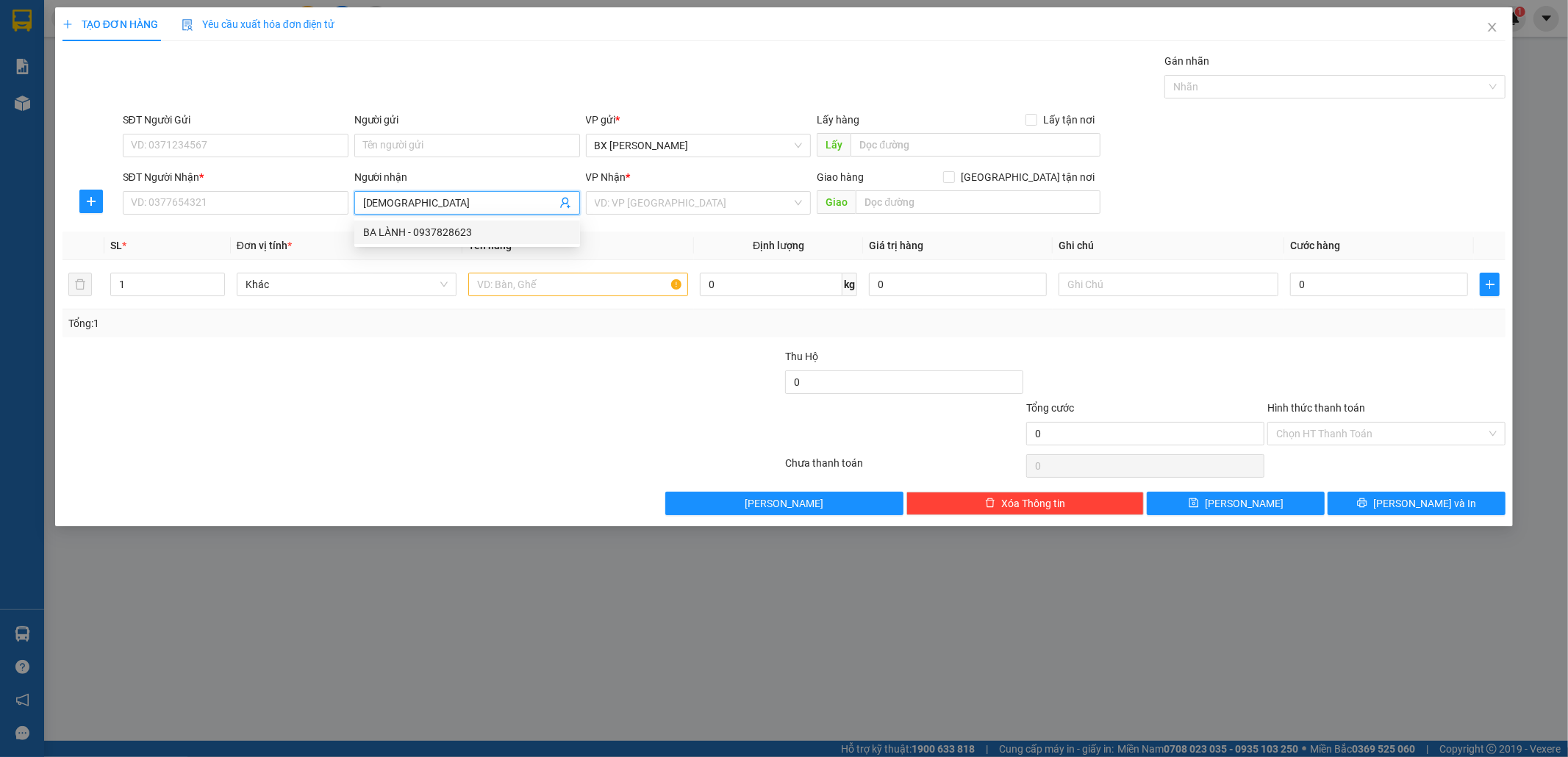
click at [447, 235] on div "BA LÀNH - 0937828623" at bounding box center [467, 232] width 208 height 16
type input "0937828623"
type input "BA LÀNH"
click at [681, 203] on input "search" at bounding box center [694, 203] width 198 height 22
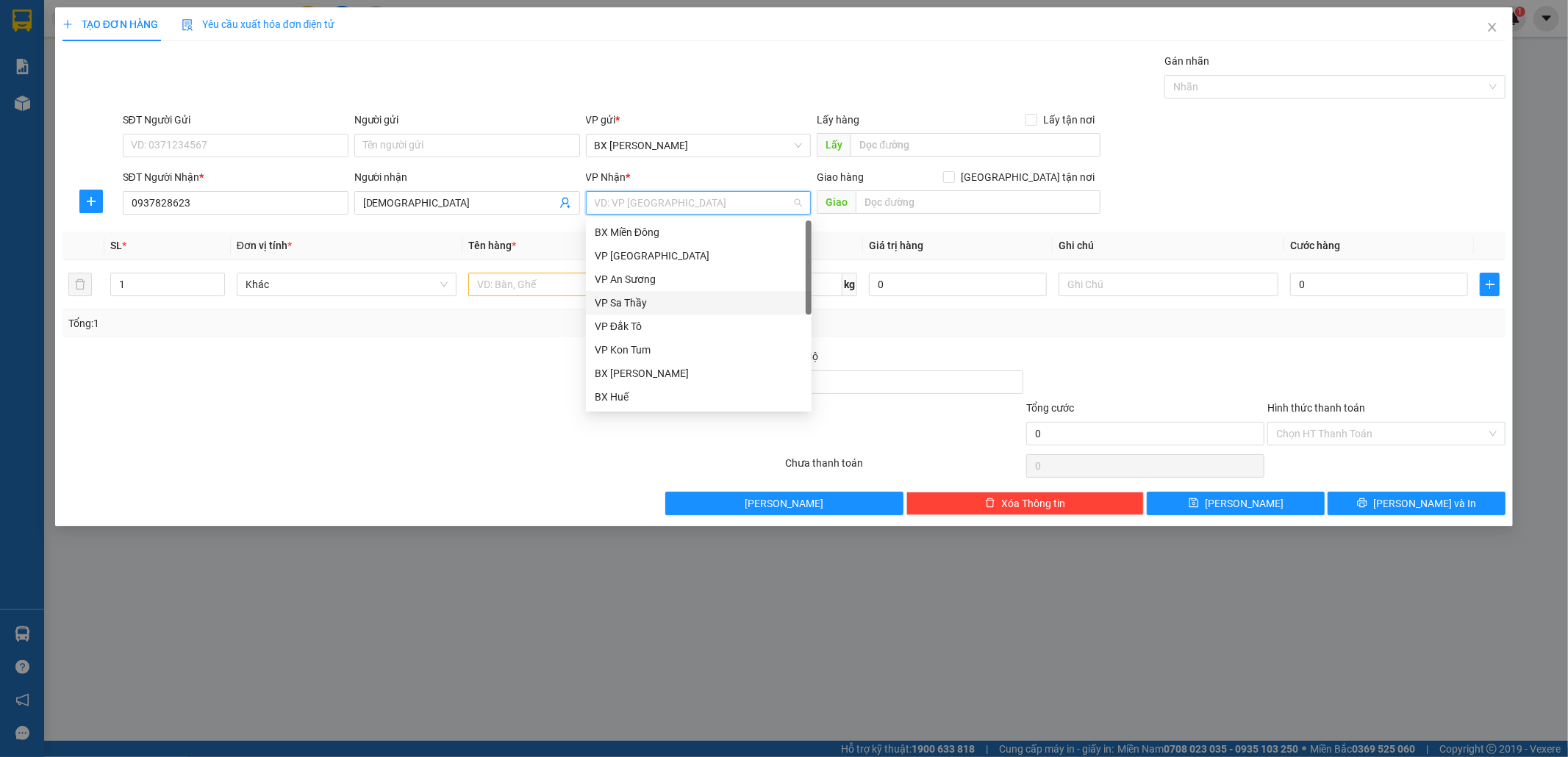
scroll to position [165, 0]
drag, startPoint x: 688, startPoint y: 302, endPoint x: 599, endPoint y: 280, distance: 91.7
click at [681, 301] on div "VP Thành Thái" at bounding box center [699, 303] width 208 height 16
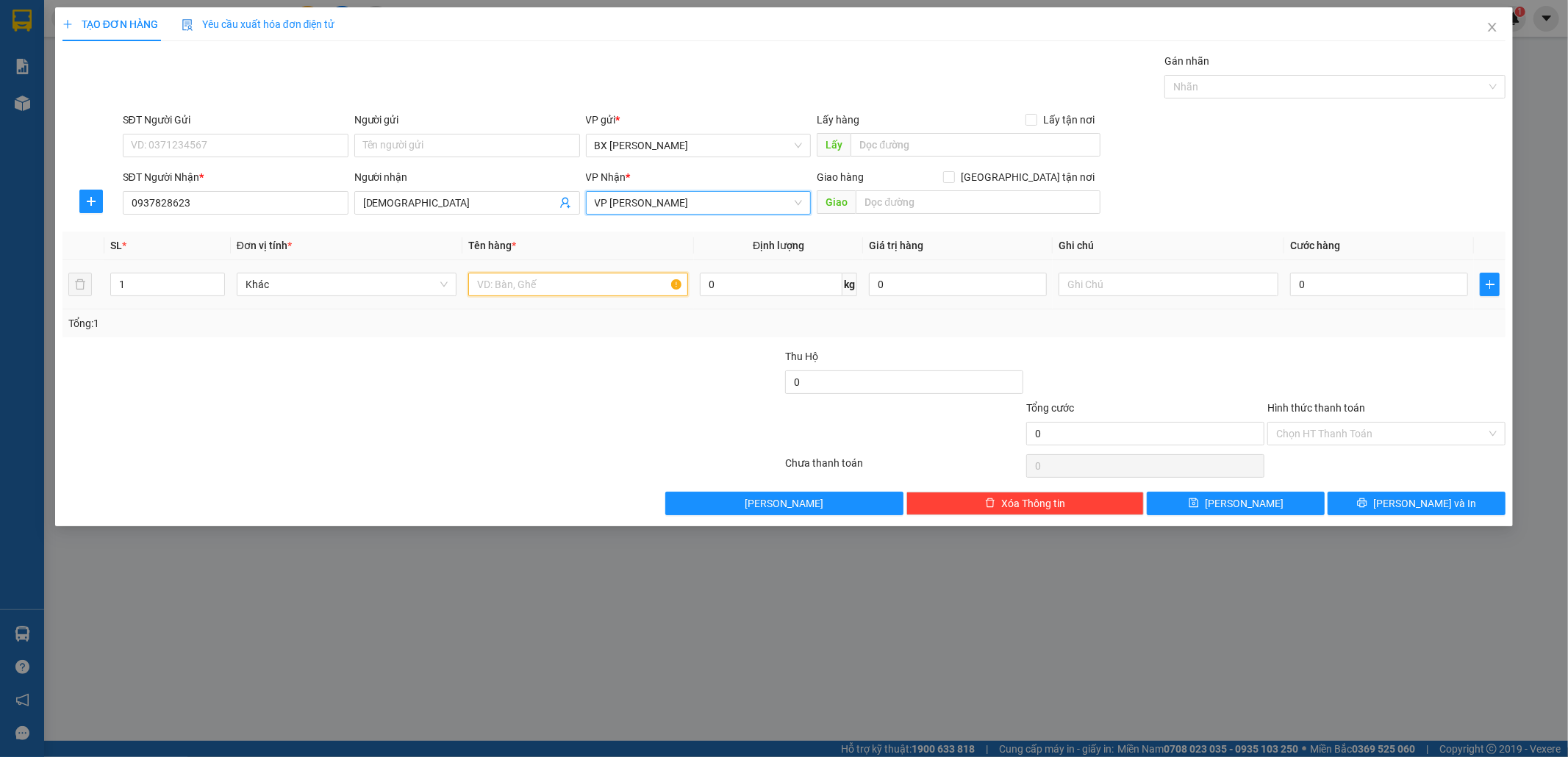
click at [572, 283] on input "text" at bounding box center [578, 284] width 220 height 24
type input "THÙNG"
click at [1432, 287] on input "0" at bounding box center [1379, 284] width 178 height 24
type input "5"
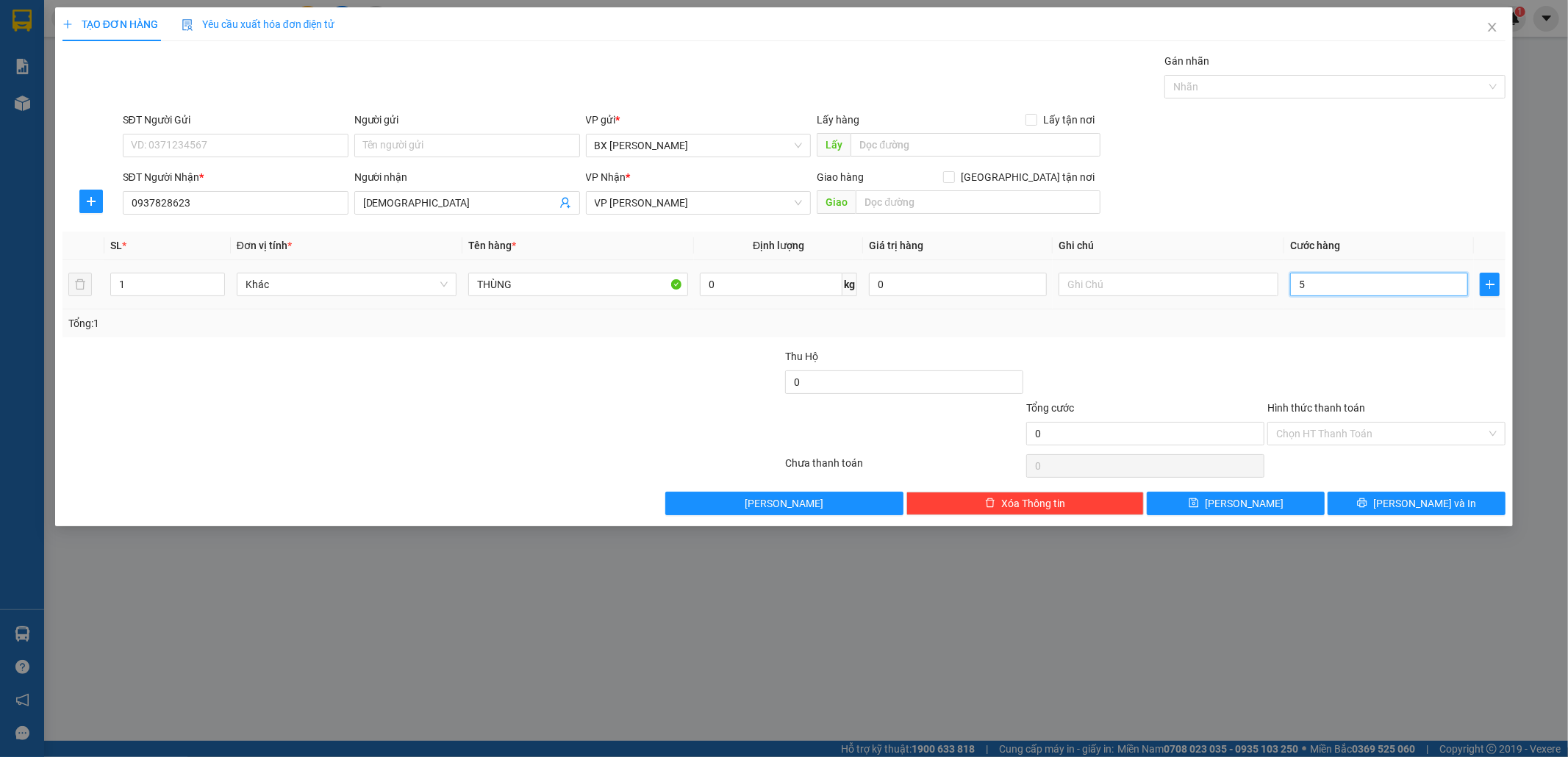
type input "5"
type input "50"
type input "50.000"
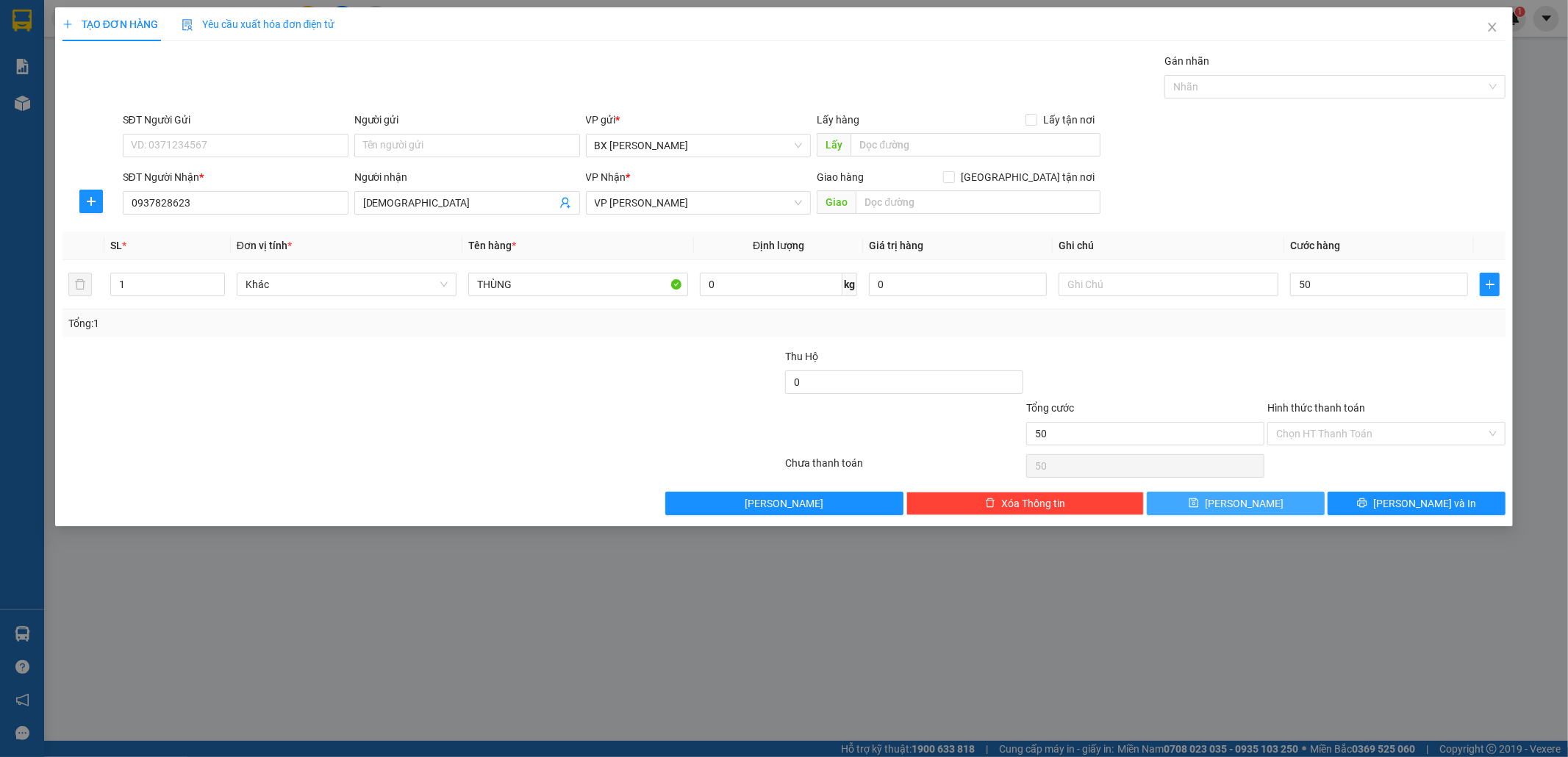
type input "50.000"
click at [1263, 503] on button "[PERSON_NAME]" at bounding box center [1236, 503] width 178 height 24
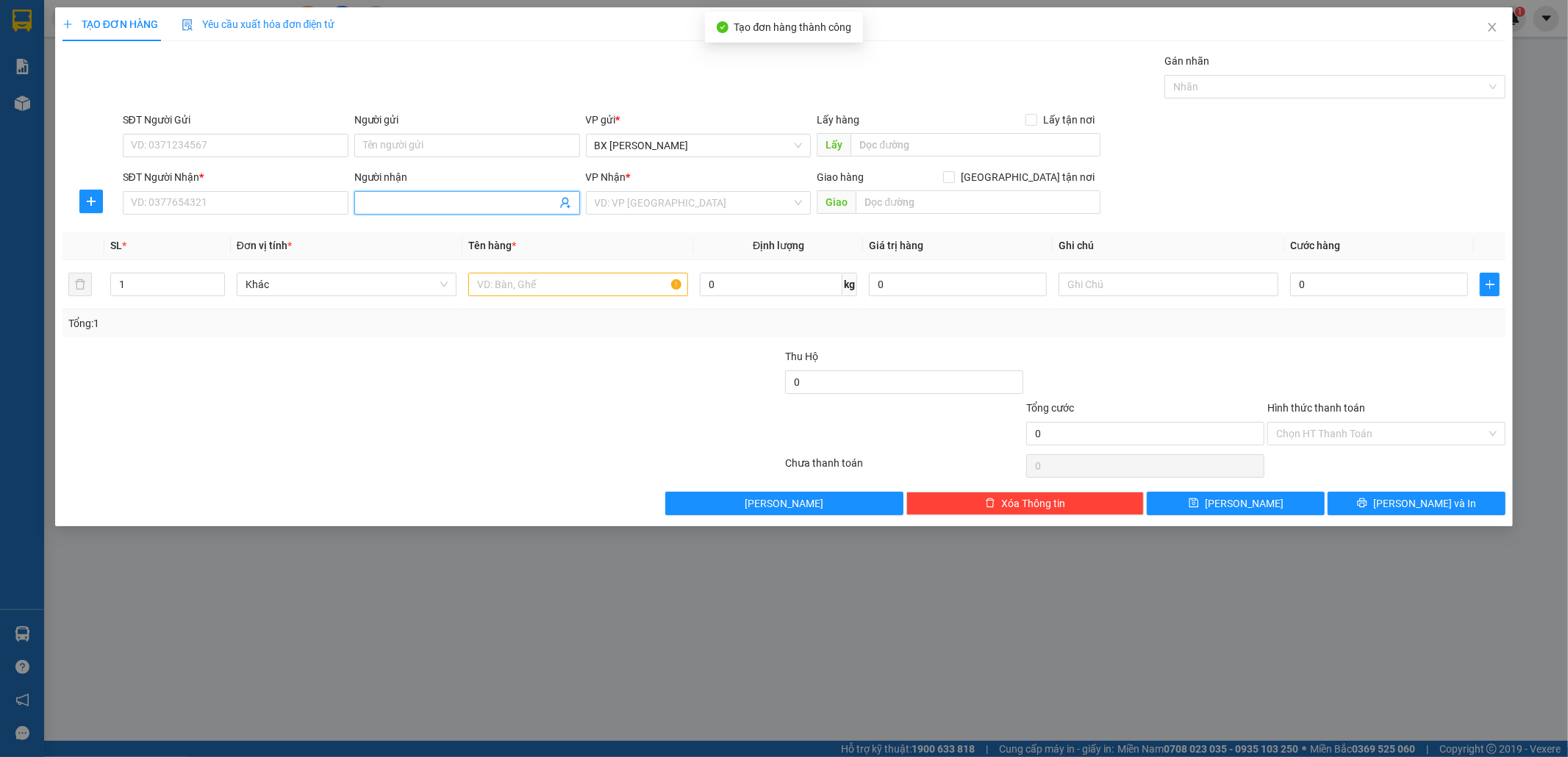
click at [447, 206] on input "Người nhận" at bounding box center [460, 203] width 194 height 16
click at [306, 203] on input "SĐT Người Nhận *" at bounding box center [235, 203] width 226 height 24
click at [530, 297] on div at bounding box center [578, 284] width 220 height 29
click at [539, 283] on input "text" at bounding box center [578, 284] width 220 height 24
click at [1320, 279] on input "0" at bounding box center [1379, 284] width 178 height 24
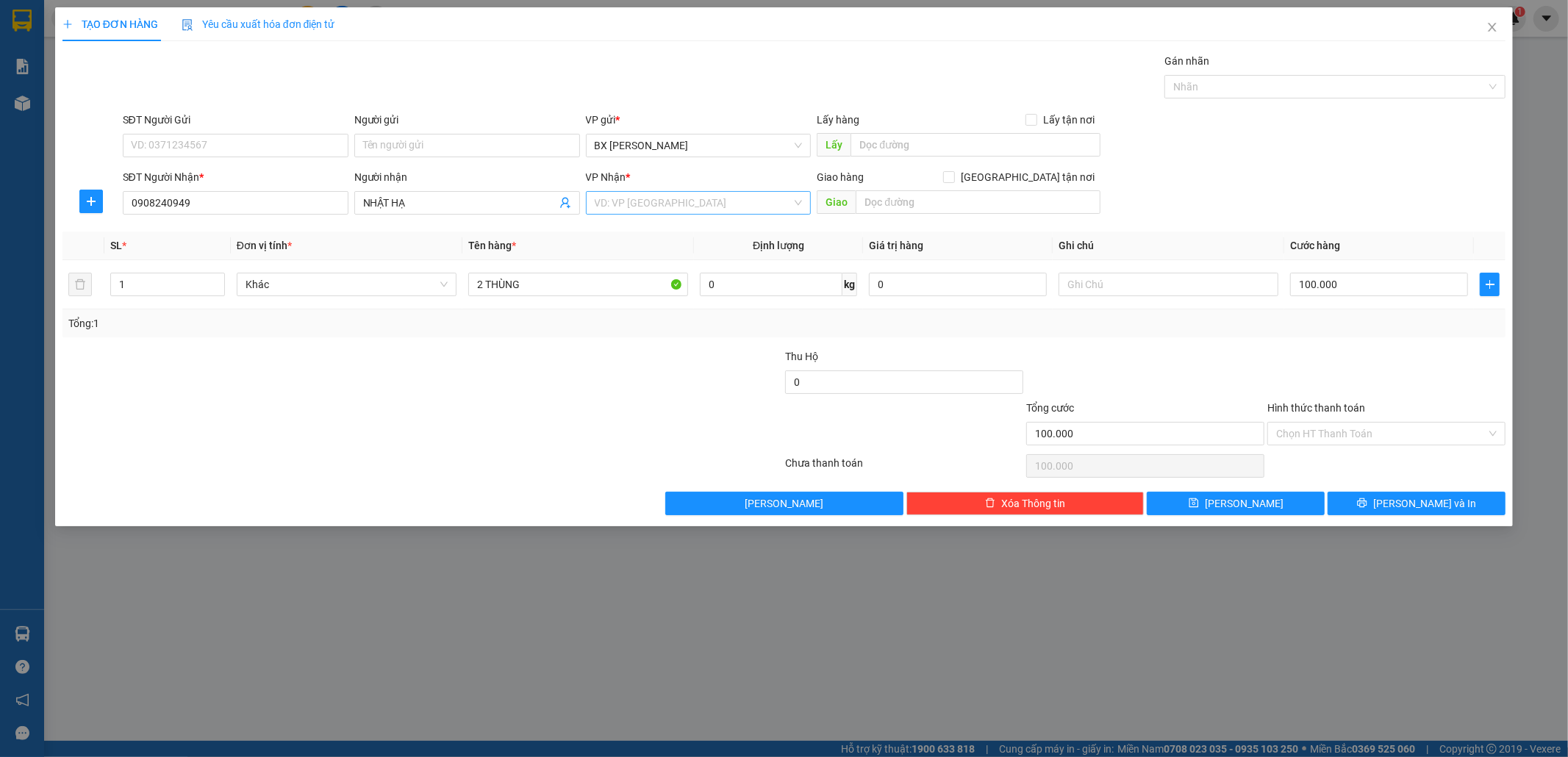
click at [718, 201] on input "search" at bounding box center [694, 203] width 198 height 22
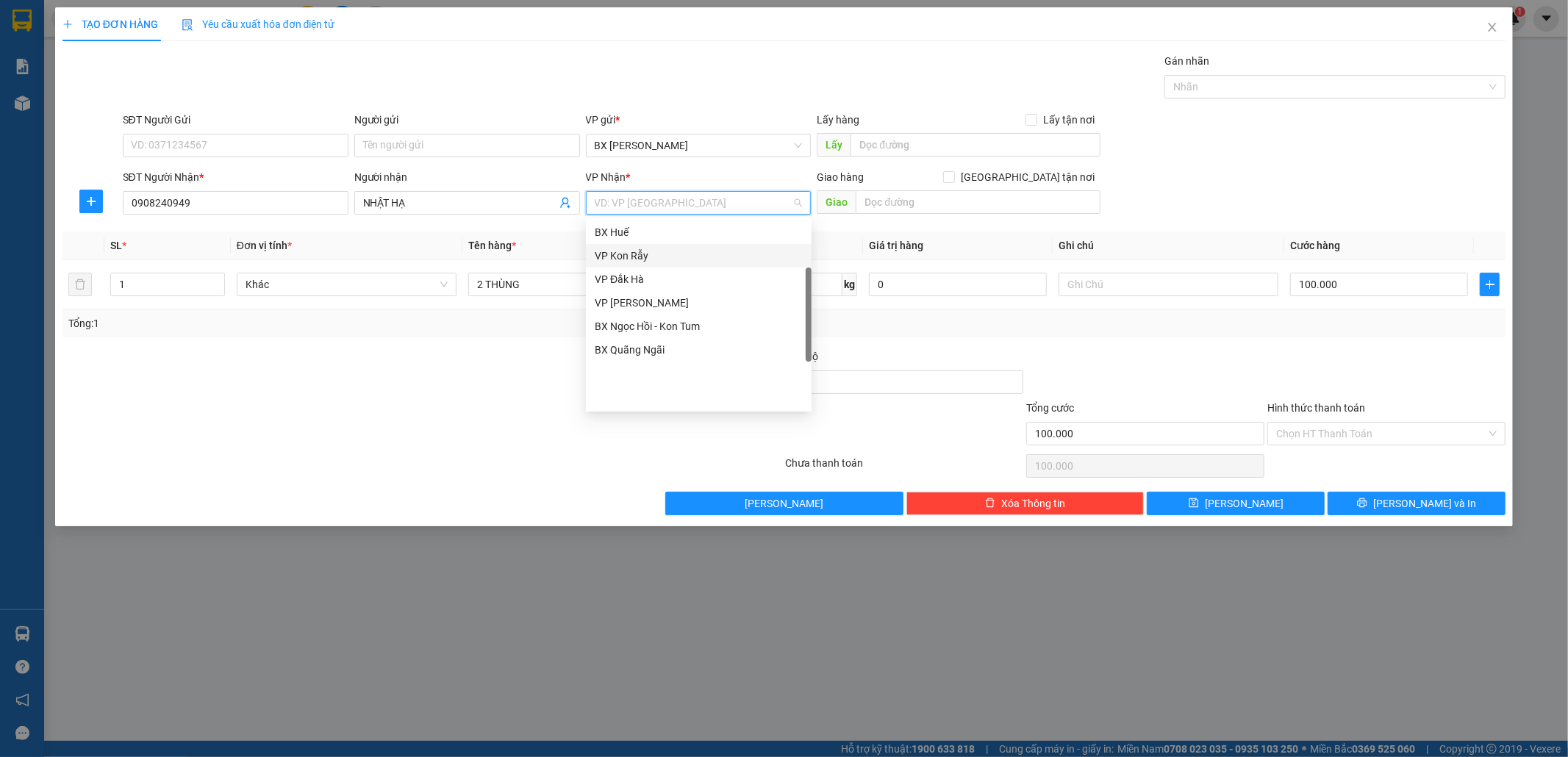
scroll to position [0, 0]
click at [711, 221] on div "BX Miền Đông" at bounding box center [699, 232] width 226 height 24
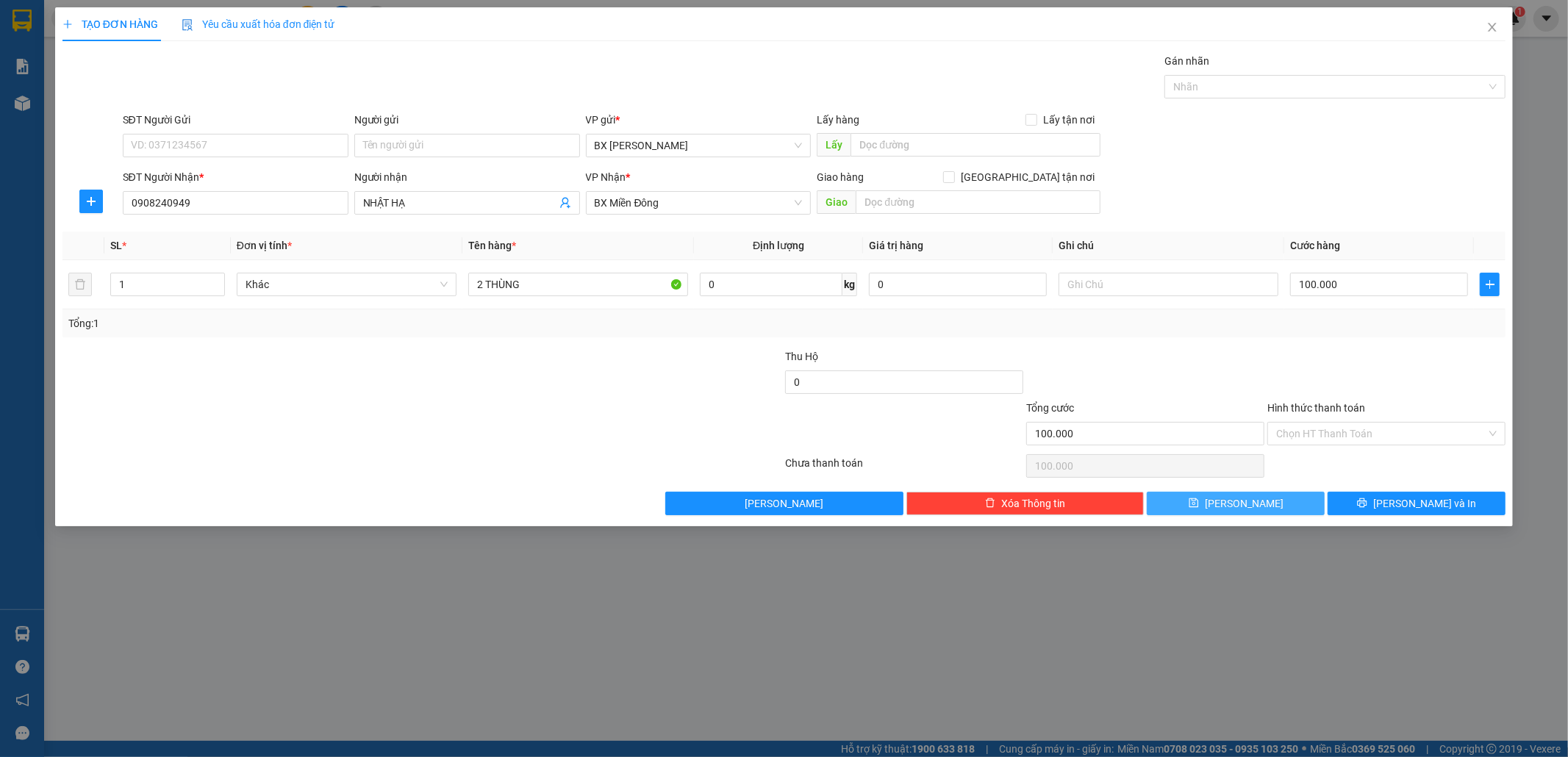
click at [1245, 502] on span "[PERSON_NAME]" at bounding box center [1244, 503] width 78 height 16
click at [422, 208] on input "Người nhận" at bounding box center [460, 203] width 194 height 16
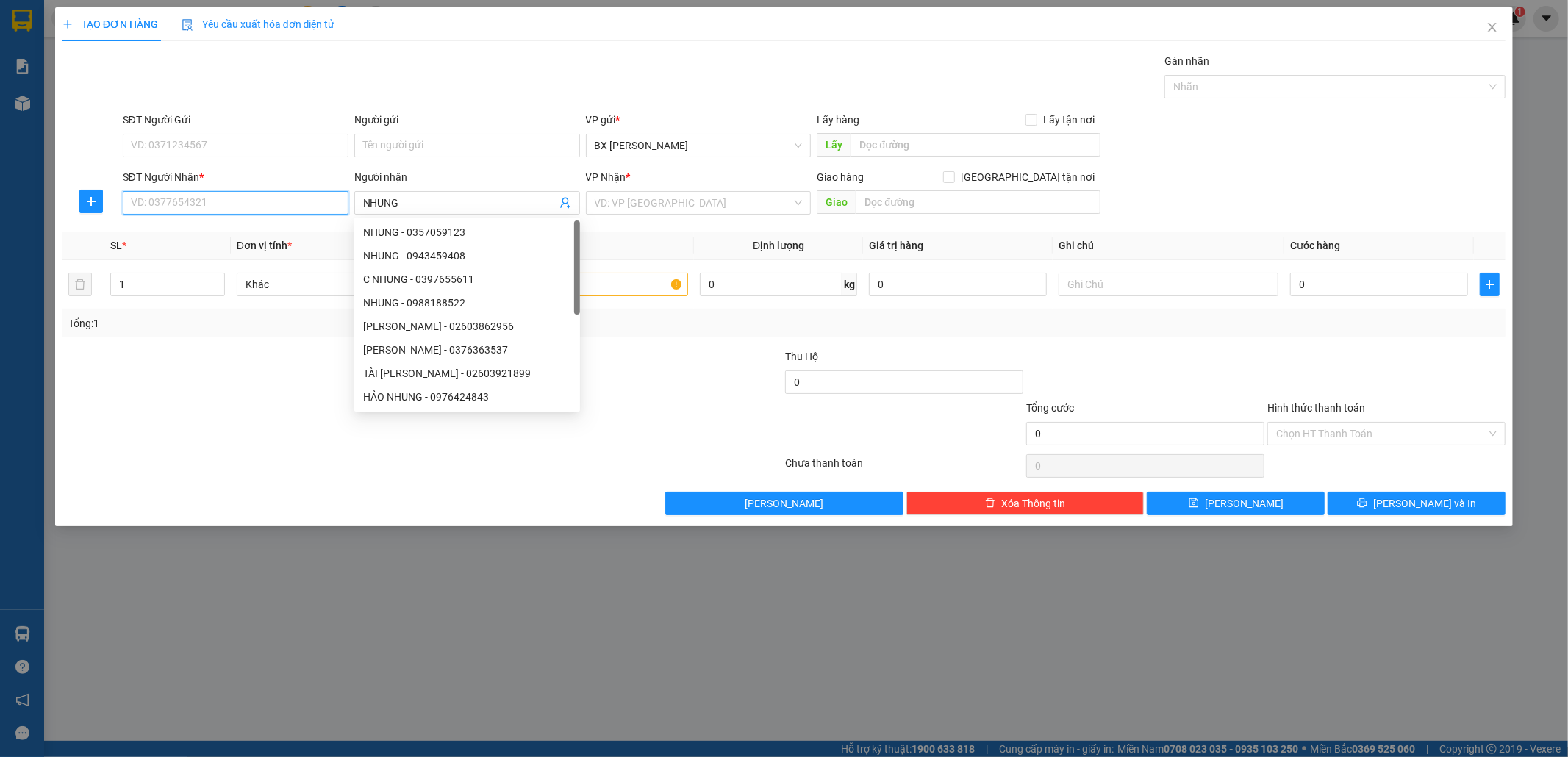
click at [312, 201] on input "SĐT Người Nhận *" at bounding box center [235, 203] width 226 height 24
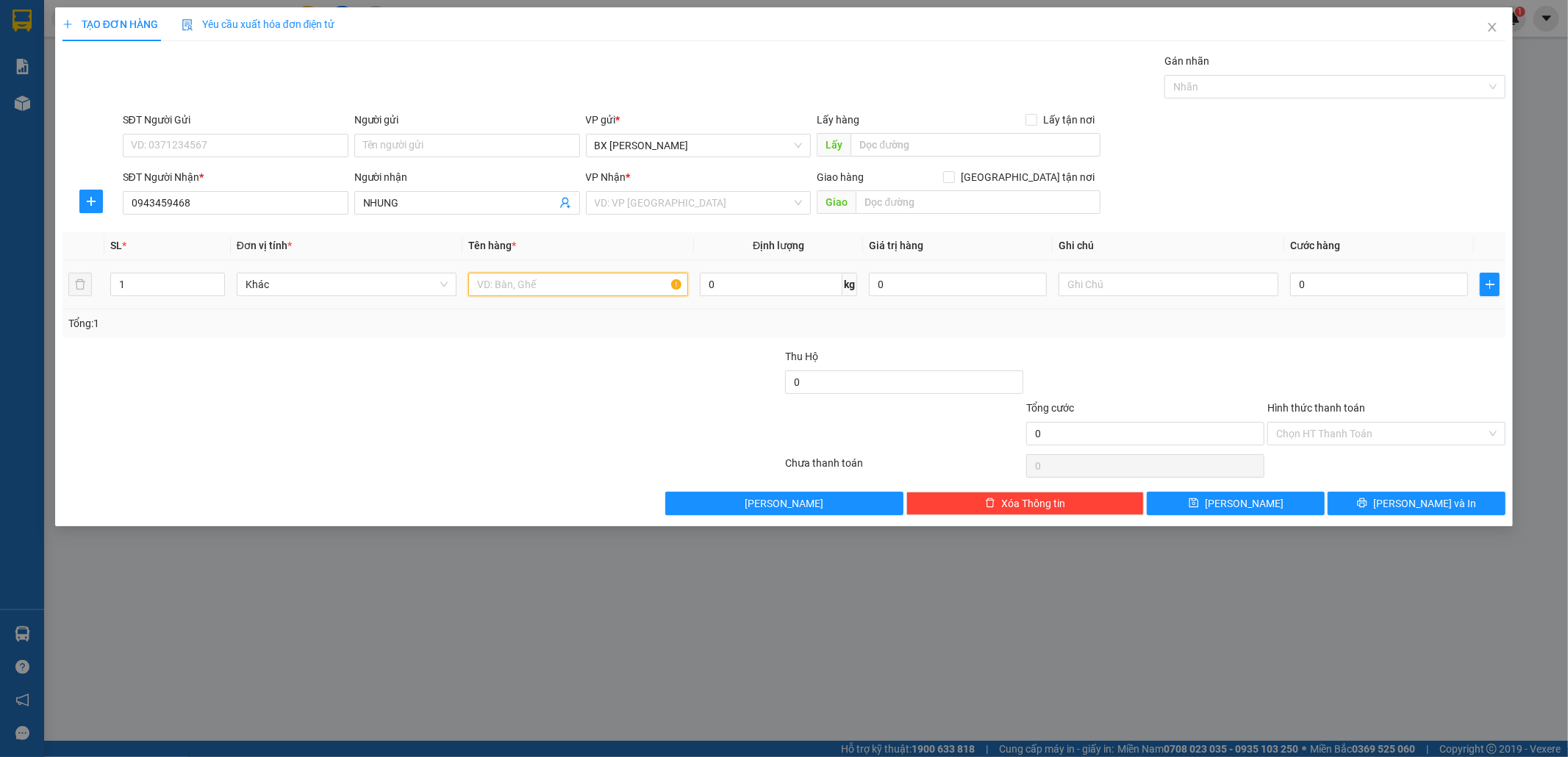
click at [555, 281] on input "text" at bounding box center [578, 284] width 220 height 24
click at [637, 189] on div "VP Nhận *" at bounding box center [699, 180] width 226 height 22
click at [637, 204] on input "search" at bounding box center [694, 203] width 198 height 22
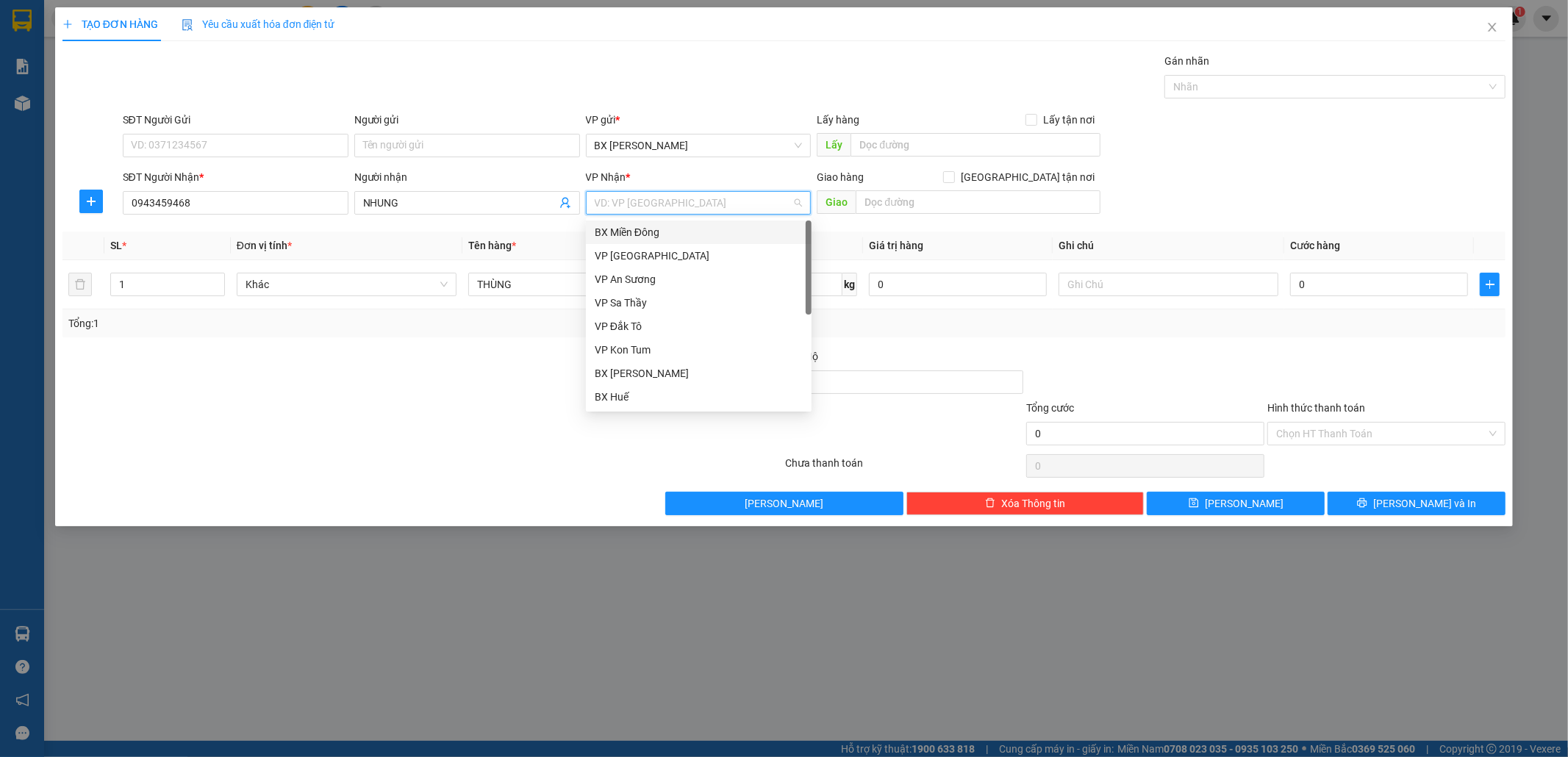
click at [649, 228] on div "BX Miền Đông" at bounding box center [699, 232] width 208 height 16
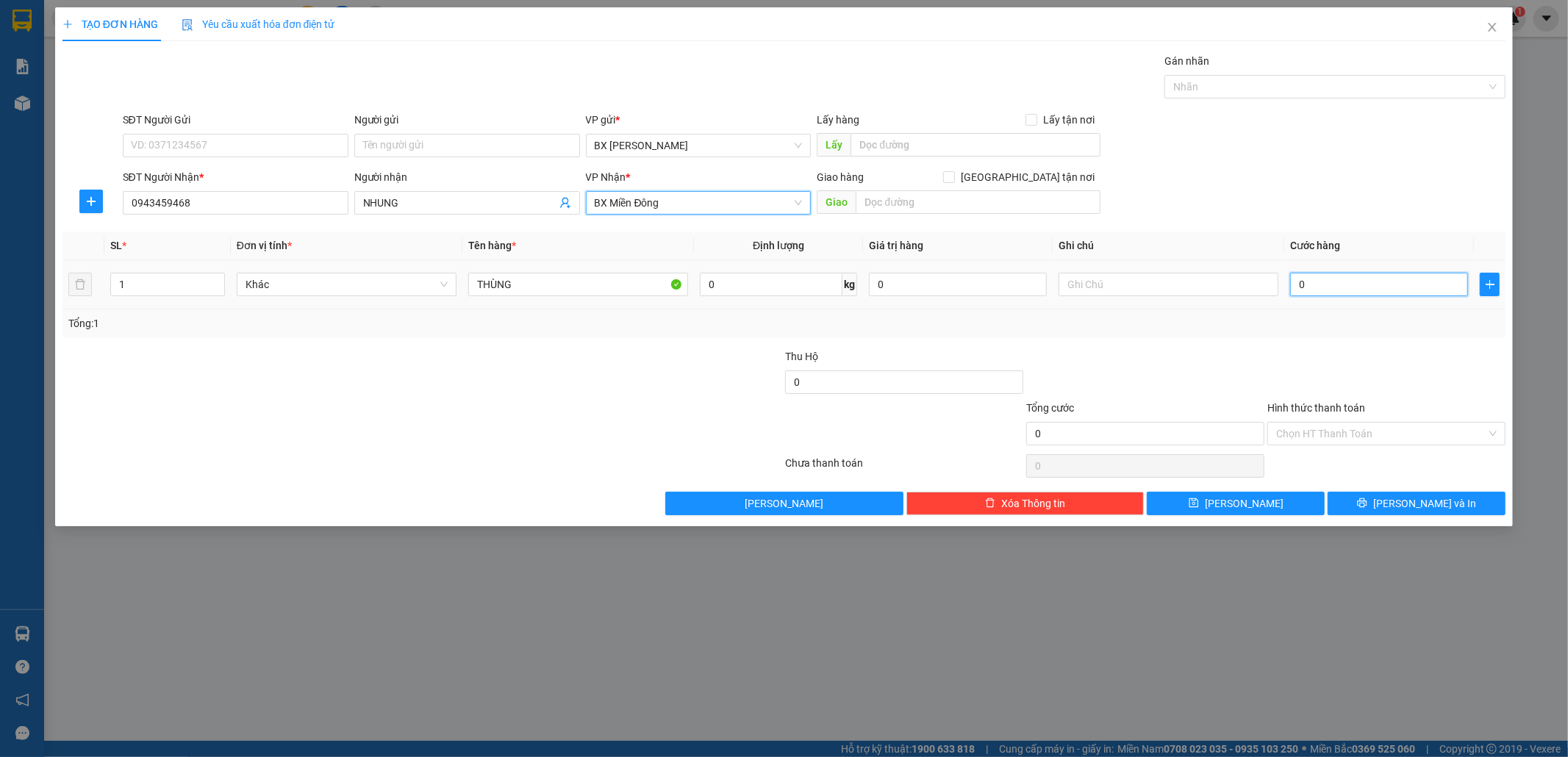
click at [1319, 292] on input "0" at bounding box center [1379, 284] width 178 height 24
click at [1262, 501] on button "[PERSON_NAME]" at bounding box center [1236, 503] width 178 height 24
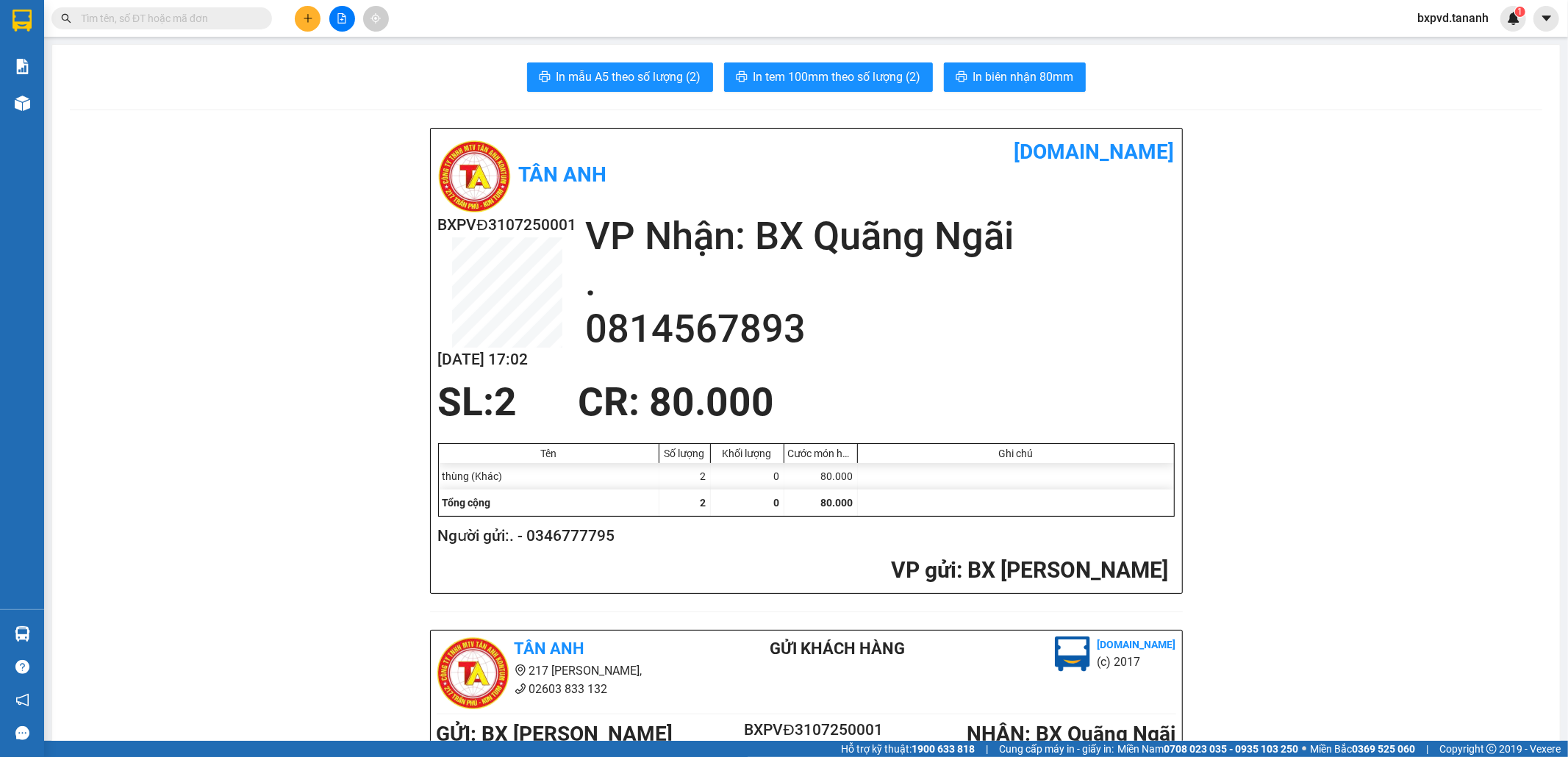
click at [305, 20] on icon "plus" at bounding box center [308, 18] width 11 height 11
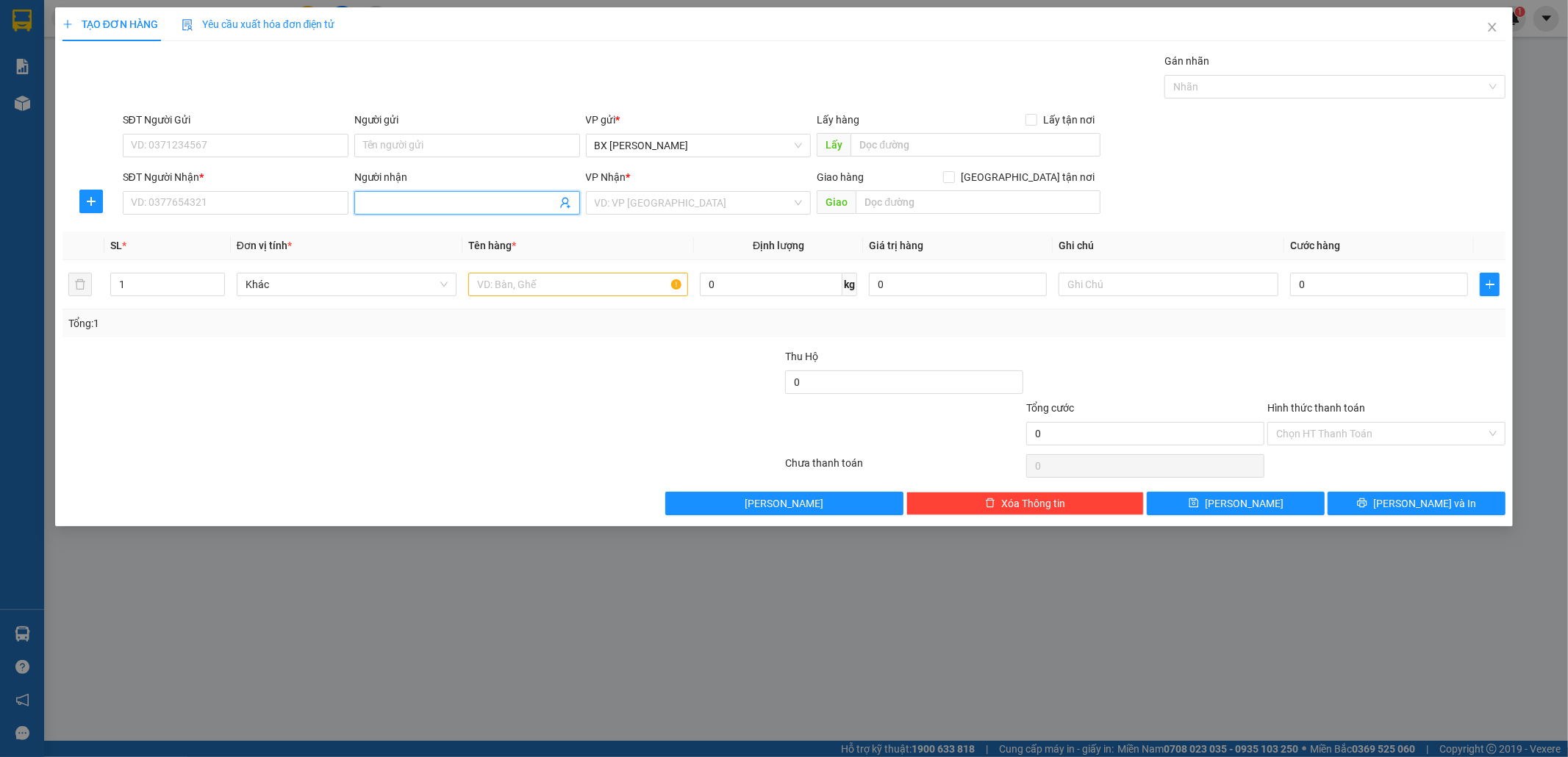
drag, startPoint x: 391, startPoint y: 203, endPoint x: 400, endPoint y: 180, distance: 24.7
click at [393, 198] on input "Người nhận" at bounding box center [460, 203] width 194 height 16
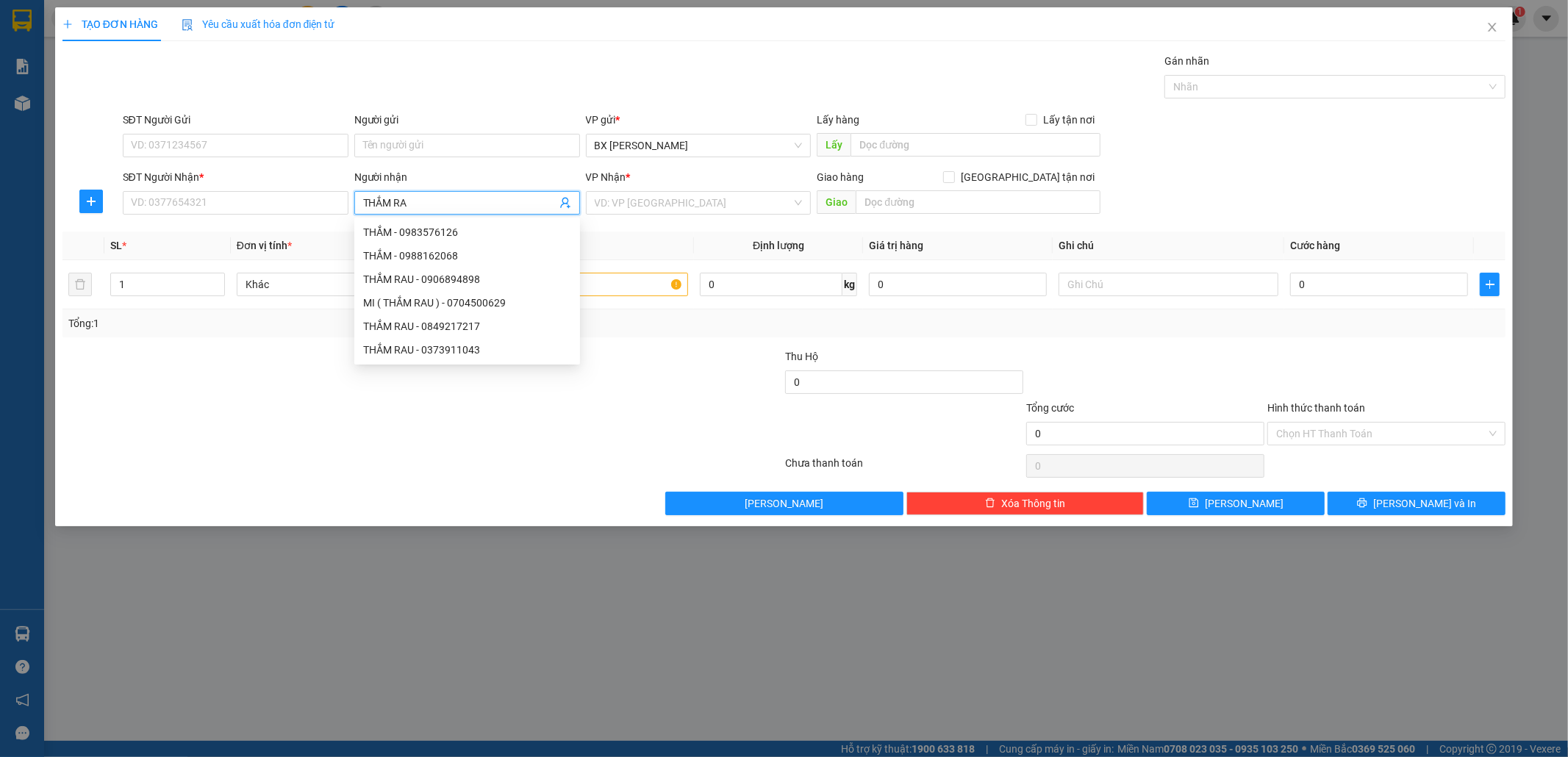
type input "THẮM RAU"
drag, startPoint x: 494, startPoint y: 279, endPoint x: 524, endPoint y: 273, distance: 30.6
click at [495, 277] on div "THẮM RAU - 0373911043" at bounding box center [467, 279] width 208 height 16
type input "0373911043"
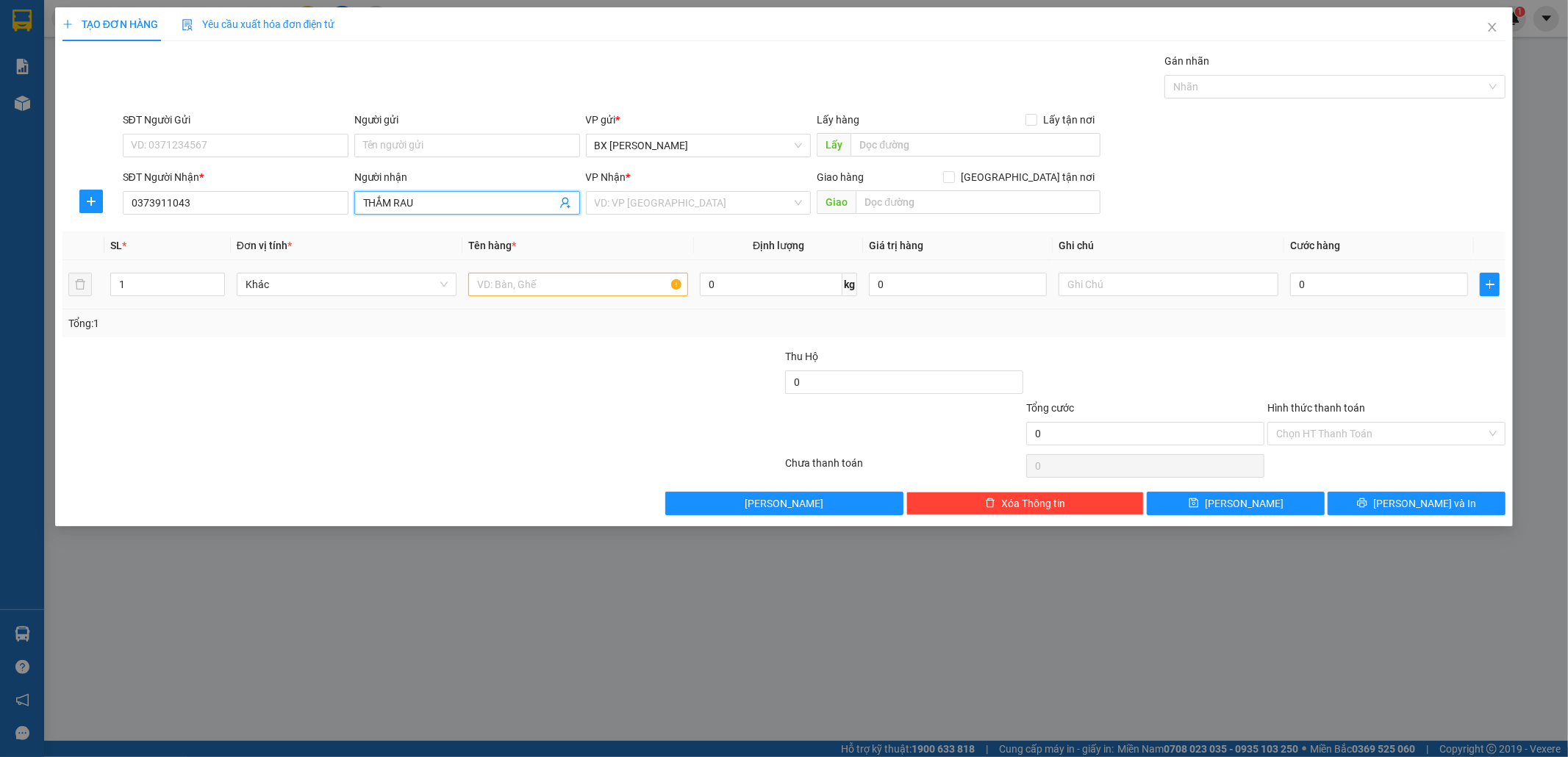
type input "THẮM RAU"
click at [556, 283] on input "text" at bounding box center [578, 284] width 220 height 24
type input "7 THÙNG"
click at [635, 193] on input "search" at bounding box center [694, 203] width 198 height 22
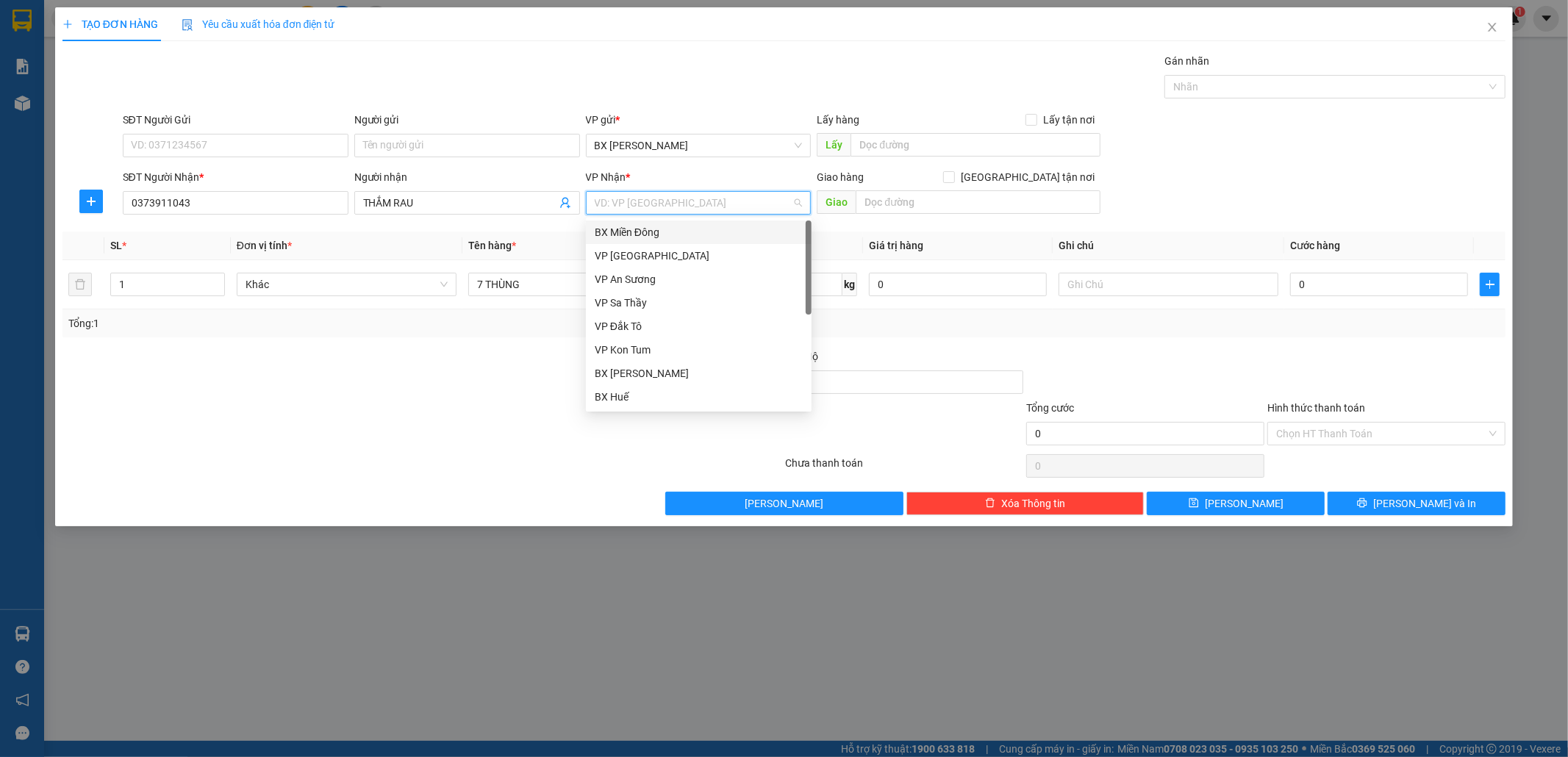
click at [643, 228] on div "BX Miền Đông" at bounding box center [699, 232] width 208 height 16
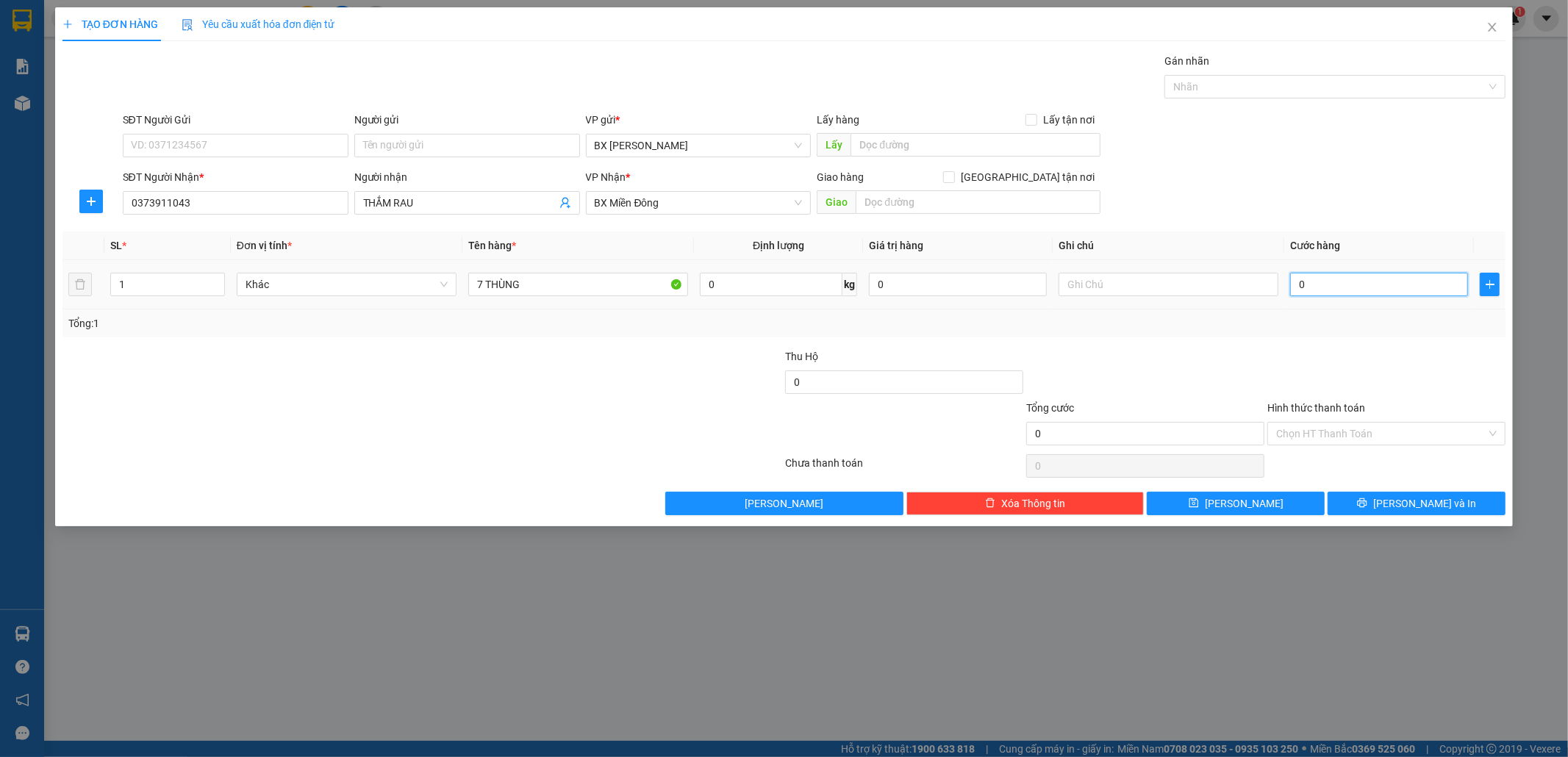
click at [1405, 279] on input "0" at bounding box center [1379, 284] width 178 height 24
type input "3"
type input "35"
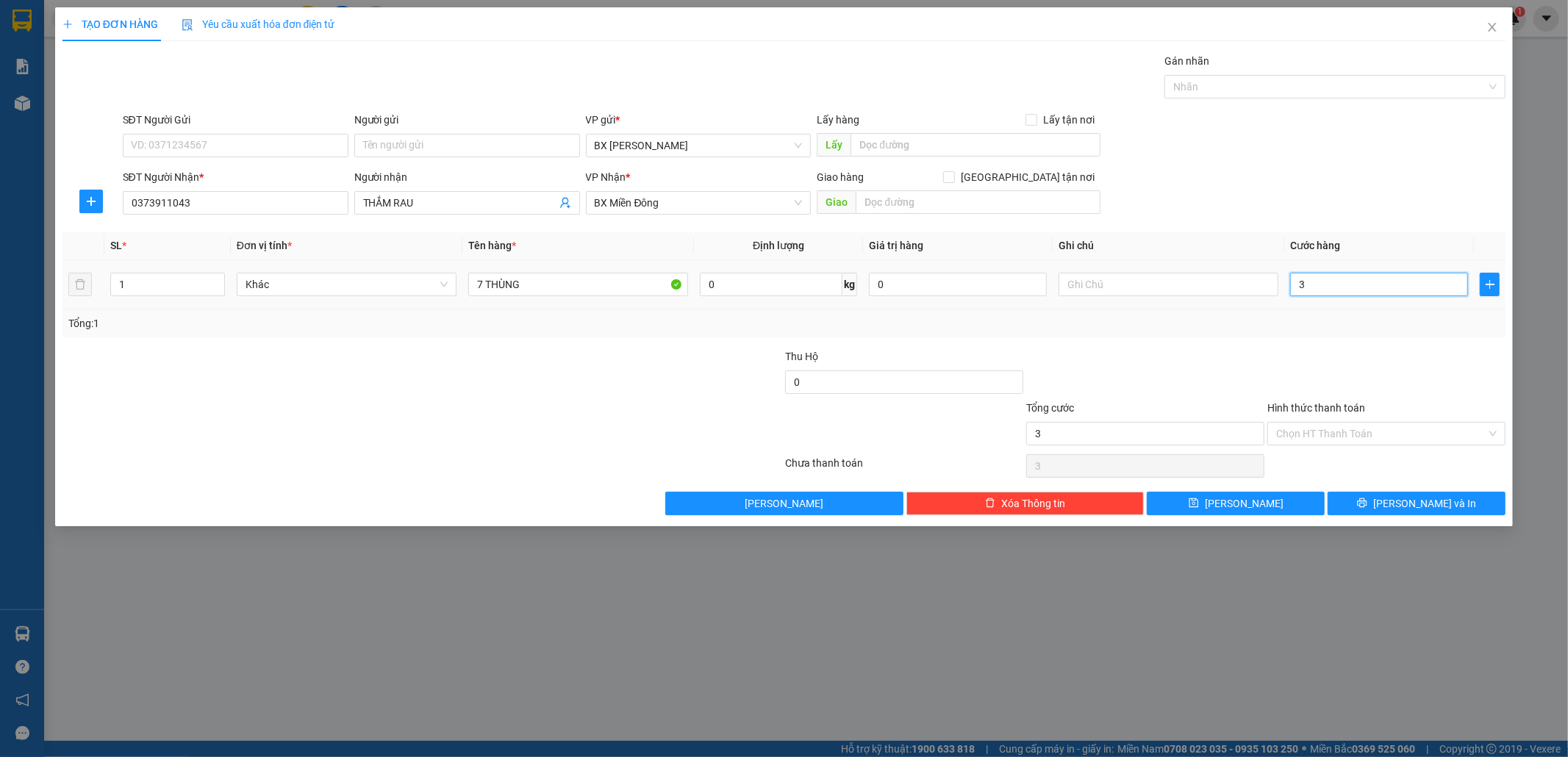
type input "35"
type input "350"
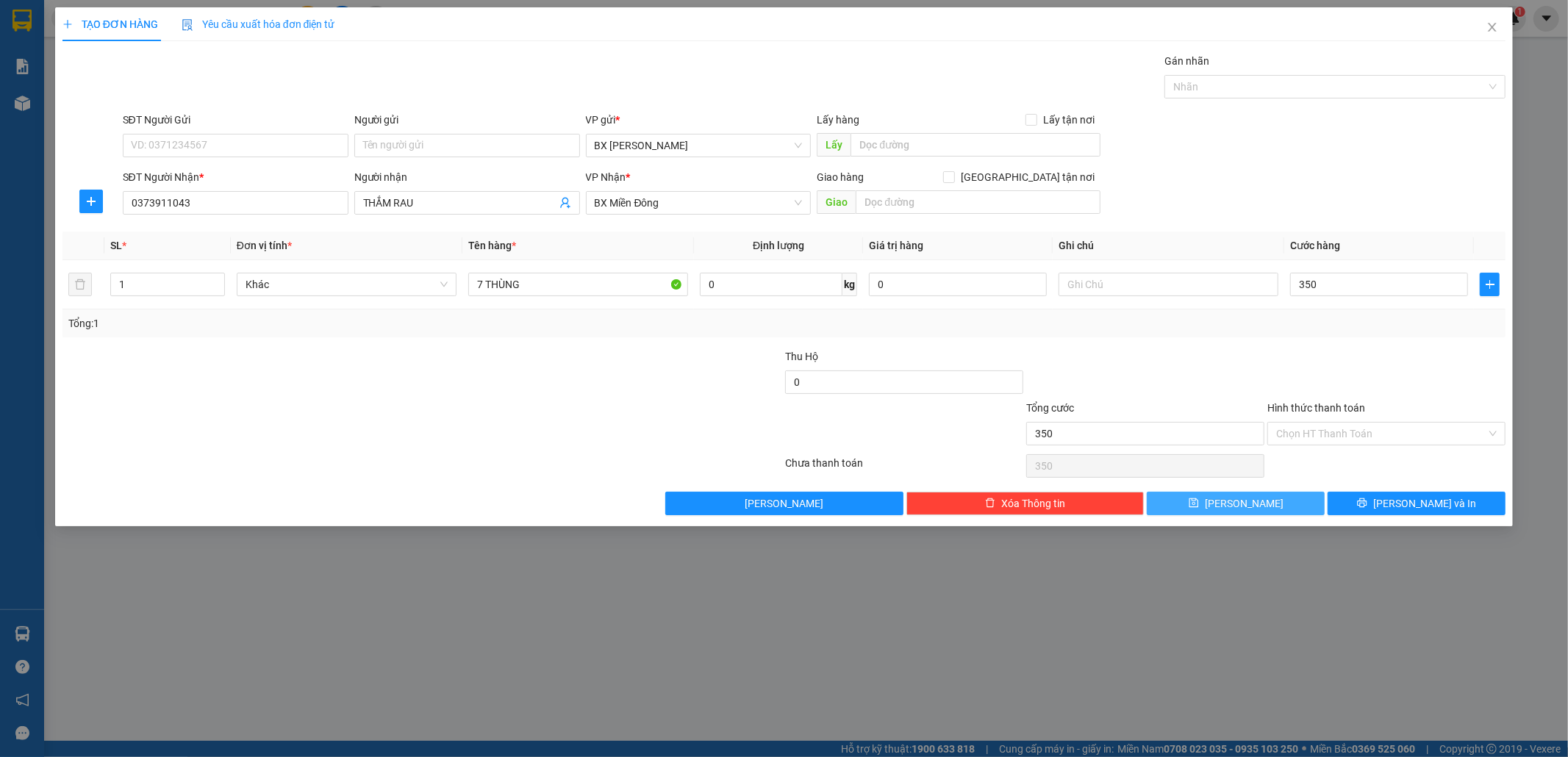
type input "350.000"
click at [1262, 513] on button "[PERSON_NAME]" at bounding box center [1236, 503] width 178 height 24
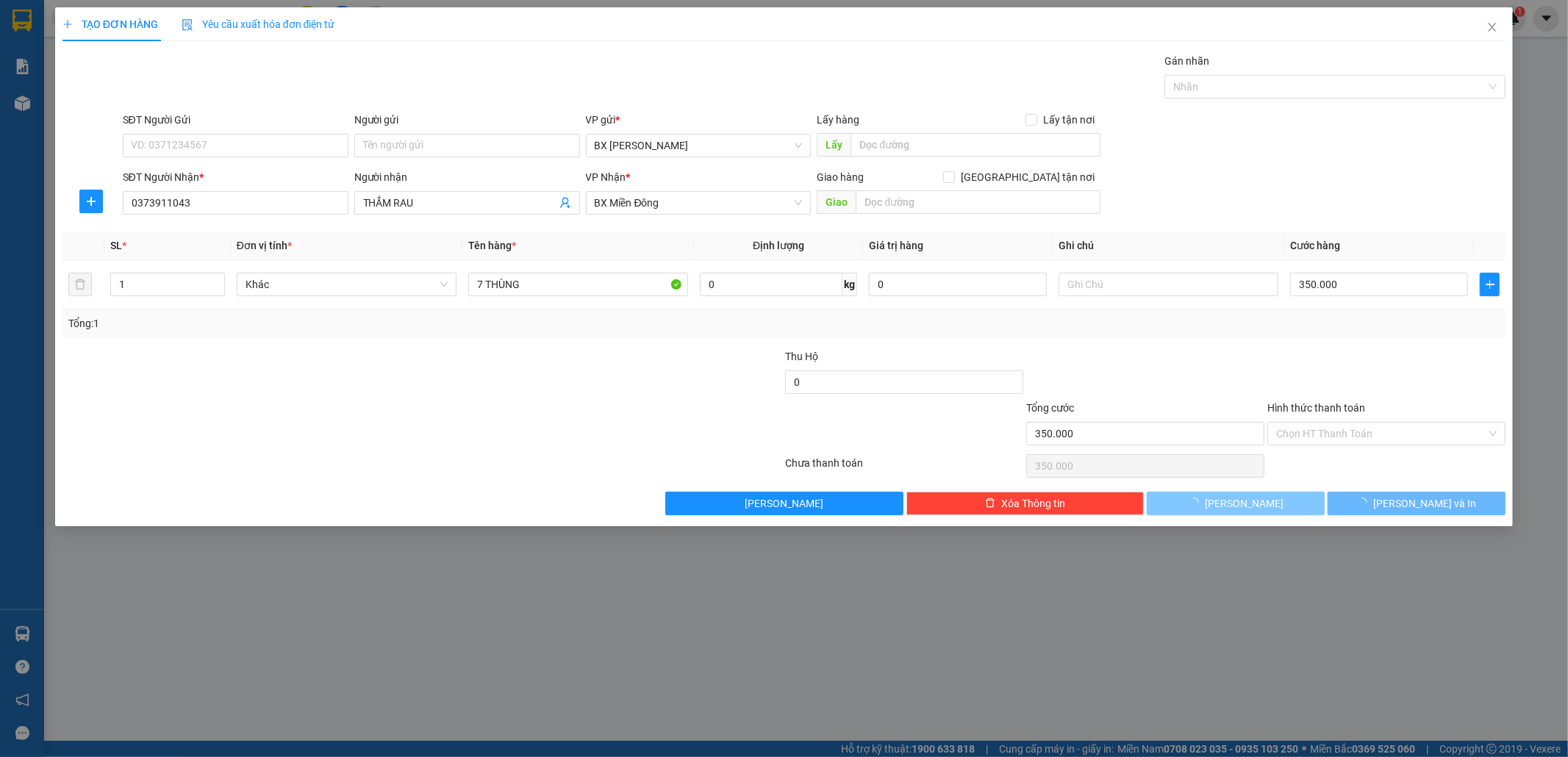
type input "0"
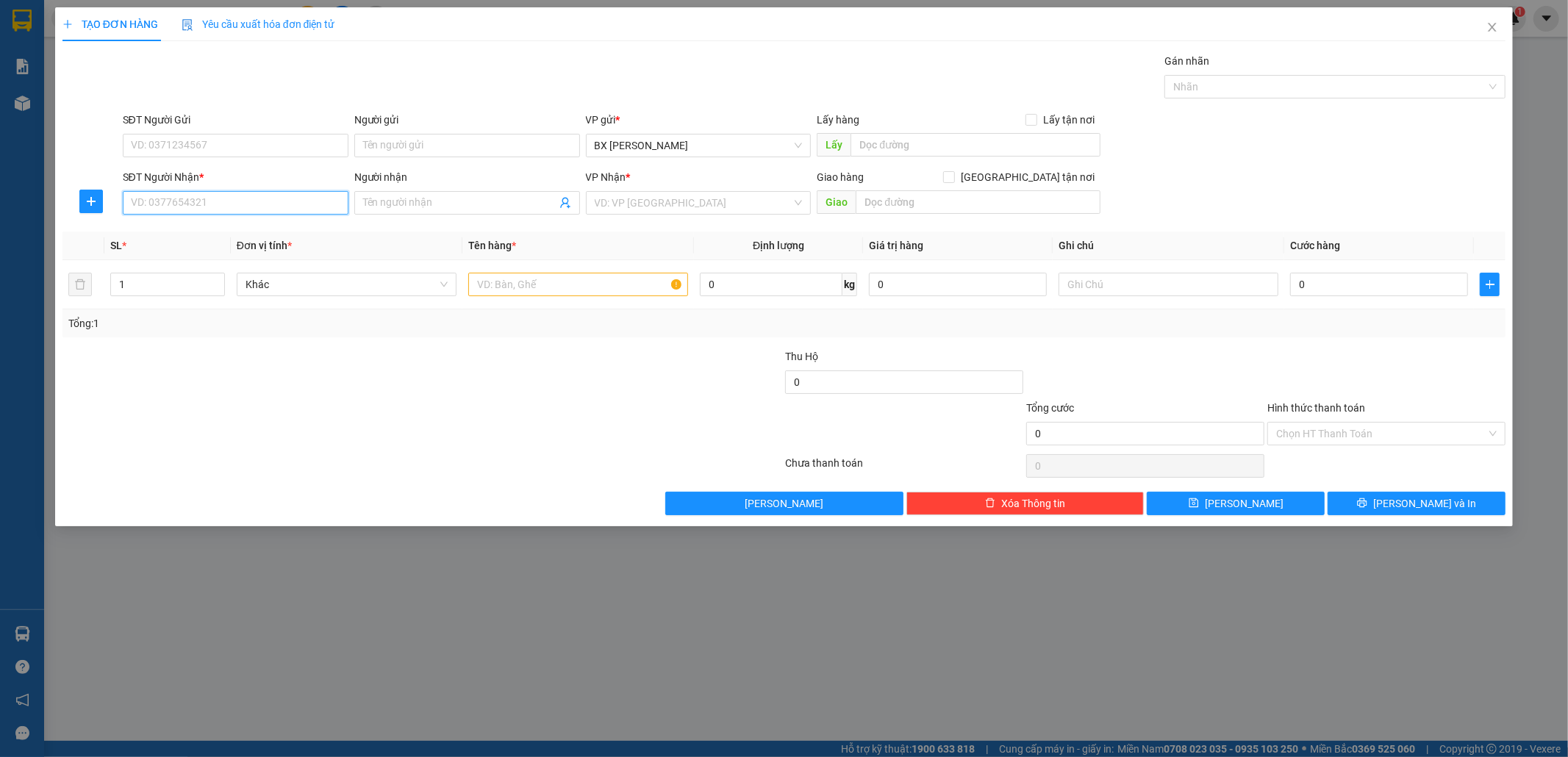
click at [168, 197] on input "SĐT Người Nhận *" at bounding box center [235, 203] width 226 height 24
type input "0966438283"
click at [498, 284] on input "text" at bounding box center [578, 284] width 220 height 24
type input "HỘP"
click at [635, 204] on input "search" at bounding box center [694, 203] width 198 height 22
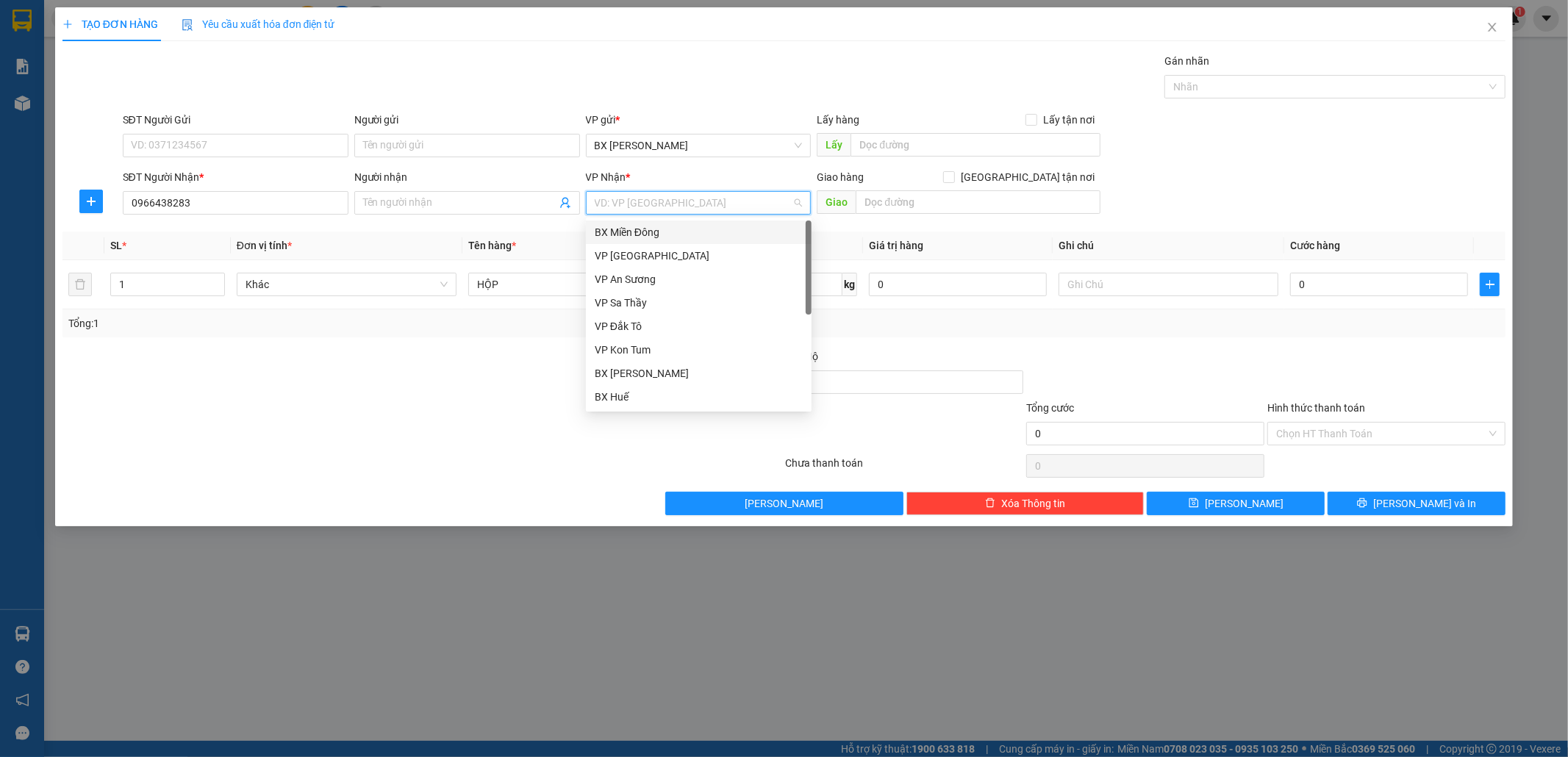
drag, startPoint x: 688, startPoint y: 238, endPoint x: 1024, endPoint y: 251, distance: 336.3
click at [695, 239] on div "BX Miền Đông" at bounding box center [699, 232] width 208 height 16
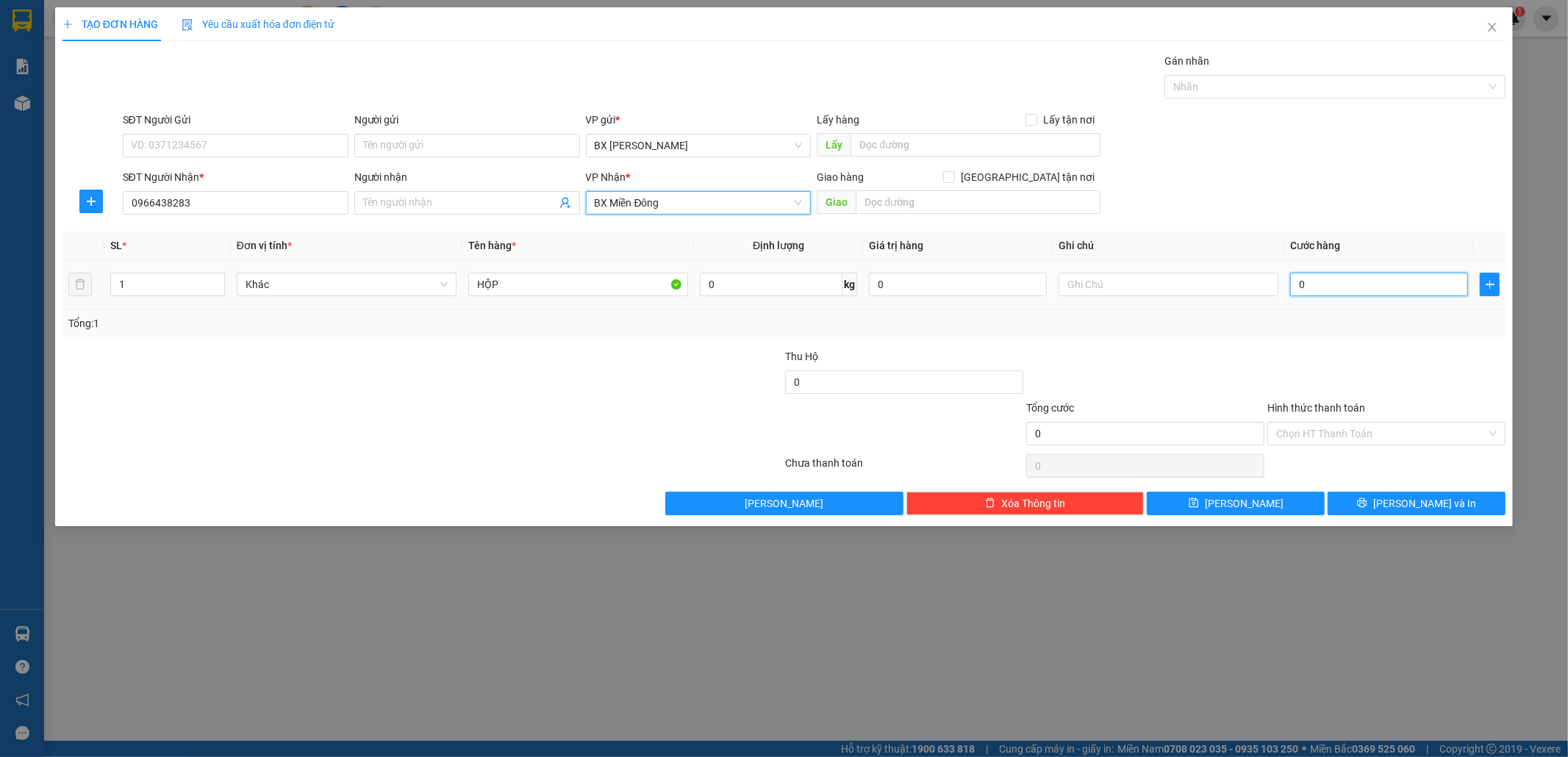
click at [1322, 285] on input "0" at bounding box center [1379, 284] width 178 height 24
type input "5"
type input "50"
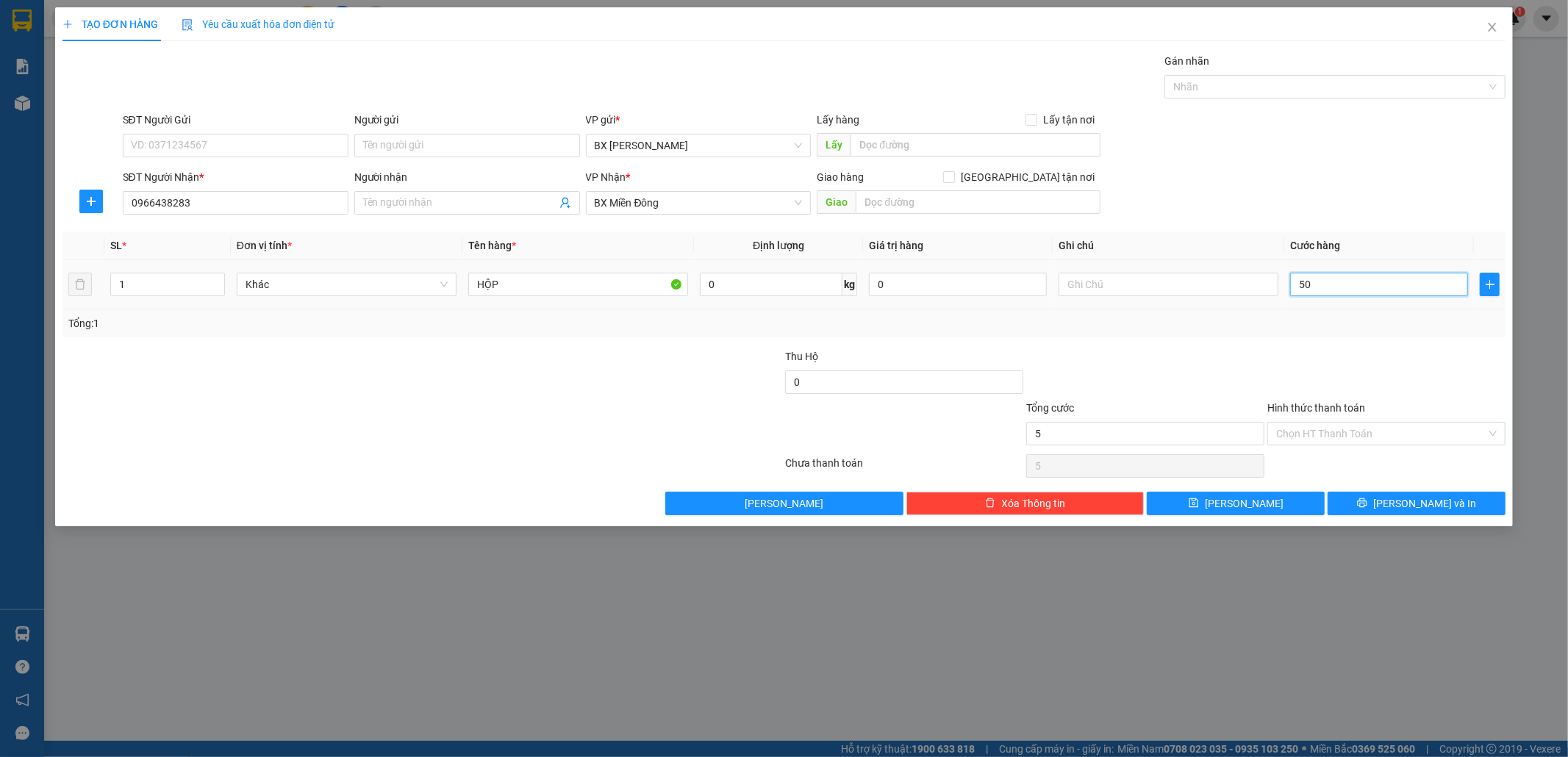
type input "50"
type input "50.000"
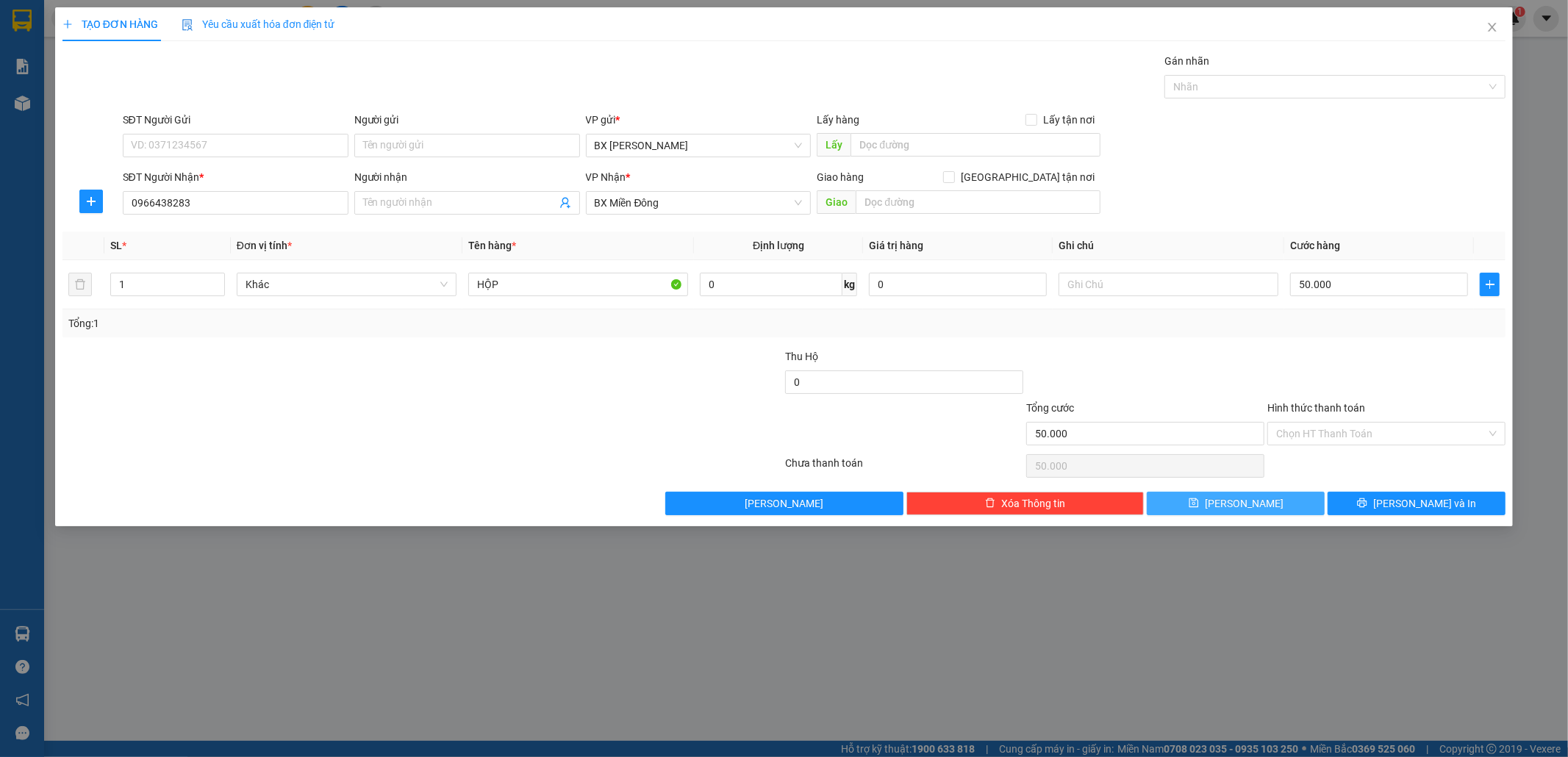
click at [1281, 510] on button "[PERSON_NAME]" at bounding box center [1236, 503] width 178 height 24
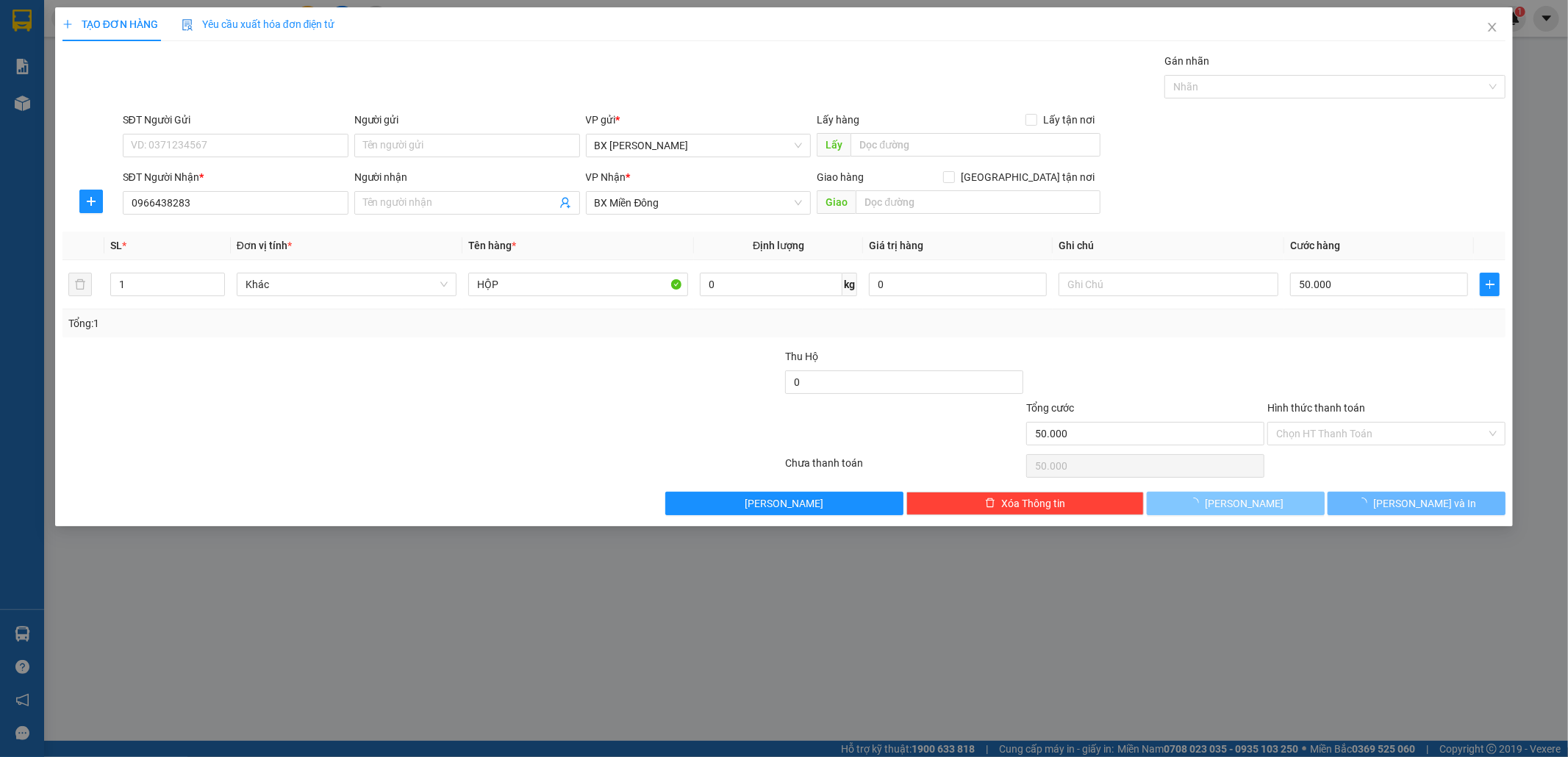
type input "0"
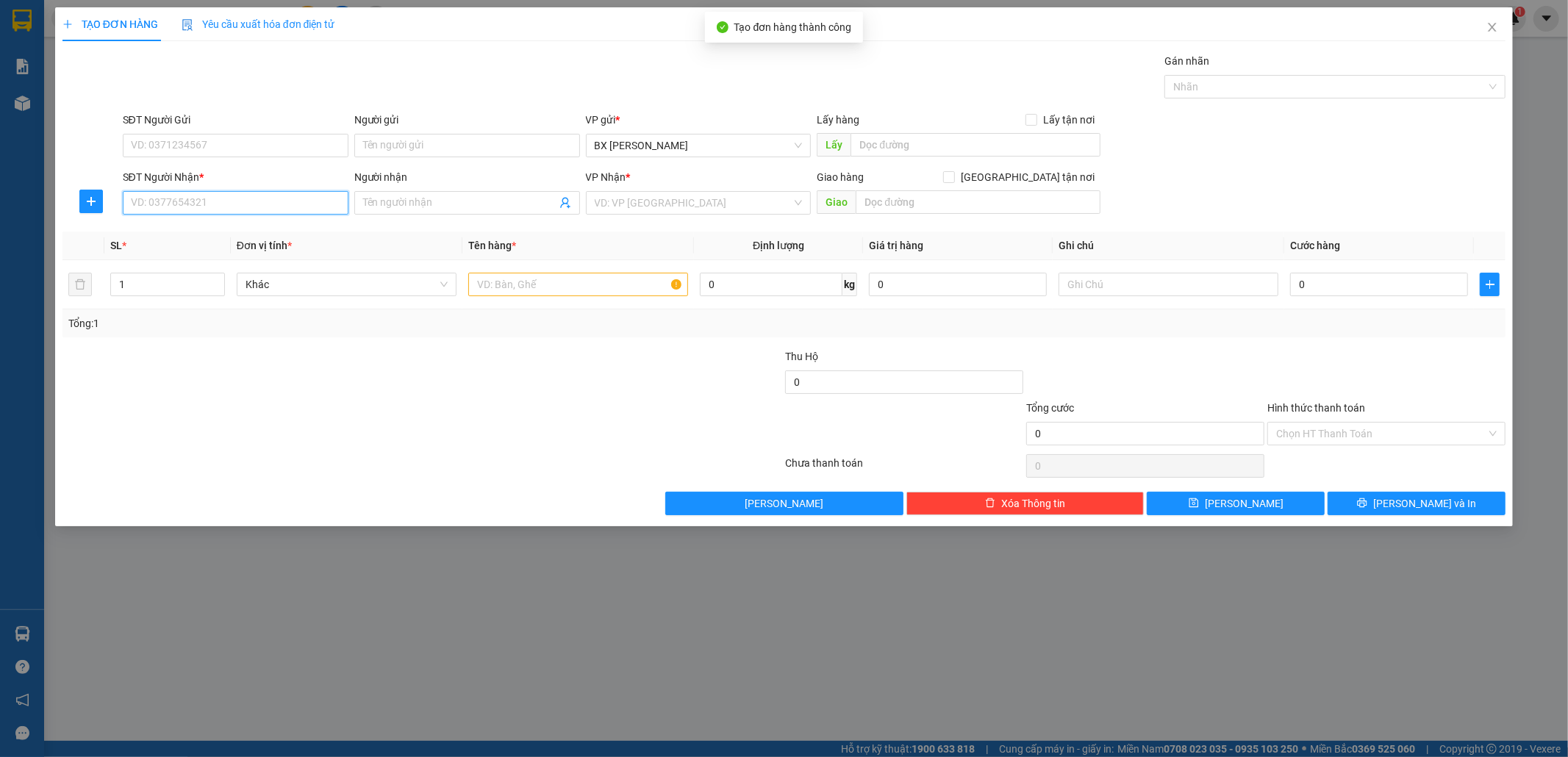
click at [268, 212] on input "SĐT Người Nhận *" at bounding box center [235, 203] width 226 height 24
type input "0919125118"
click at [391, 197] on input "Người nhận" at bounding box center [460, 203] width 194 height 16
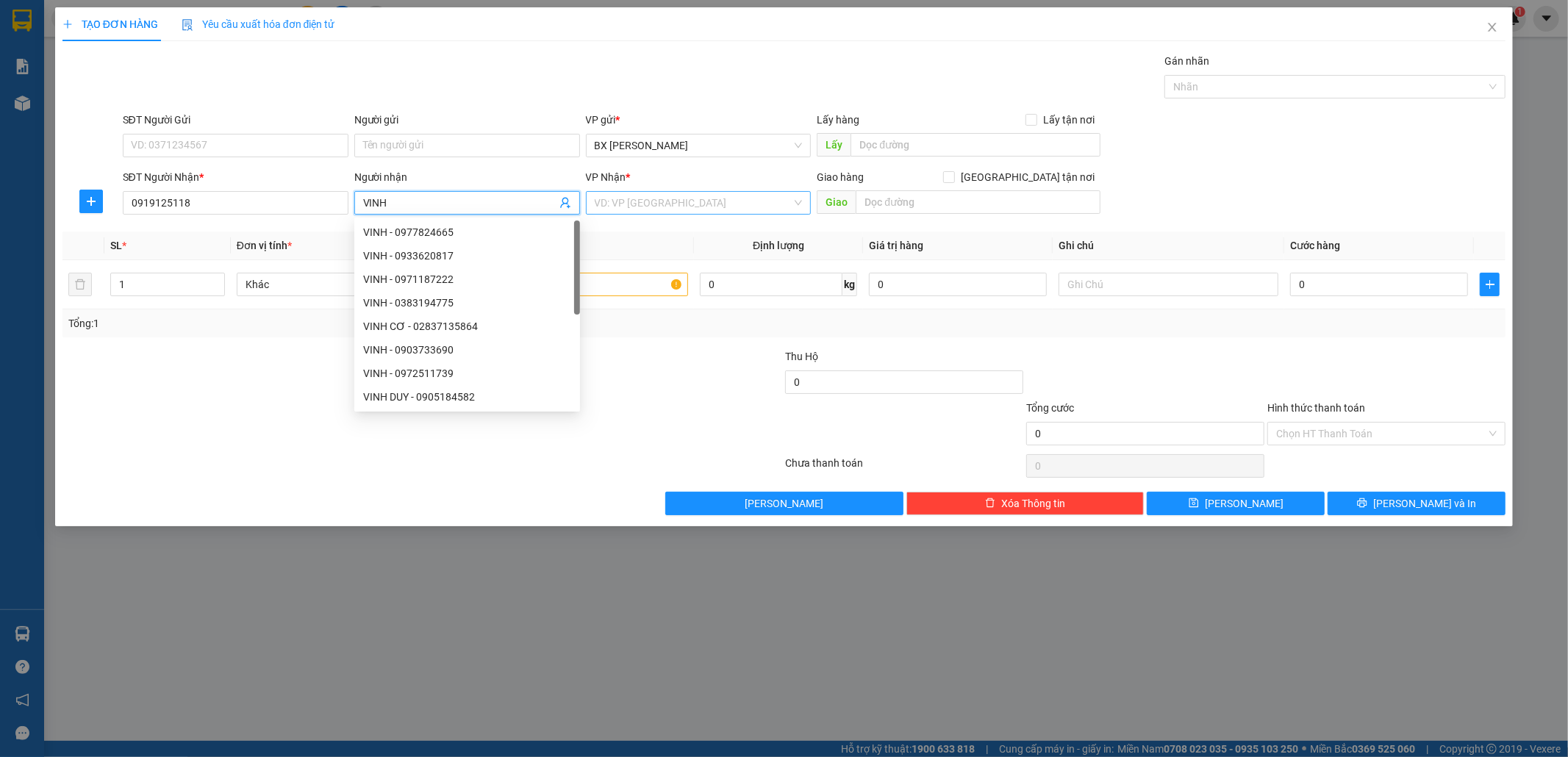
type input "VINH"
click at [717, 209] on input "search" at bounding box center [694, 203] width 198 height 22
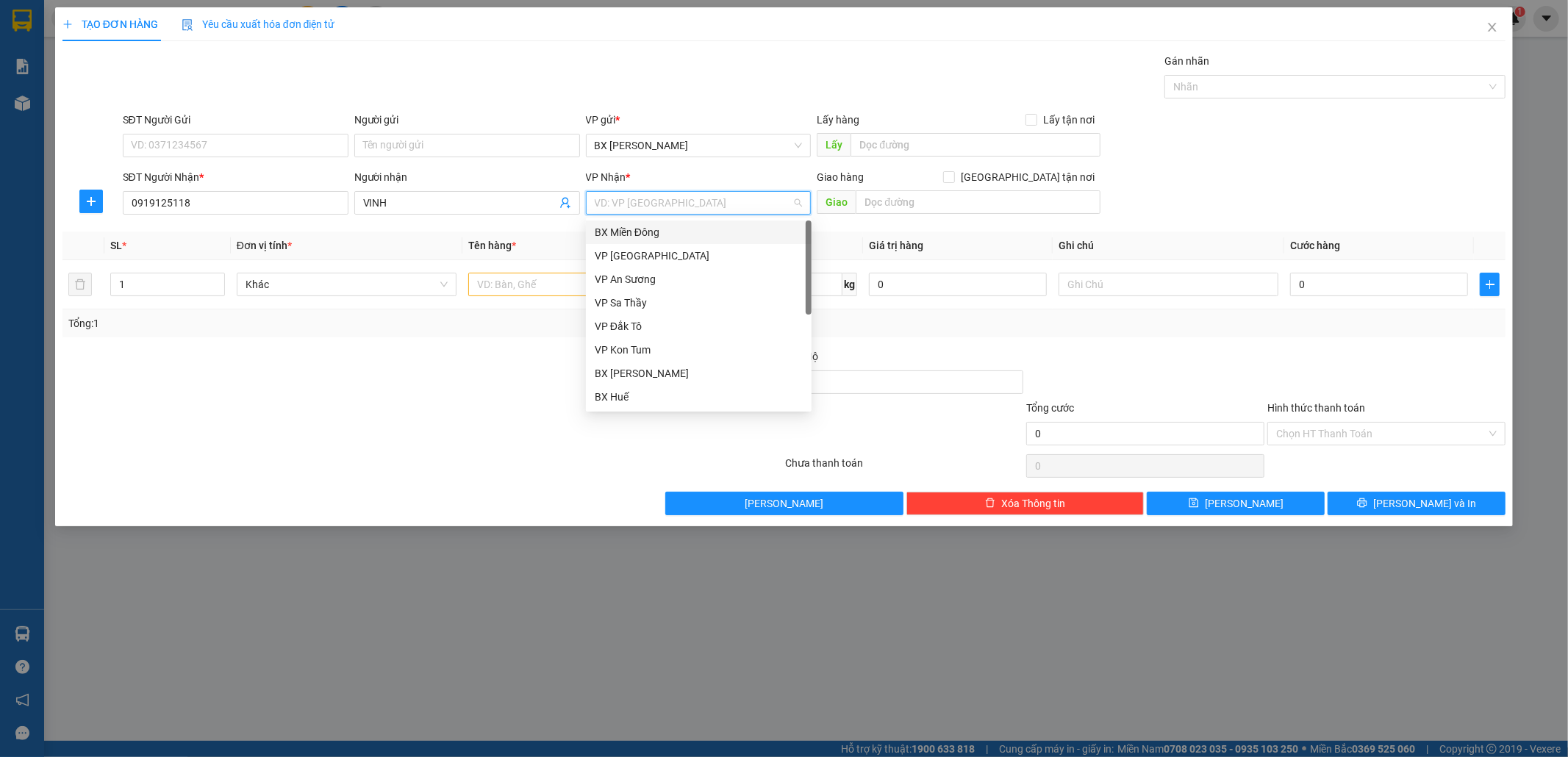
click at [707, 229] on div "BX Miền Đông" at bounding box center [699, 232] width 208 height 16
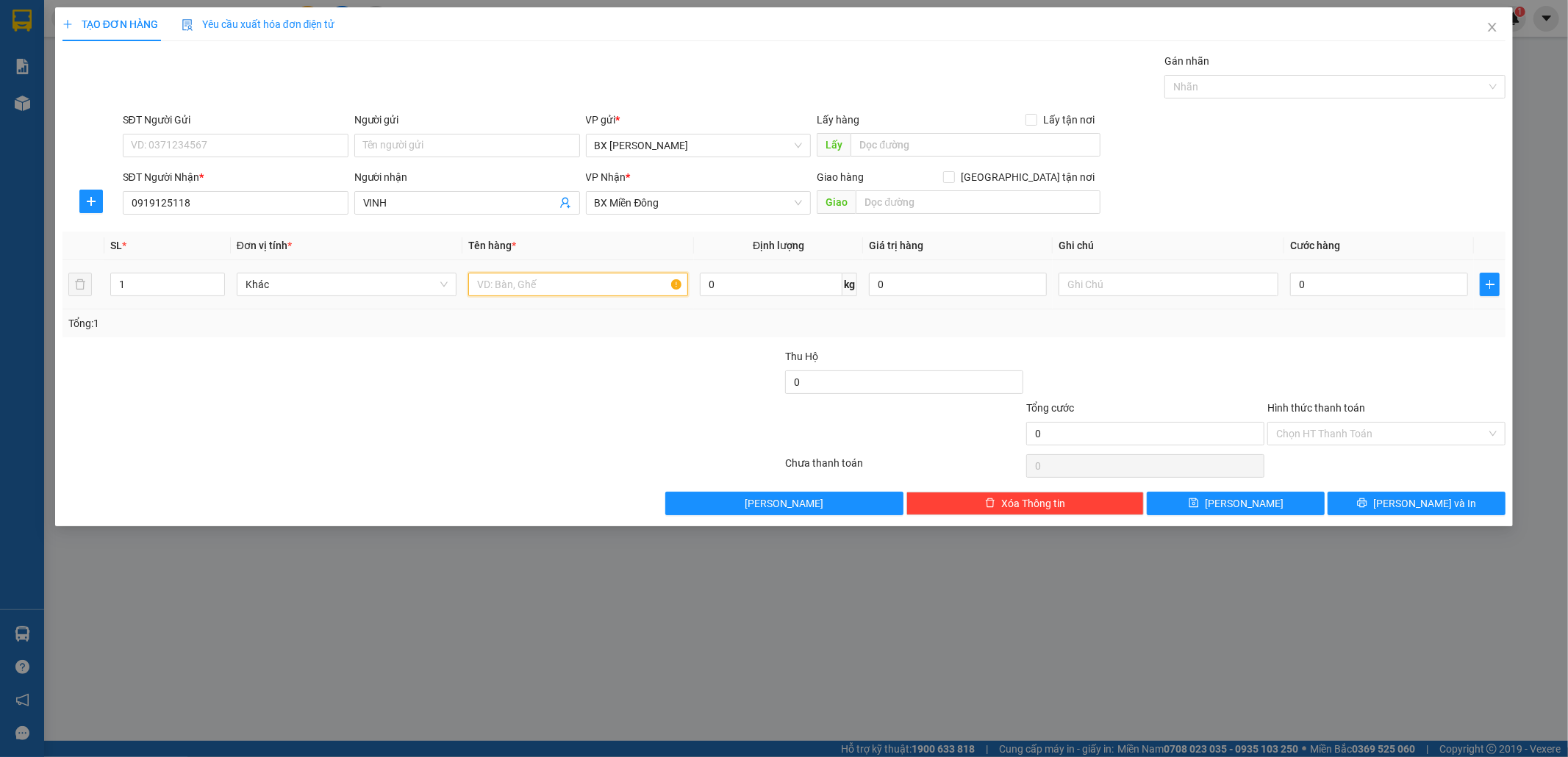
click at [599, 288] on input "text" at bounding box center [578, 284] width 220 height 24
type input "THÙNG"
click at [1329, 294] on input "0" at bounding box center [1379, 284] width 178 height 24
type input "5"
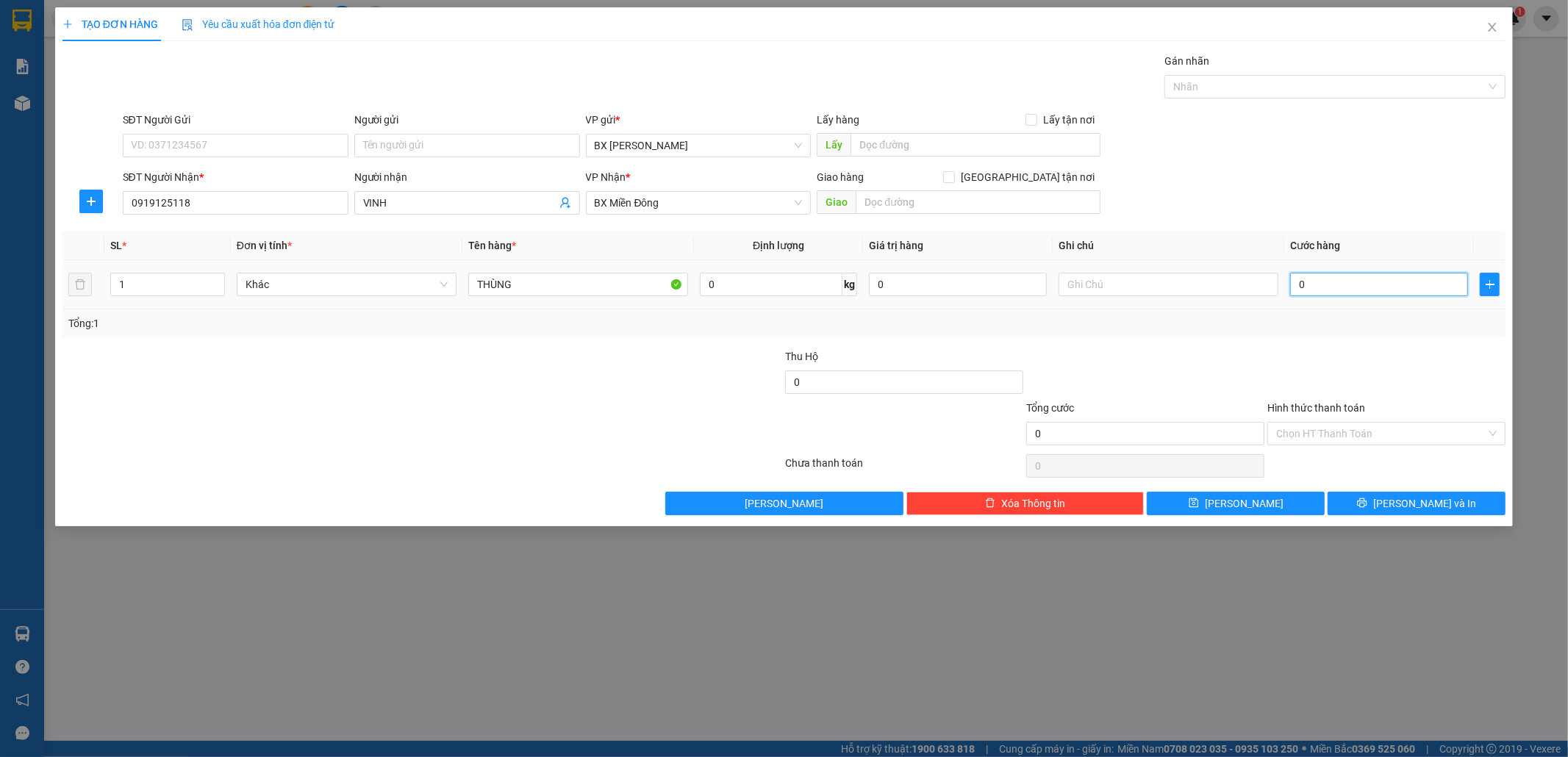
type input "5"
type input "50"
type input "50.000"
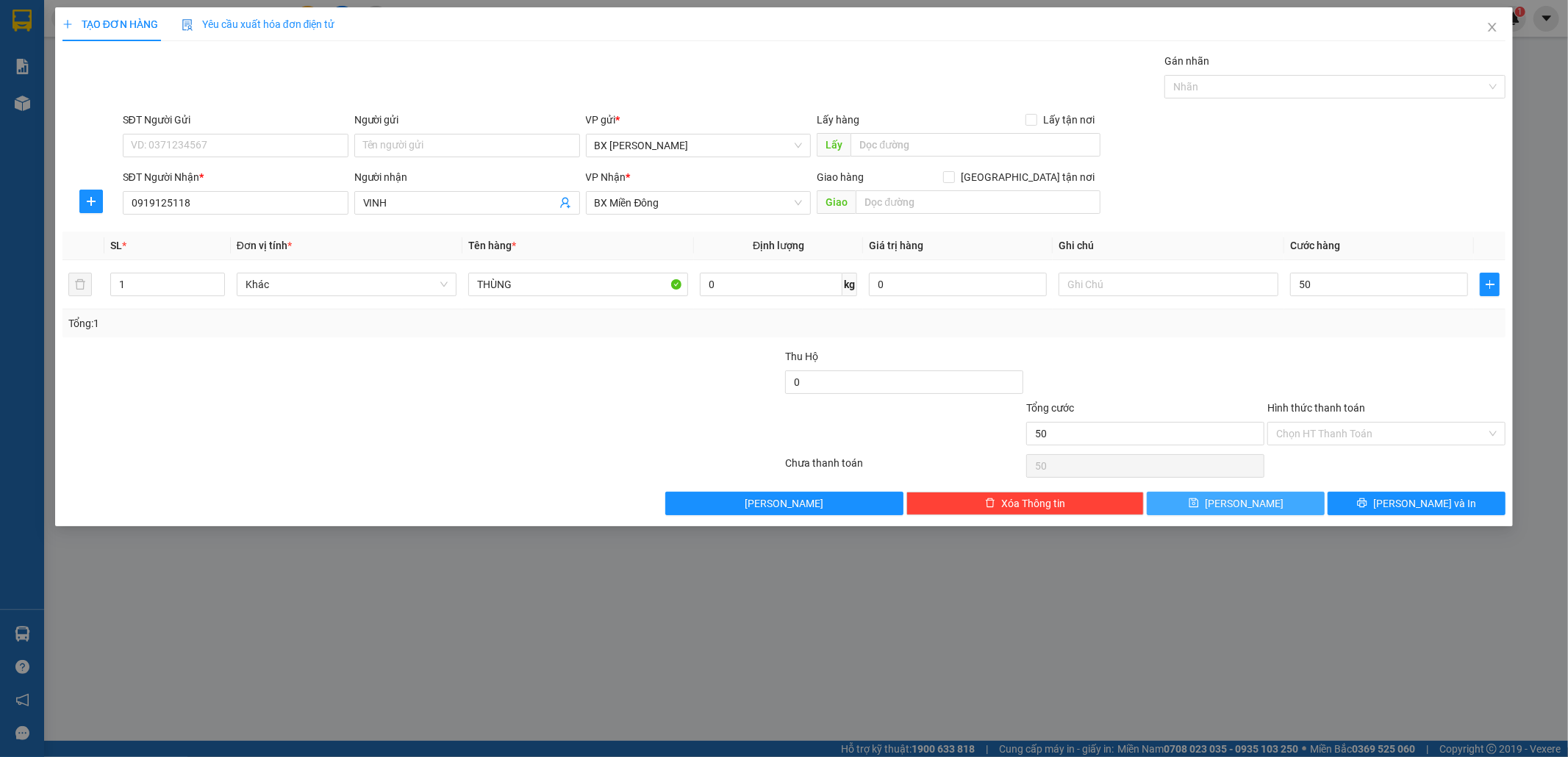
type input "50.000"
click at [1247, 501] on span "[PERSON_NAME]" at bounding box center [1244, 503] width 78 height 16
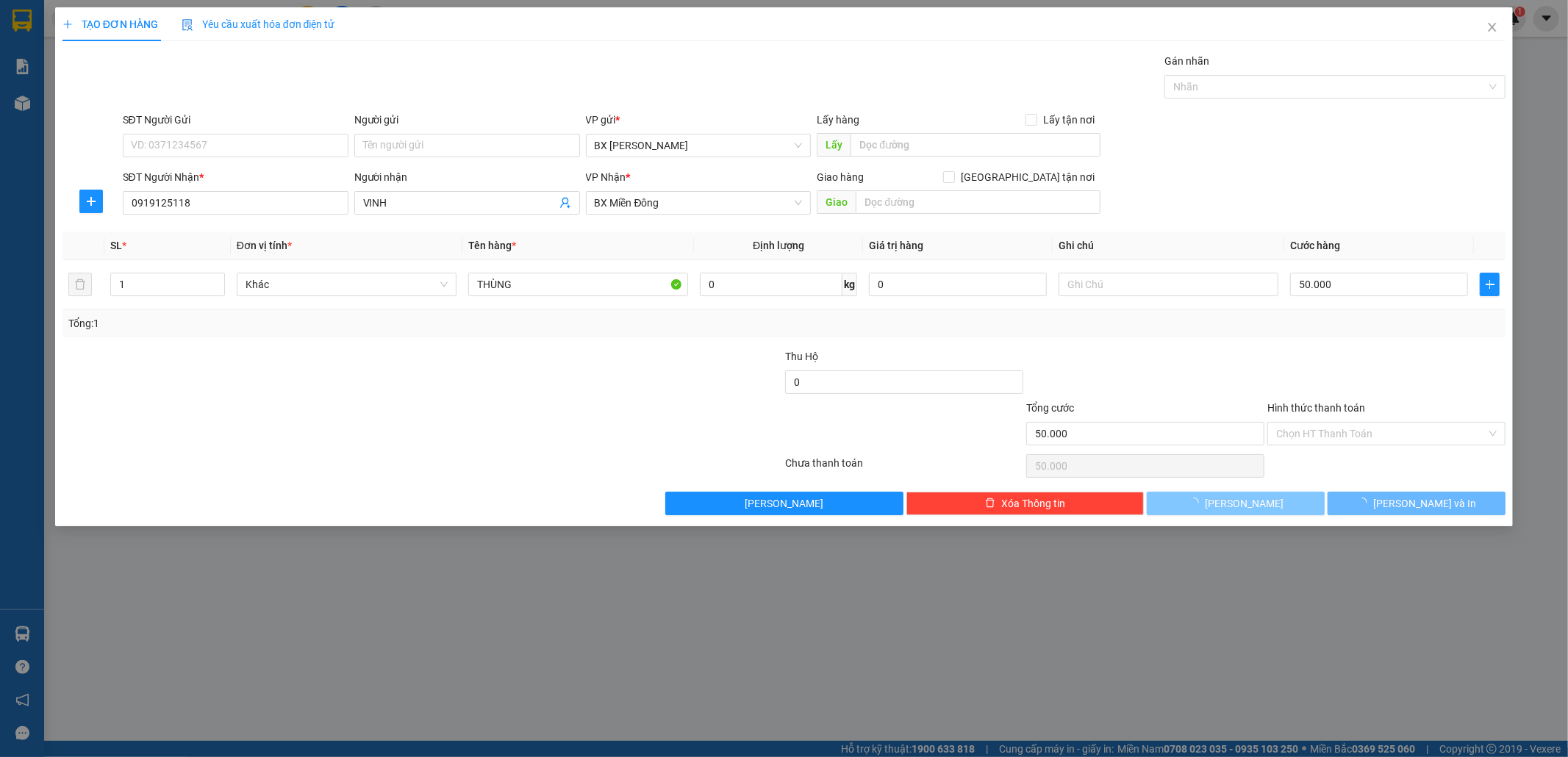
type input "0"
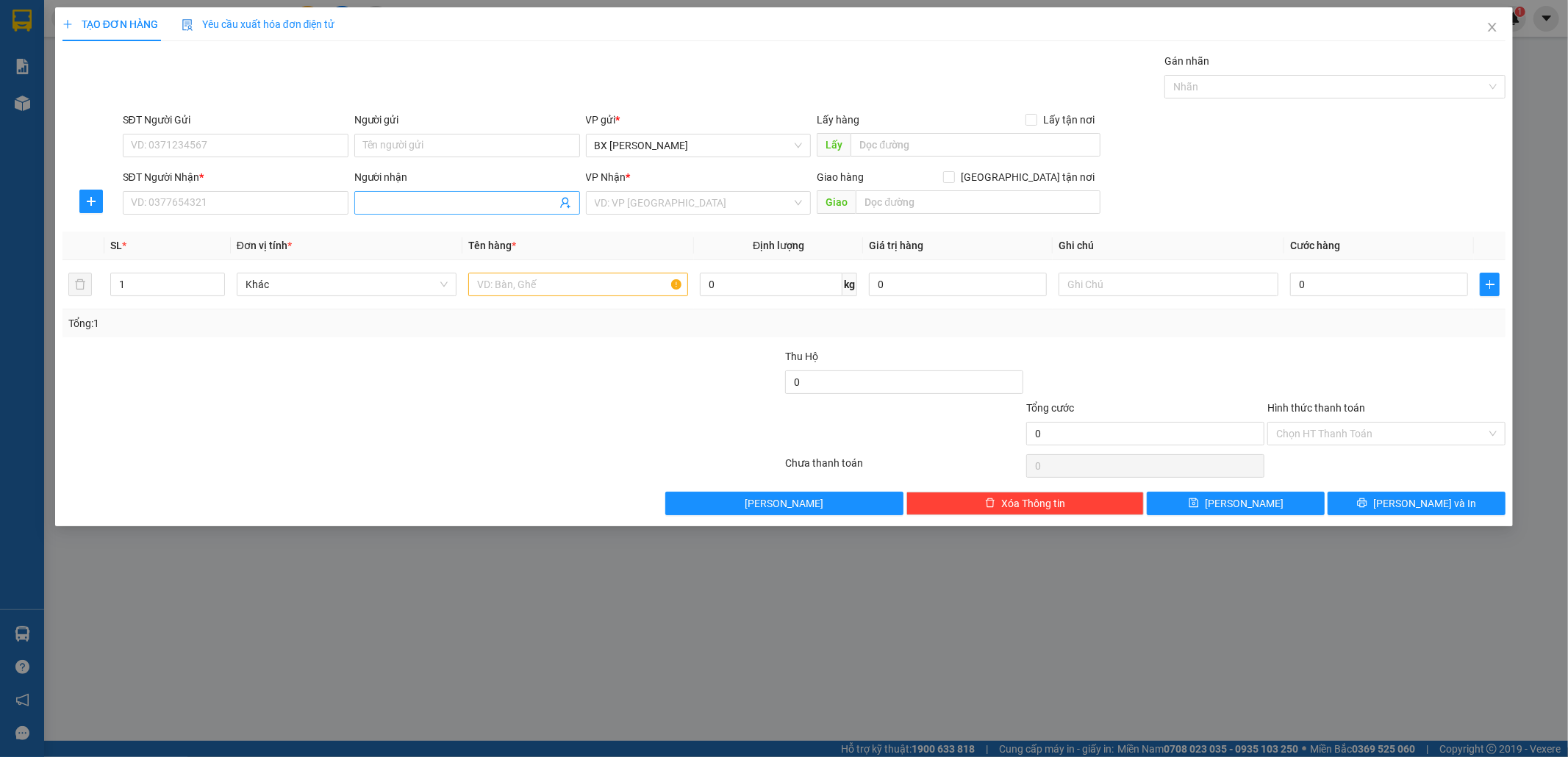
drag, startPoint x: 441, startPoint y: 216, endPoint x: 444, endPoint y: 201, distance: 15.3
click at [441, 214] on div "Người nhận Tên người nhận" at bounding box center [467, 194] width 226 height 51
click at [444, 199] on input "Người nhận" at bounding box center [460, 203] width 194 height 16
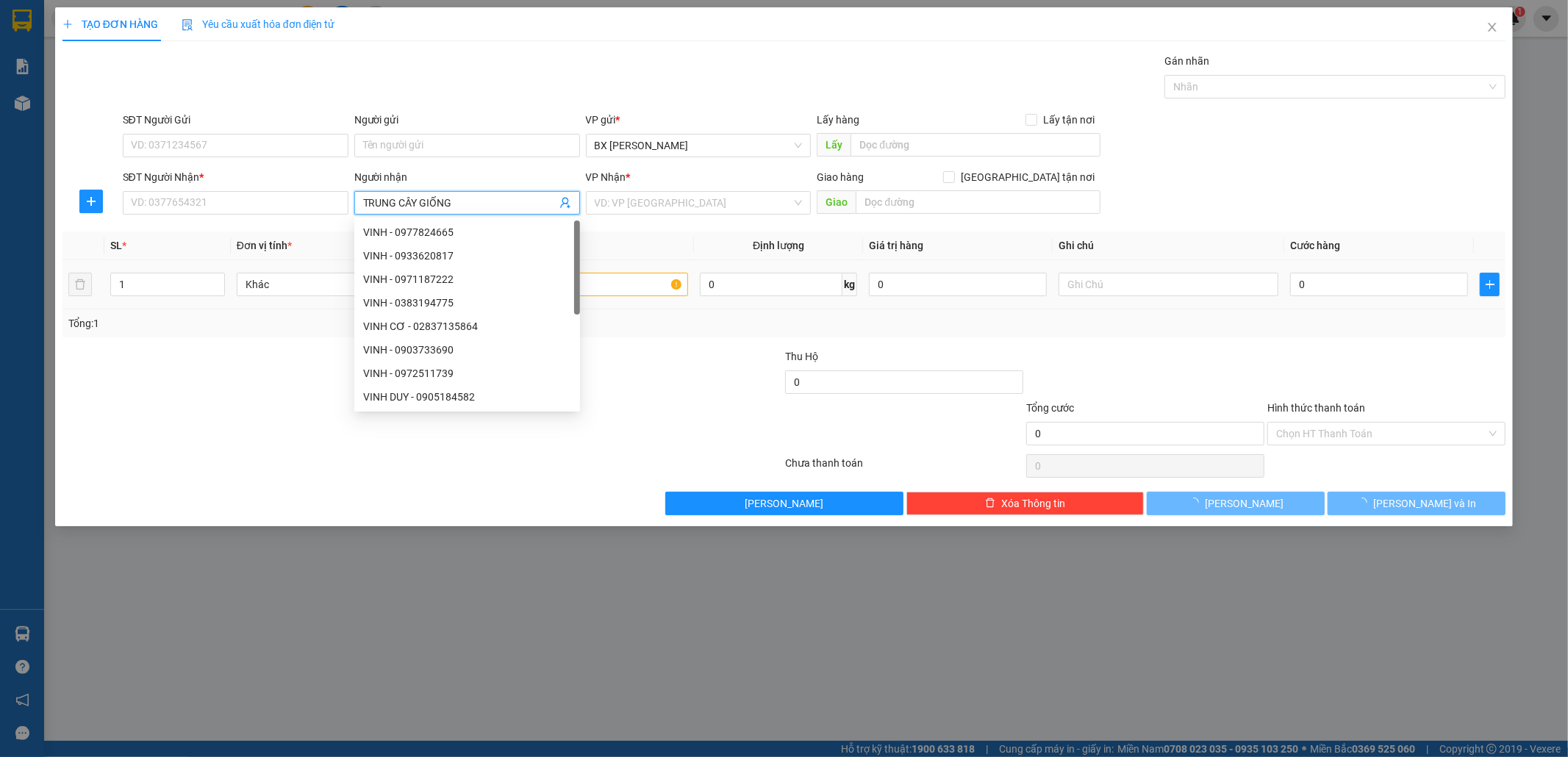
type input "TRUNG CÂY GIỐNG"
click at [657, 290] on input "text" at bounding box center [578, 284] width 220 height 24
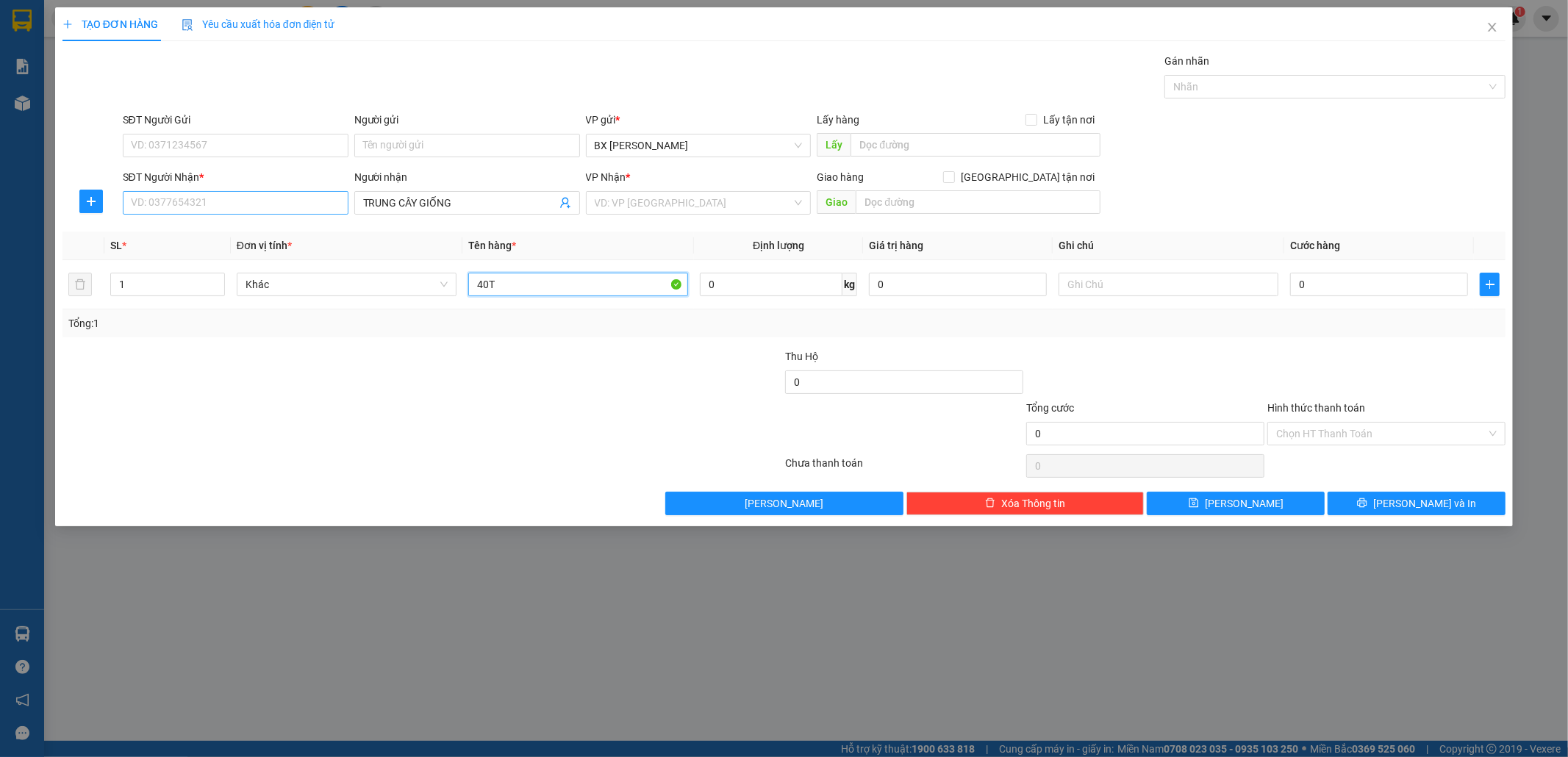
type input "40T"
click at [202, 204] on input "SĐT Người Nhận *" at bounding box center [235, 203] width 226 height 24
type input "0000000000"
click at [1319, 275] on input "0" at bounding box center [1379, 284] width 178 height 24
type input "1"
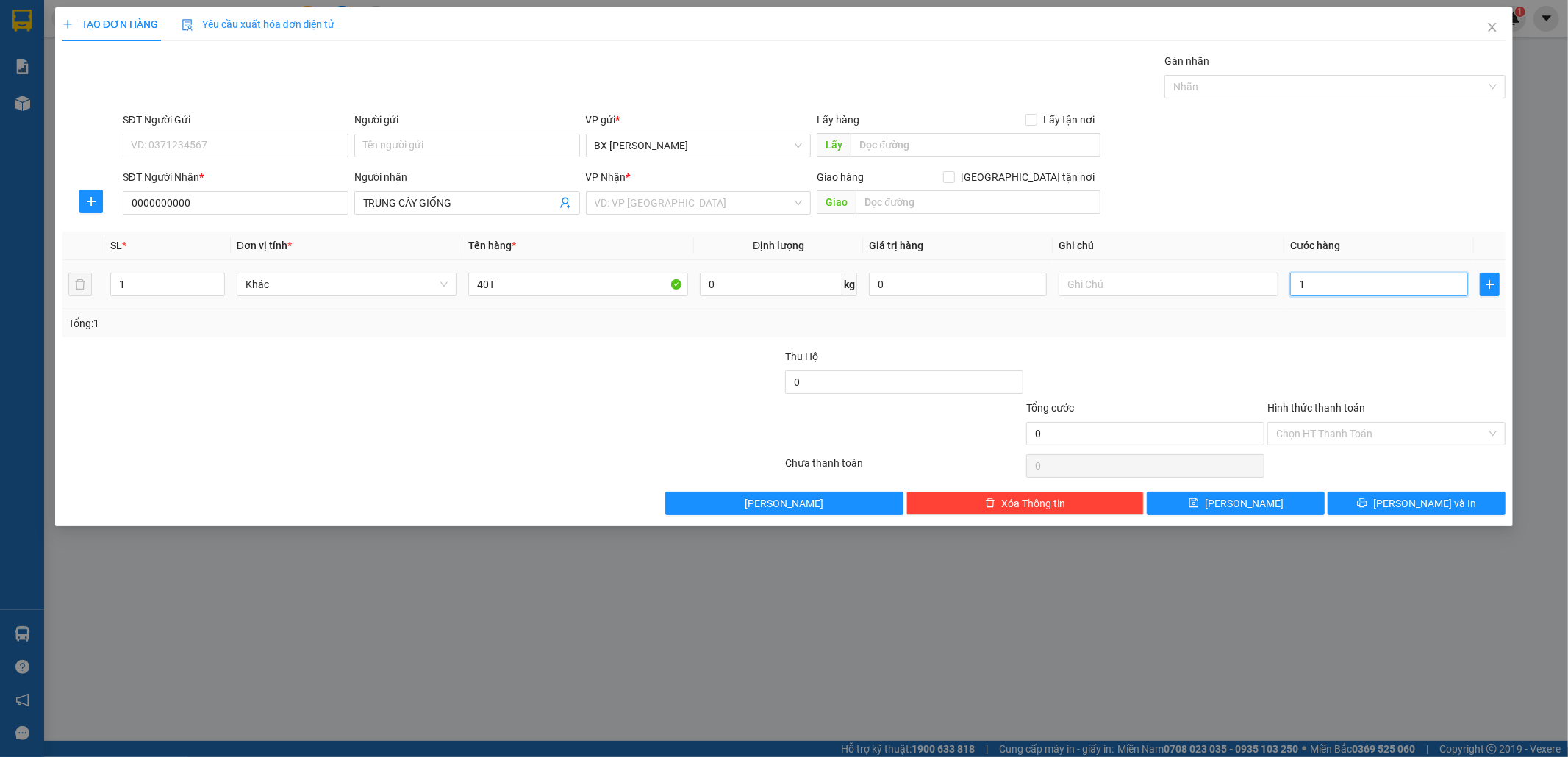
type input "1"
type input "16"
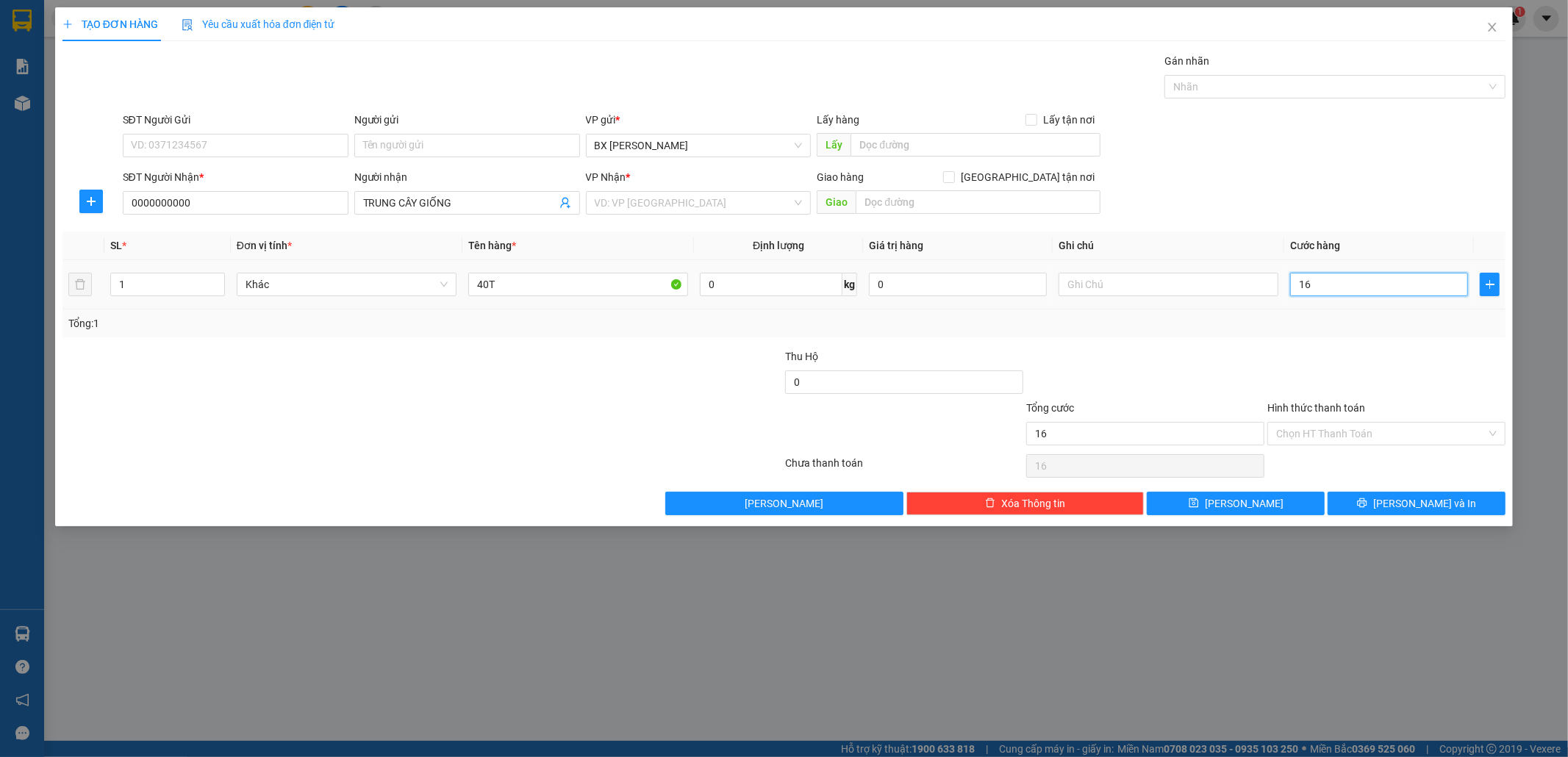
type input "160"
type input "1.600"
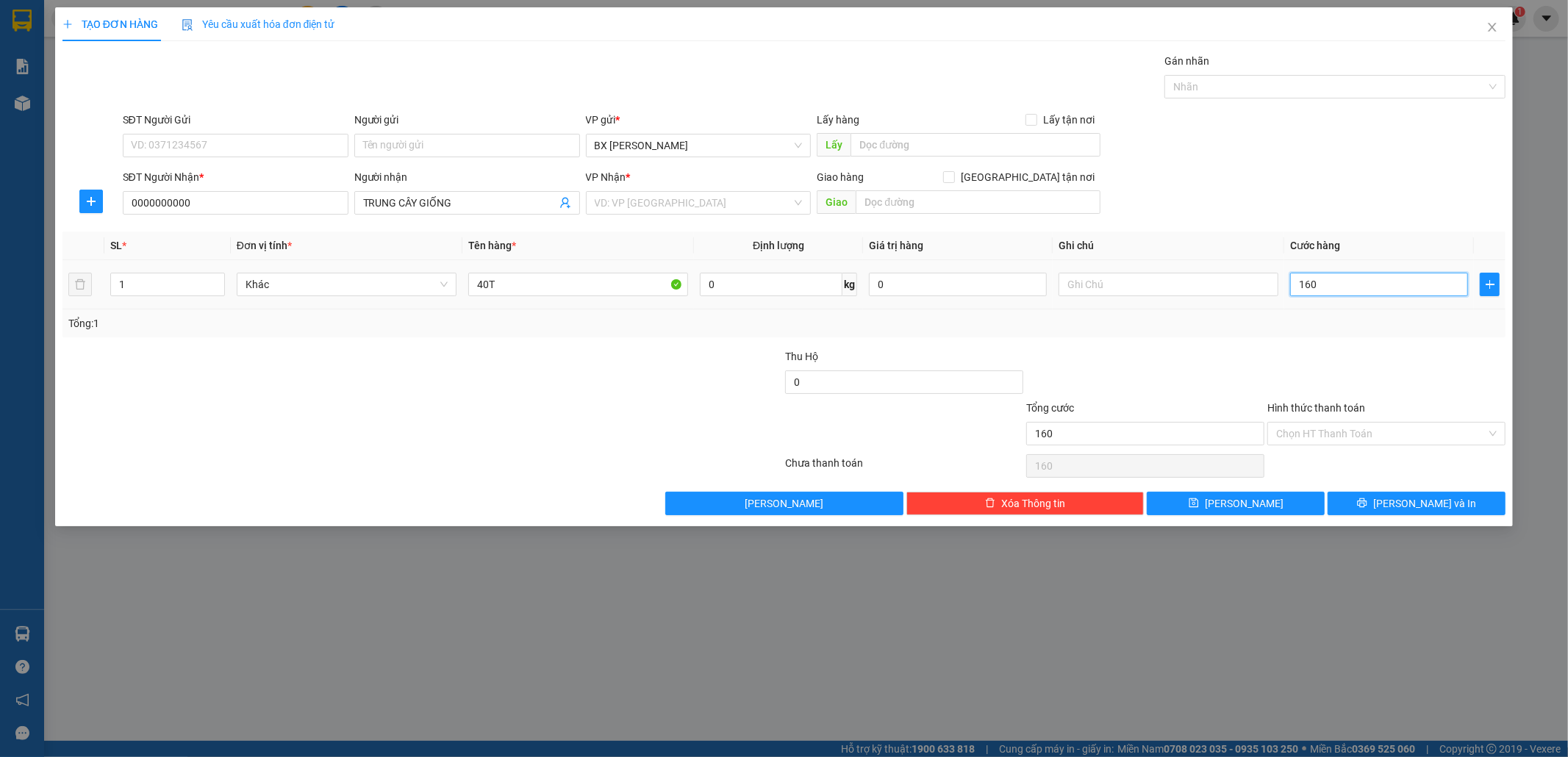
type input "1.600"
type input "1.600.000"
click at [735, 194] on input "search" at bounding box center [694, 203] width 198 height 22
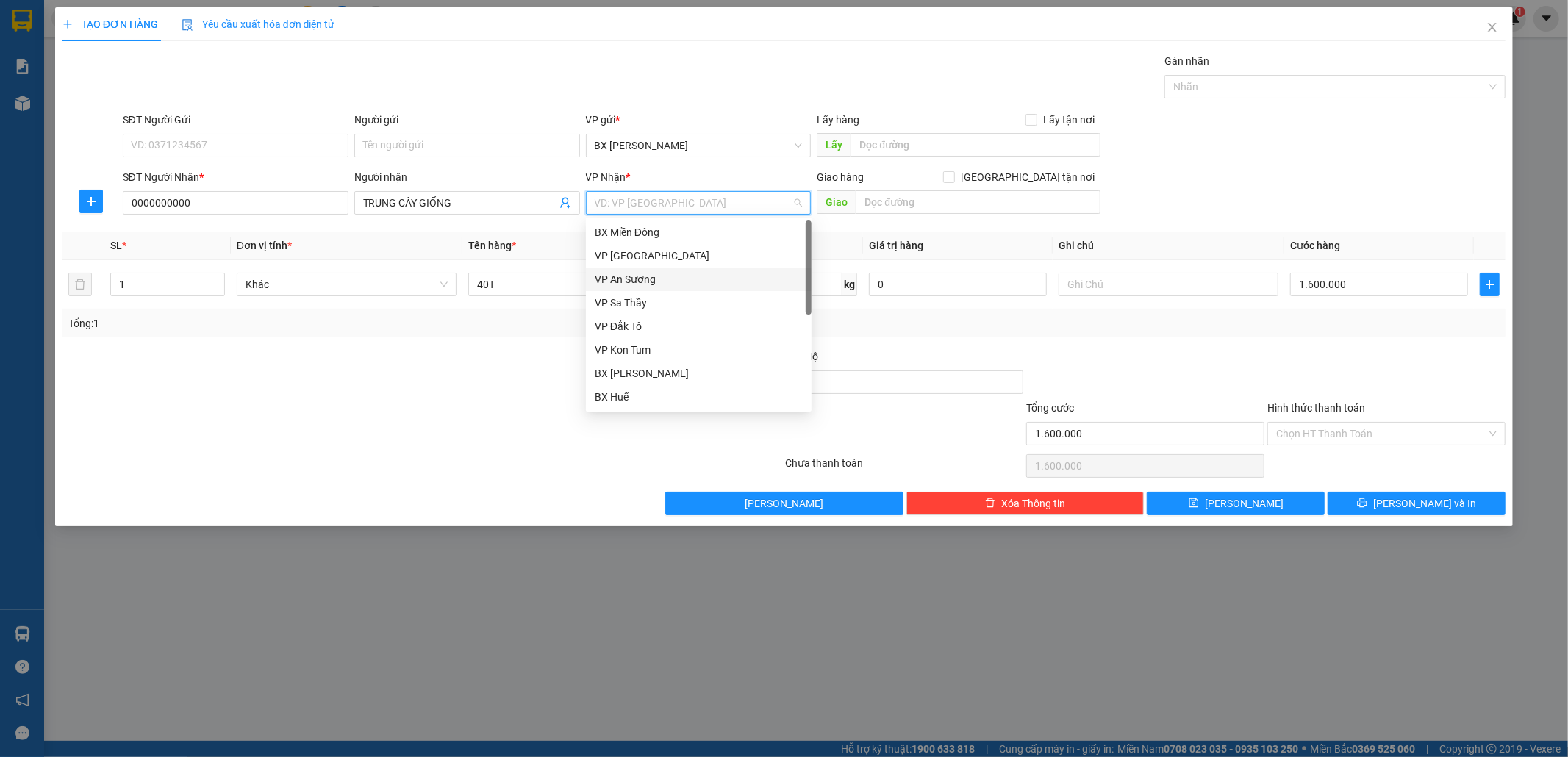
click at [708, 278] on div "VP An Sương" at bounding box center [699, 279] width 208 height 16
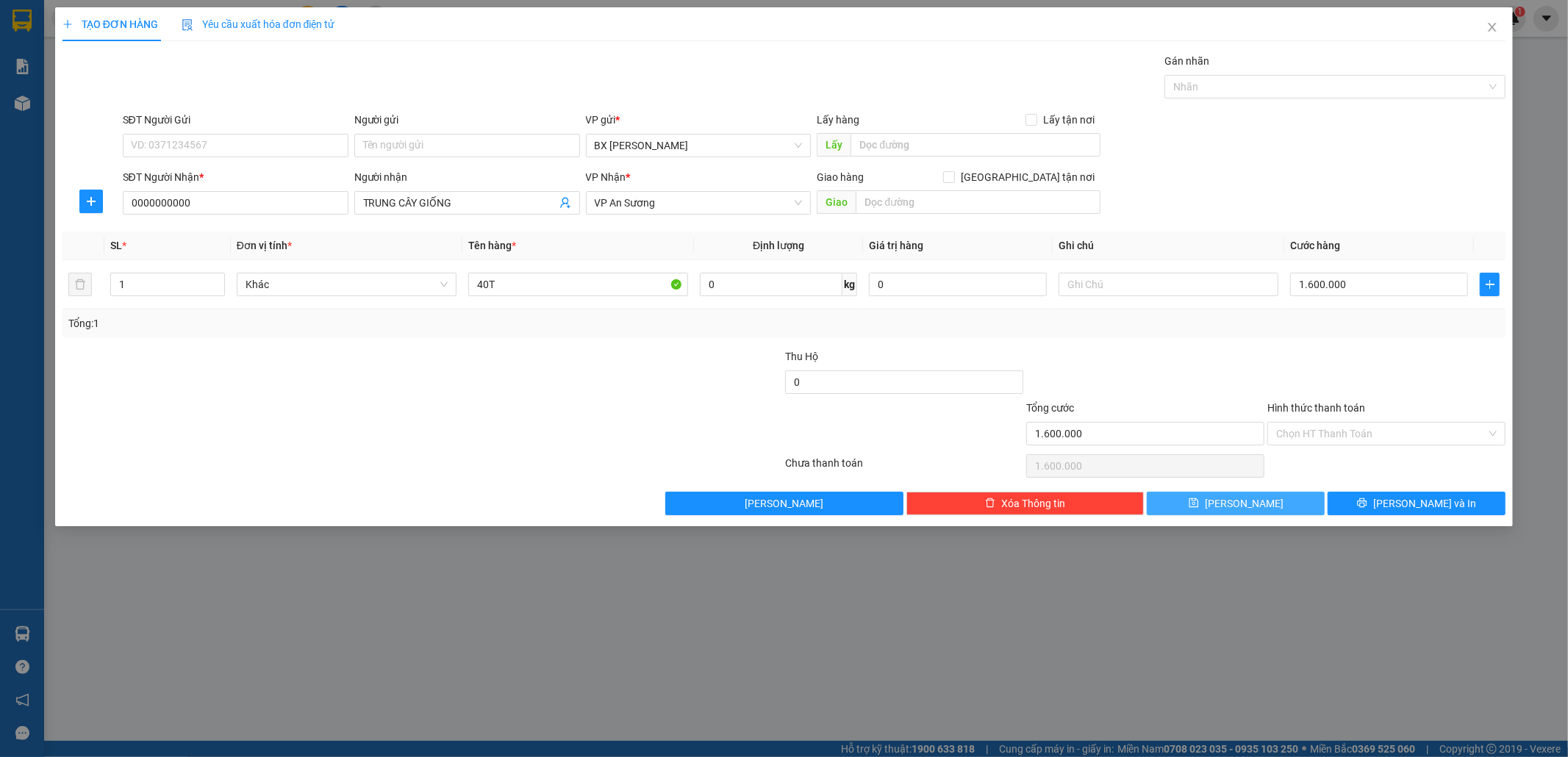
click at [1277, 502] on button "[PERSON_NAME]" at bounding box center [1236, 503] width 178 height 24
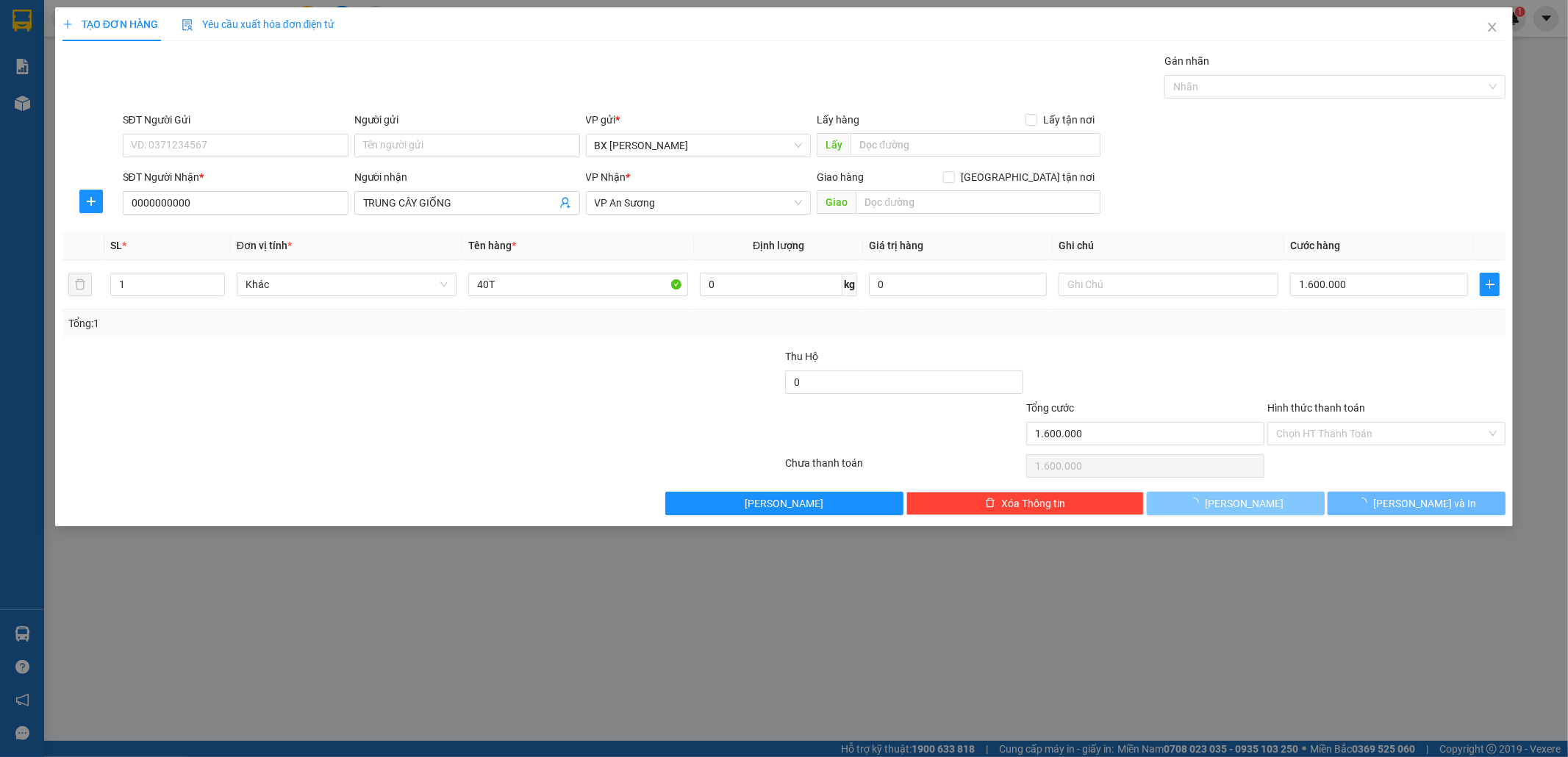
type input "0"
